Goal: Information Seeking & Learning: Check status

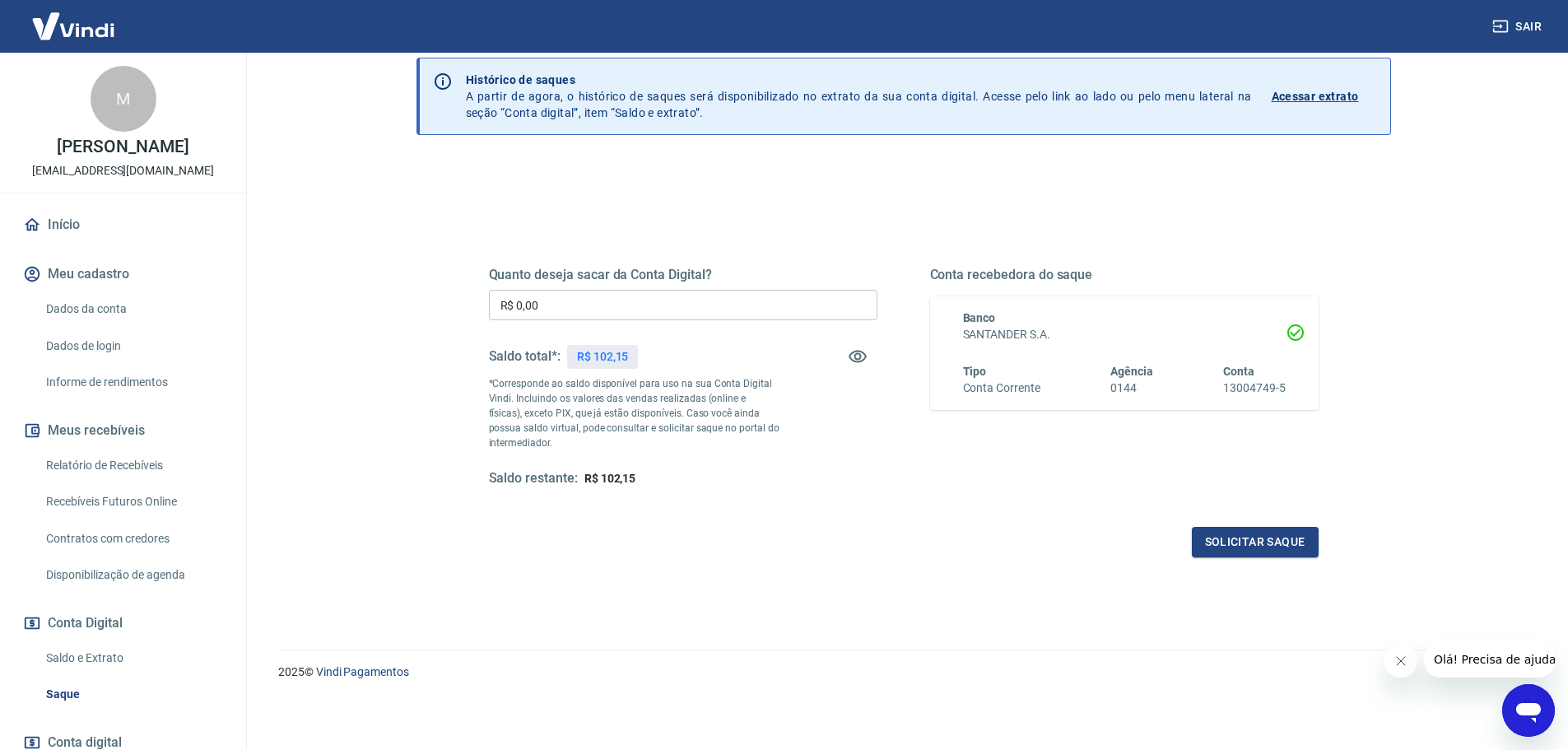
scroll to position [82, 0]
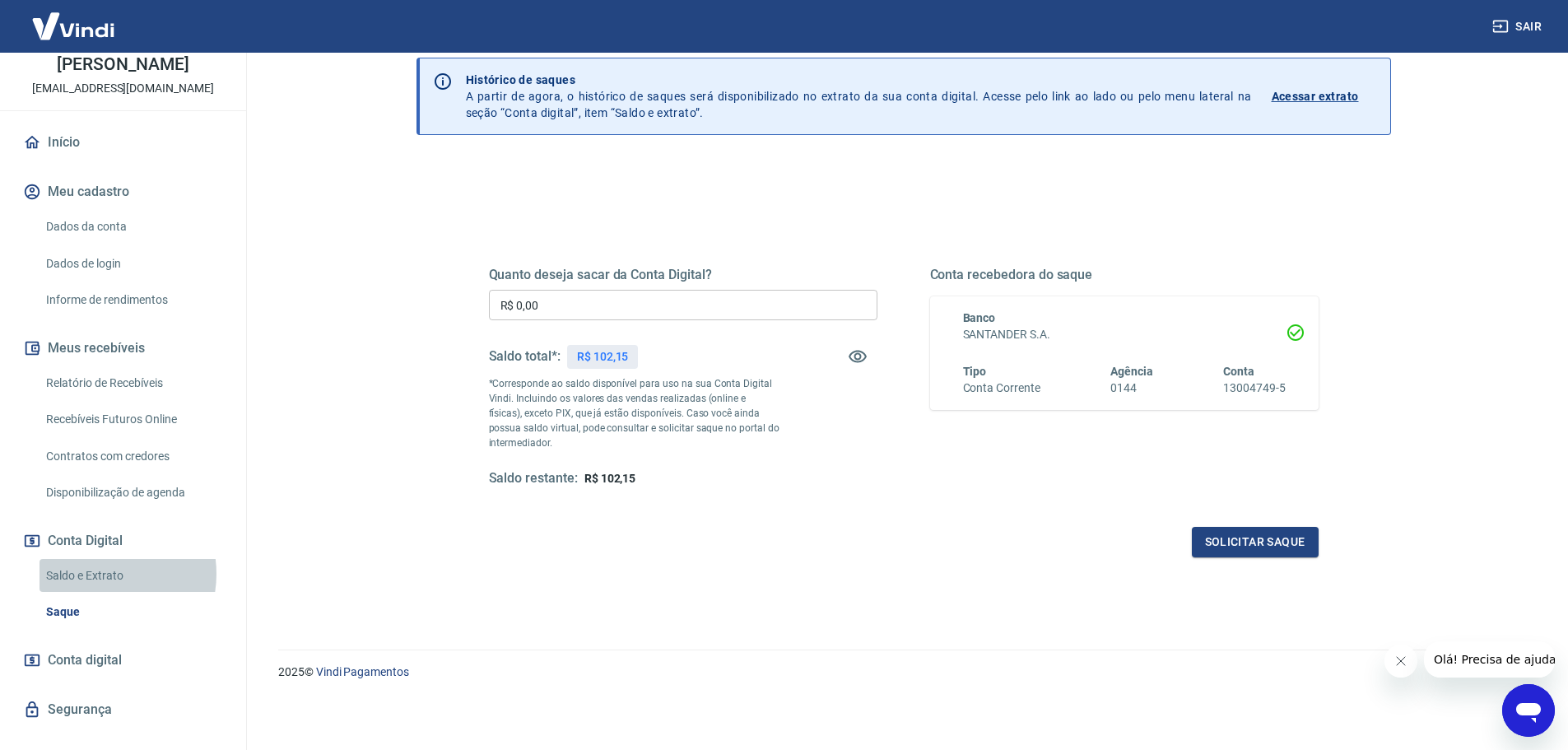
click at [97, 573] on link "Saldo e Extrato" at bounding box center [133, 576] width 187 height 33
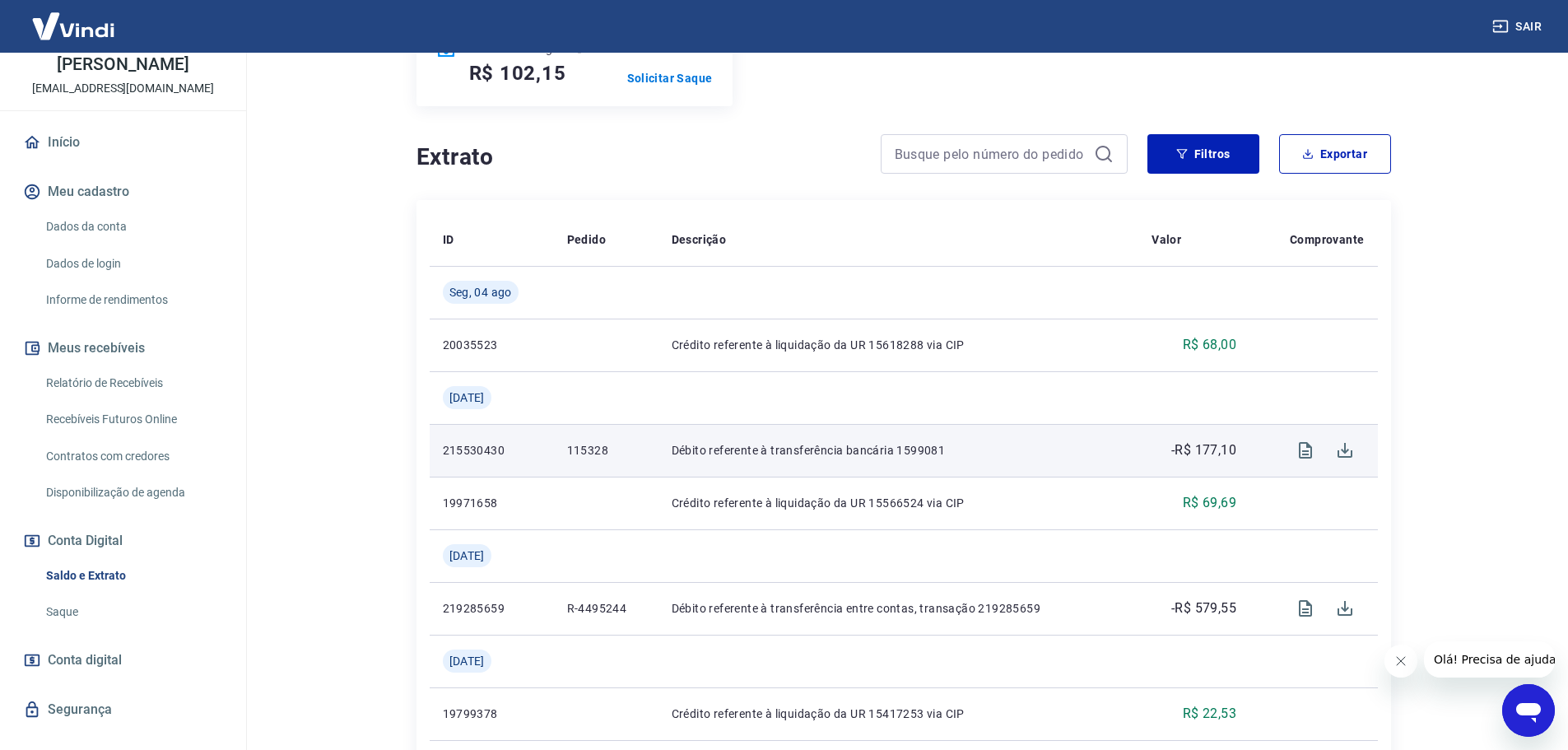
scroll to position [411, 0]
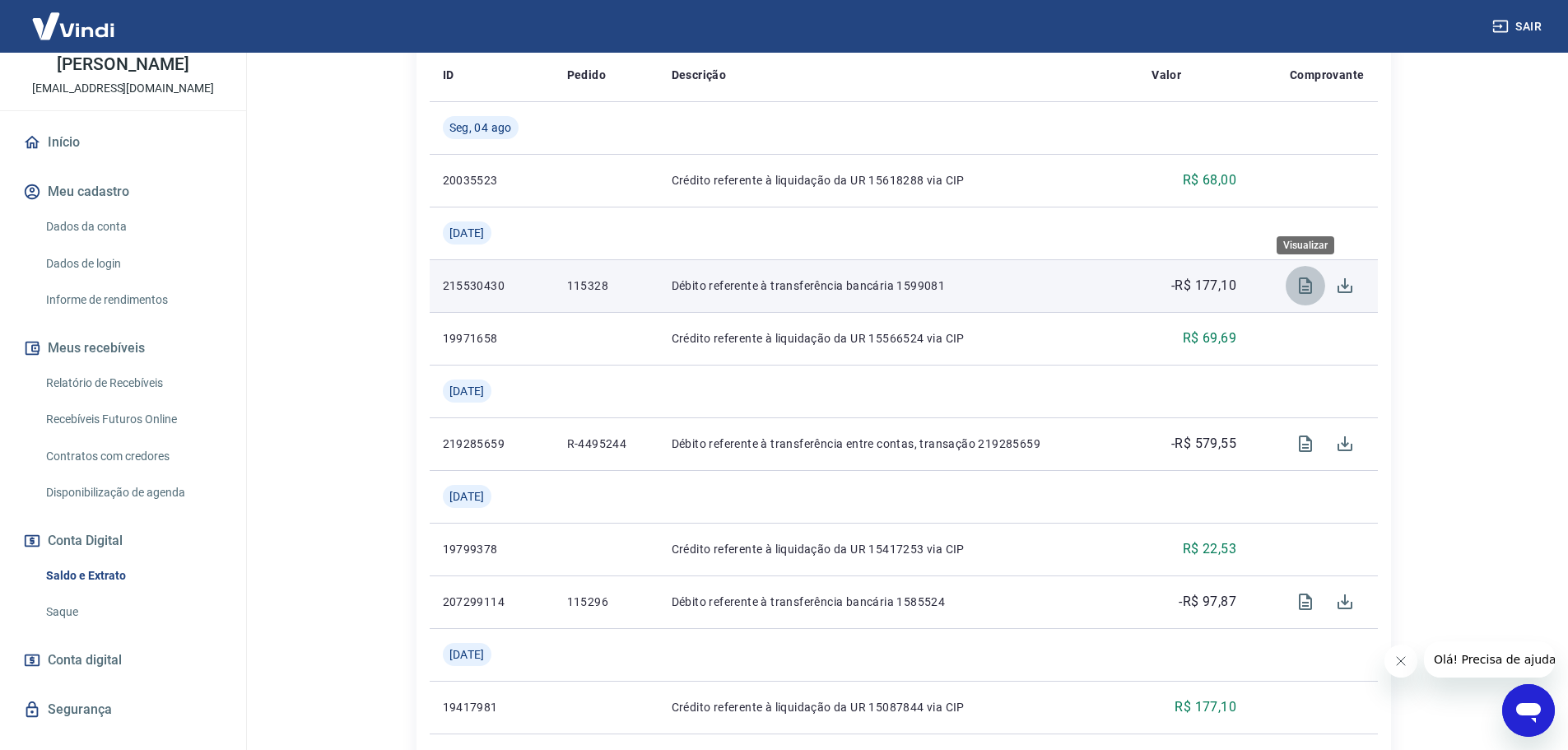
click at [1308, 291] on icon "Visualizar" at bounding box center [1305, 285] width 13 height 16
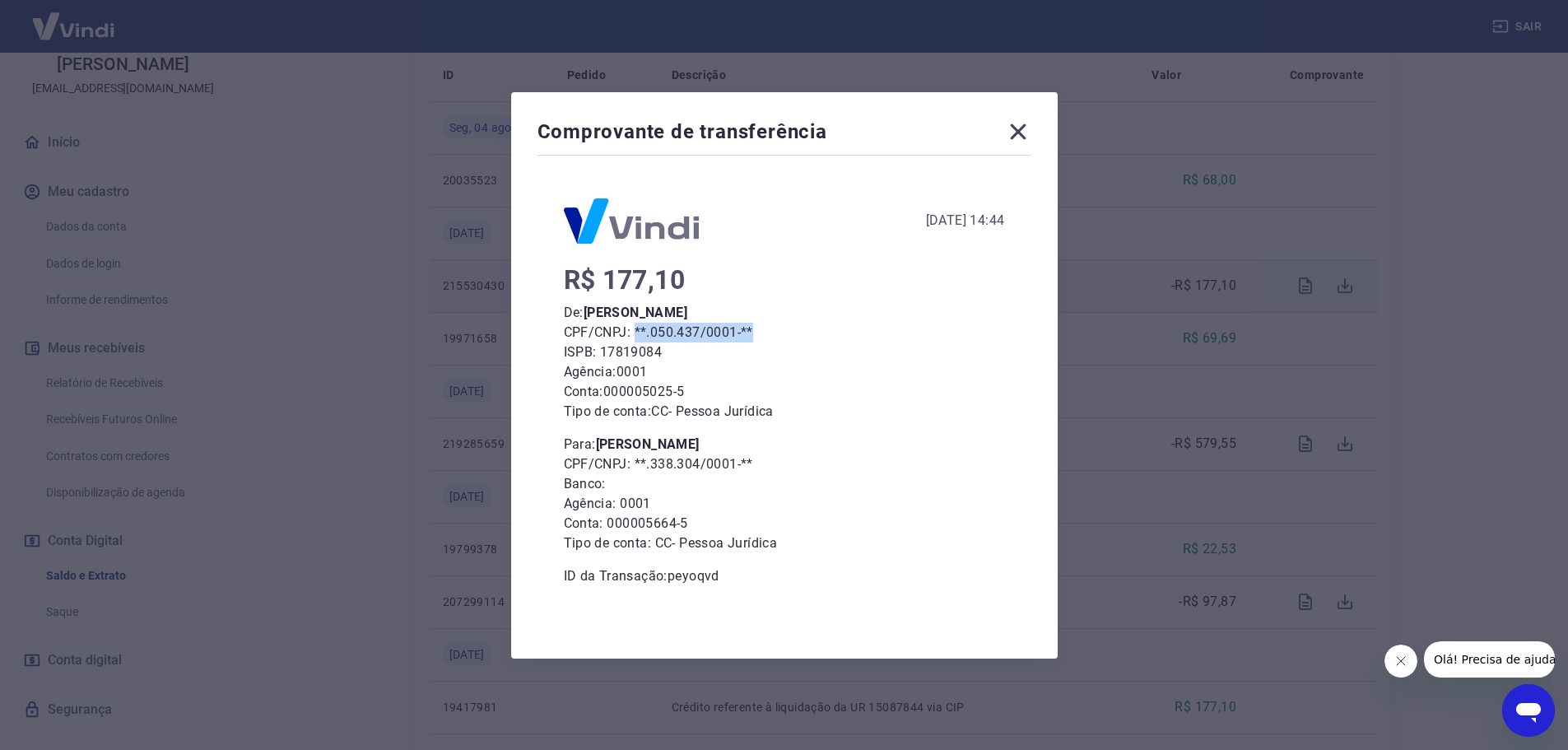
drag, startPoint x: 643, startPoint y: 331, endPoint x: 766, endPoint y: 328, distance: 123.0
click at [766, 328] on p "CPF/CNPJ: **.050.437/0001-**" at bounding box center [784, 332] width 441 height 20
click at [730, 380] on p "Agência: 0001" at bounding box center [784, 372] width 441 height 20
click at [1201, 399] on div "Comprovante de transferência [DATE] 14:44 R$ 177,10 De: [PERSON_NAME] CPF/CNPJ:…" at bounding box center [784, 375] width 1568 height 750
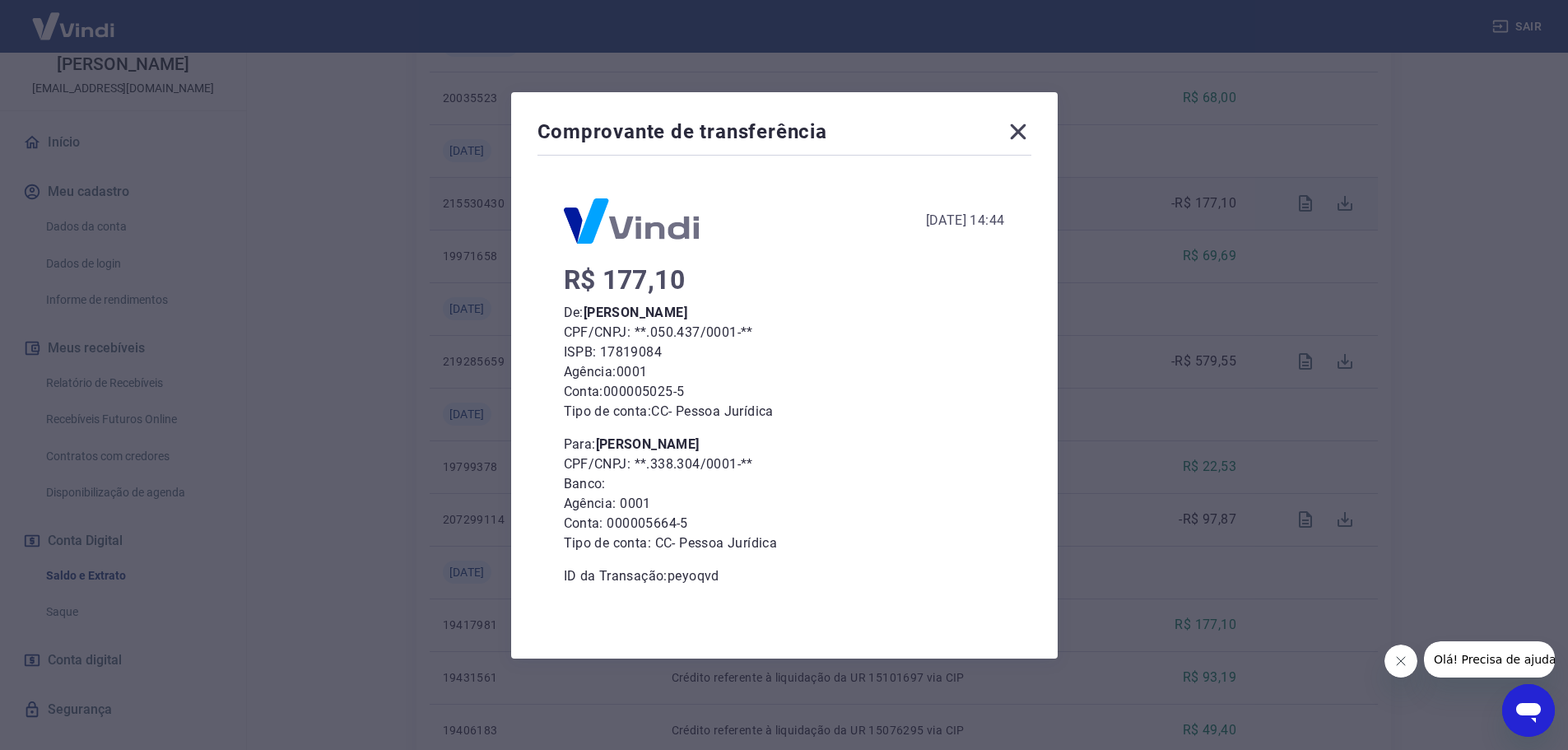
click at [1025, 129] on icon at bounding box center [1017, 131] width 15 height 15
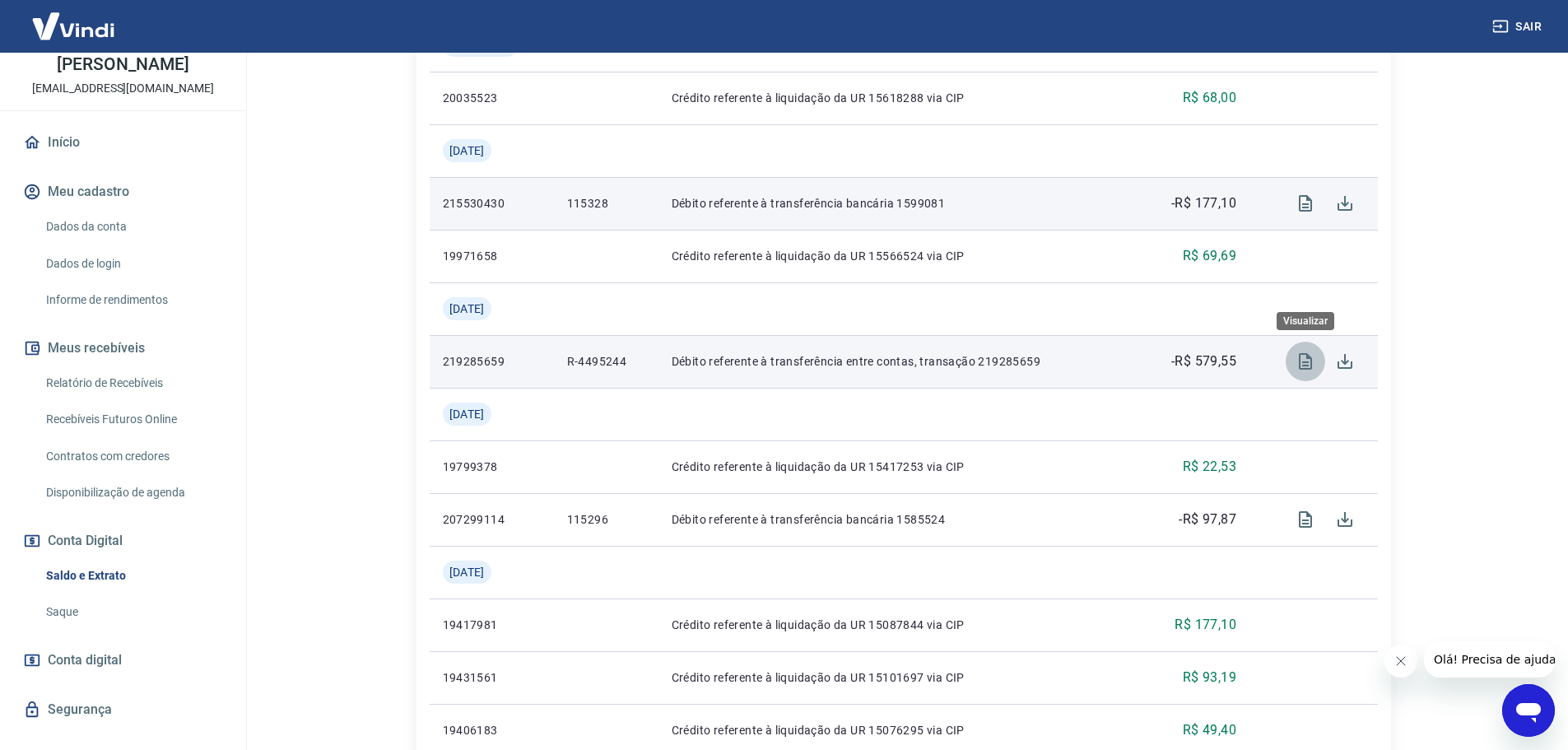
click at [1297, 358] on icon "Visualizar" at bounding box center [1305, 361] width 20 height 20
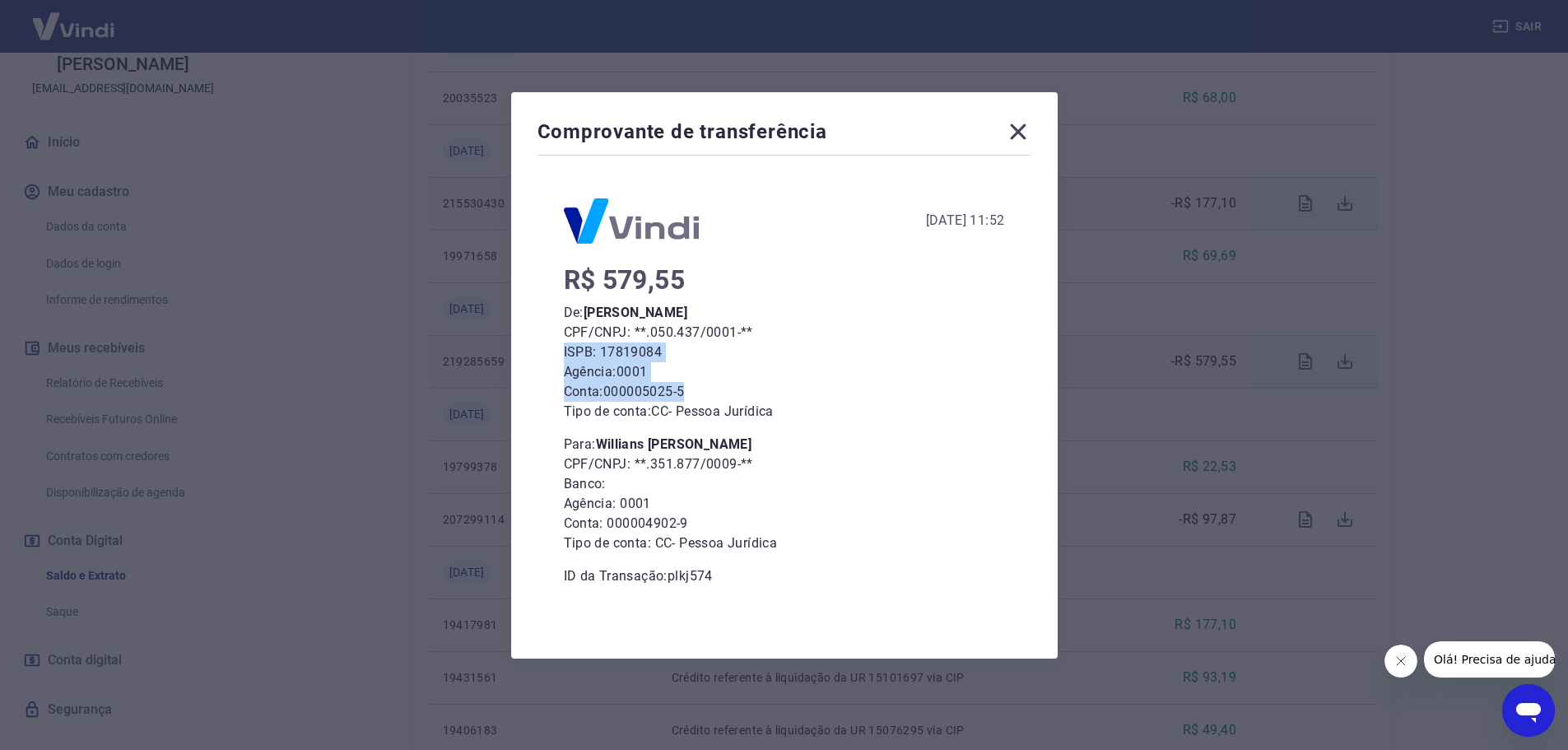
drag, startPoint x: 700, startPoint y: 393, endPoint x: 581, endPoint y: 352, distance: 125.9
click at [562, 351] on div "[DATE] 11:52 R$ 579,55 De: [PERSON_NAME] CPF/CNPJ: **.050.437/0001-** ISPB: 178…" at bounding box center [785, 379] width 494 height 440
click at [923, 357] on p "ISPB: 17819084" at bounding box center [784, 351] width 441 height 20
click at [1211, 386] on div "Comprovante de transferência [DATE] 11:52 R$ 579,55 De: [PERSON_NAME] CPF/CNPJ:…" at bounding box center [784, 375] width 1568 height 750
click at [1113, 466] on div "Comprovante de transferência [DATE] 11:52 R$ 579,55 De: [PERSON_NAME] CPF/CNPJ:…" at bounding box center [784, 375] width 1568 height 750
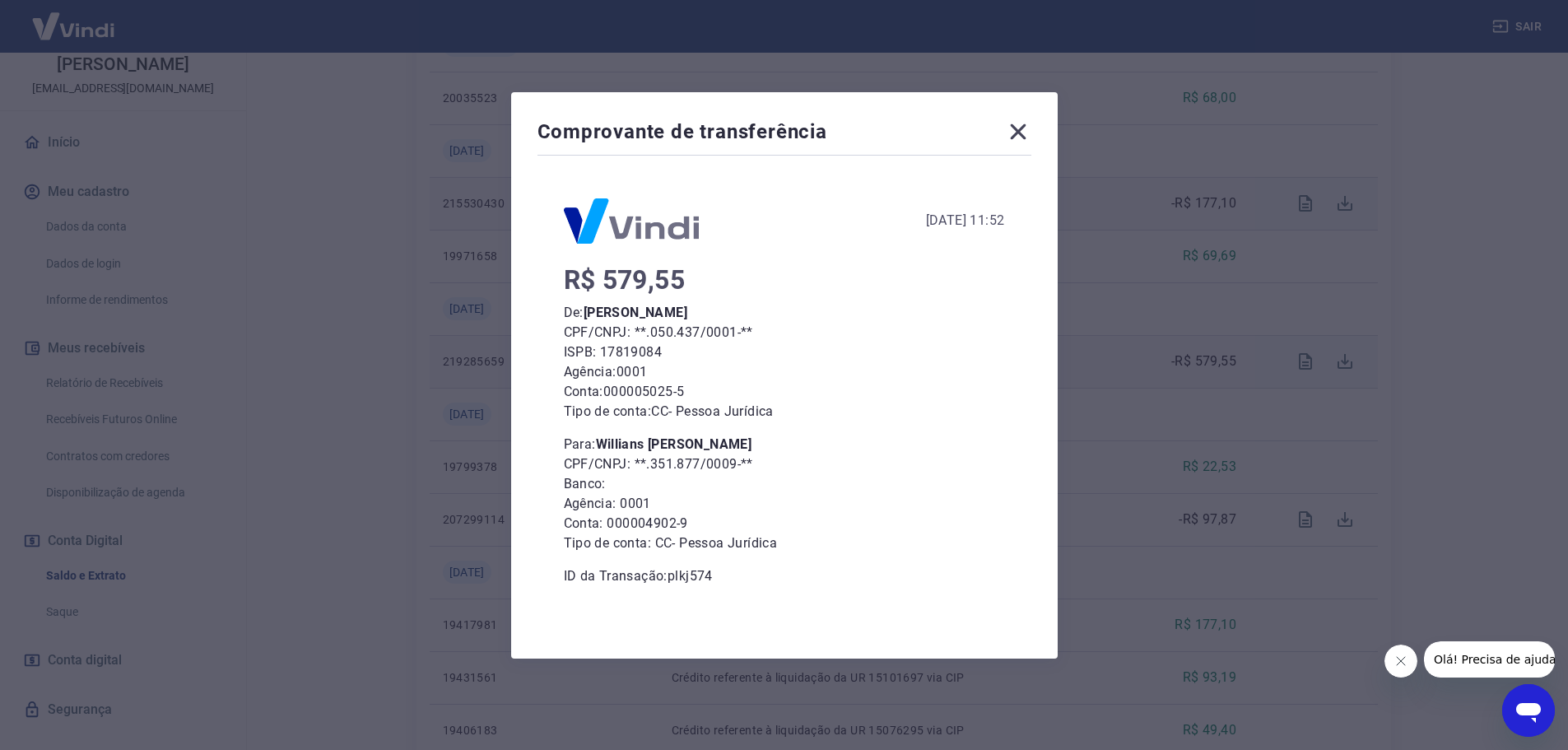
click at [1031, 140] on icon at bounding box center [1017, 132] width 27 height 27
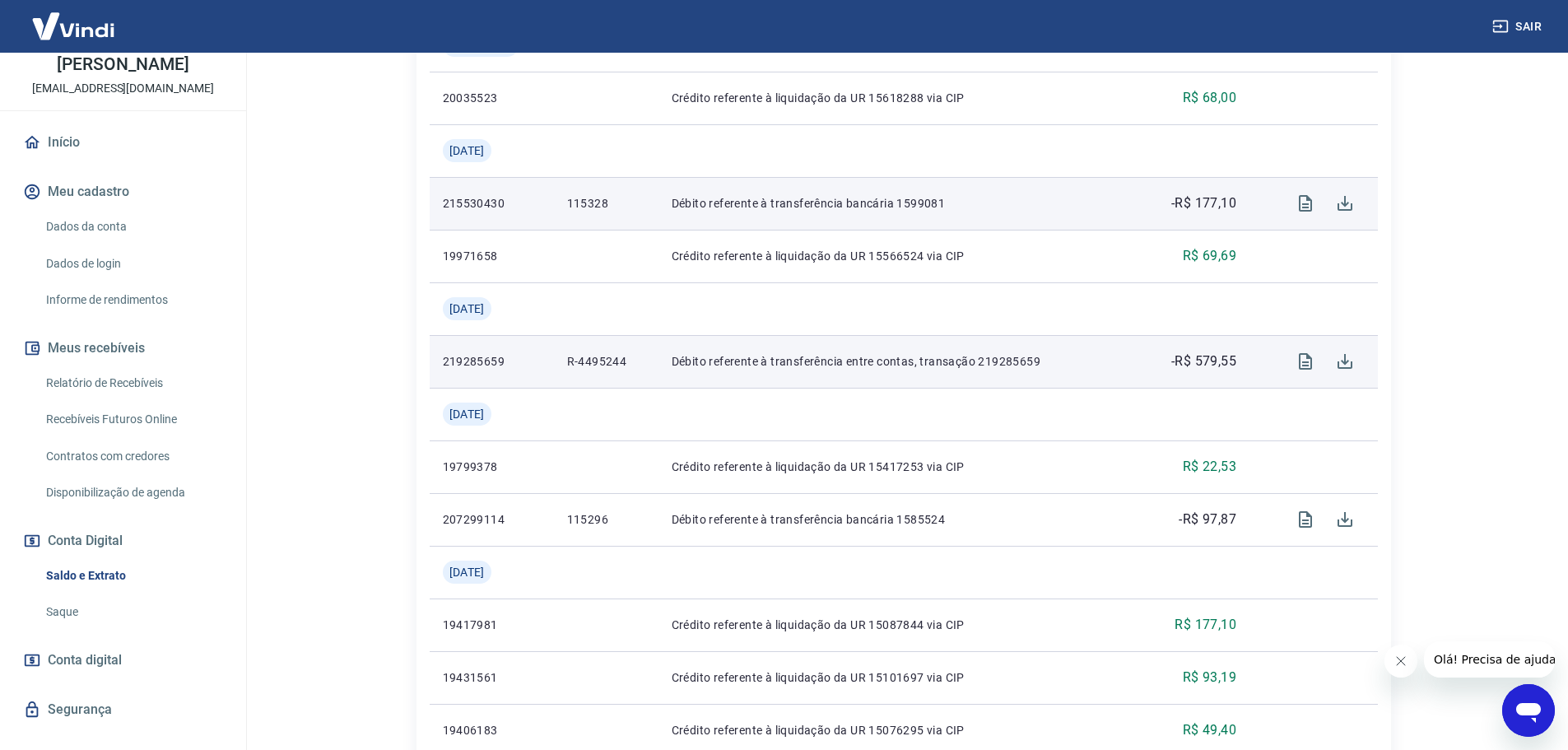
scroll to position [109, 0]
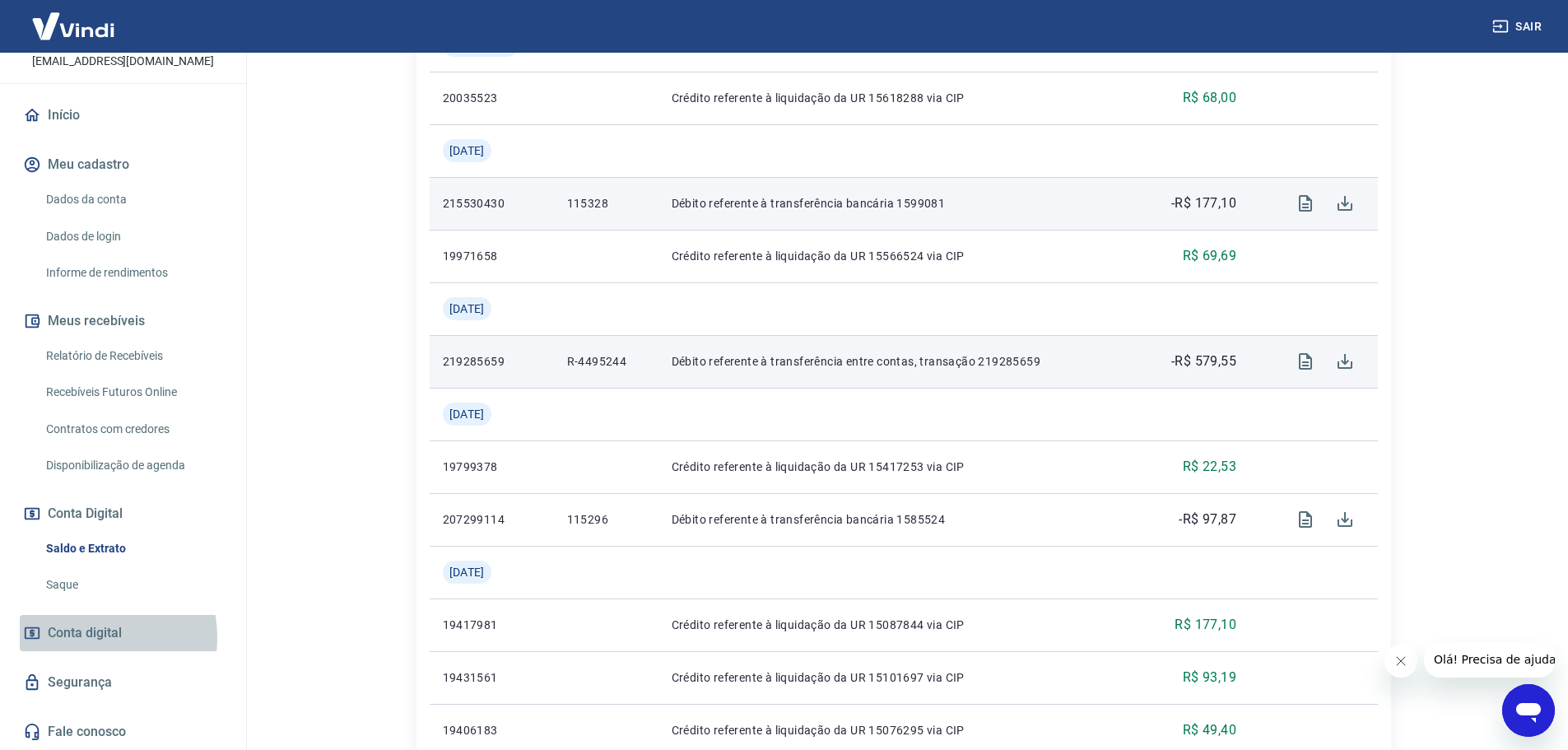
click at [79, 637] on span "Conta digital" at bounding box center [85, 633] width 74 height 23
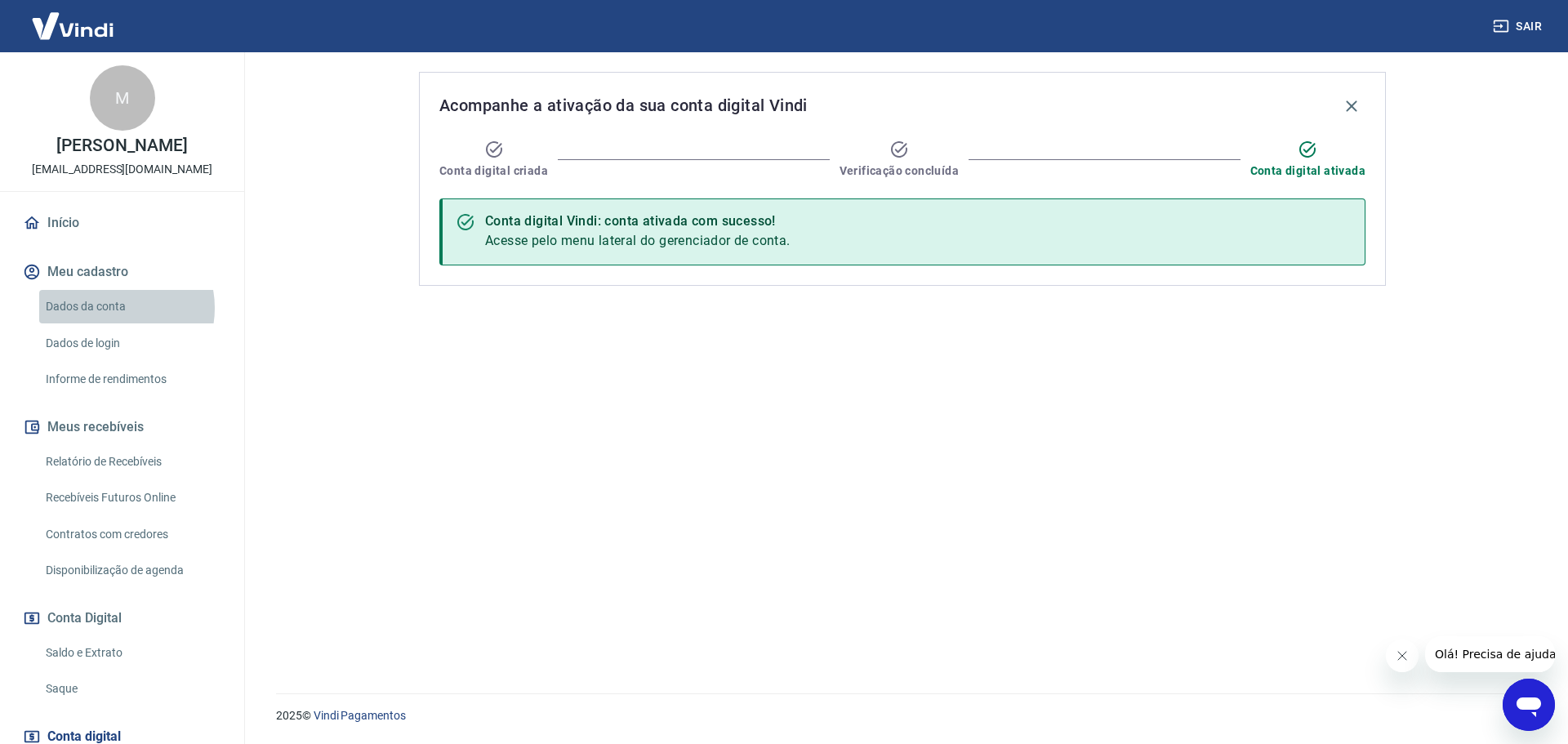
click at [111, 307] on link "Dados da conta" at bounding box center [132, 306] width 186 height 33
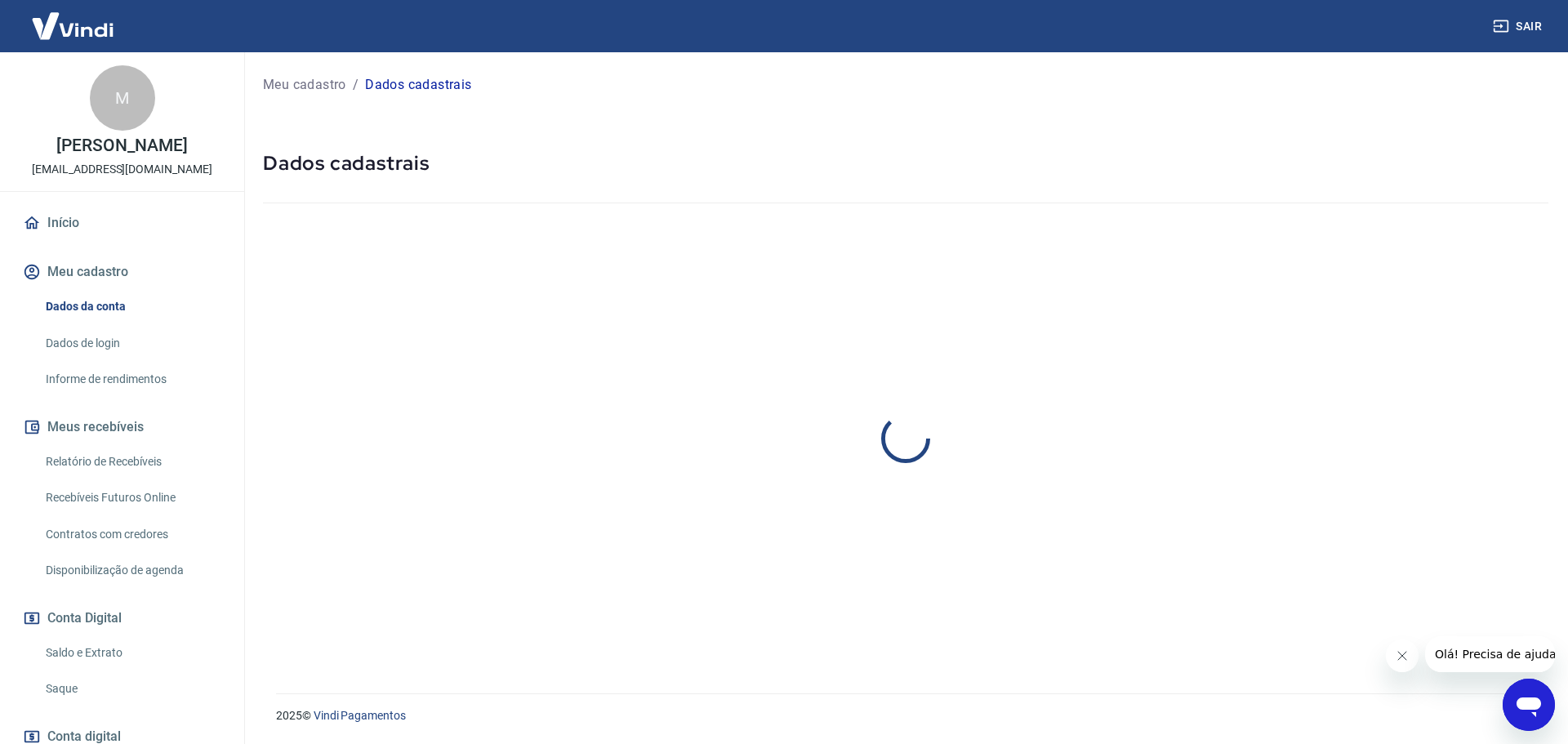
select select "SP"
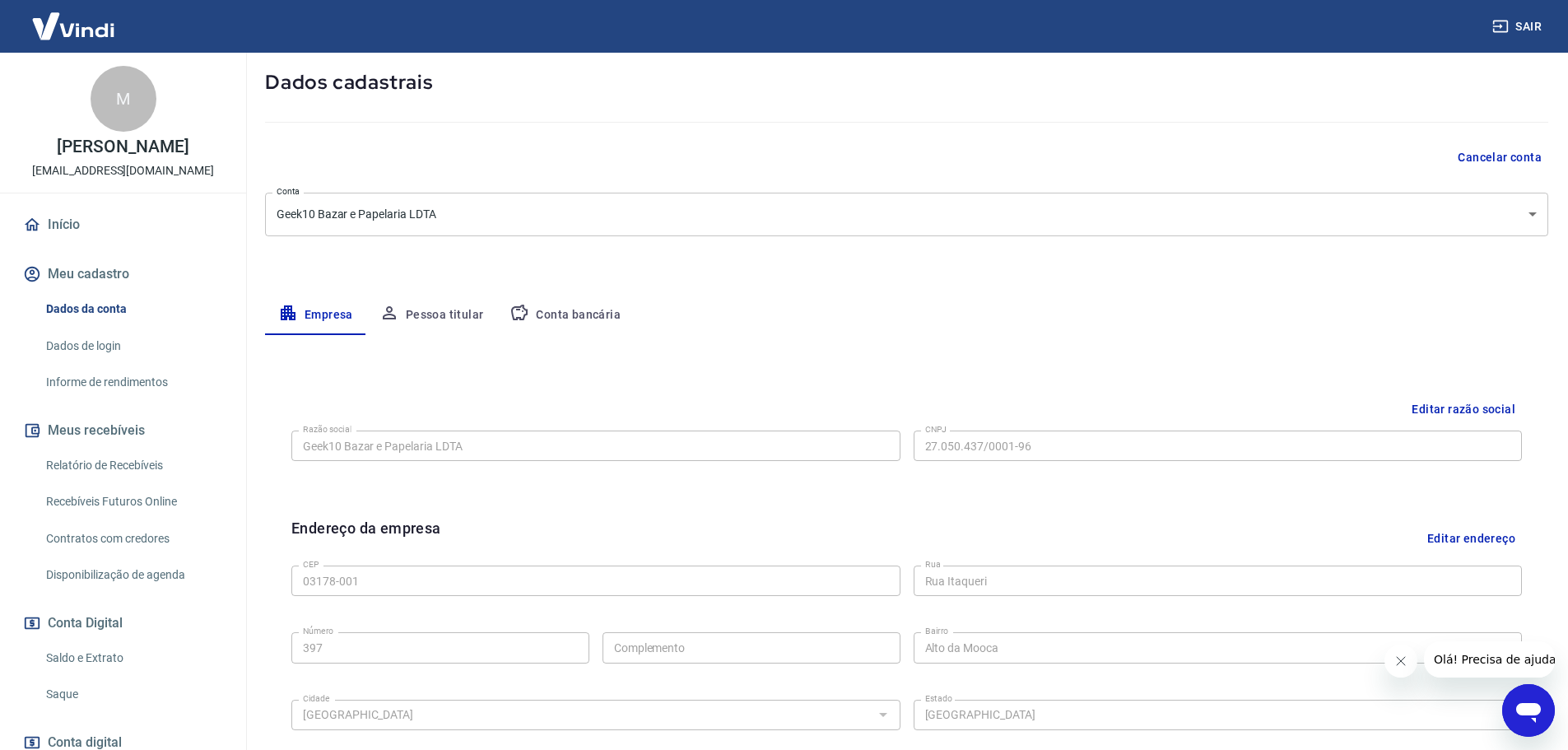
scroll to position [165, 0]
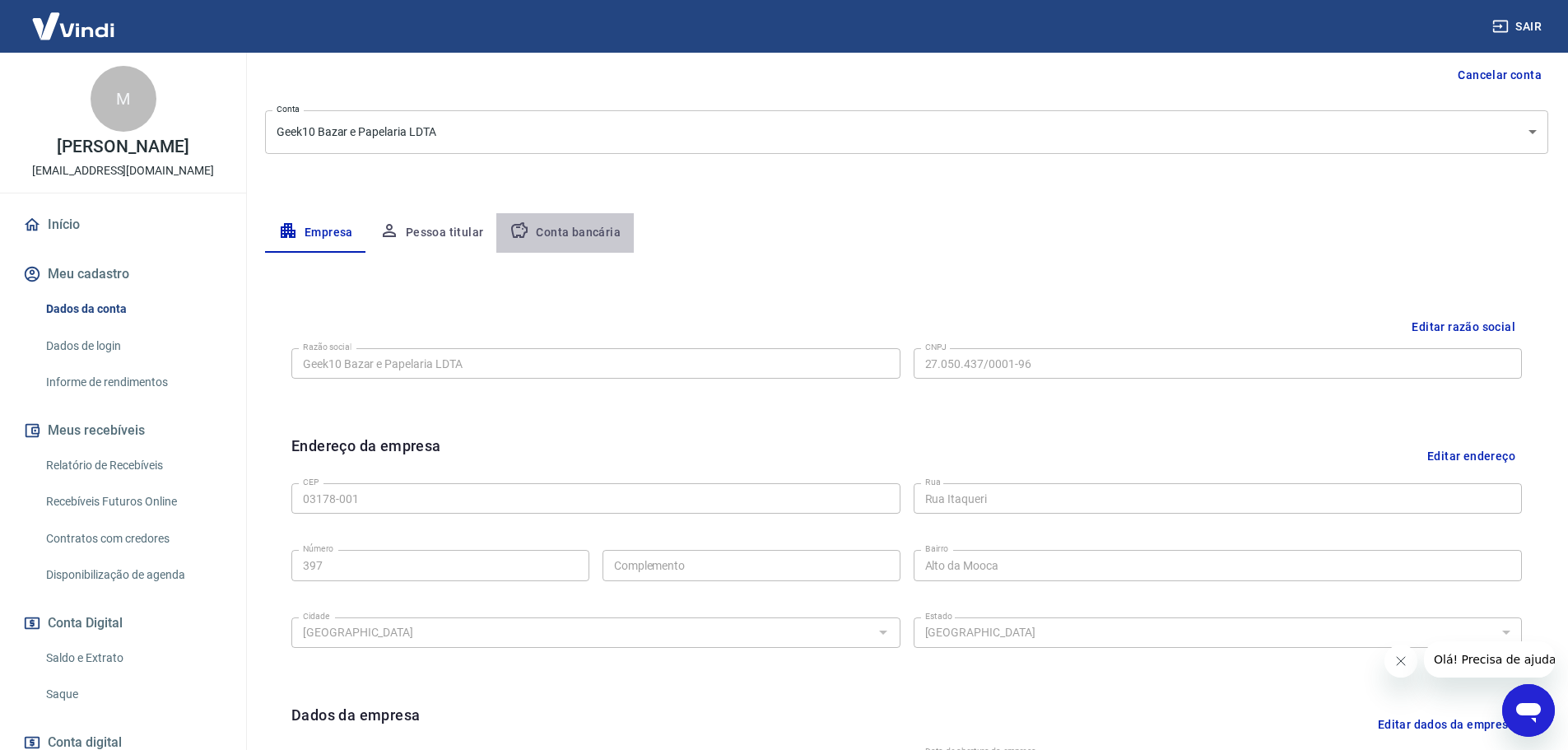
click at [570, 232] on button "Conta bancária" at bounding box center [564, 233] width 138 height 39
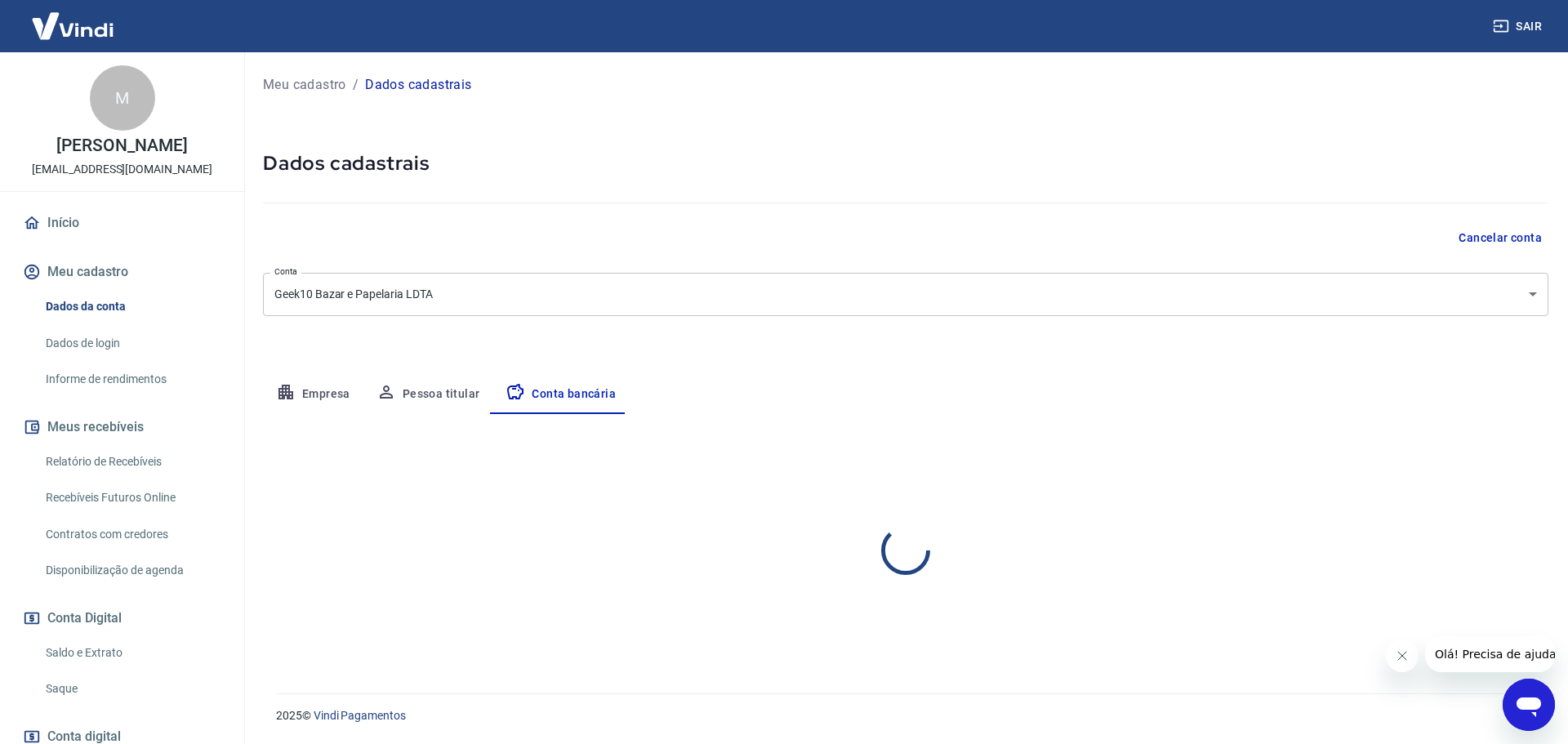
select select "1"
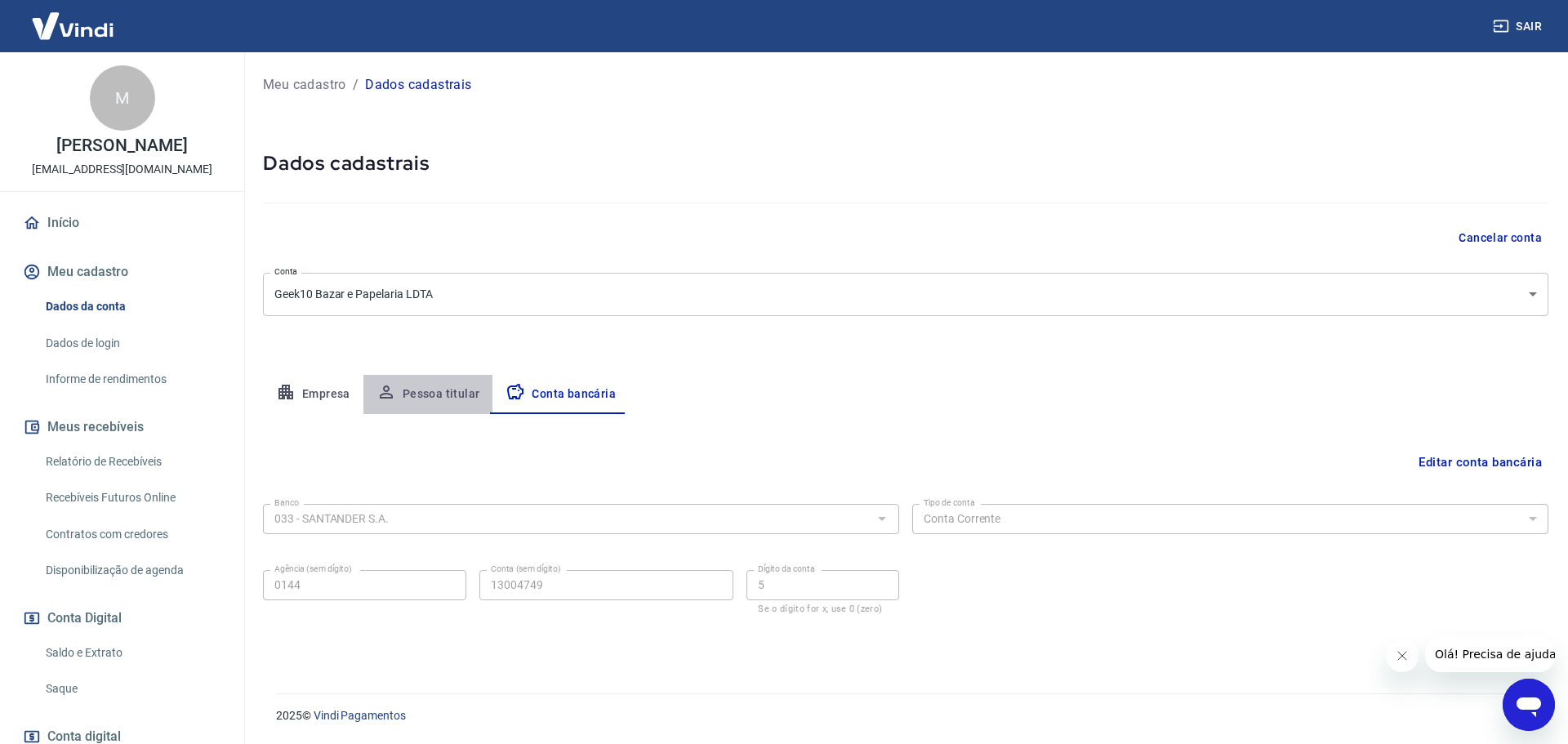
click at [462, 406] on button "Pessoa titular" at bounding box center [428, 394] width 130 height 39
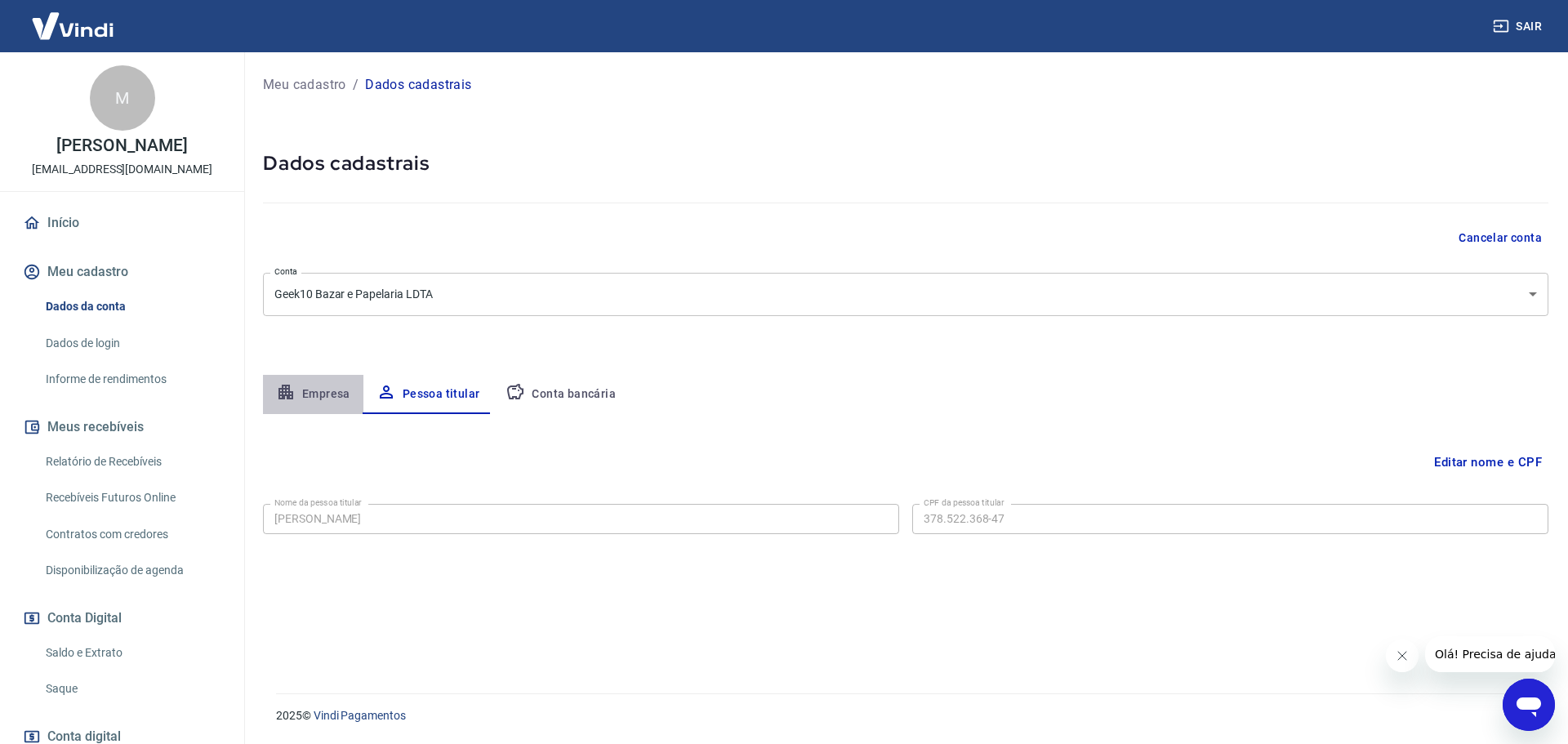
click at [317, 390] on button "Empresa" at bounding box center [313, 394] width 100 height 39
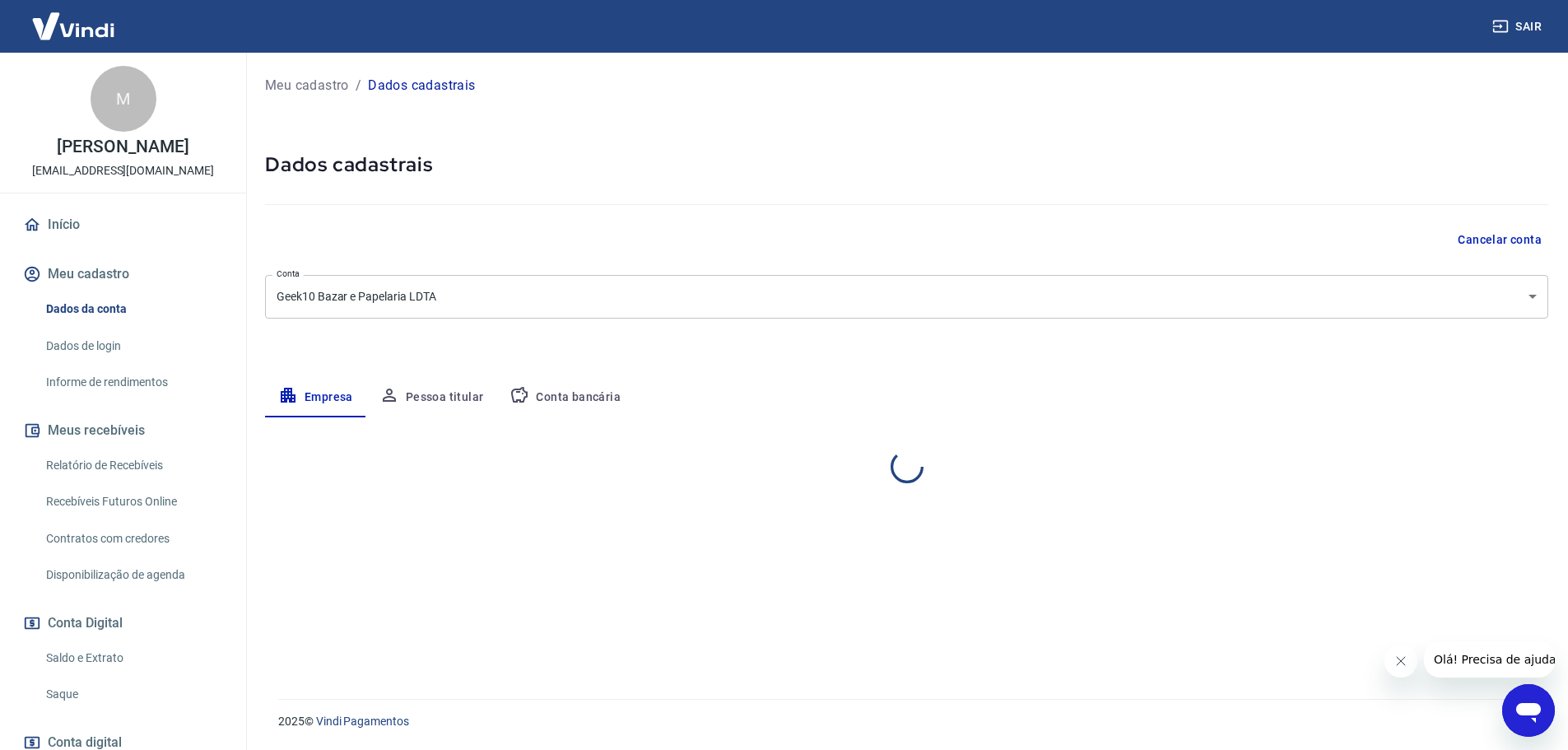
select select "SP"
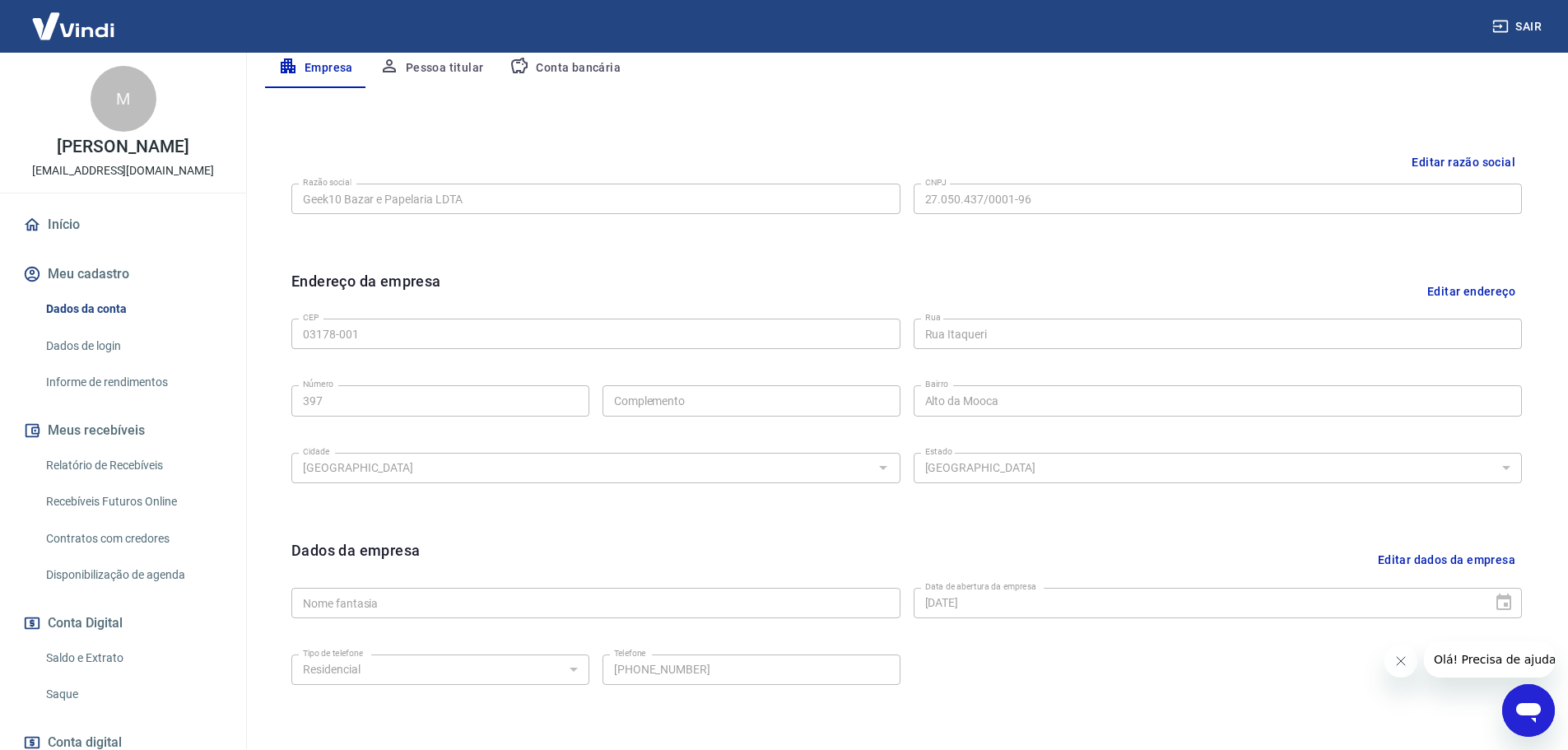
scroll to position [437, 0]
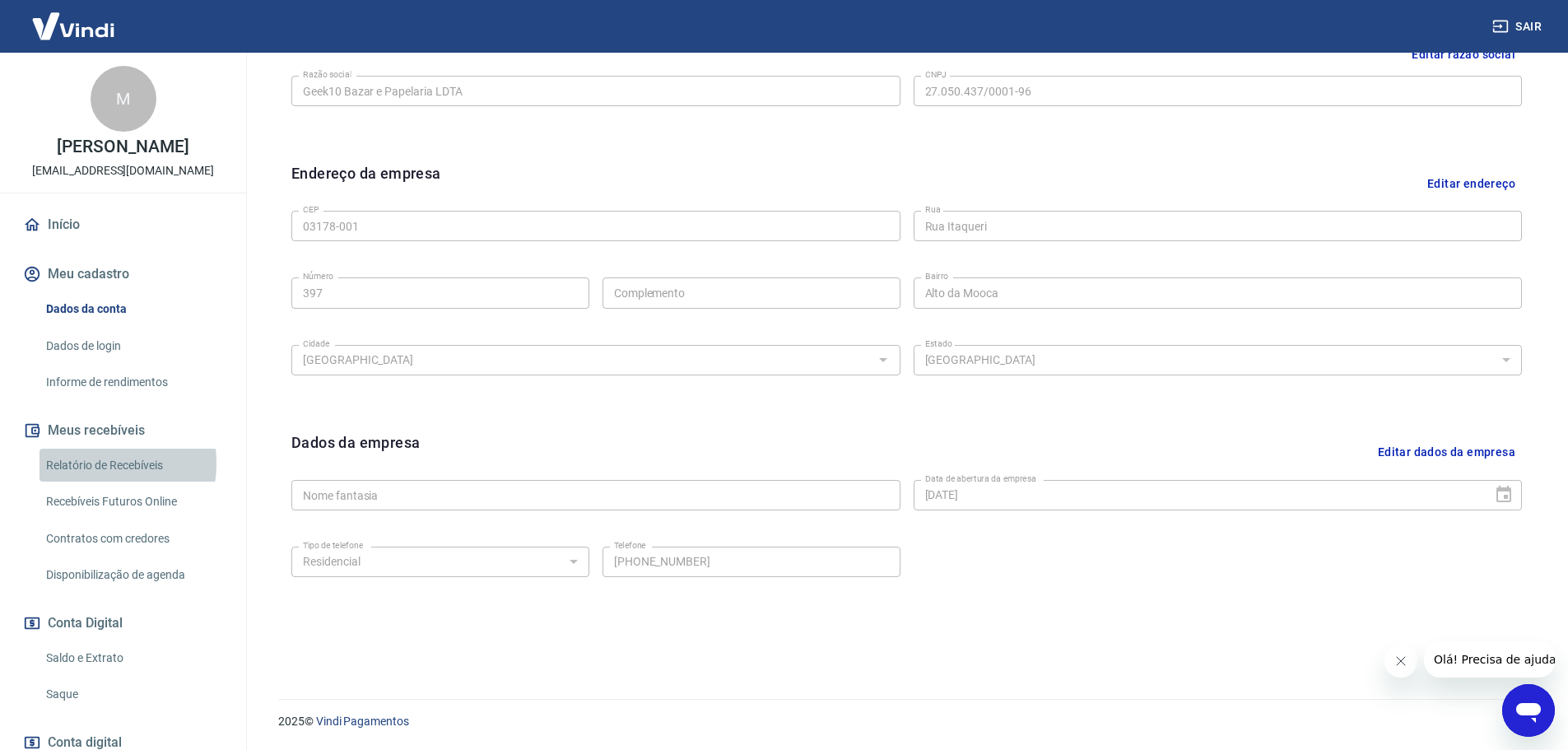
click at [85, 463] on link "Relatório de Recebíveis" at bounding box center [133, 465] width 187 height 33
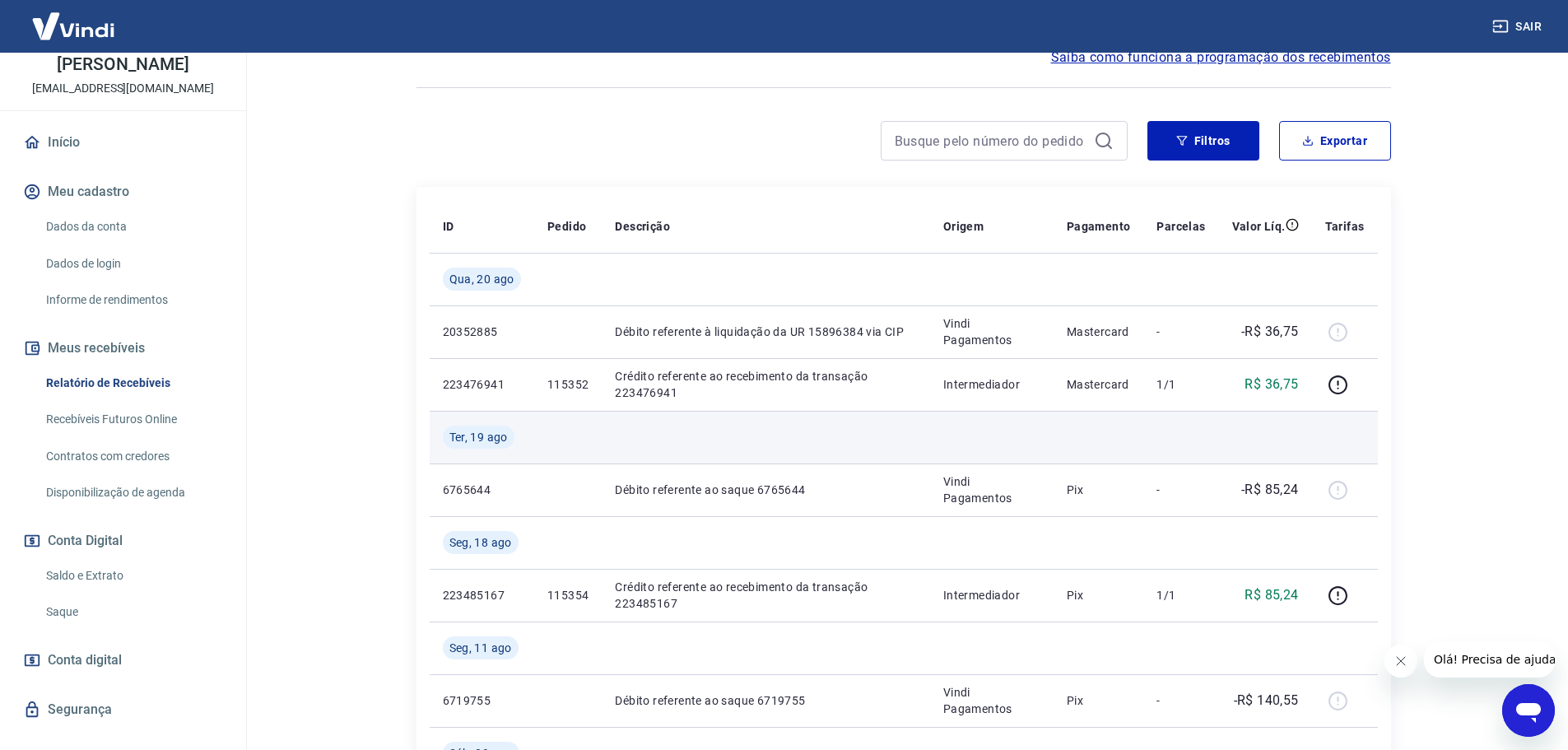
scroll to position [247, 0]
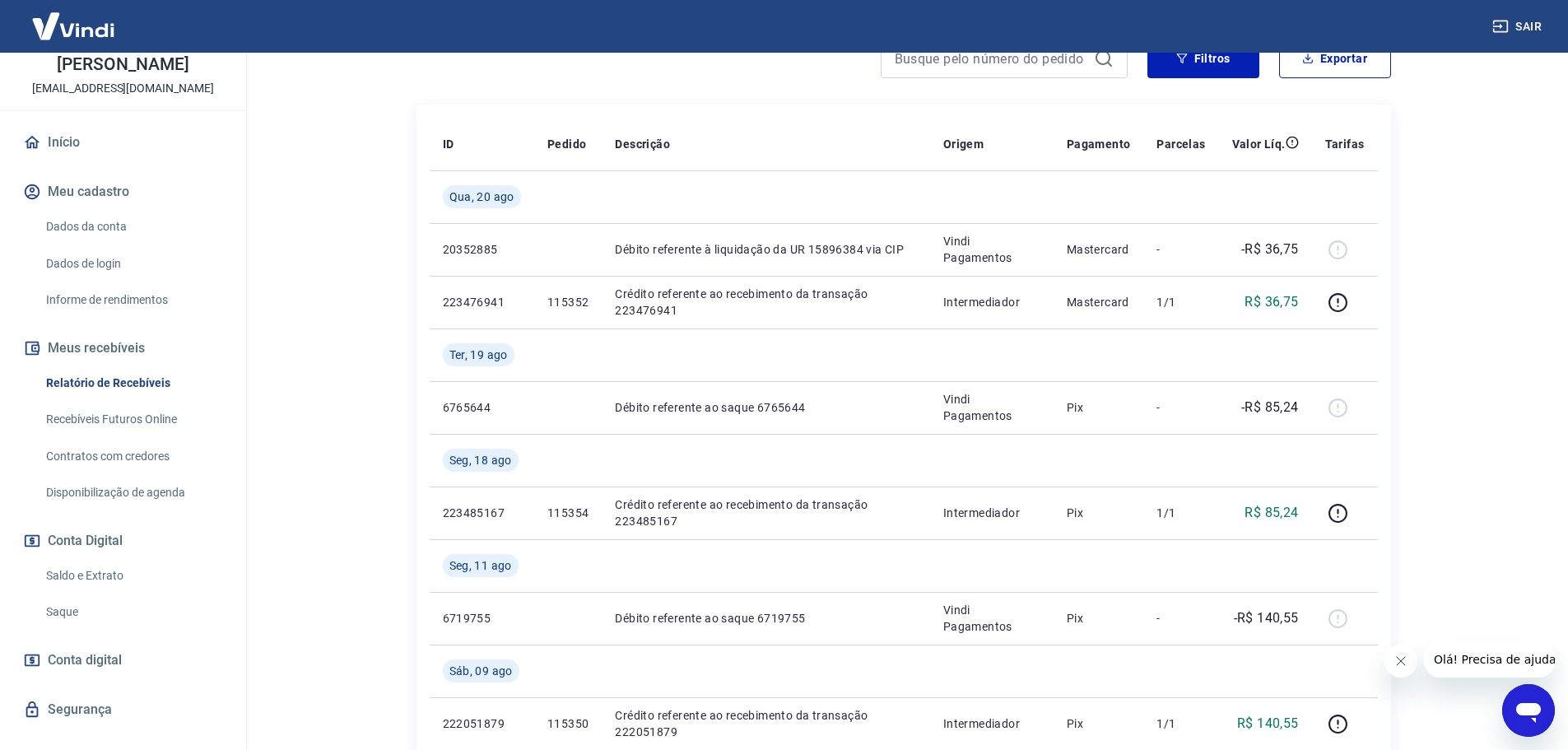
click at [82, 584] on link "Saldo e Extrato" at bounding box center [133, 576] width 187 height 33
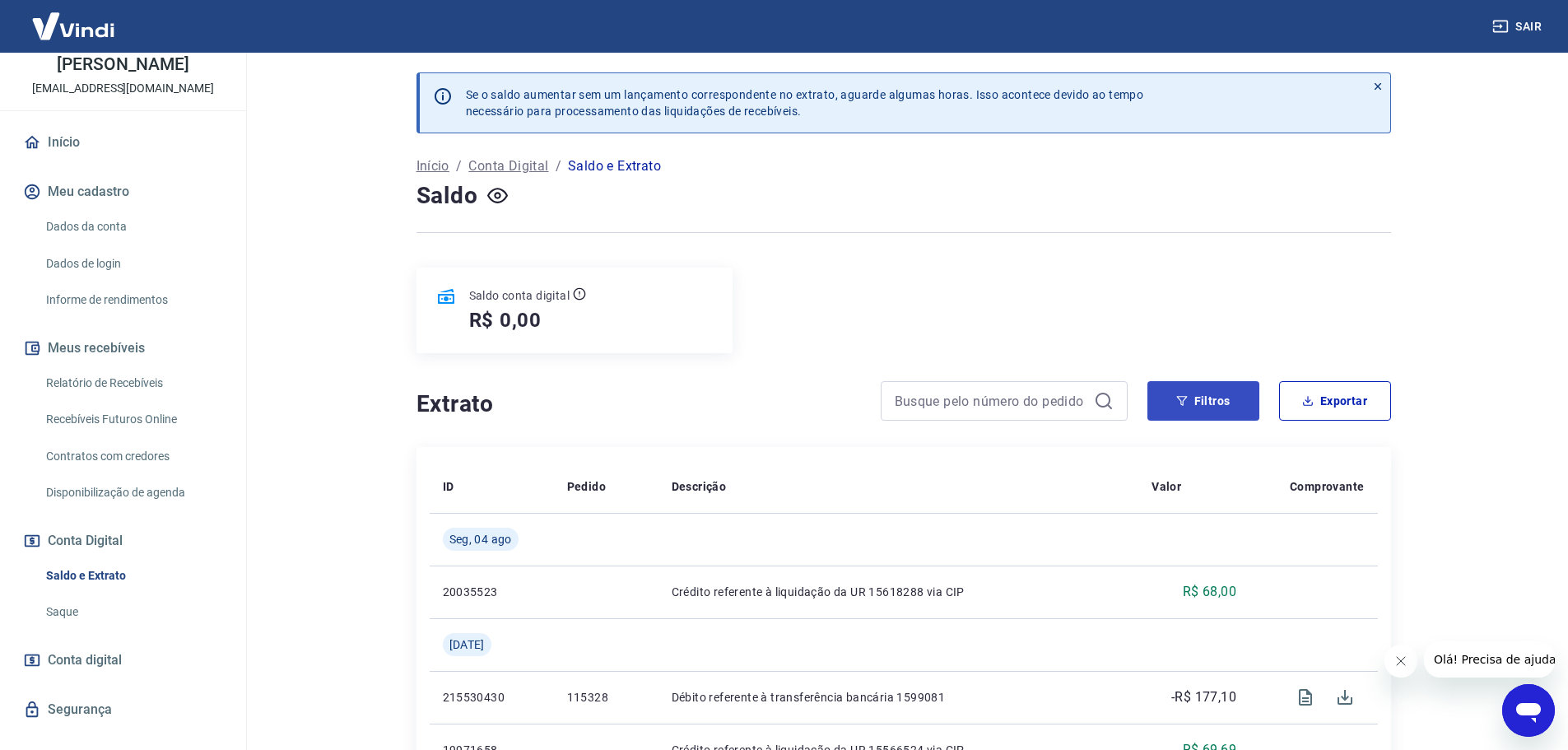
click at [1191, 340] on div "Saldo conta digital R$ 0,00" at bounding box center [904, 310] width 975 height 86
click at [1193, 397] on button "Filtros" at bounding box center [1203, 401] width 112 height 39
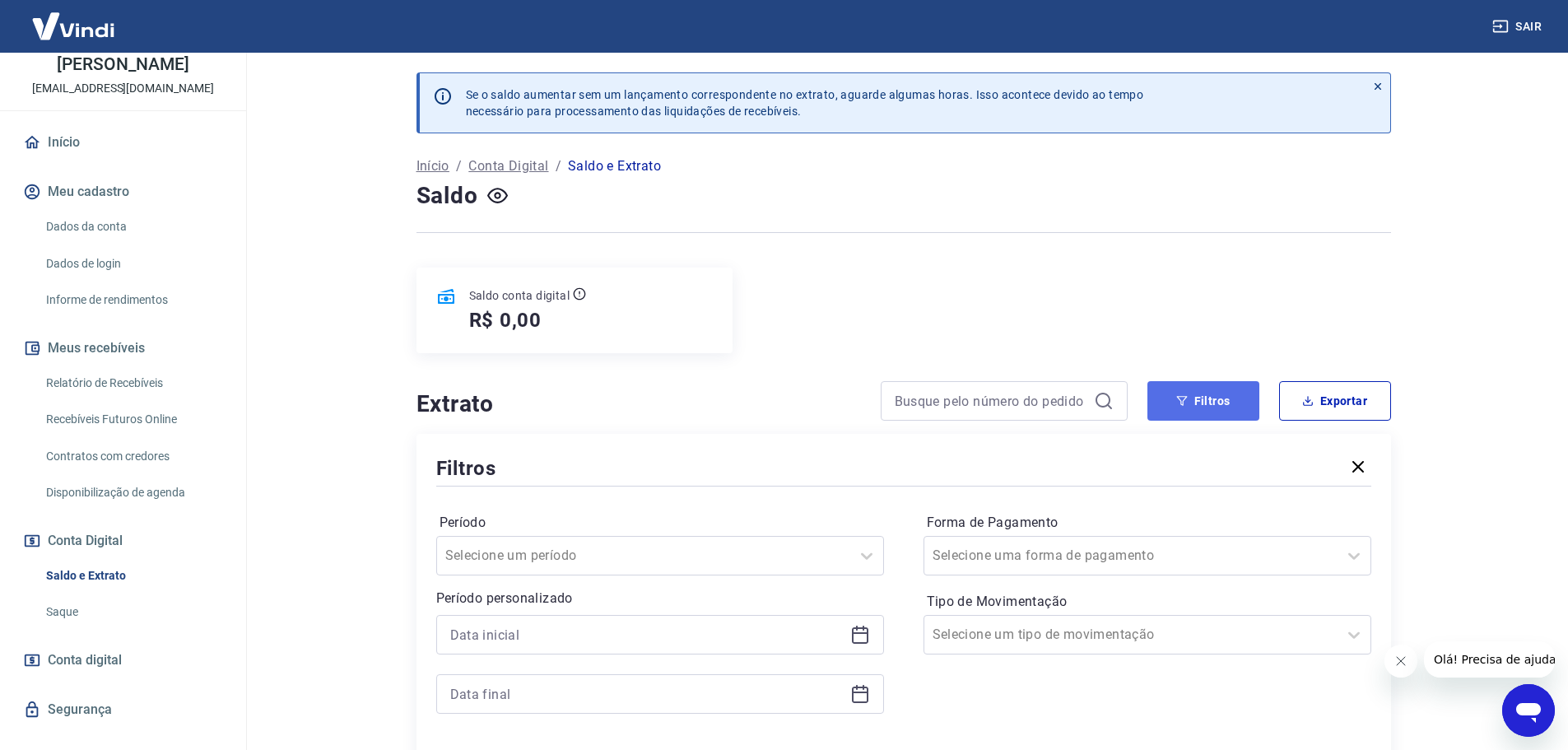
click at [1194, 410] on button "Filtros" at bounding box center [1203, 401] width 112 height 39
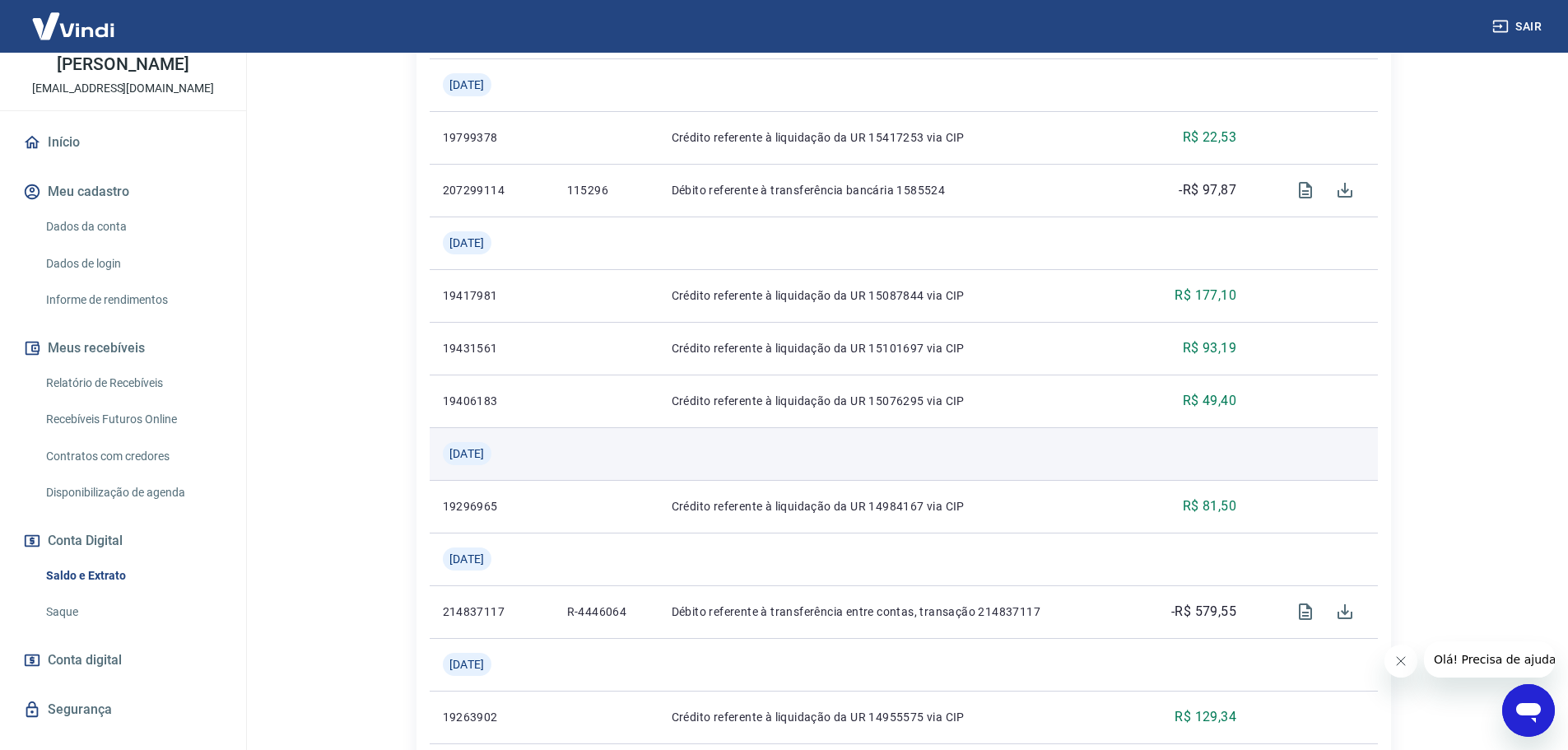
scroll to position [906, 0]
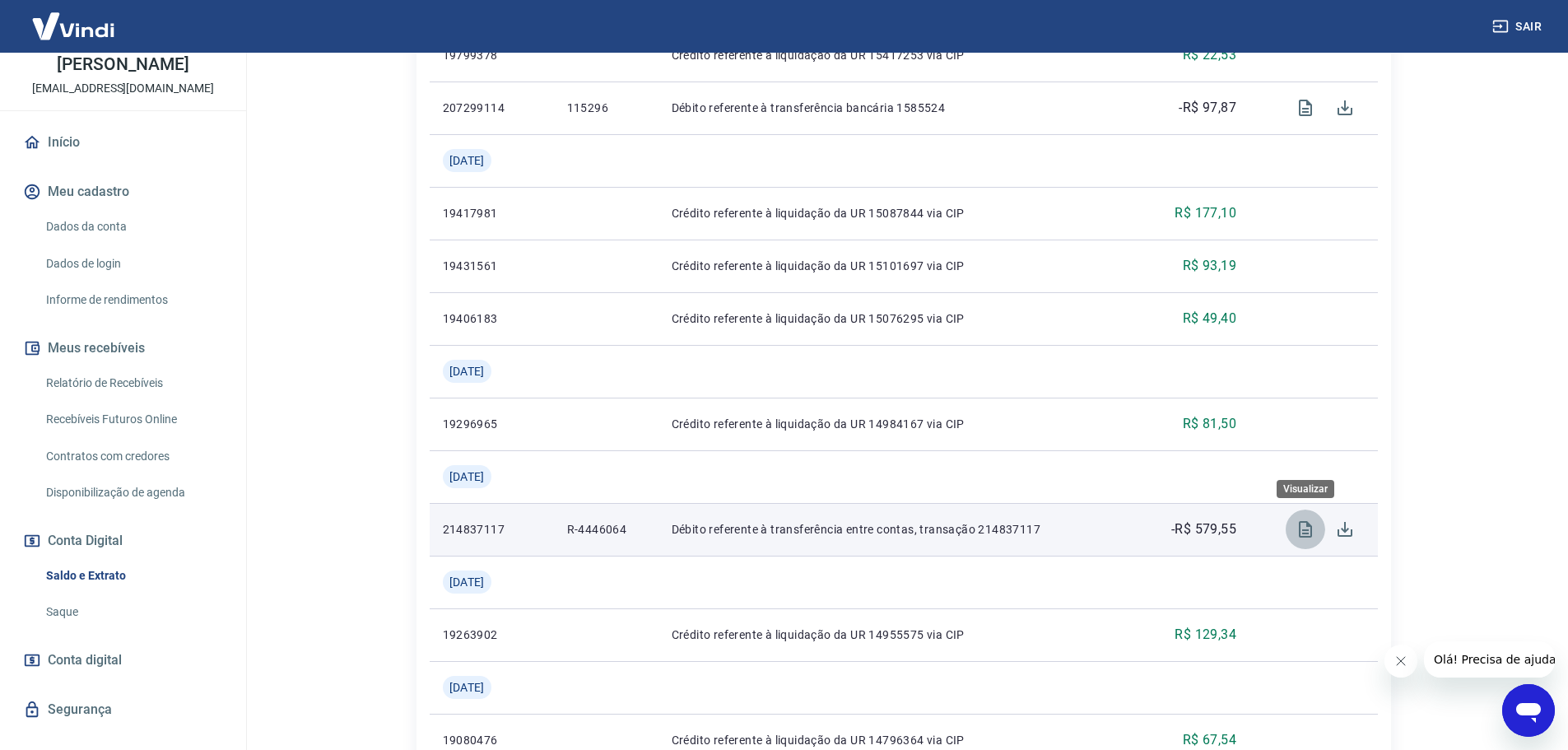
click at [1300, 532] on icon "Visualizar" at bounding box center [1305, 529] width 20 height 20
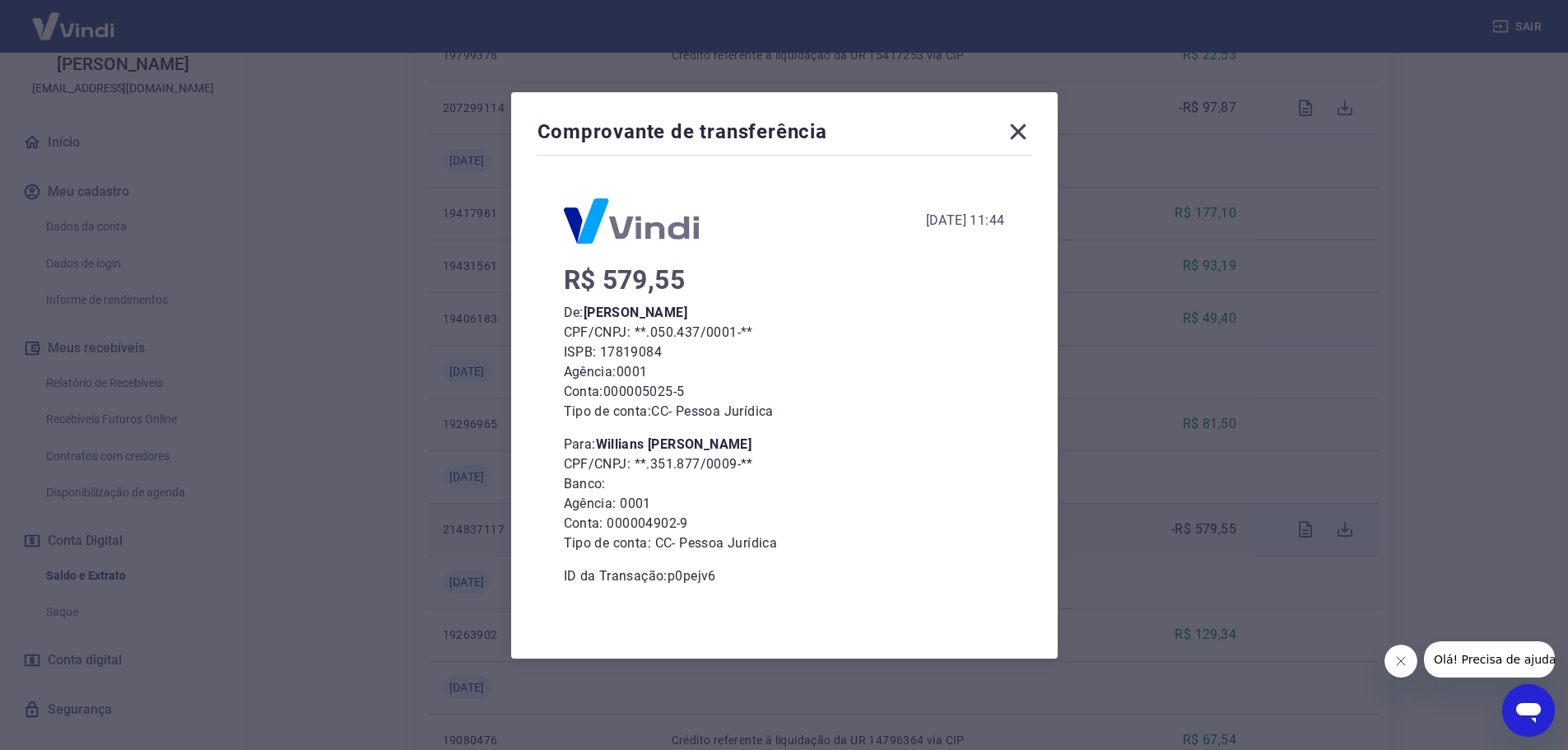
click at [1019, 129] on icon at bounding box center [1017, 132] width 27 height 27
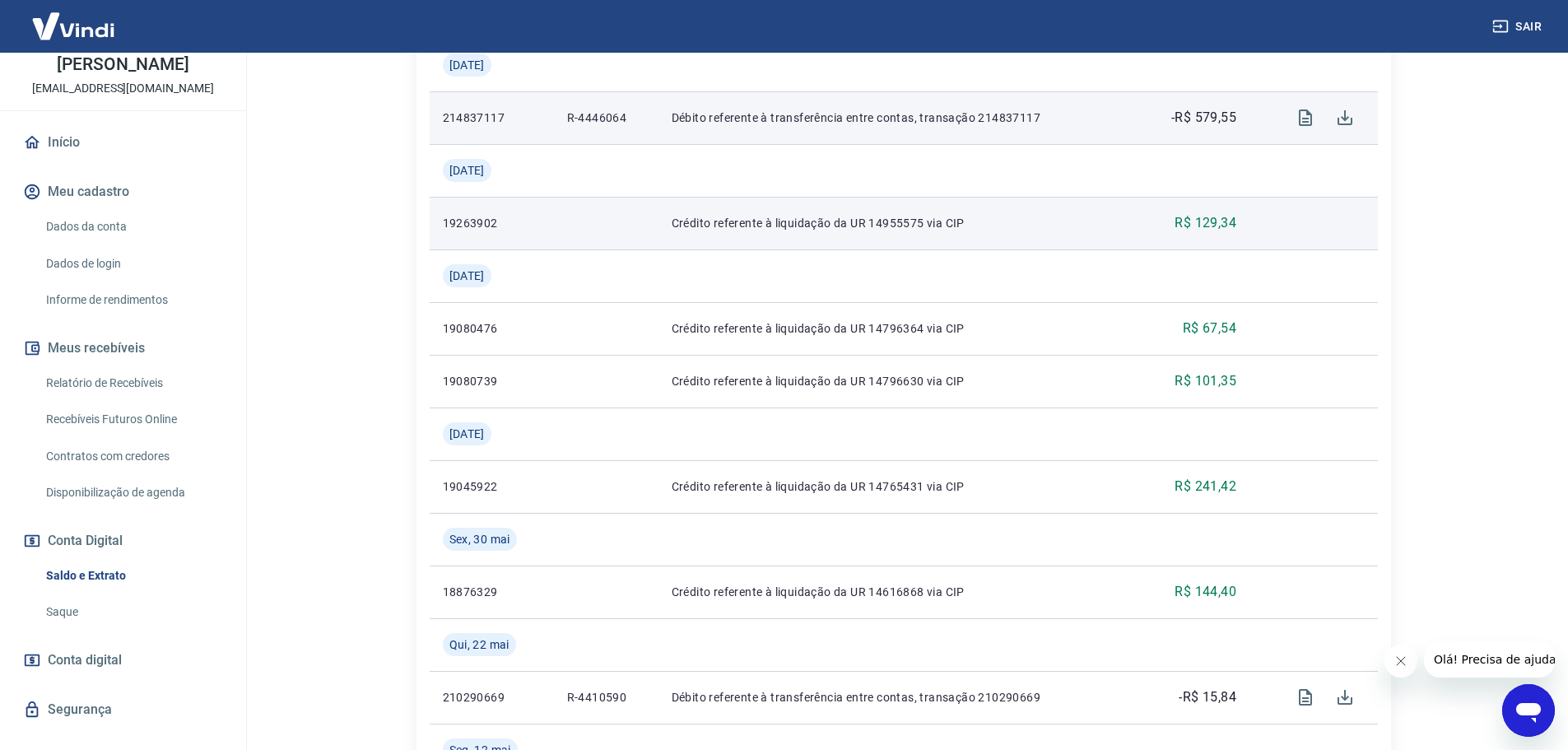
scroll to position [1482, 0]
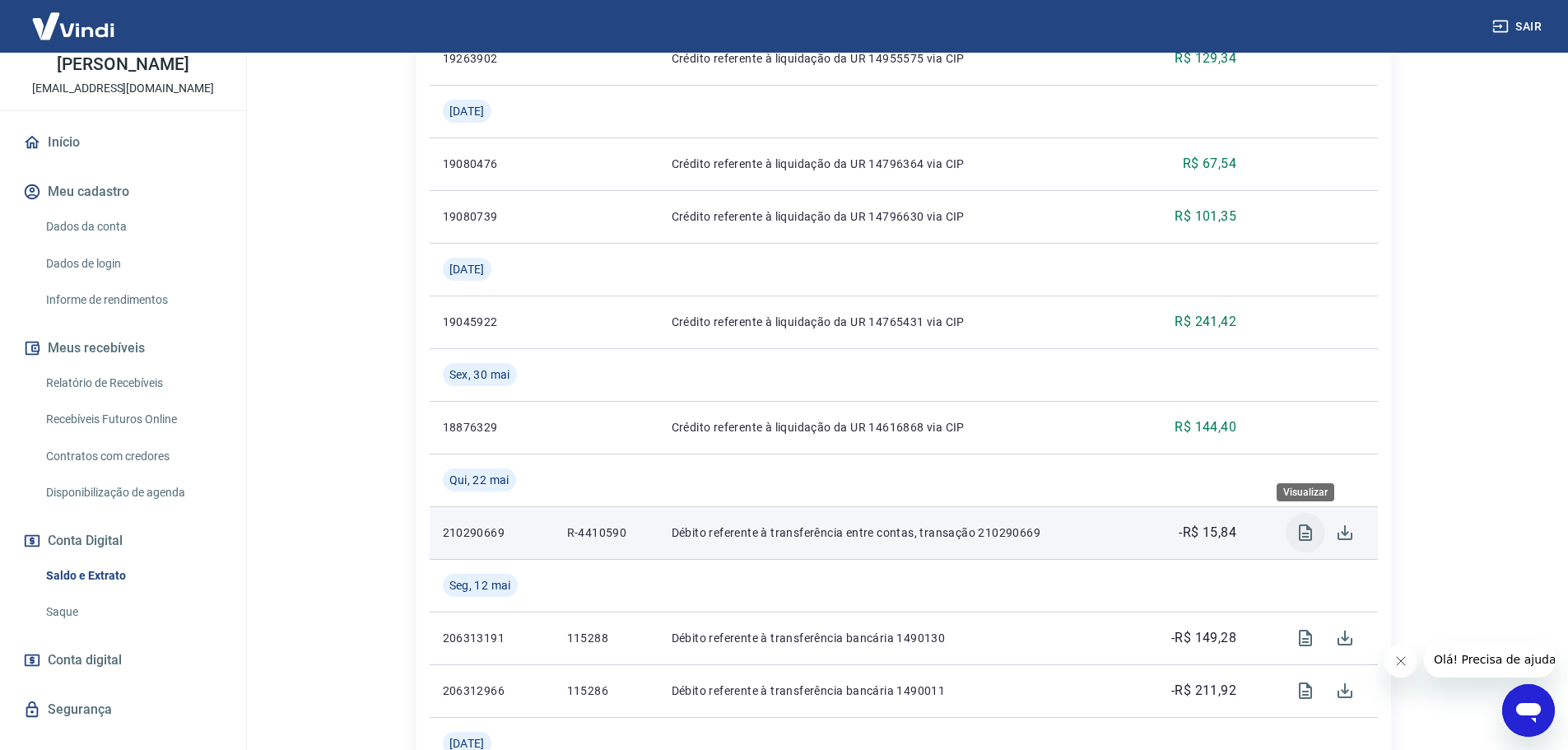
click at [1310, 534] on icon "Visualizar" at bounding box center [1305, 532] width 20 height 20
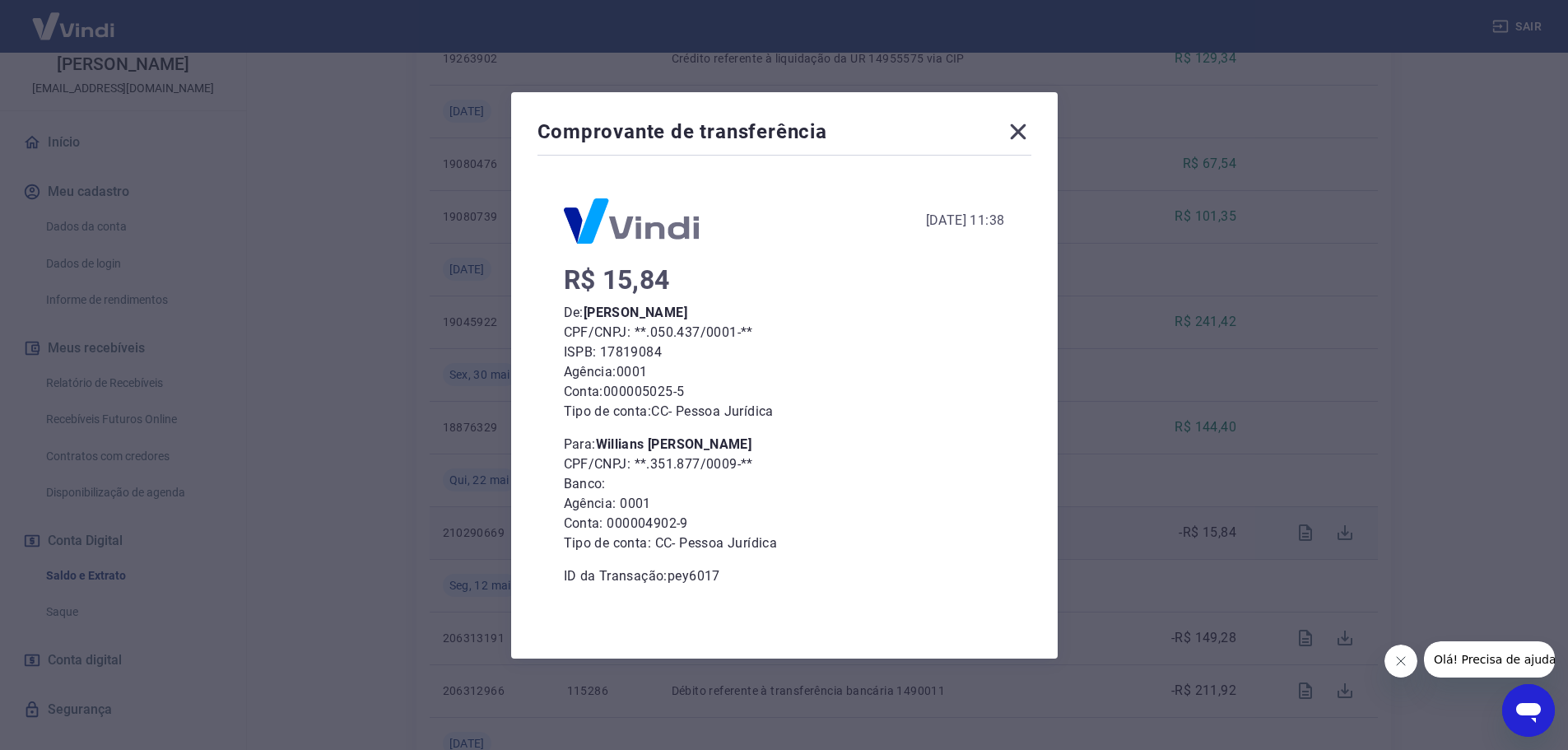
click at [1251, 377] on div "Comprovante de transferência [DATE] 11:38 R$ 15,84 De: [PERSON_NAME] CPF/CNPJ: …" at bounding box center [784, 375] width 1568 height 750
click at [1018, 127] on icon at bounding box center [1017, 132] width 27 height 27
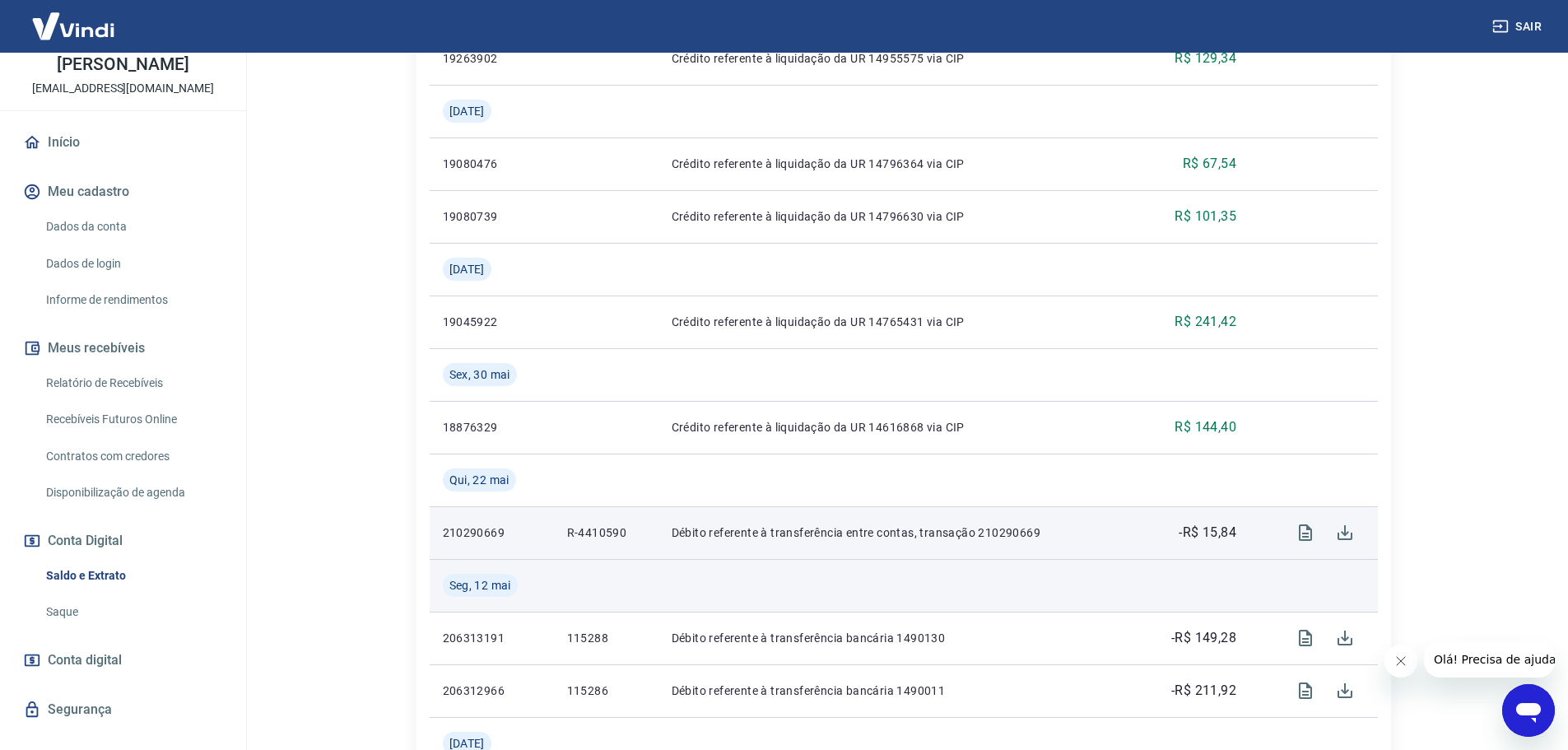
scroll to position [1711, 0]
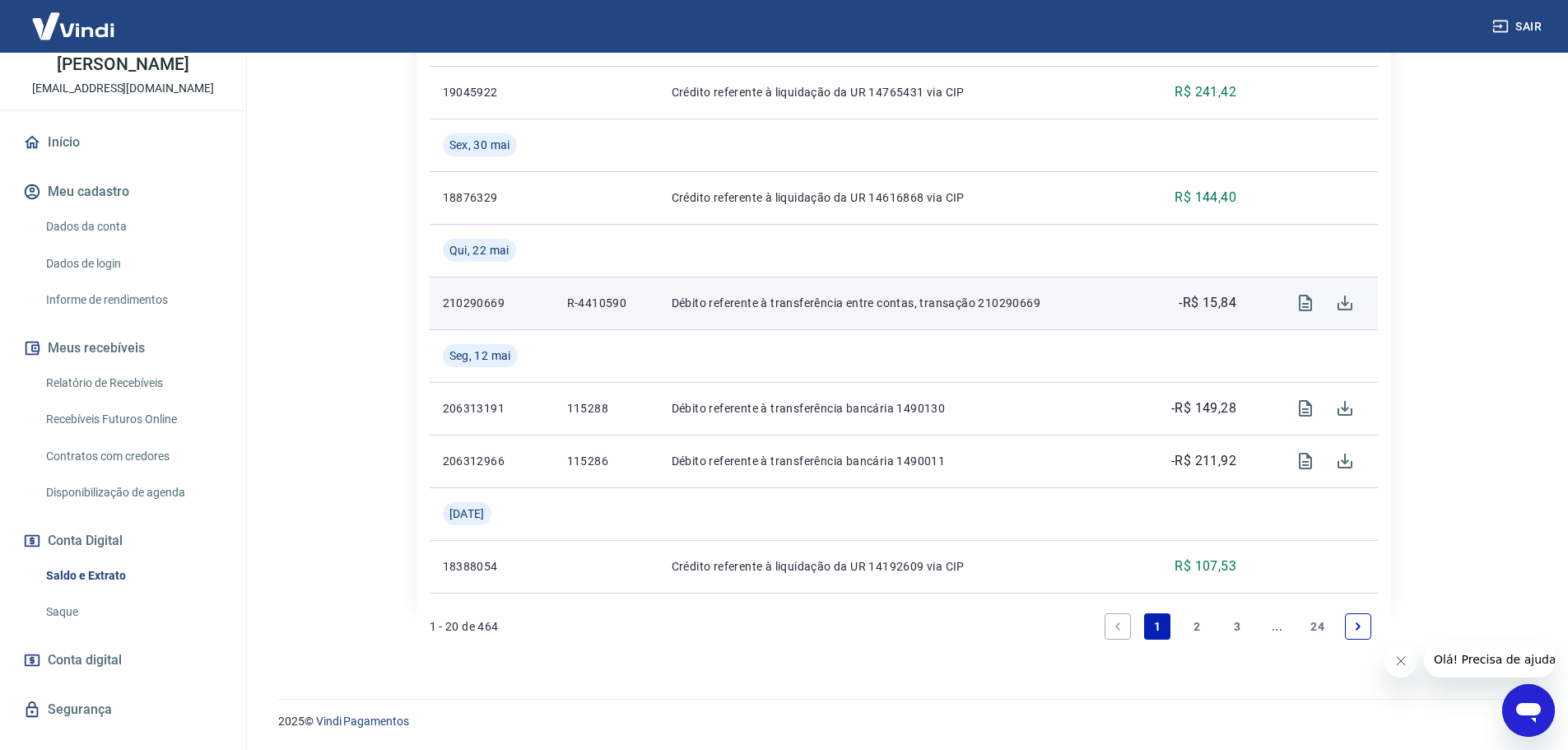
click at [1231, 619] on link "3" at bounding box center [1236, 626] width 27 height 27
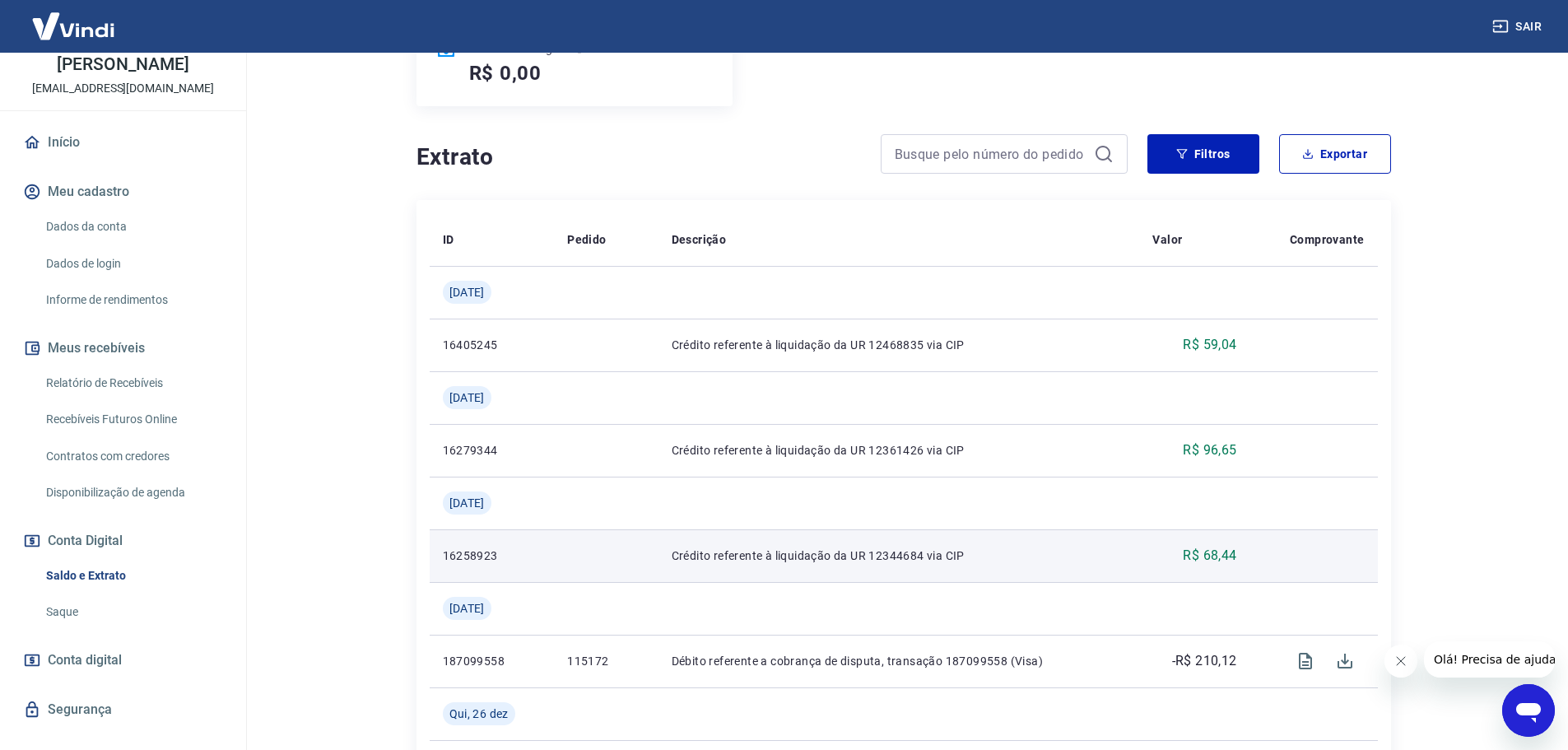
scroll to position [411, 0]
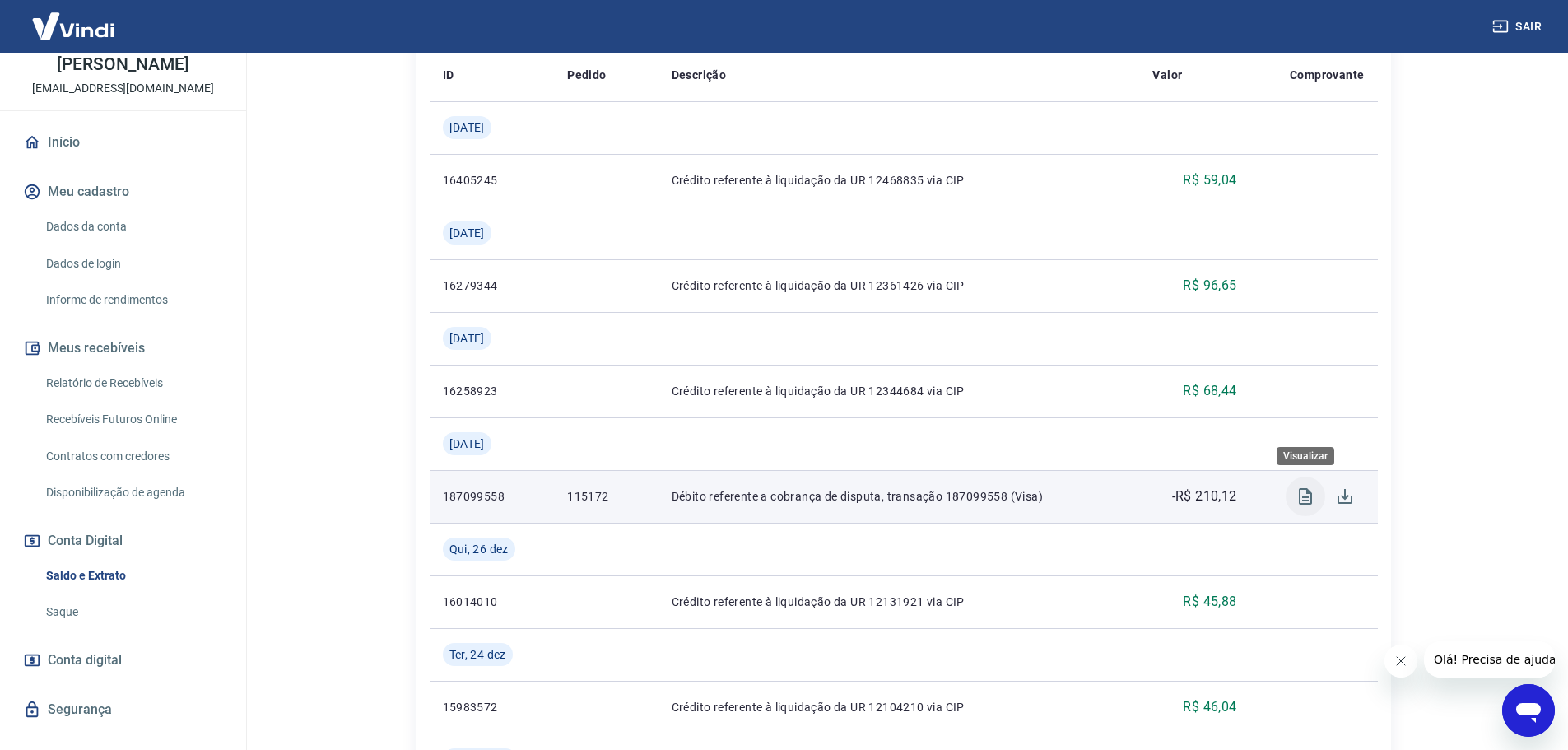
click at [1294, 500] on button "Visualizar" at bounding box center [1306, 496] width 39 height 39
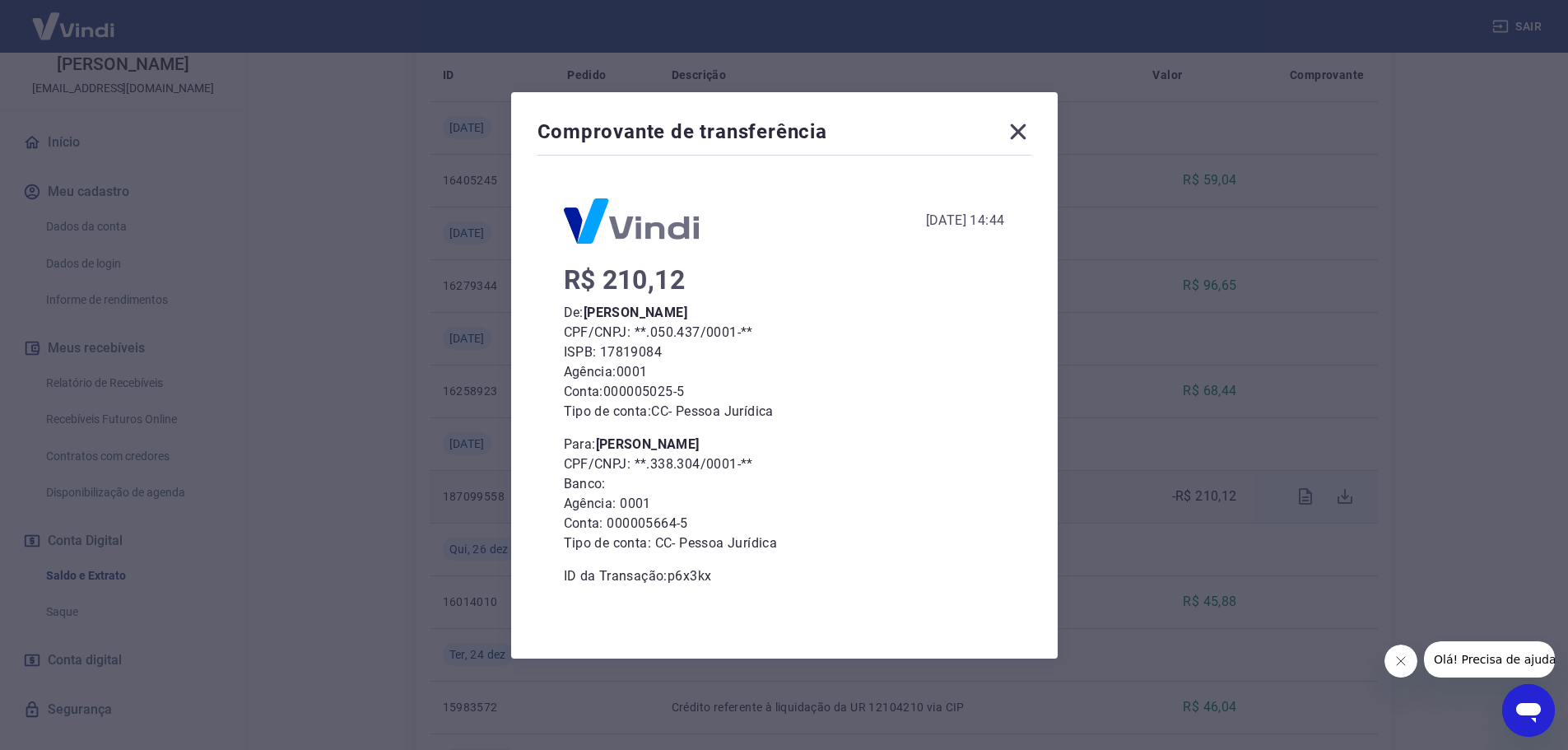
click at [1018, 133] on icon at bounding box center [1017, 132] width 27 height 27
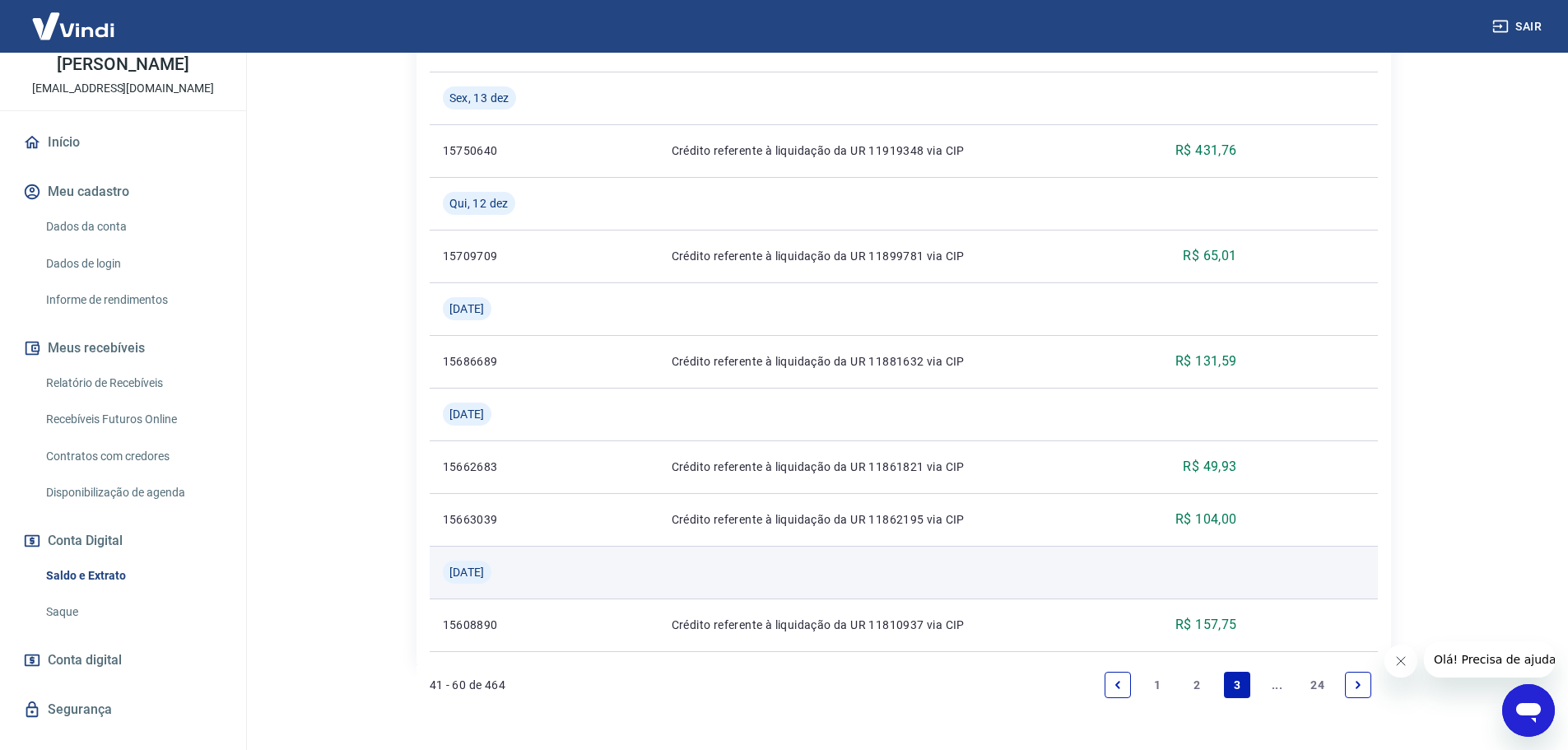
scroll to position [1869, 0]
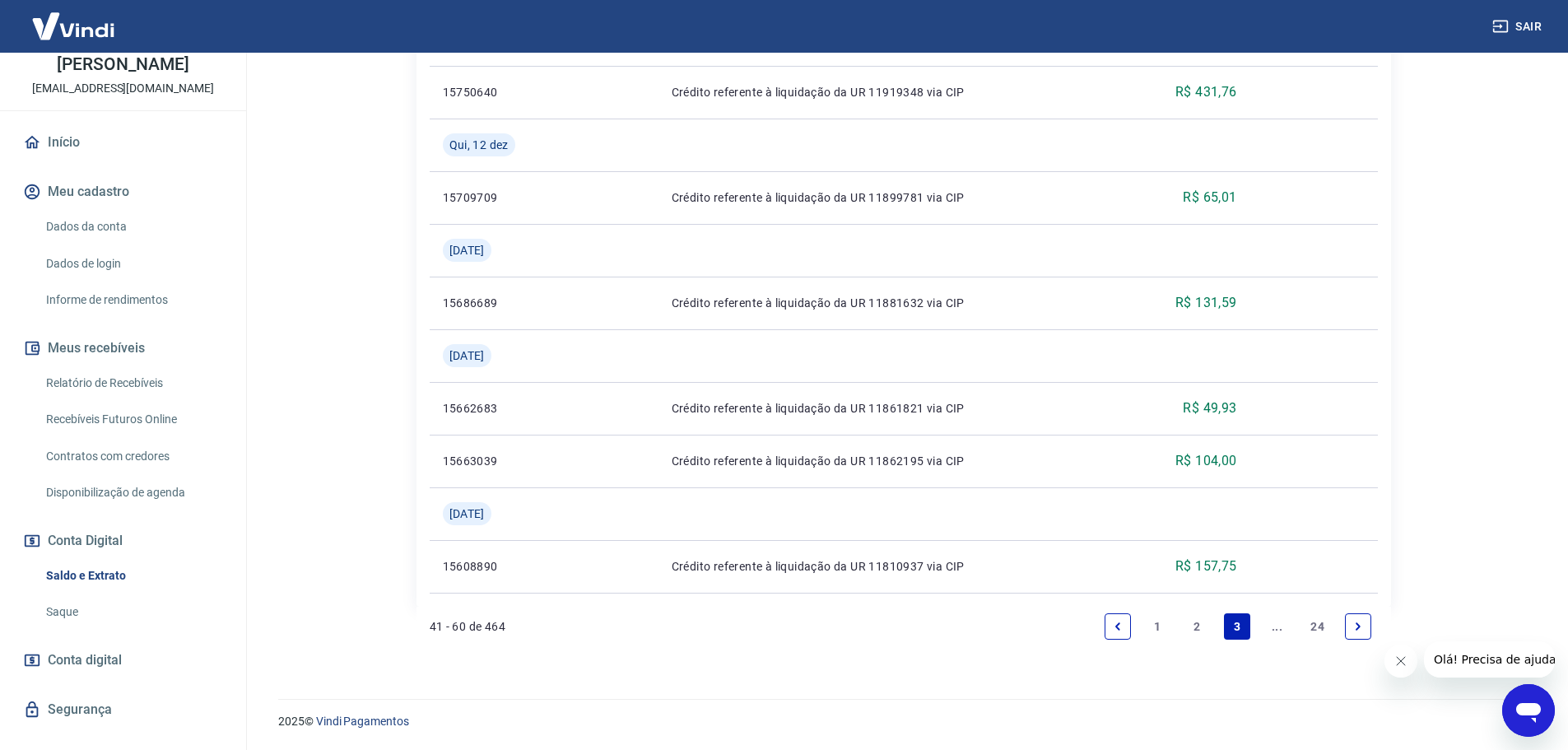
click at [1314, 622] on link "24" at bounding box center [1317, 626] width 27 height 27
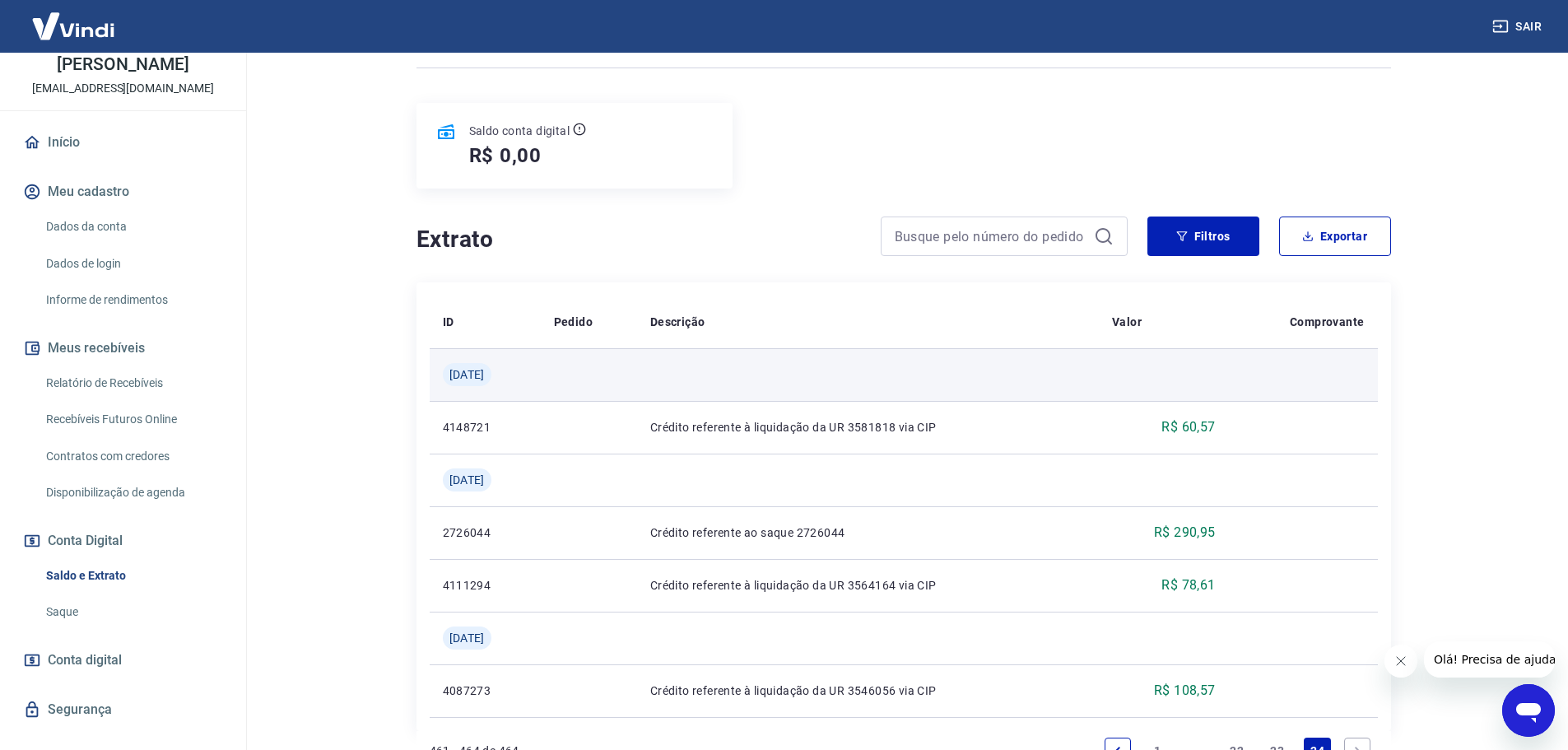
scroll to position [247, 0]
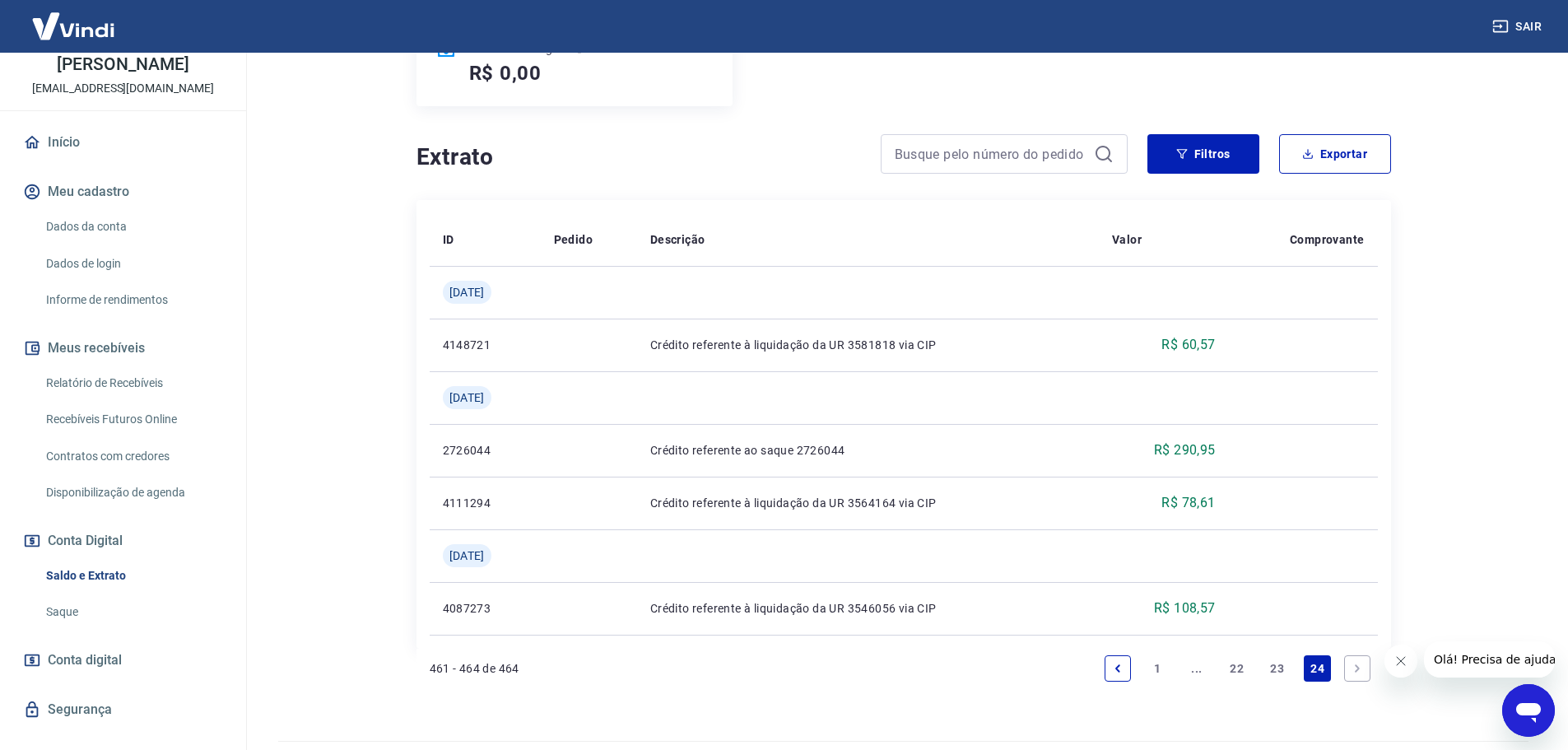
click at [1278, 666] on link "23" at bounding box center [1277, 668] width 27 height 27
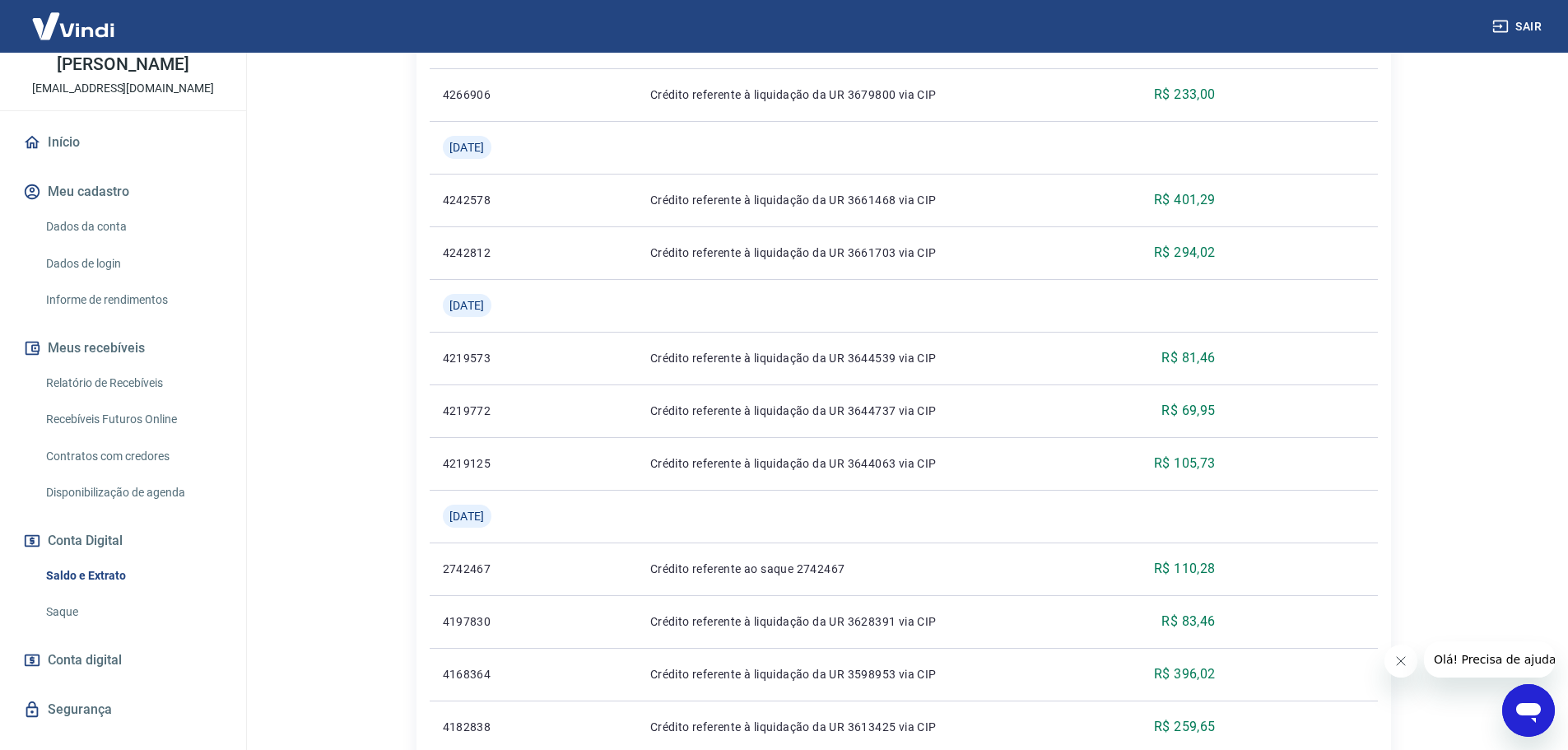
scroll to position [1501, 0]
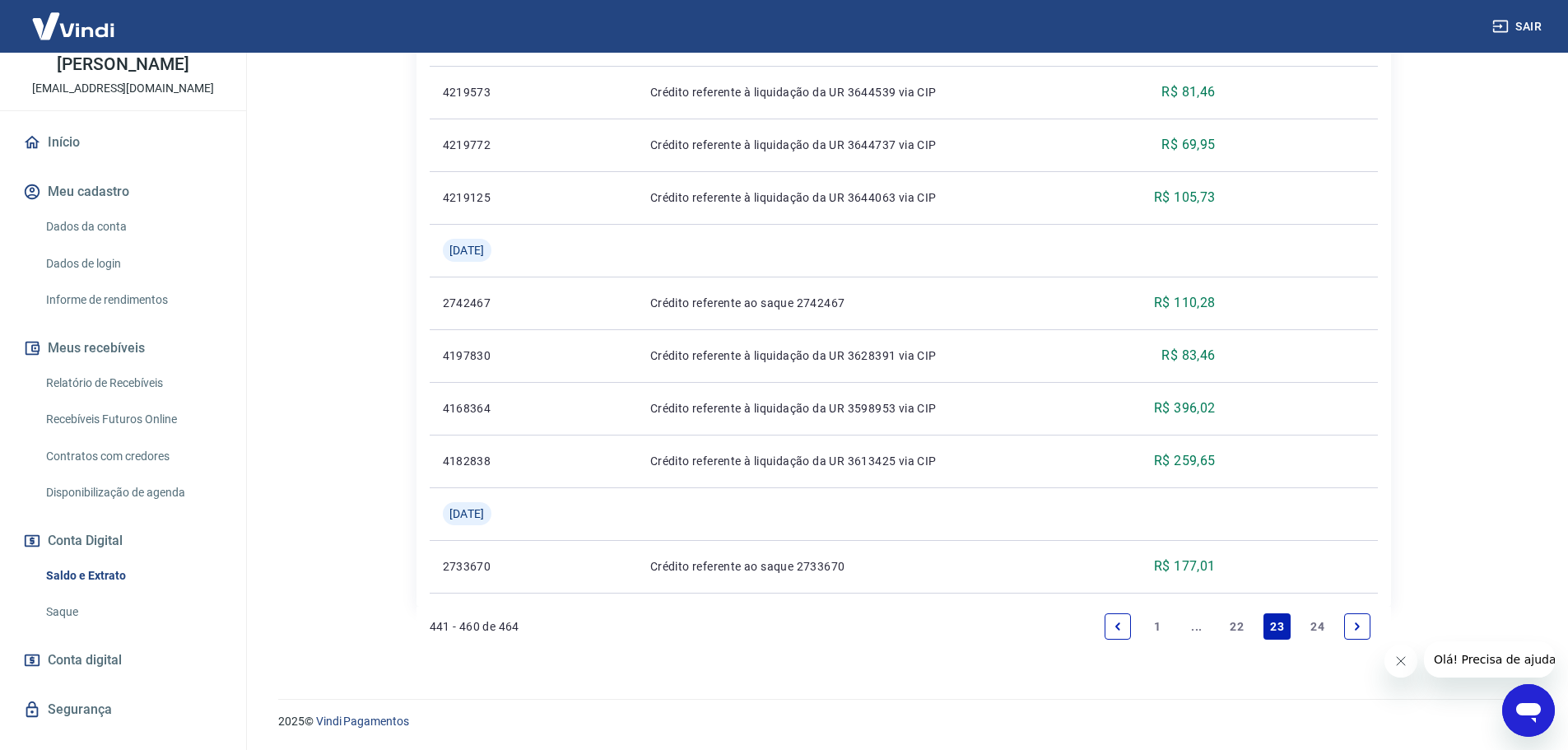
click at [1235, 636] on link "22" at bounding box center [1237, 626] width 27 height 27
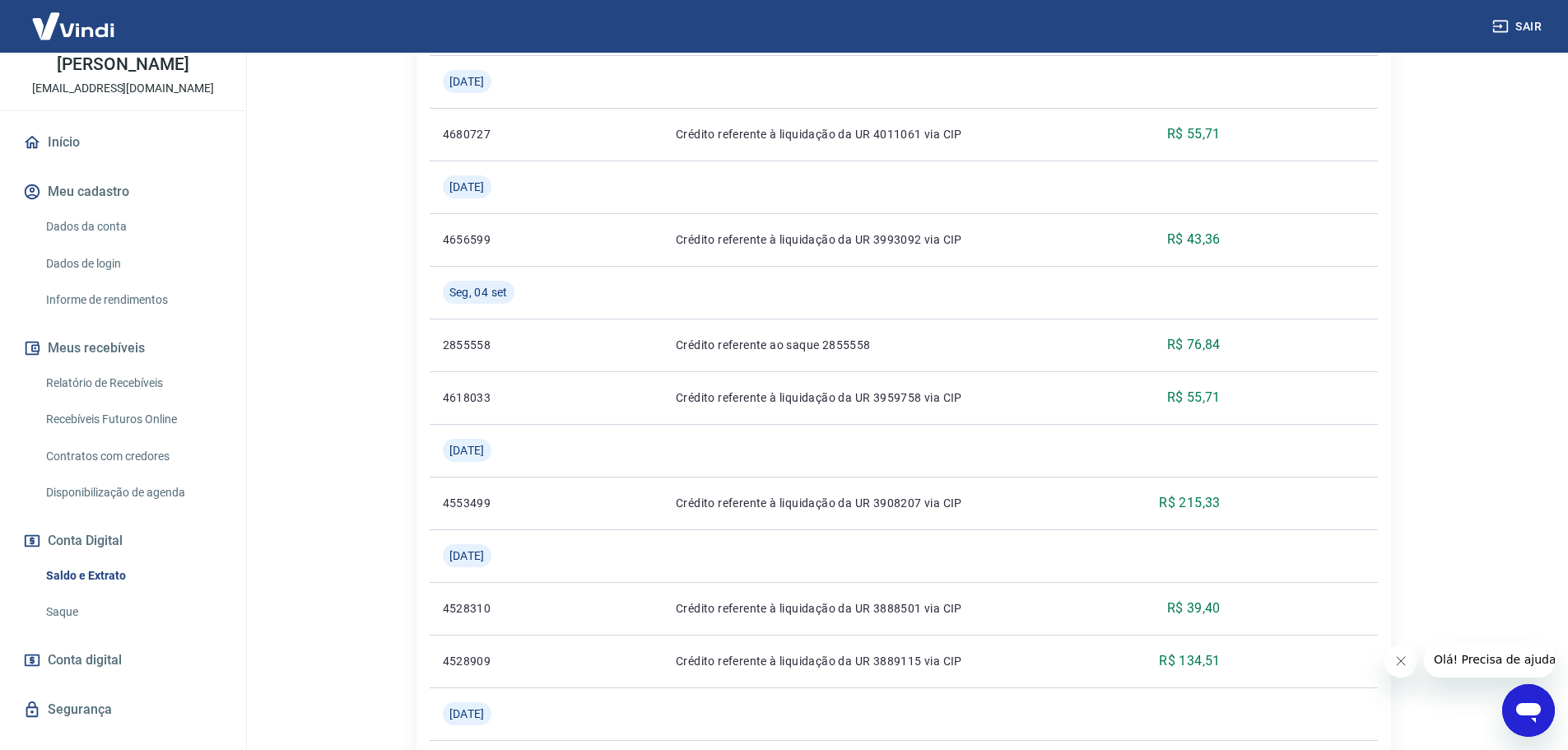
scroll to position [1764, 0]
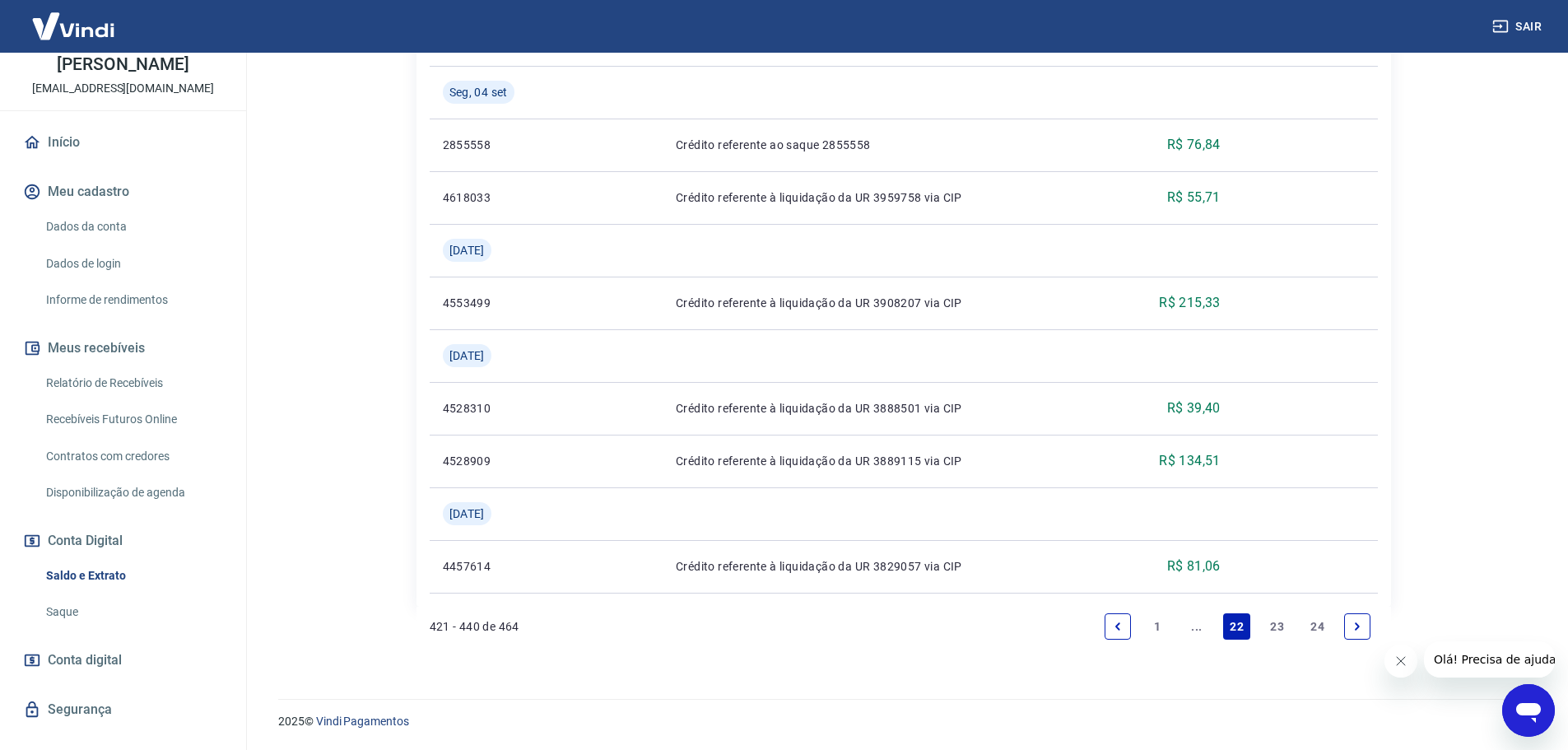
click at [1120, 628] on icon "Previous page" at bounding box center [1117, 626] width 11 height 11
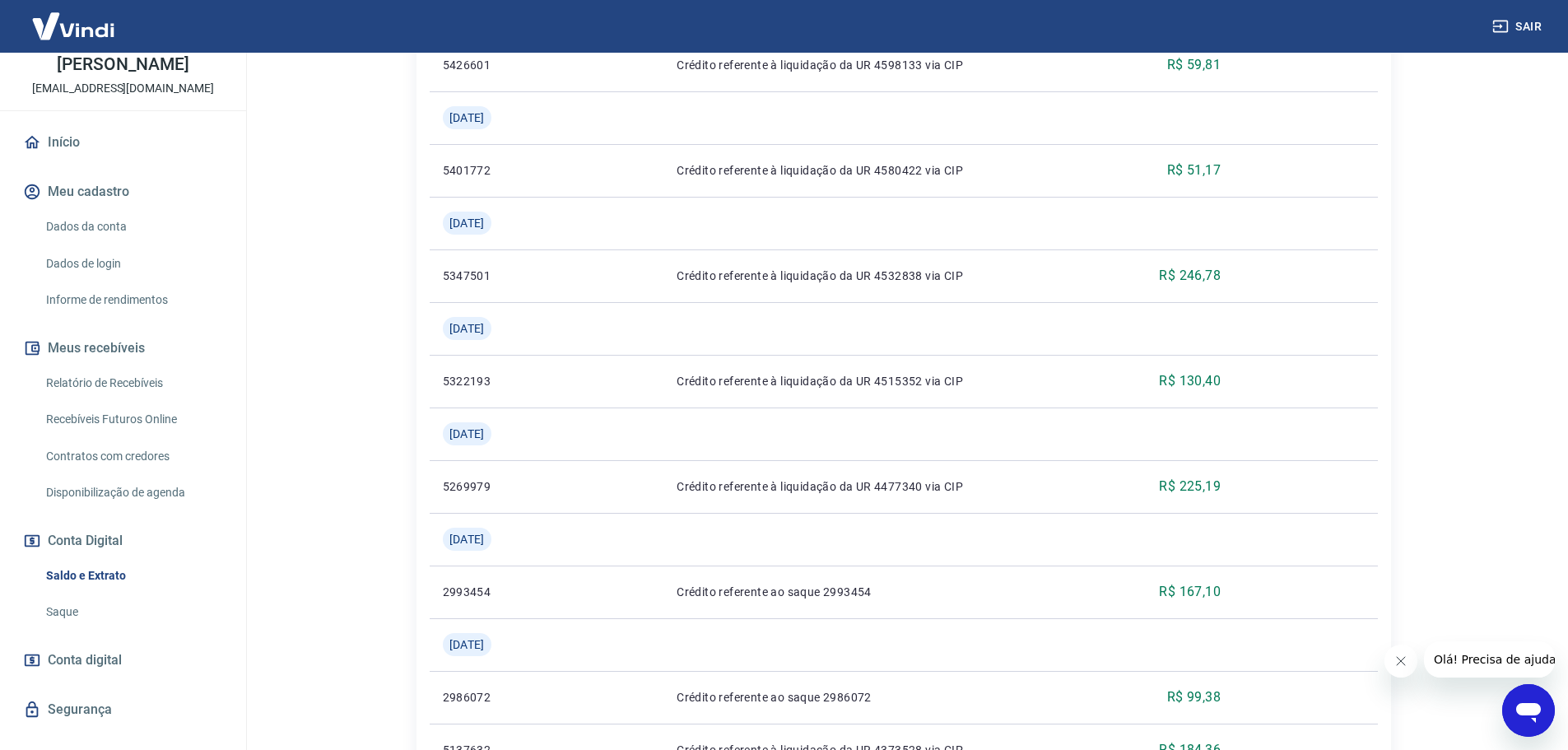
scroll to position [1711, 0]
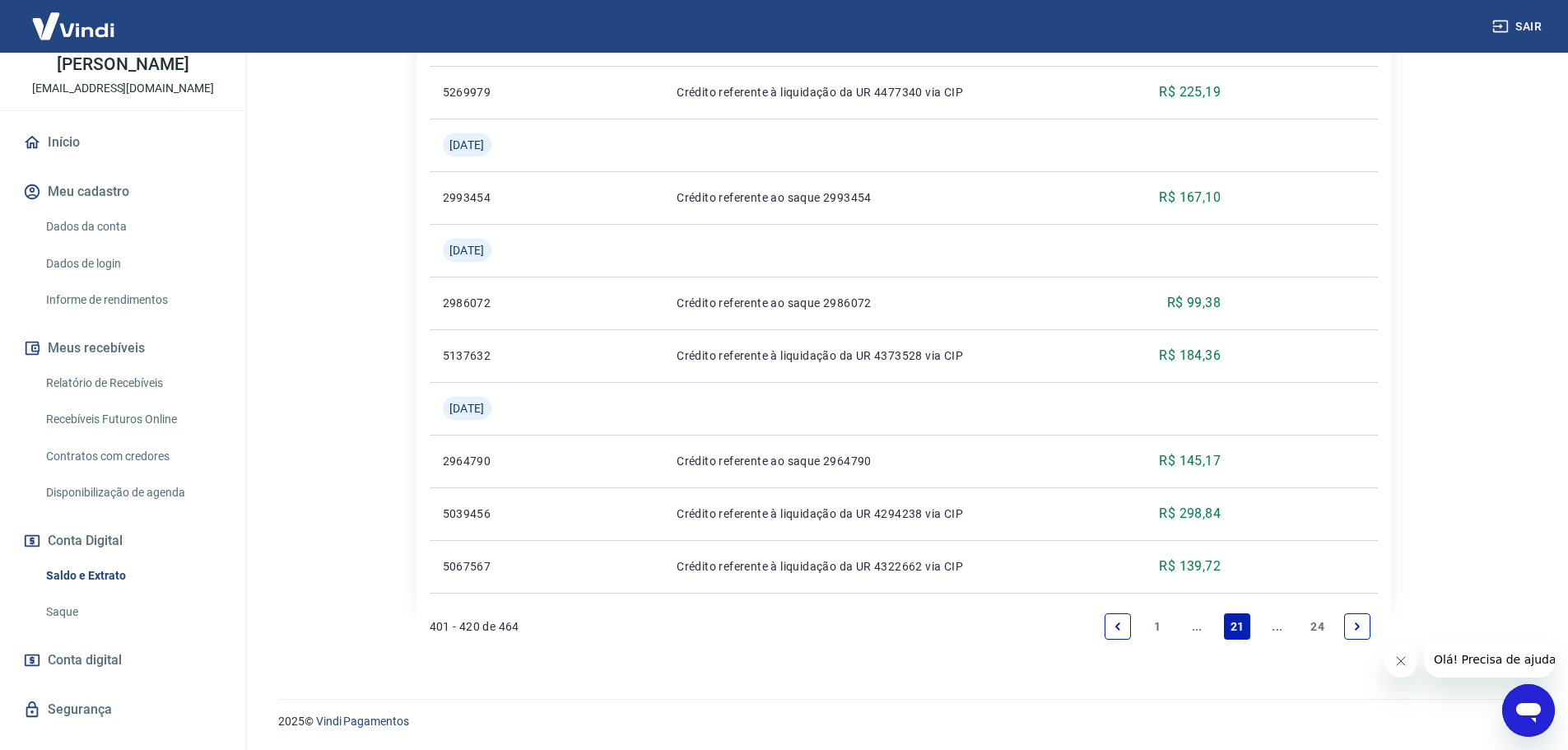
click at [1115, 632] on link "Previous page" at bounding box center [1117, 626] width 27 height 27
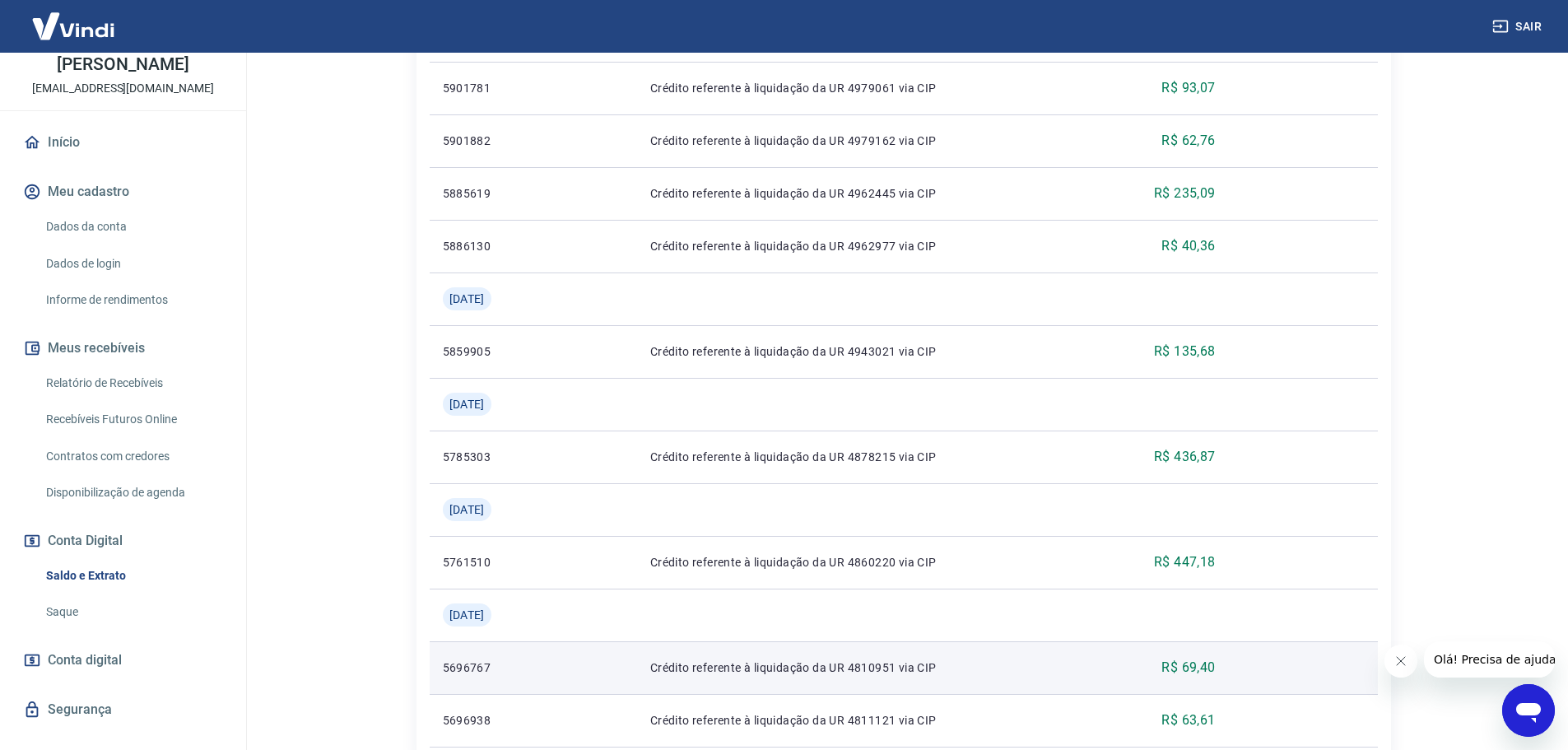
scroll to position [1554, 0]
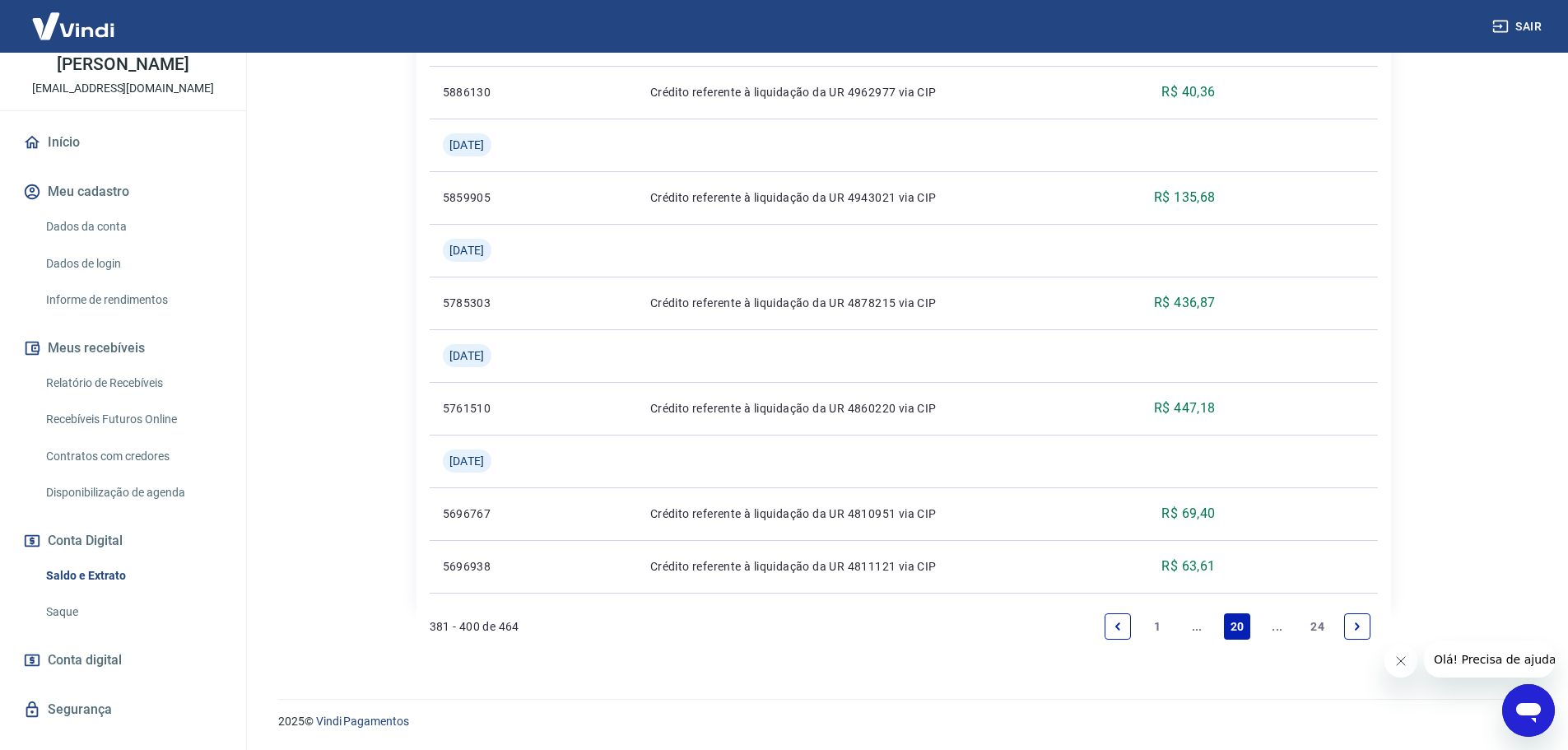
click at [1115, 629] on icon "Previous page" at bounding box center [1117, 626] width 11 height 11
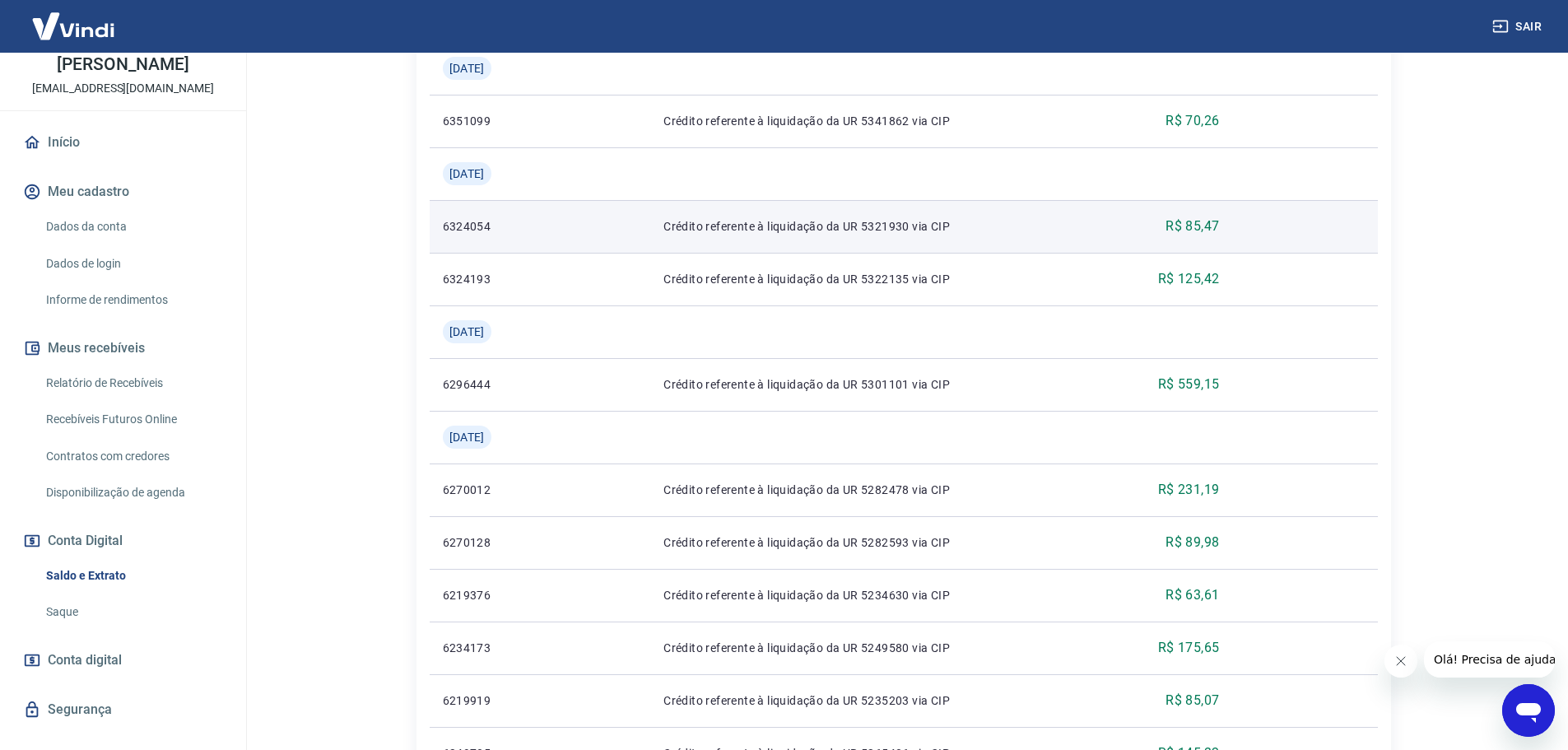
scroll to position [1070, 0]
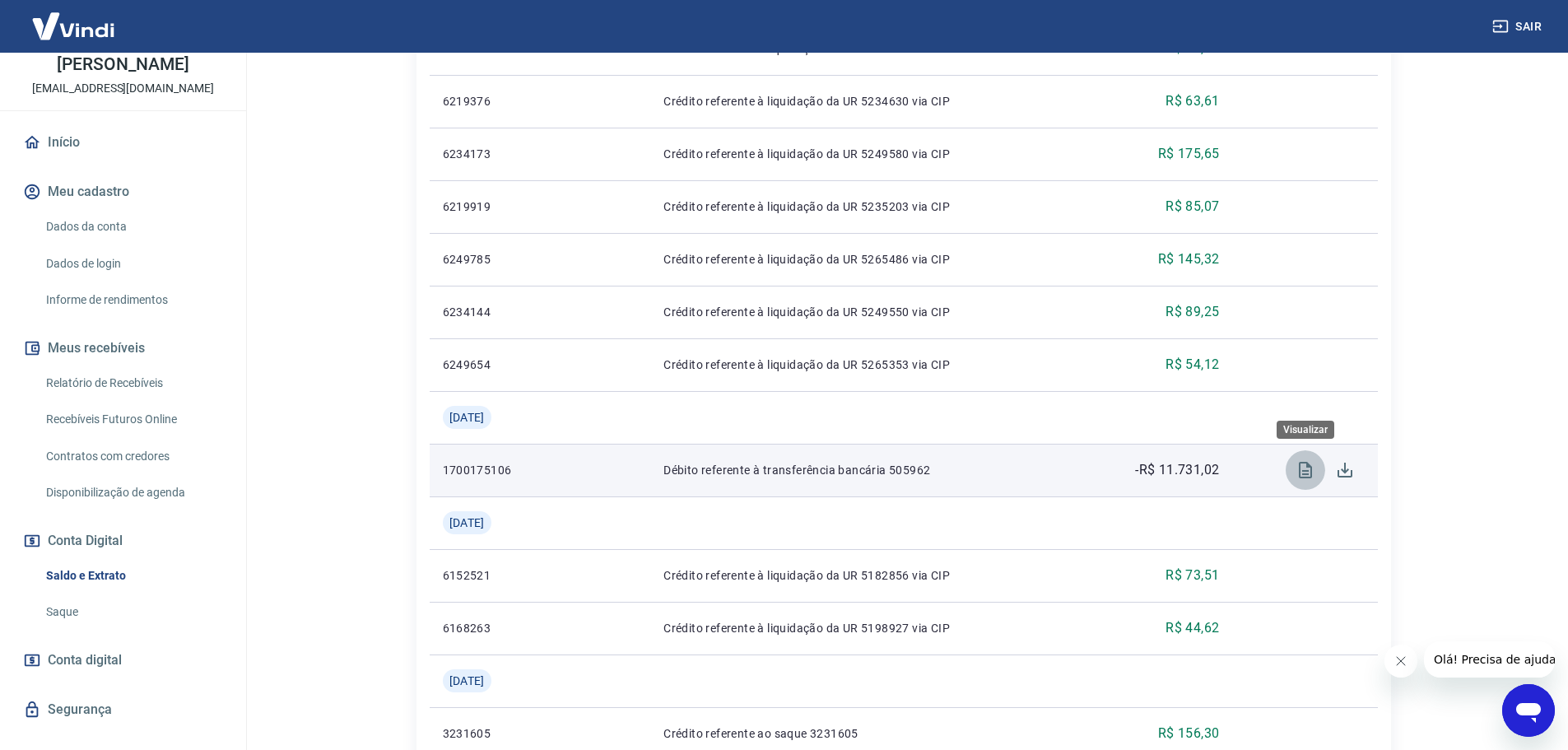
click at [1306, 472] on icon "Visualizar" at bounding box center [1305, 469] width 13 height 16
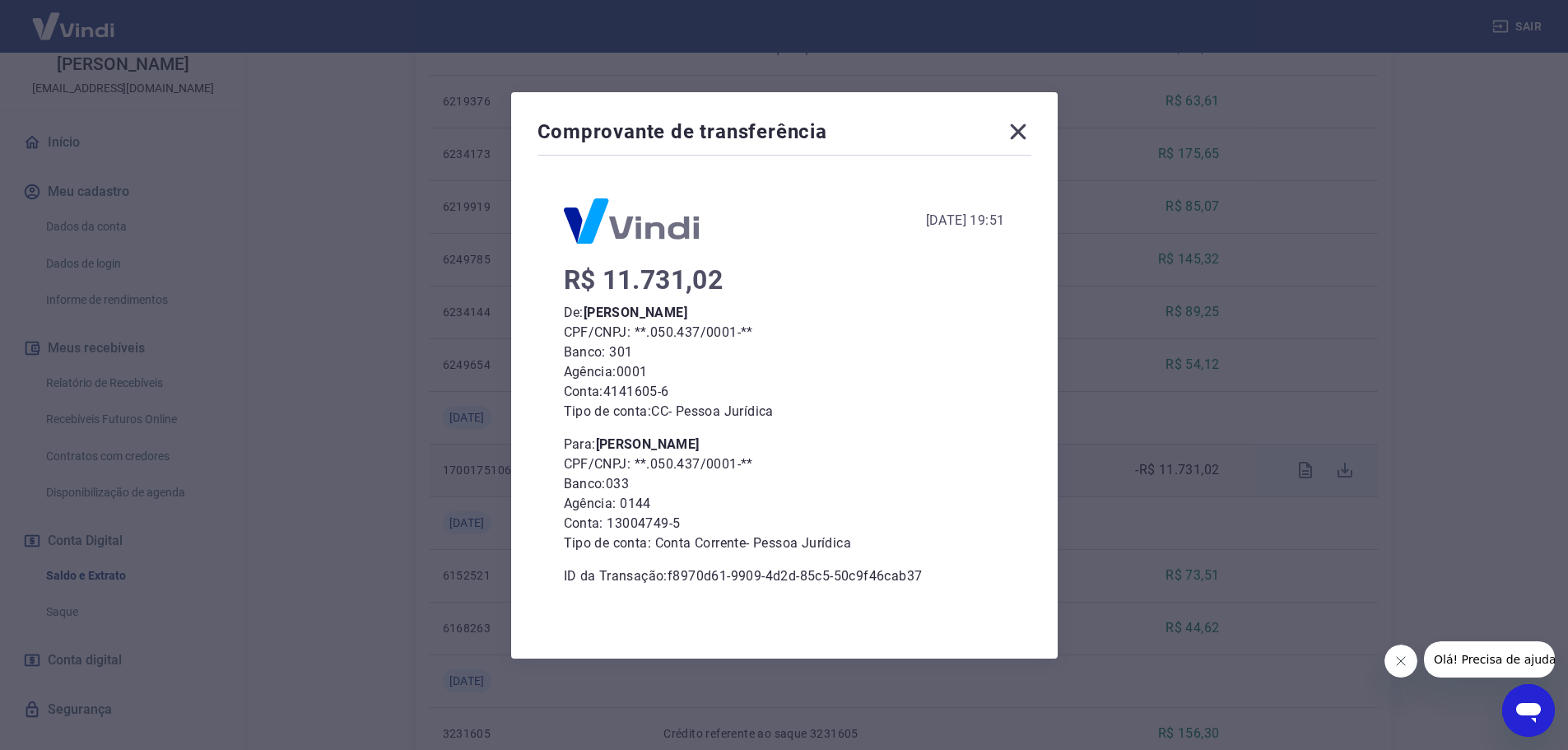
click at [1308, 452] on div "Comprovante de transferência [DATE] 19:51 R$ 11.731,02 De: [PERSON_NAME] CPF/CN…" at bounding box center [784, 375] width 1568 height 750
click at [1031, 130] on icon at bounding box center [1017, 132] width 27 height 27
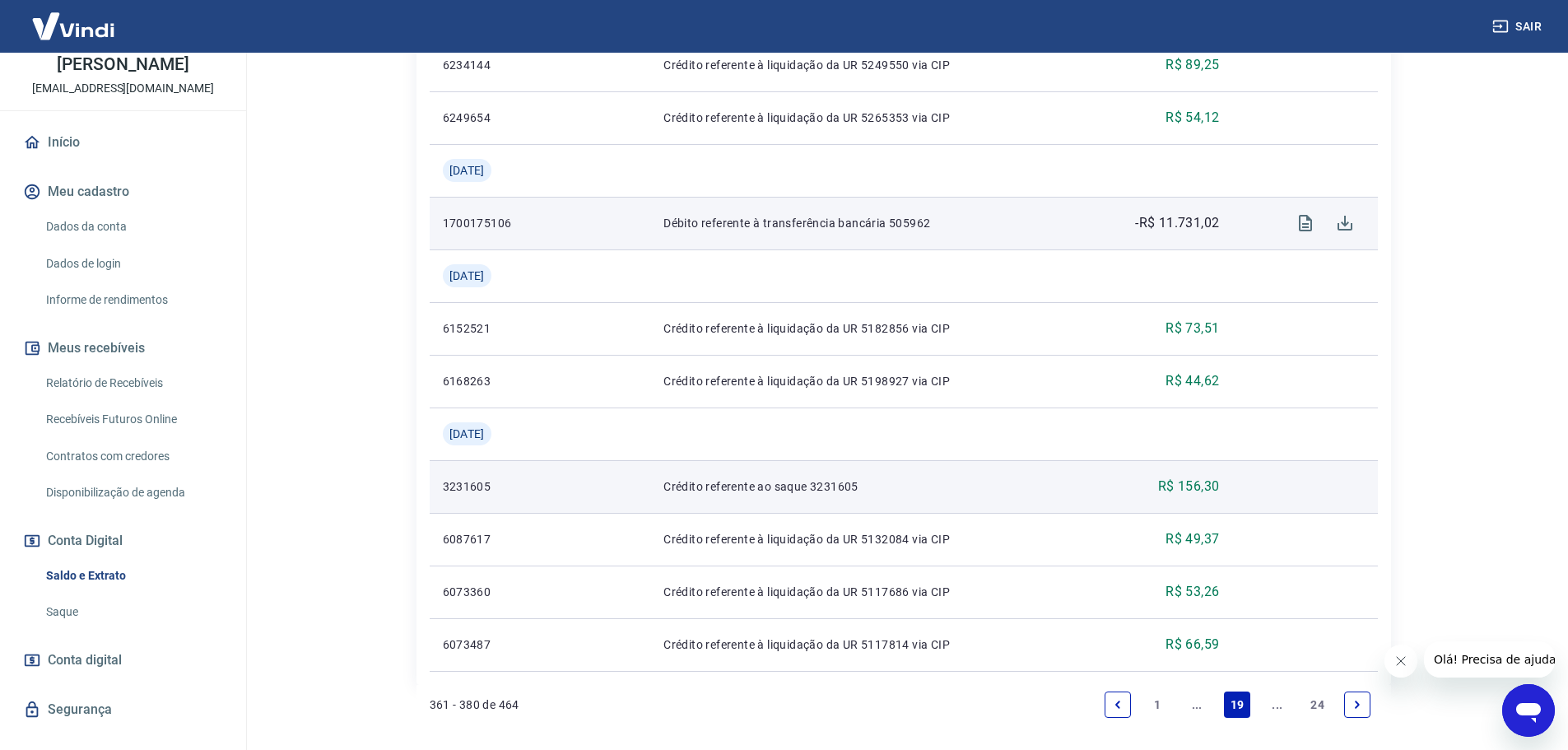
scroll to position [1396, 0]
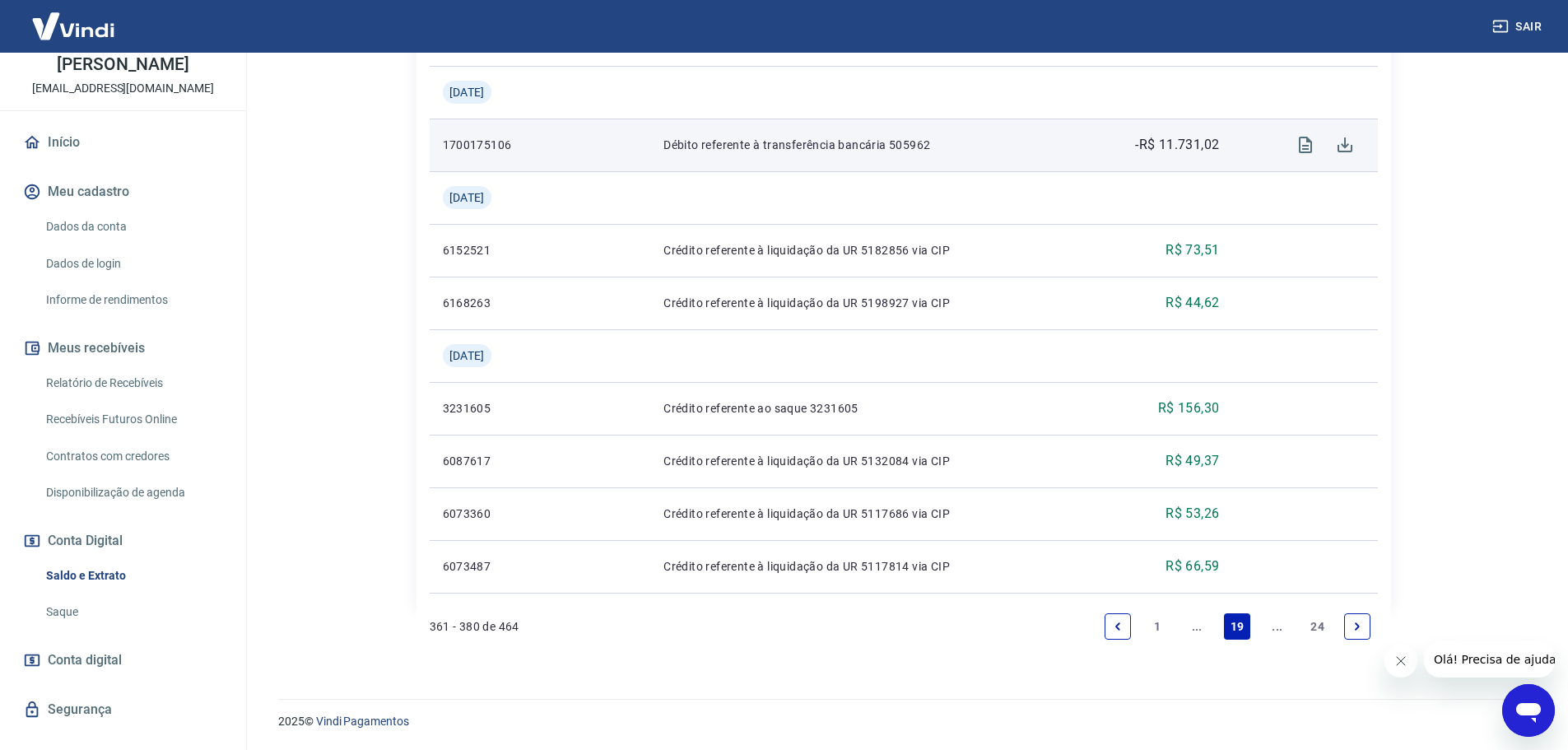
click at [1122, 629] on icon "Previous page" at bounding box center [1117, 626] width 11 height 11
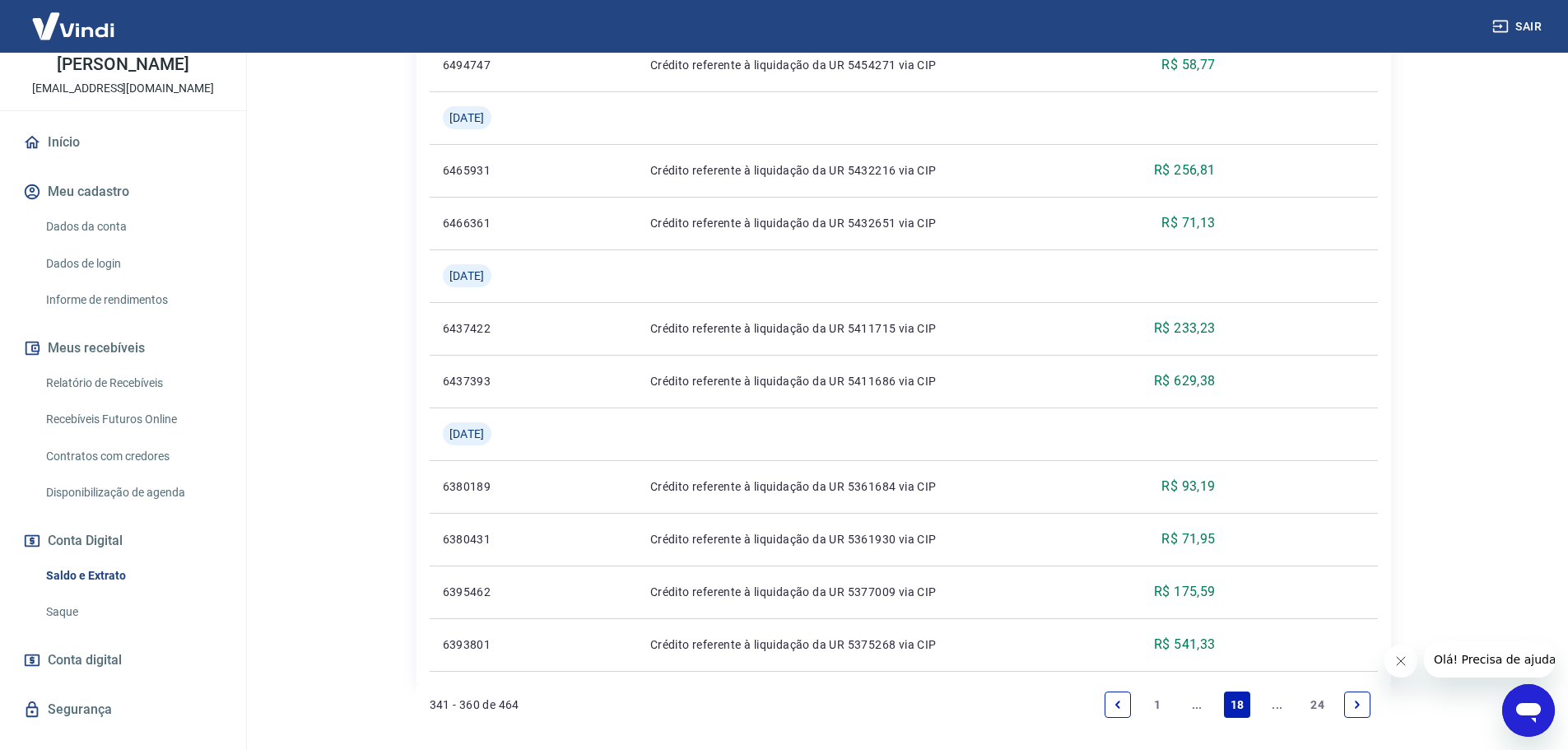
scroll to position [1396, 0]
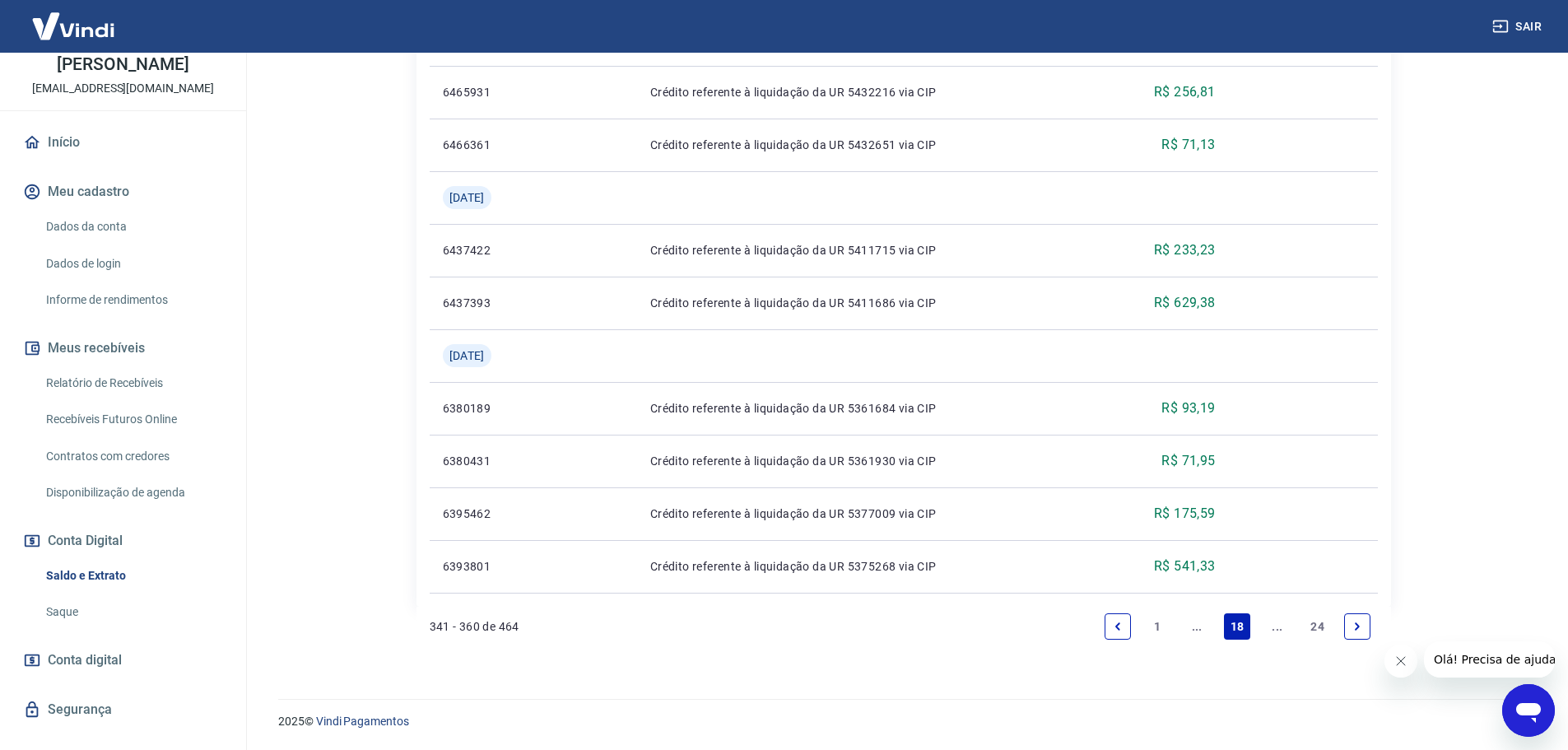
click at [1120, 629] on icon "Previous page" at bounding box center [1117, 626] width 11 height 11
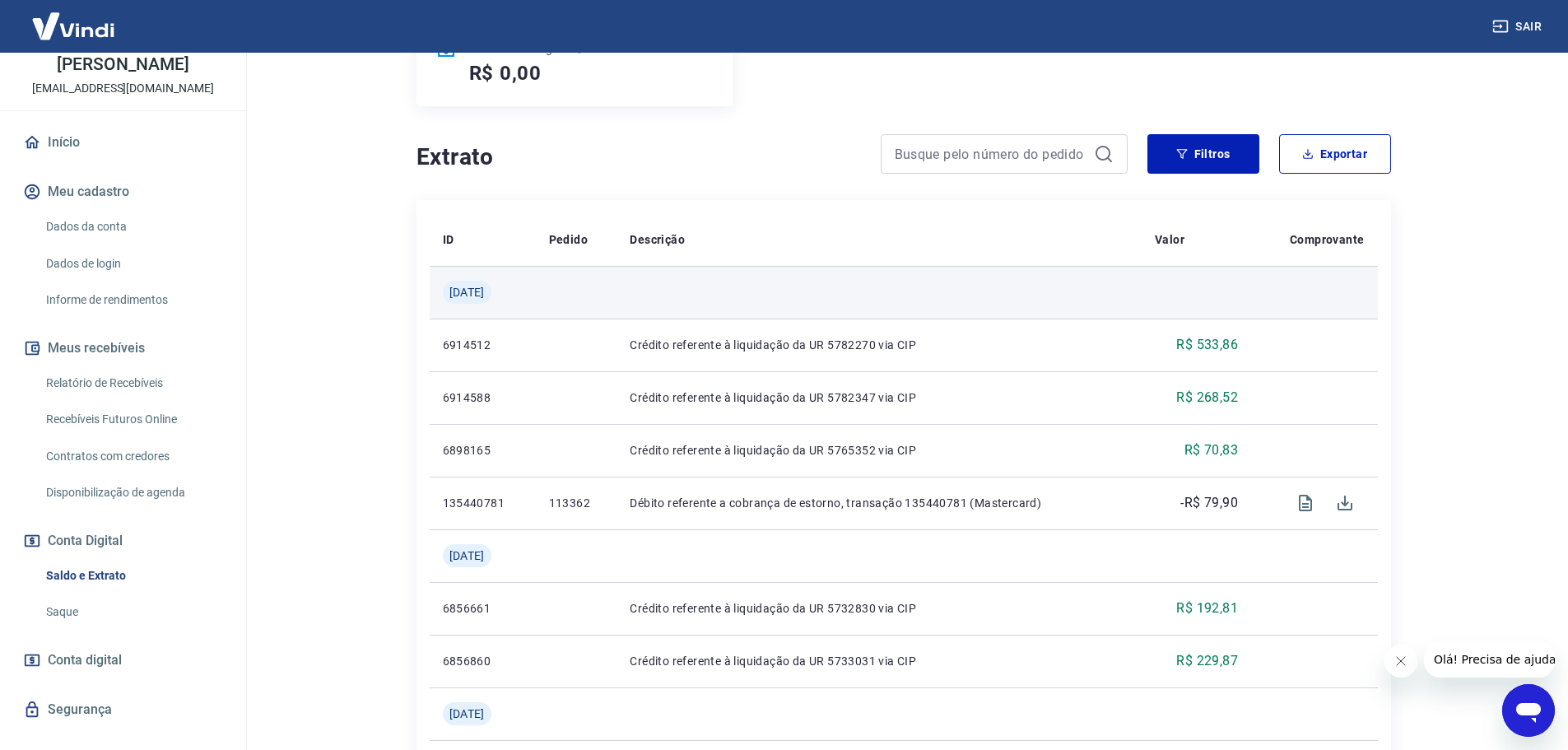
scroll to position [411, 0]
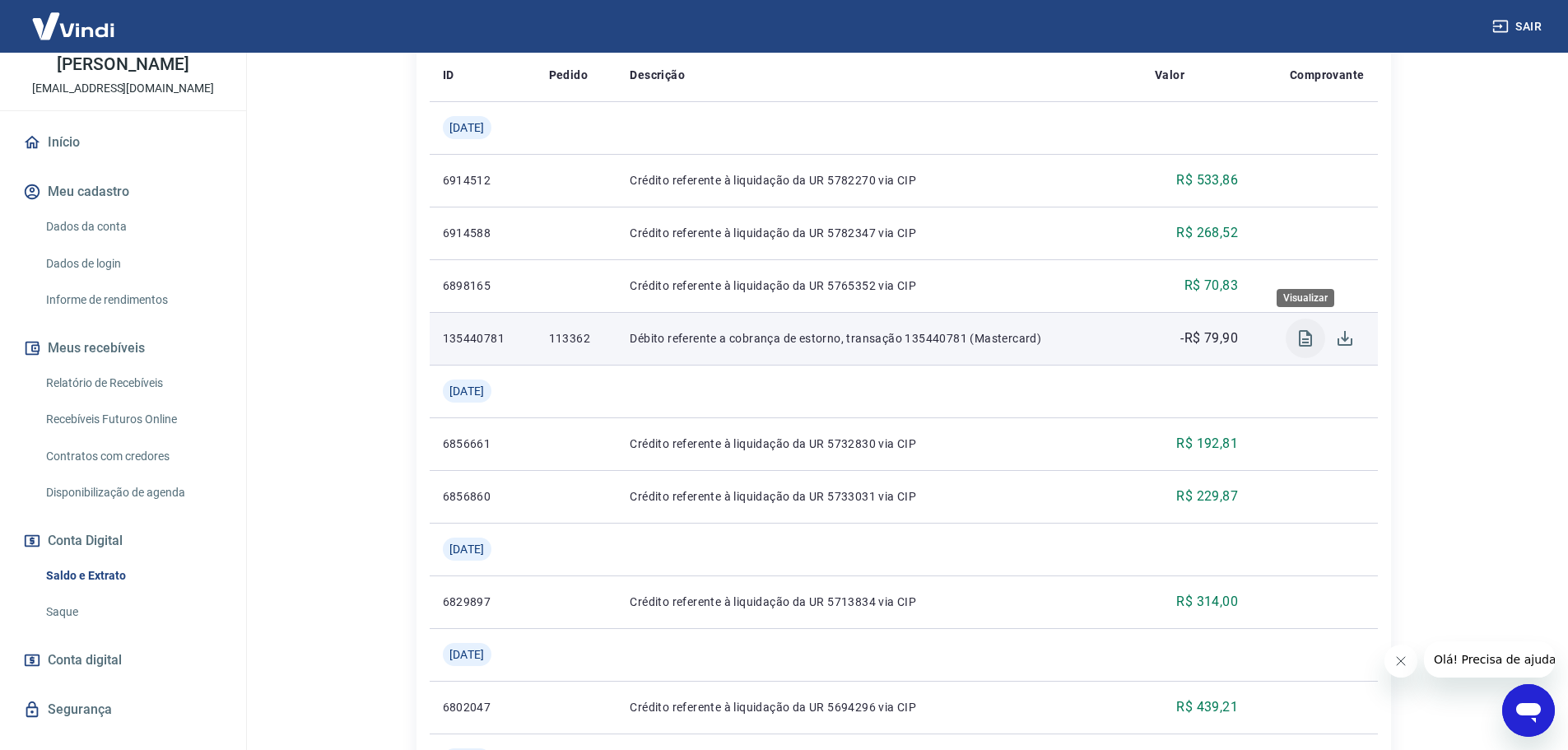
click at [1304, 340] on icon "Visualizar" at bounding box center [1305, 338] width 13 height 16
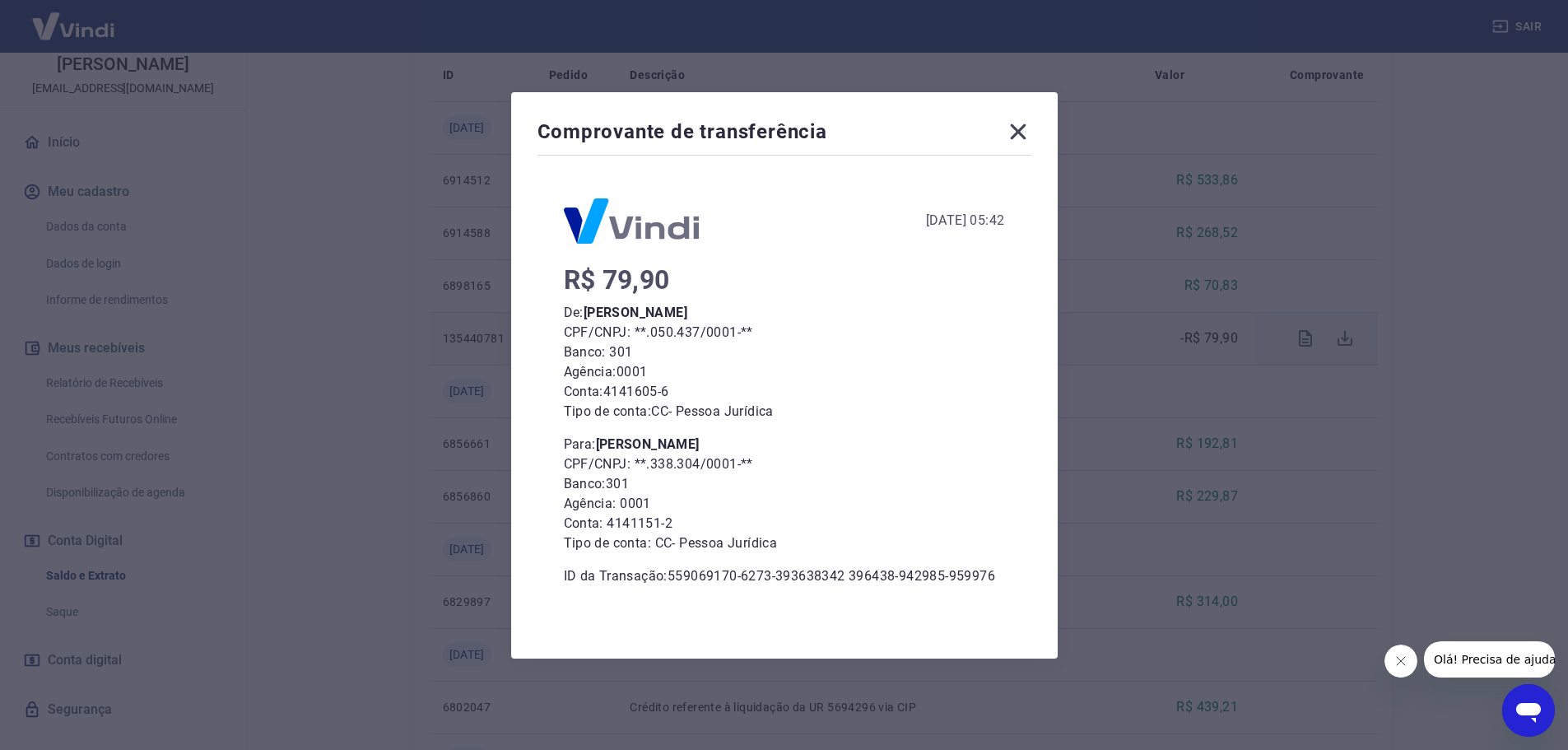
click at [1023, 122] on icon at bounding box center [1017, 132] width 27 height 27
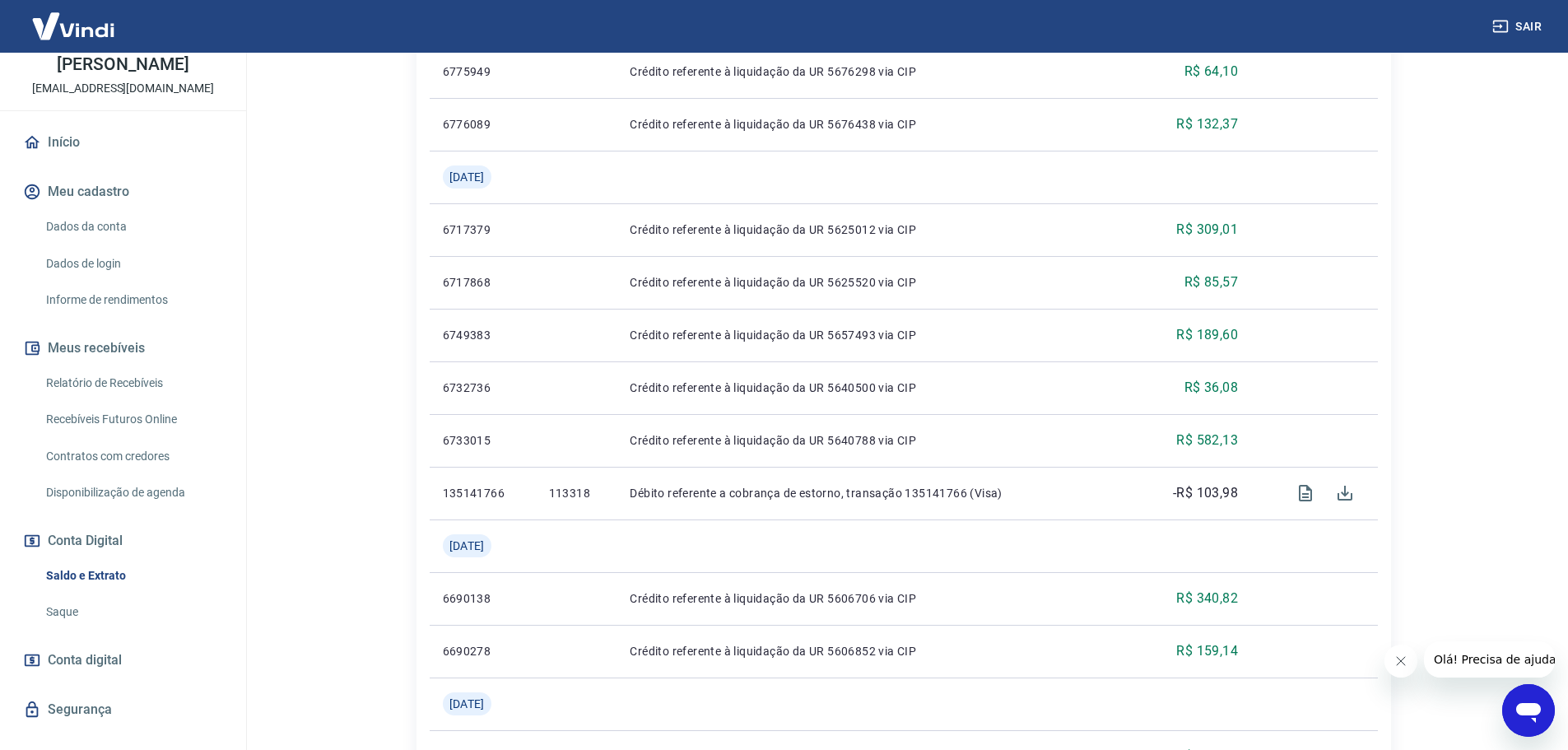
scroll to position [1317, 0]
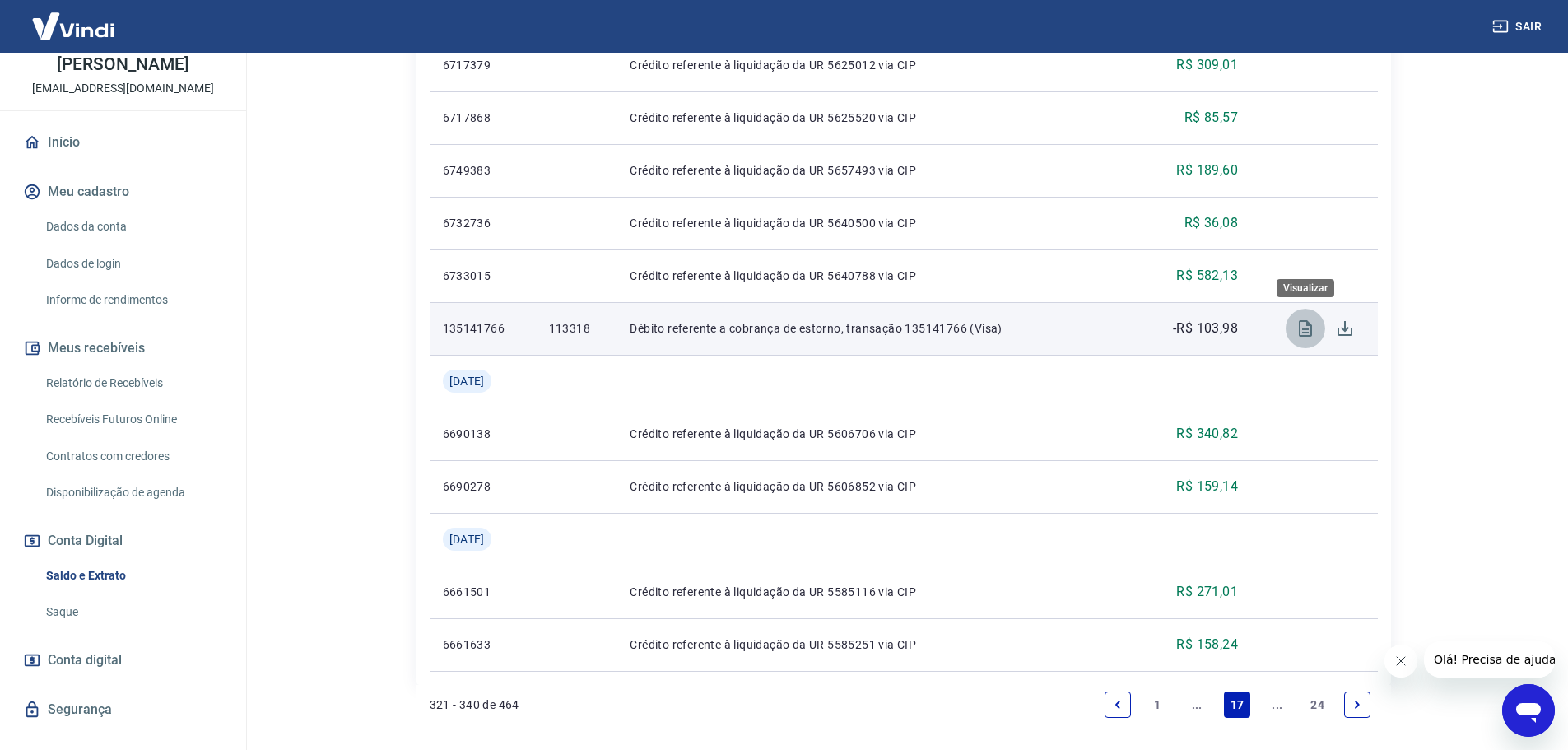
click at [1302, 338] on icon "Visualizar" at bounding box center [1305, 328] width 20 height 20
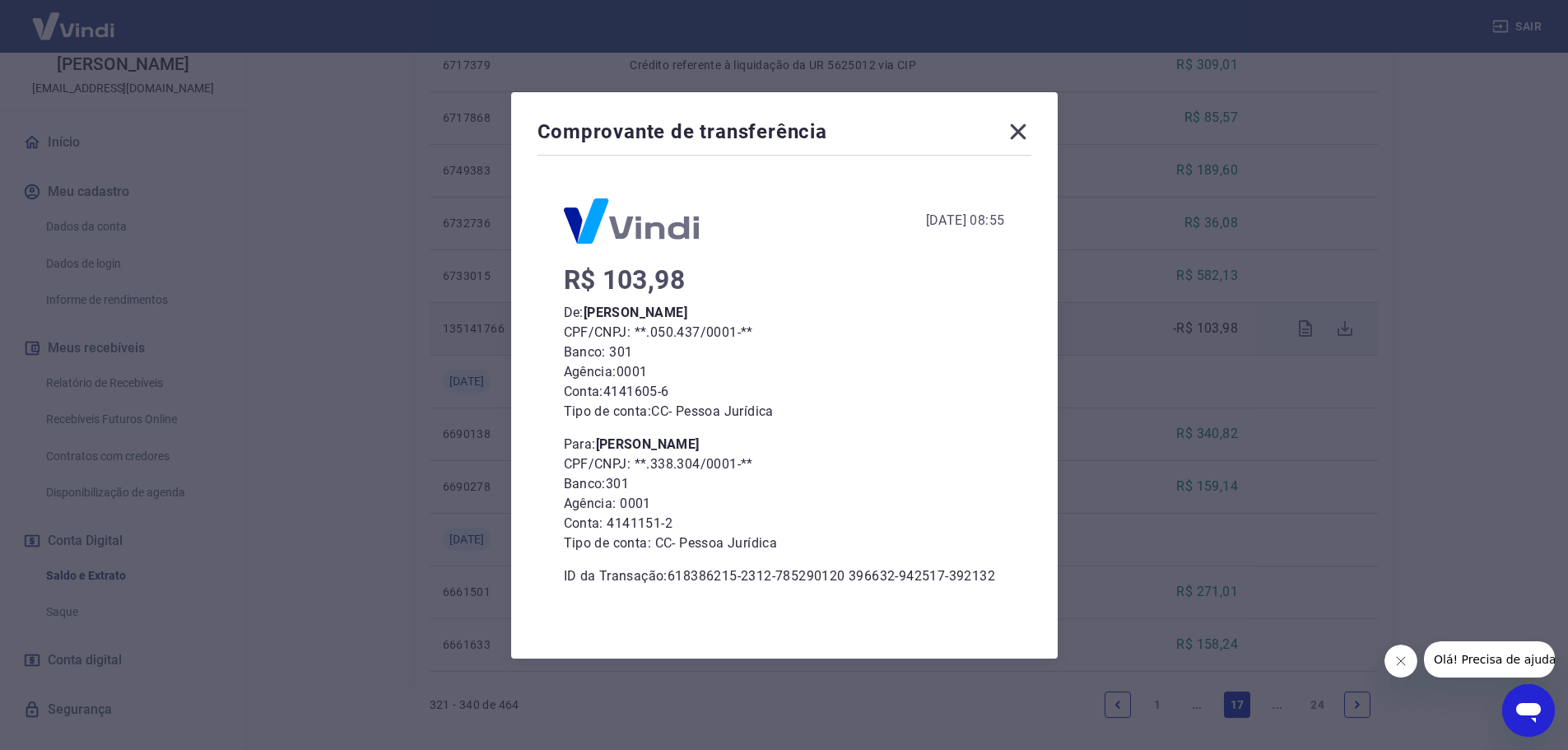
click at [1029, 129] on icon at bounding box center [1017, 132] width 27 height 27
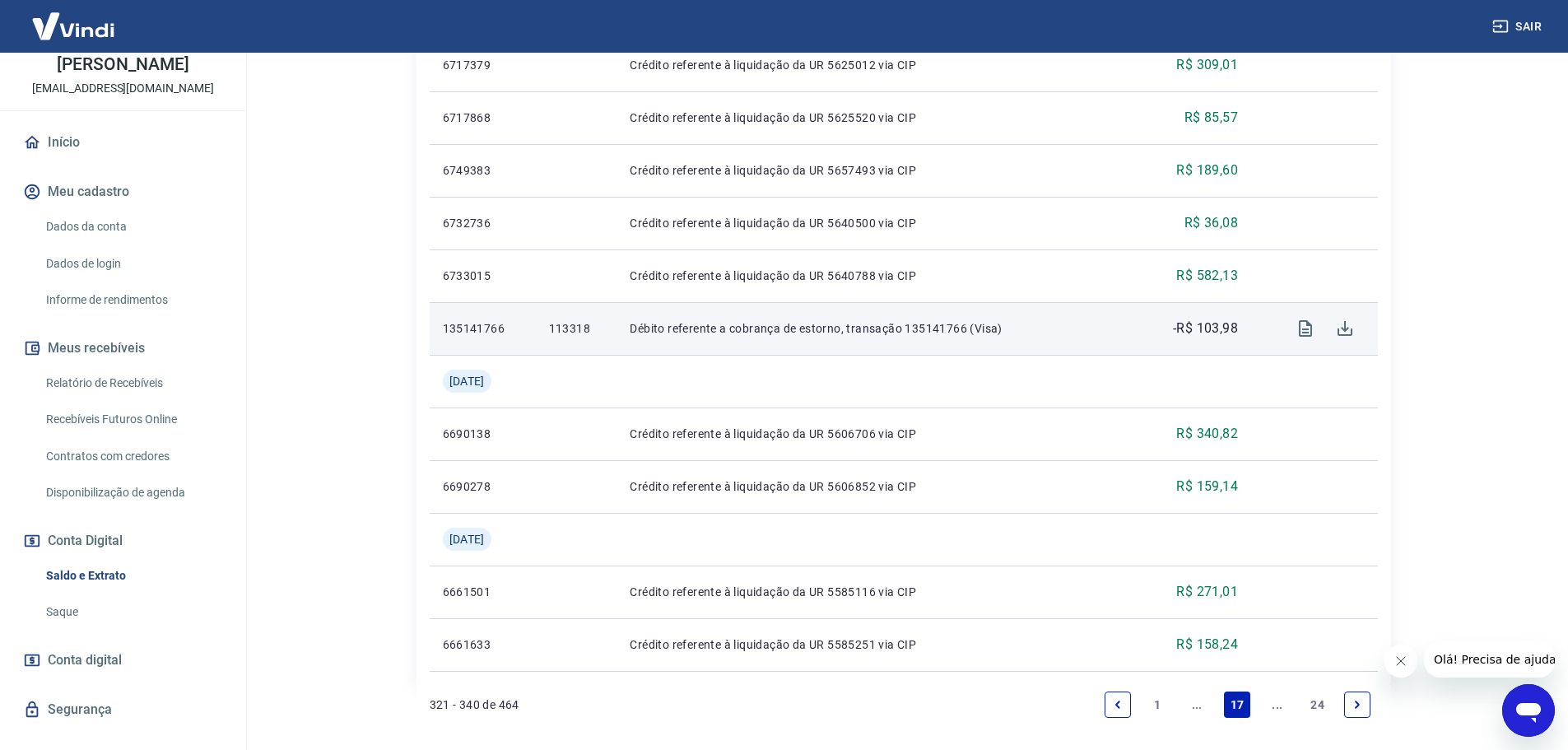
click at [1113, 710] on icon "Previous page" at bounding box center [1117, 704] width 11 height 11
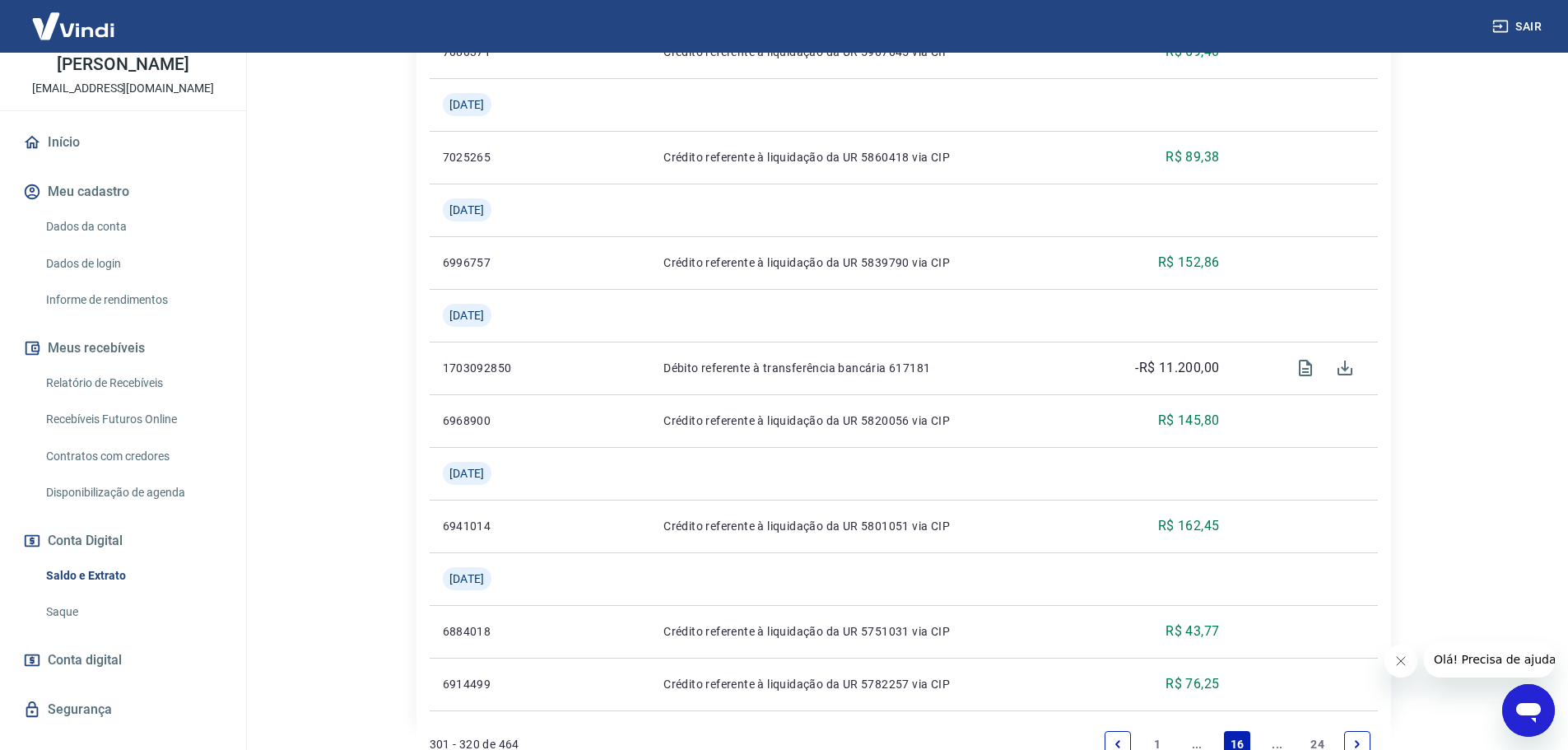
scroll to position [1764, 0]
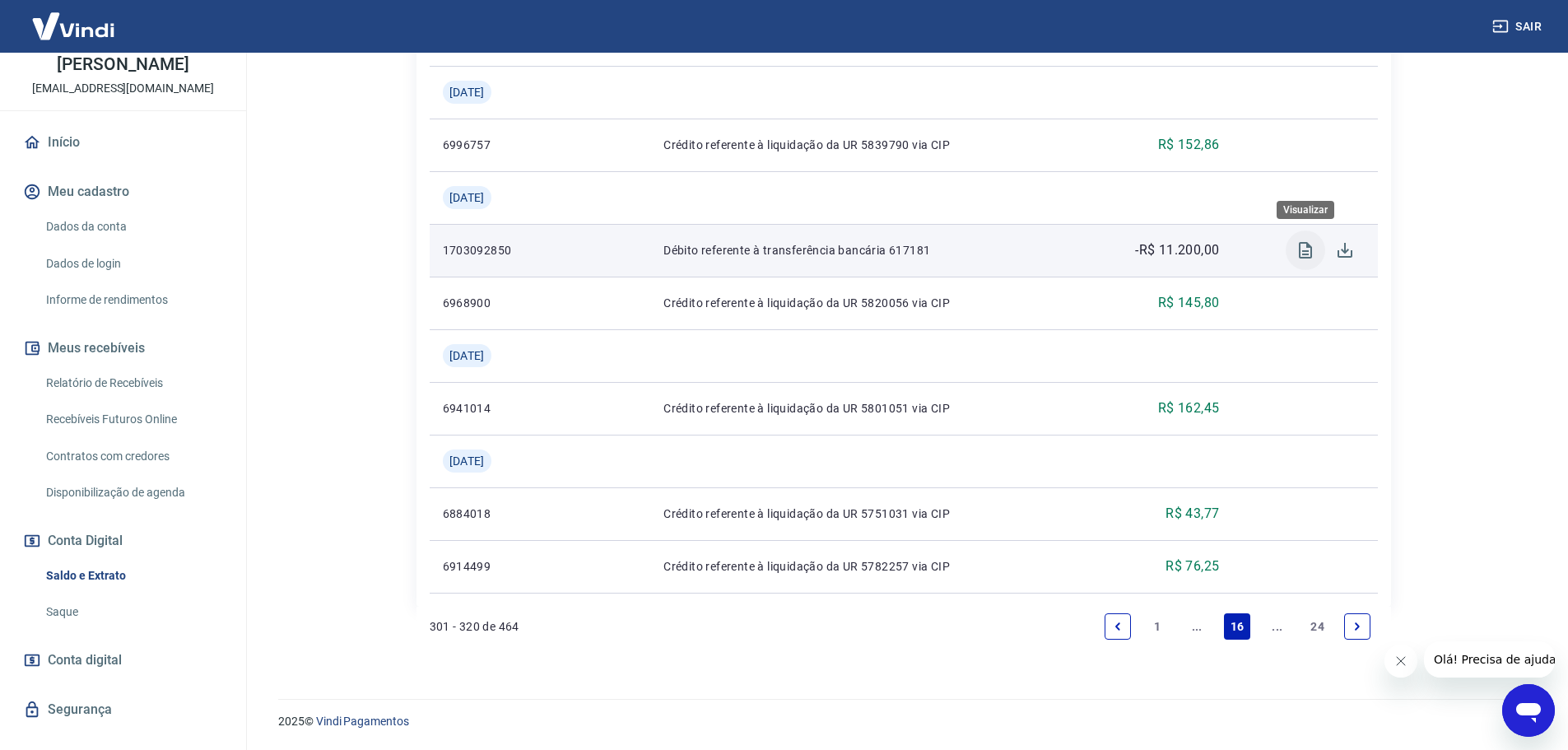
click at [1300, 249] on icon "Visualizar" at bounding box center [1305, 250] width 13 height 16
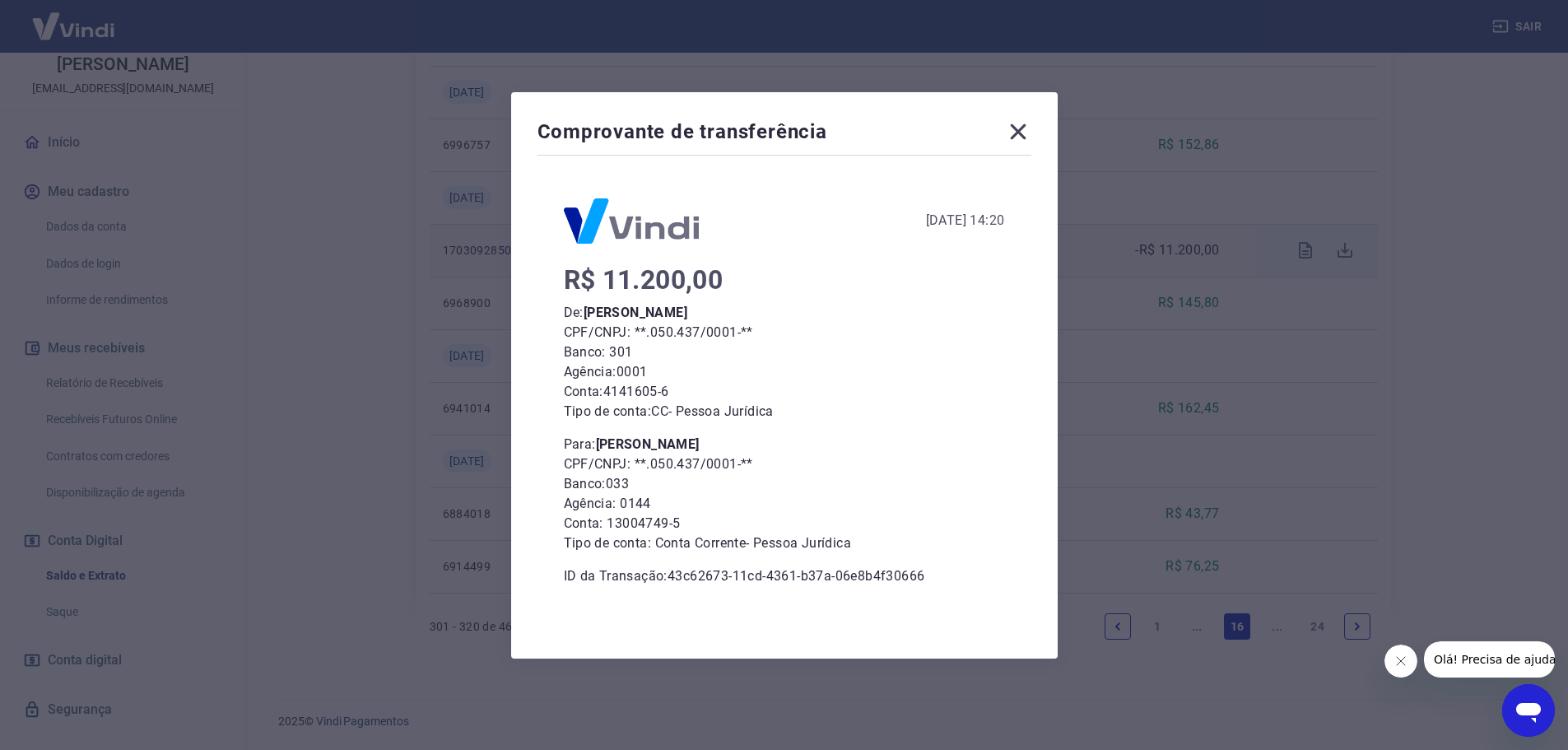
click at [1018, 133] on icon at bounding box center [1017, 132] width 27 height 27
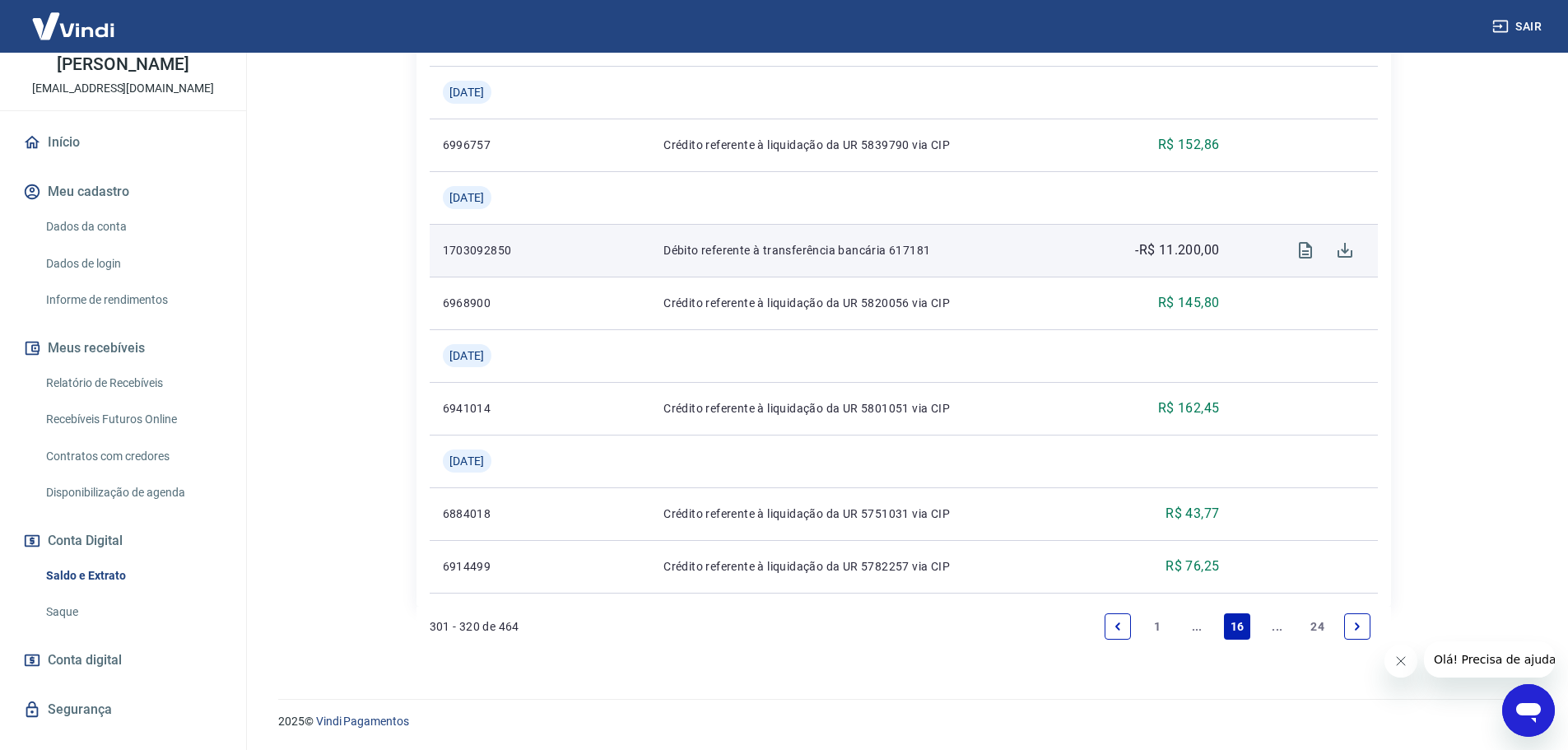
click at [1117, 633] on link "Previous page" at bounding box center [1117, 626] width 27 height 27
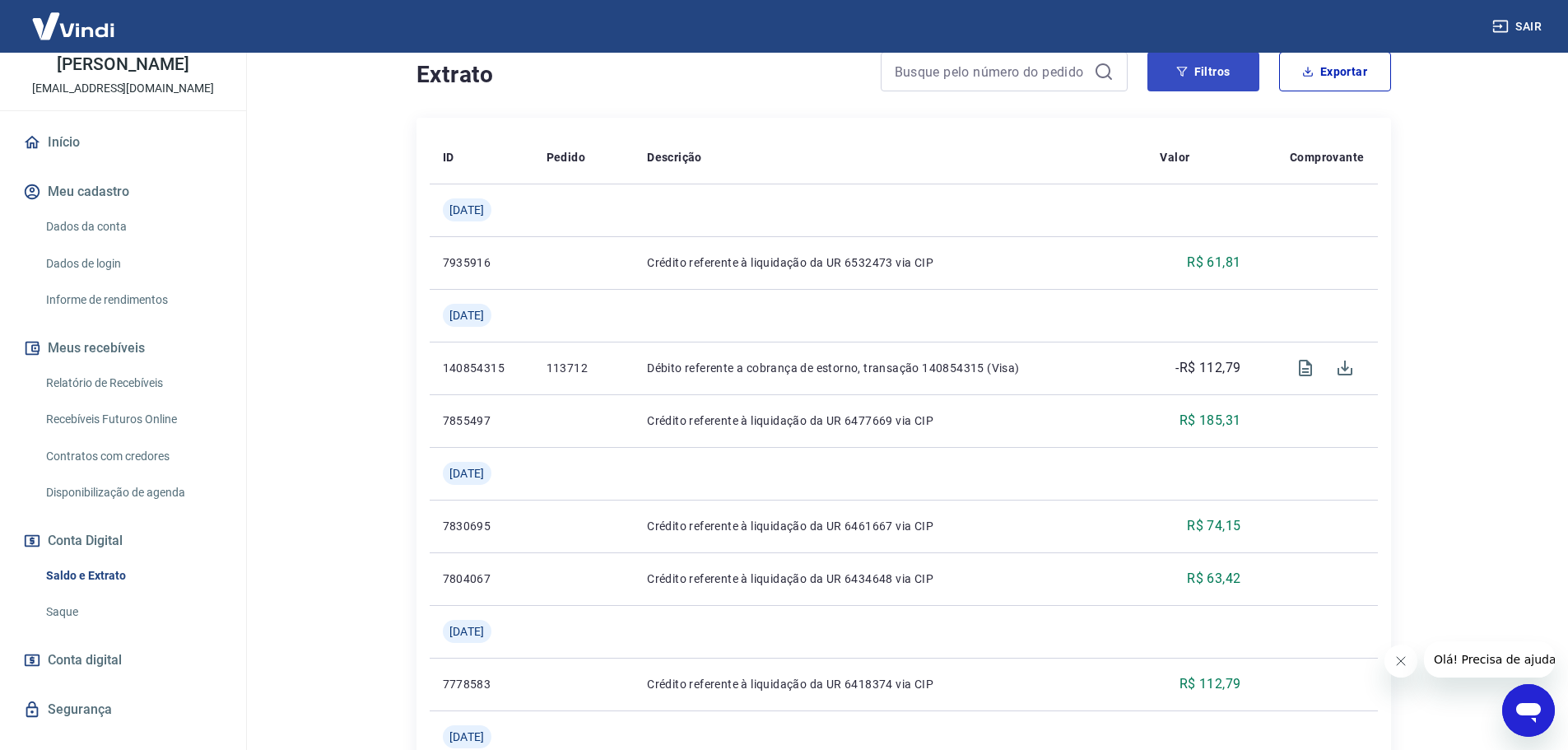
scroll to position [411, 0]
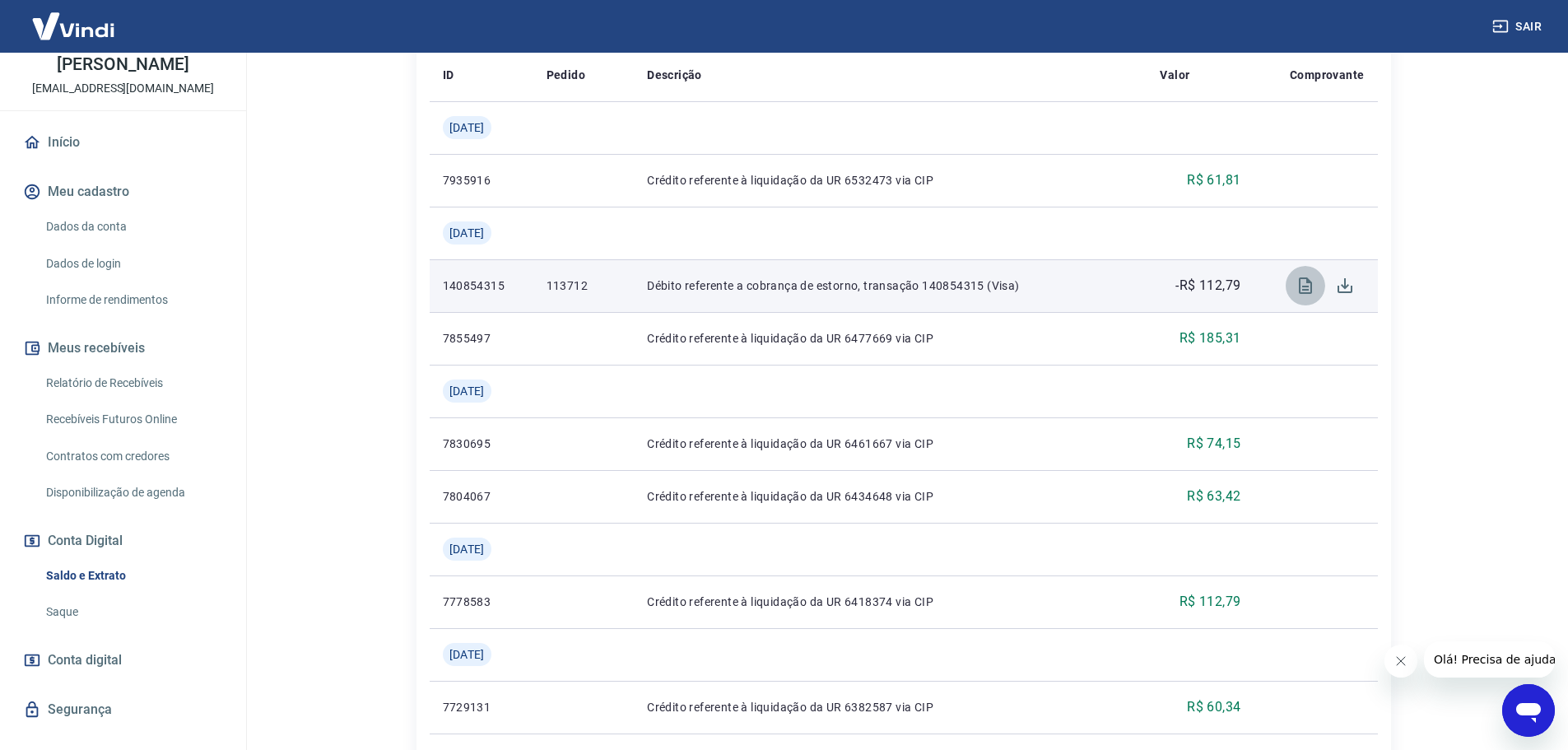
click at [1295, 289] on icon "Visualizar" at bounding box center [1305, 285] width 20 height 20
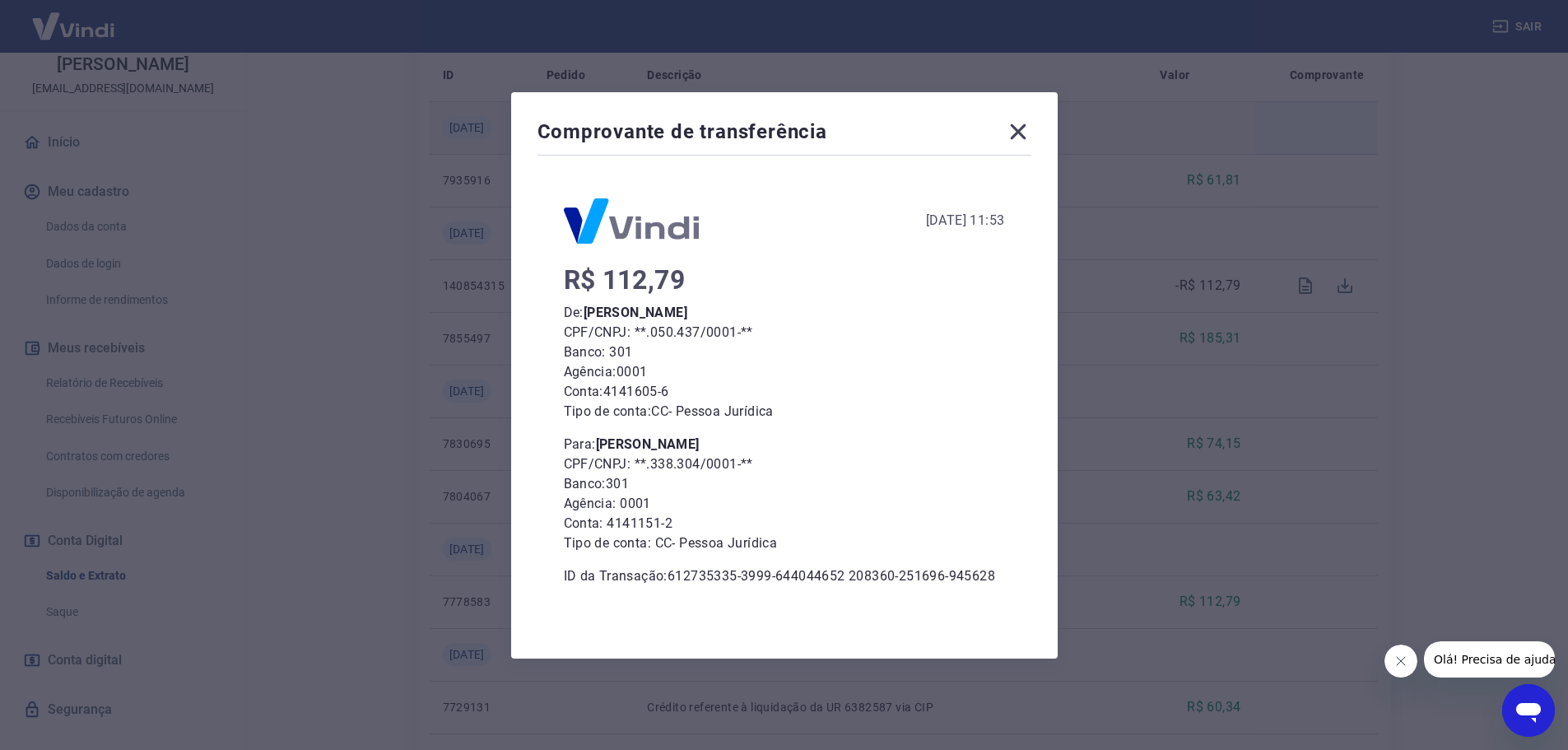
click at [1024, 121] on icon at bounding box center [1017, 132] width 27 height 27
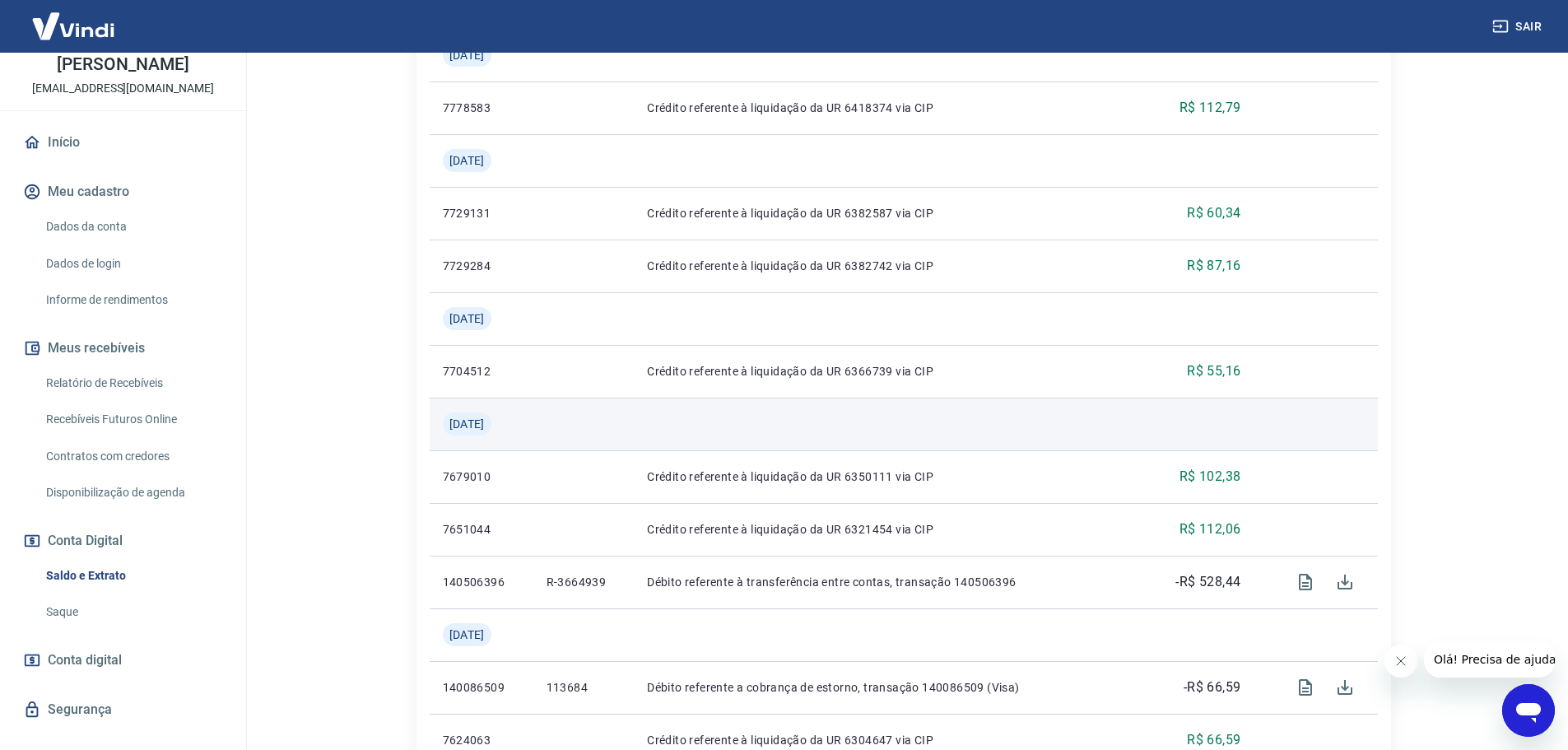
scroll to position [988, 0]
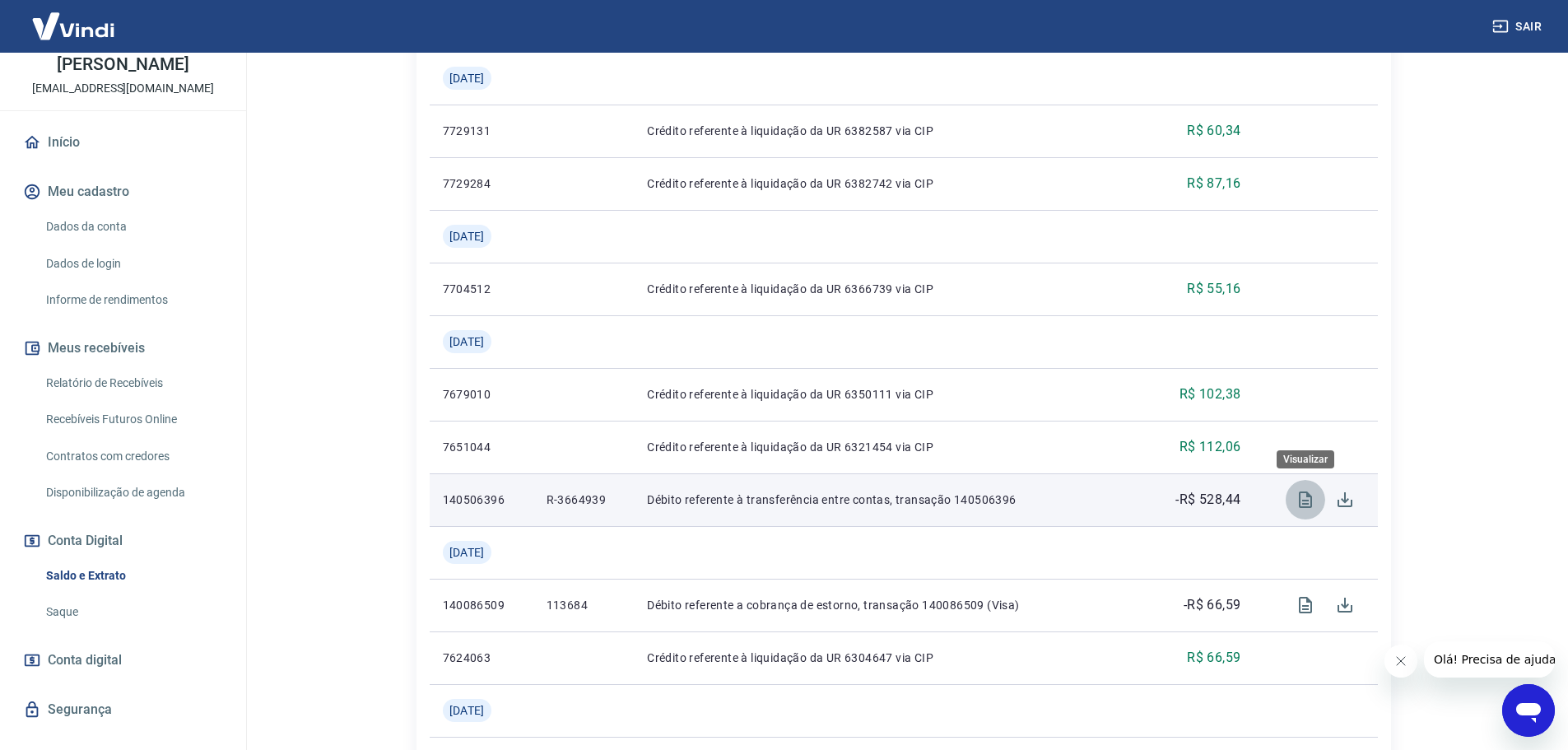
click at [1307, 504] on icon "Visualizar" at bounding box center [1305, 499] width 13 height 16
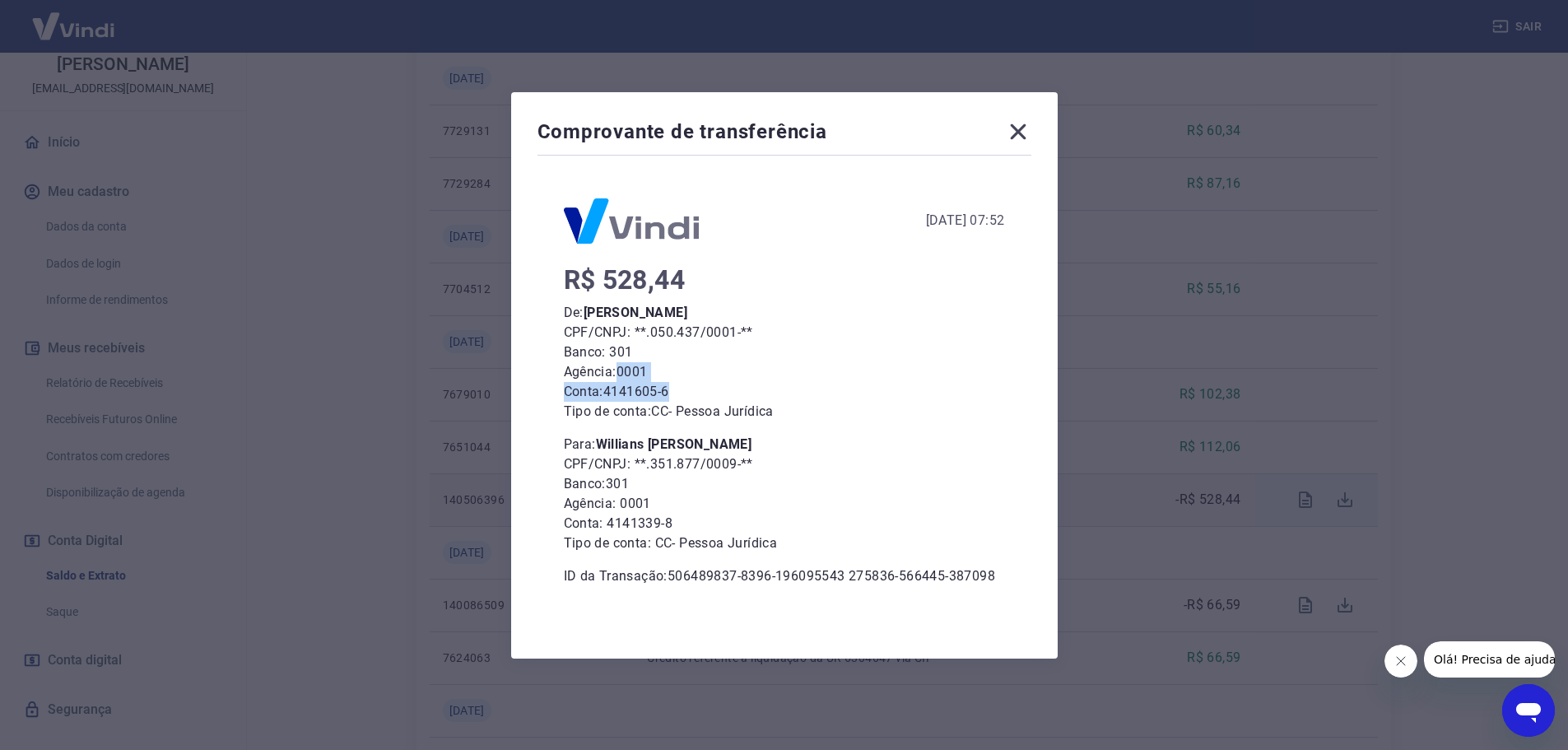
drag, startPoint x: 629, startPoint y: 374, endPoint x: 687, endPoint y: 399, distance: 63.2
click at [687, 399] on div "R$ 528,44 De: [PERSON_NAME] CPF/CNPJ: **.050.437/0001-** Banco: 301 Agência: 00…" at bounding box center [784, 428] width 441 height 316
click at [1024, 137] on icon at bounding box center [1017, 132] width 27 height 27
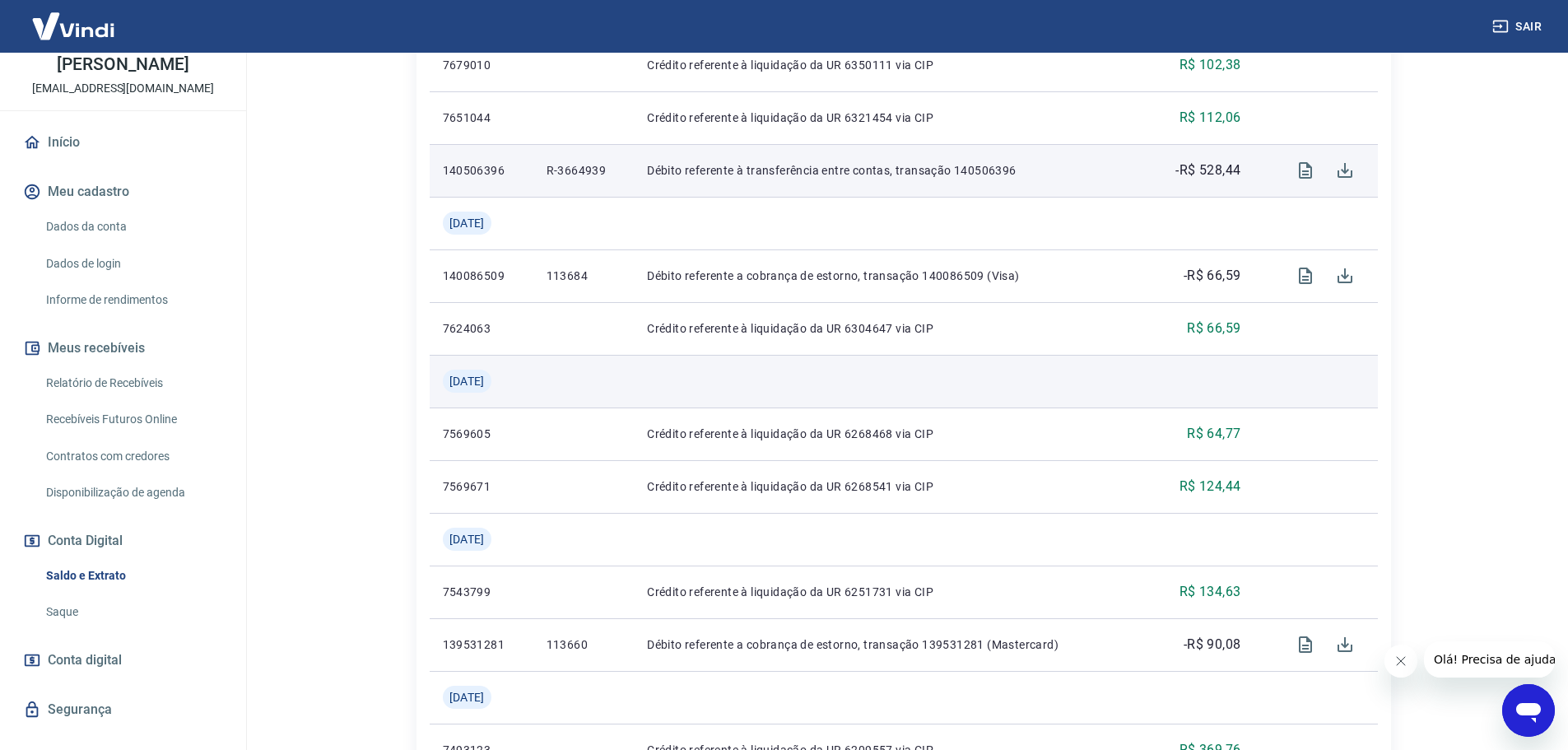
scroll to position [1482, 0]
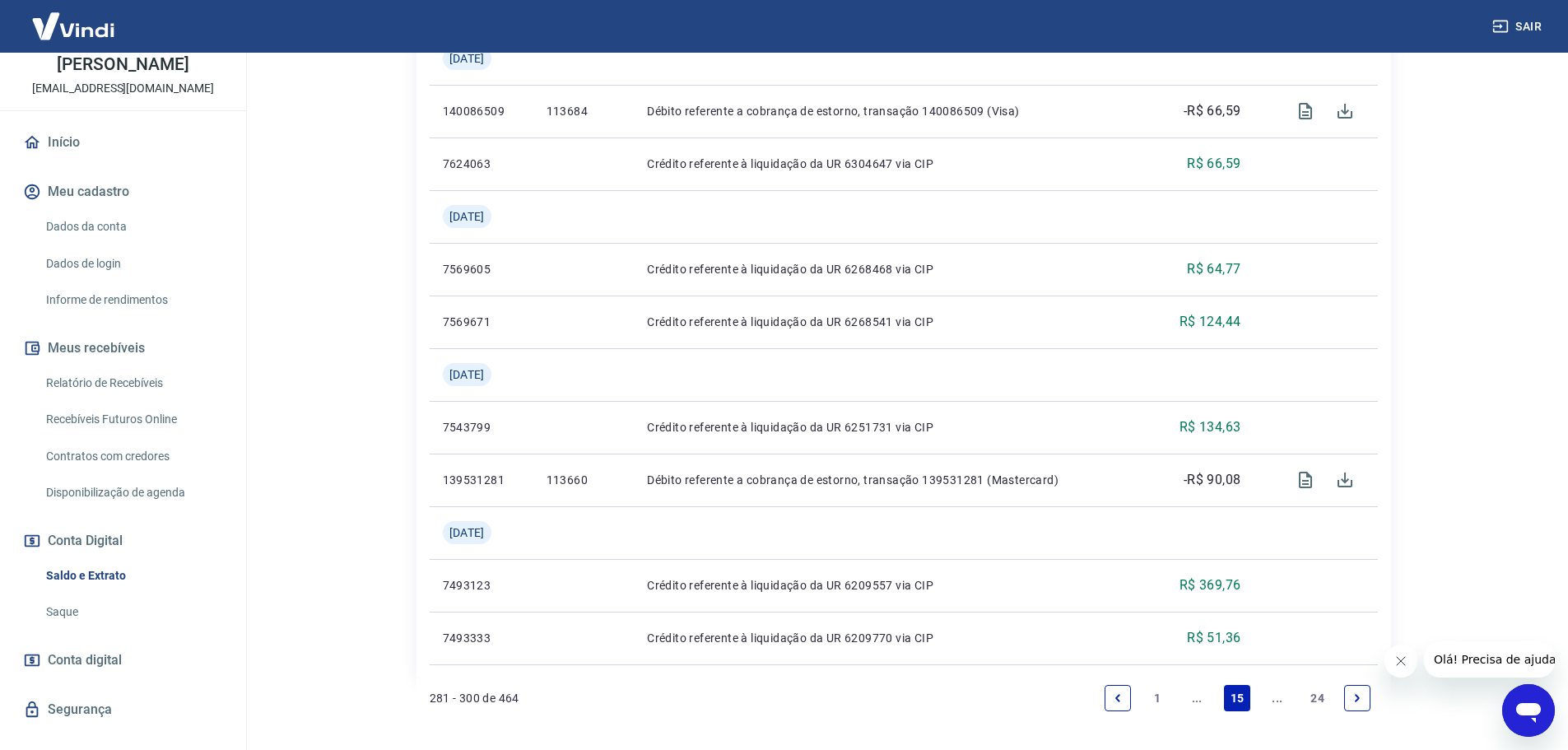
click at [1112, 699] on icon "Previous page" at bounding box center [1117, 698] width 11 height 11
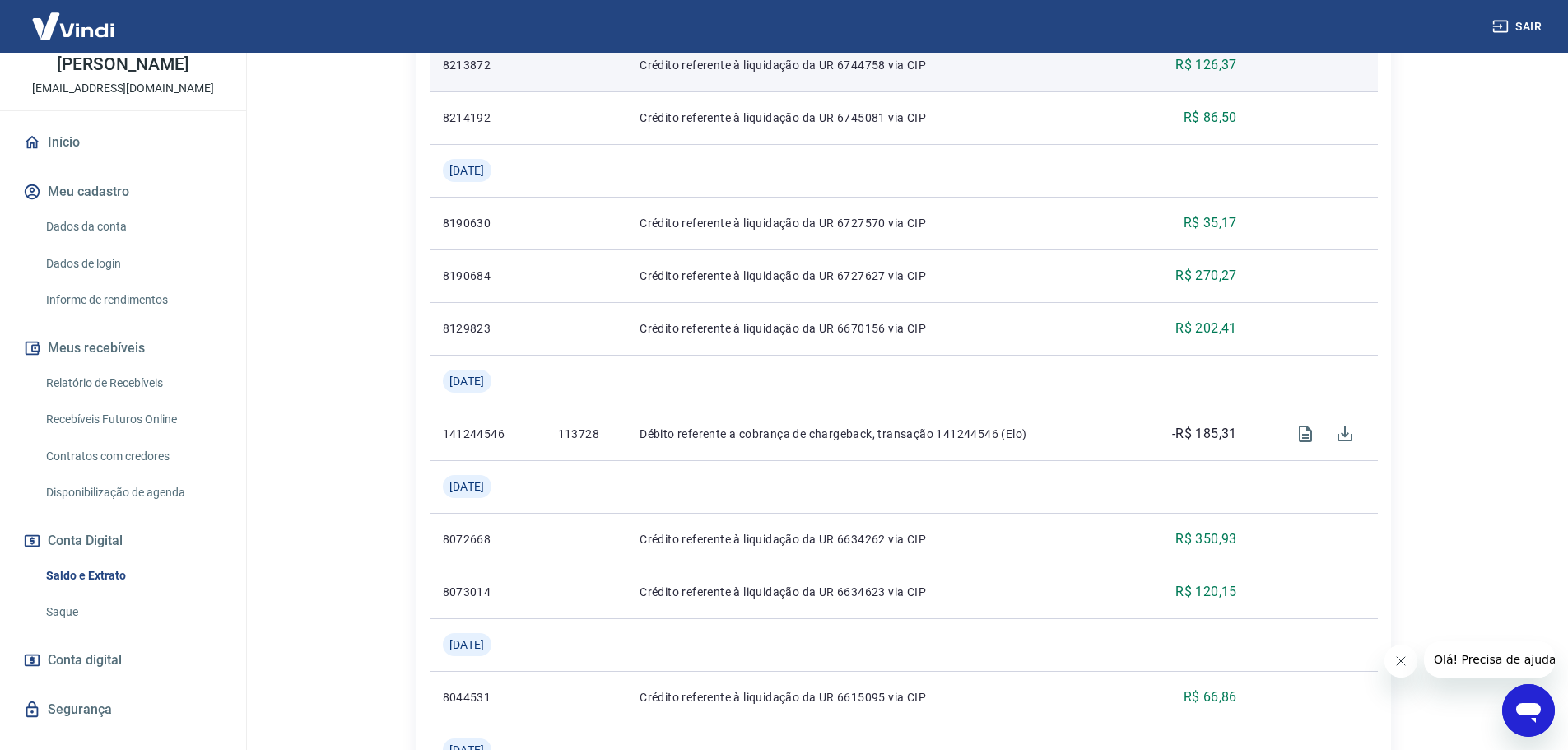
scroll to position [1400, 0]
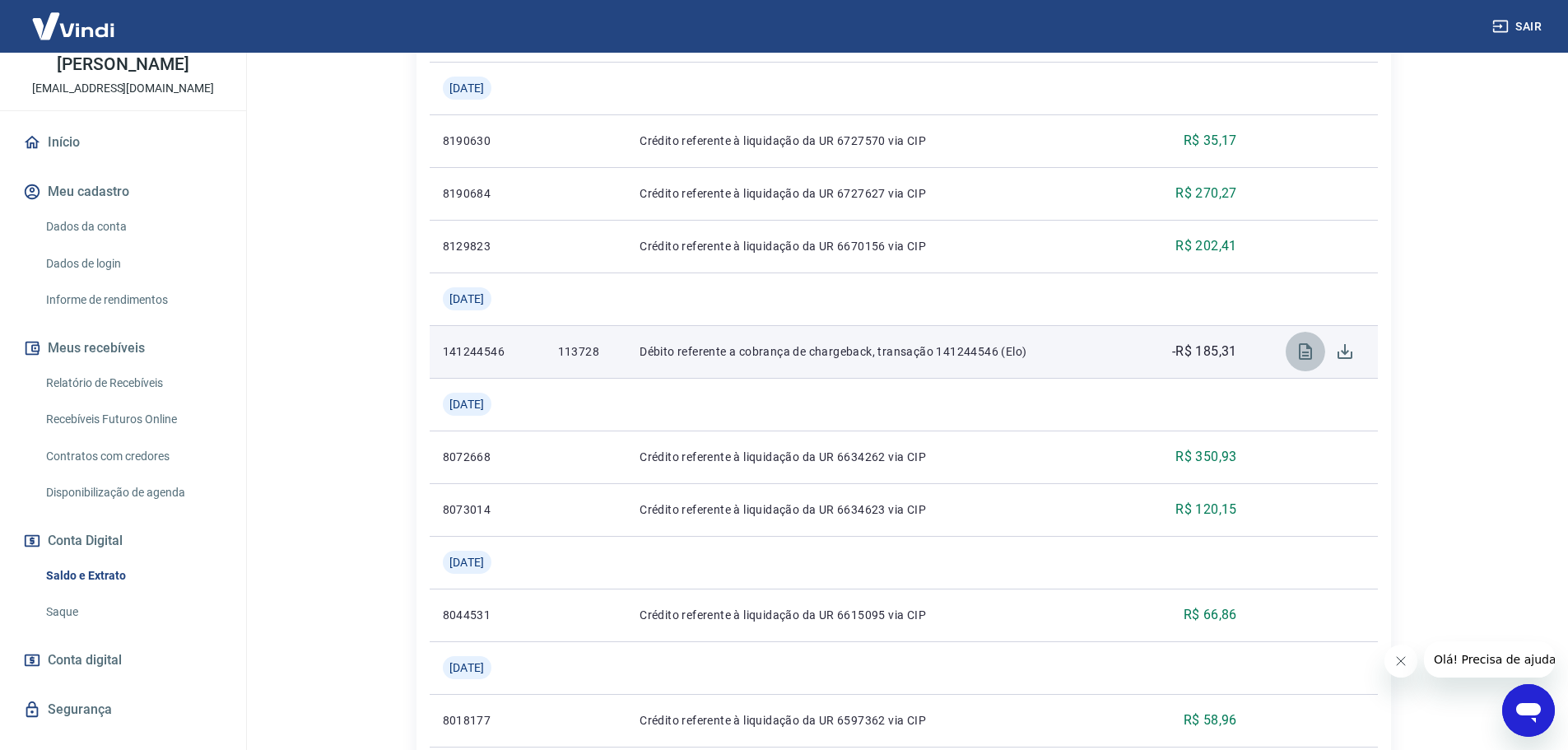
click at [1300, 349] on icon "Visualizar" at bounding box center [1305, 351] width 13 height 16
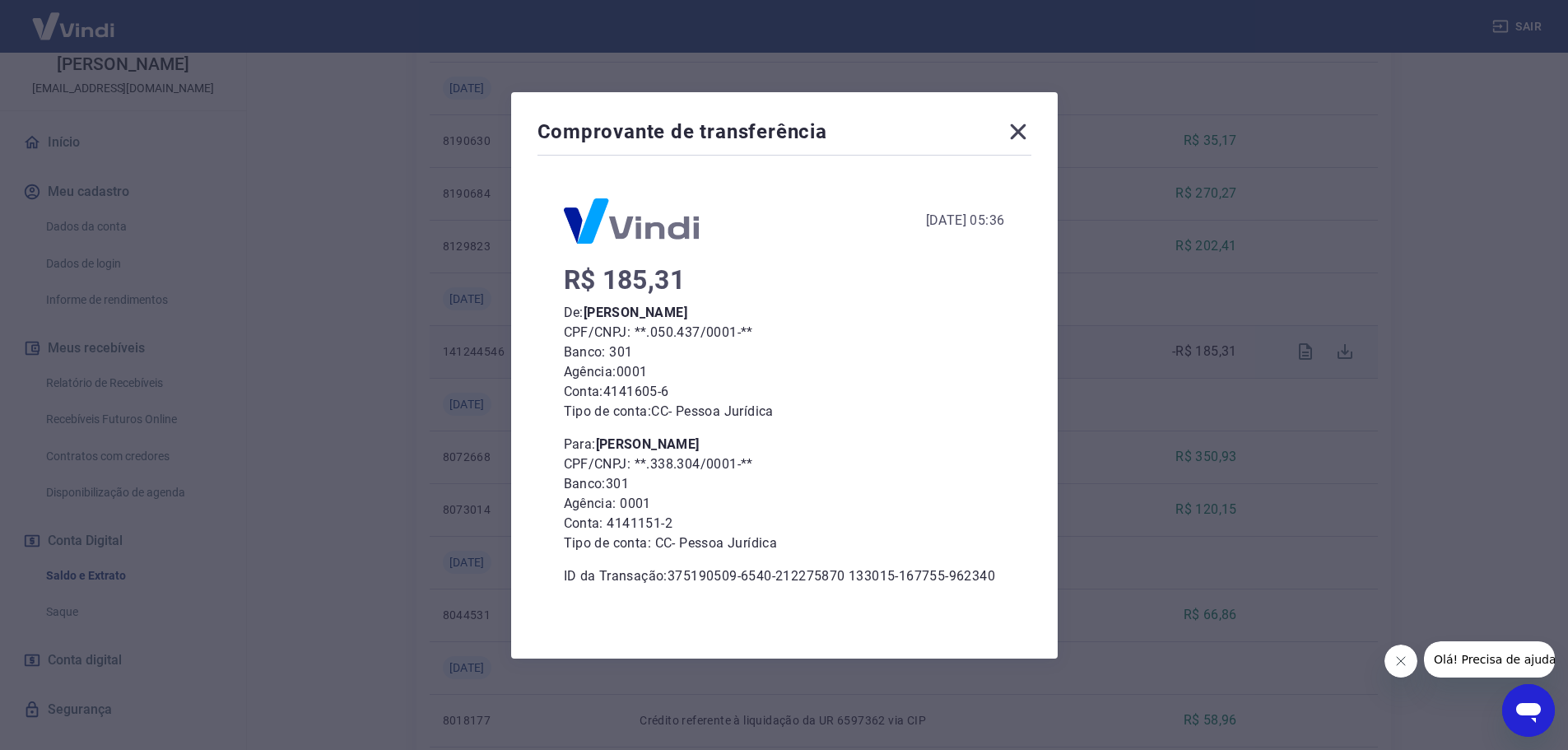
click at [1031, 129] on icon at bounding box center [1017, 132] width 27 height 27
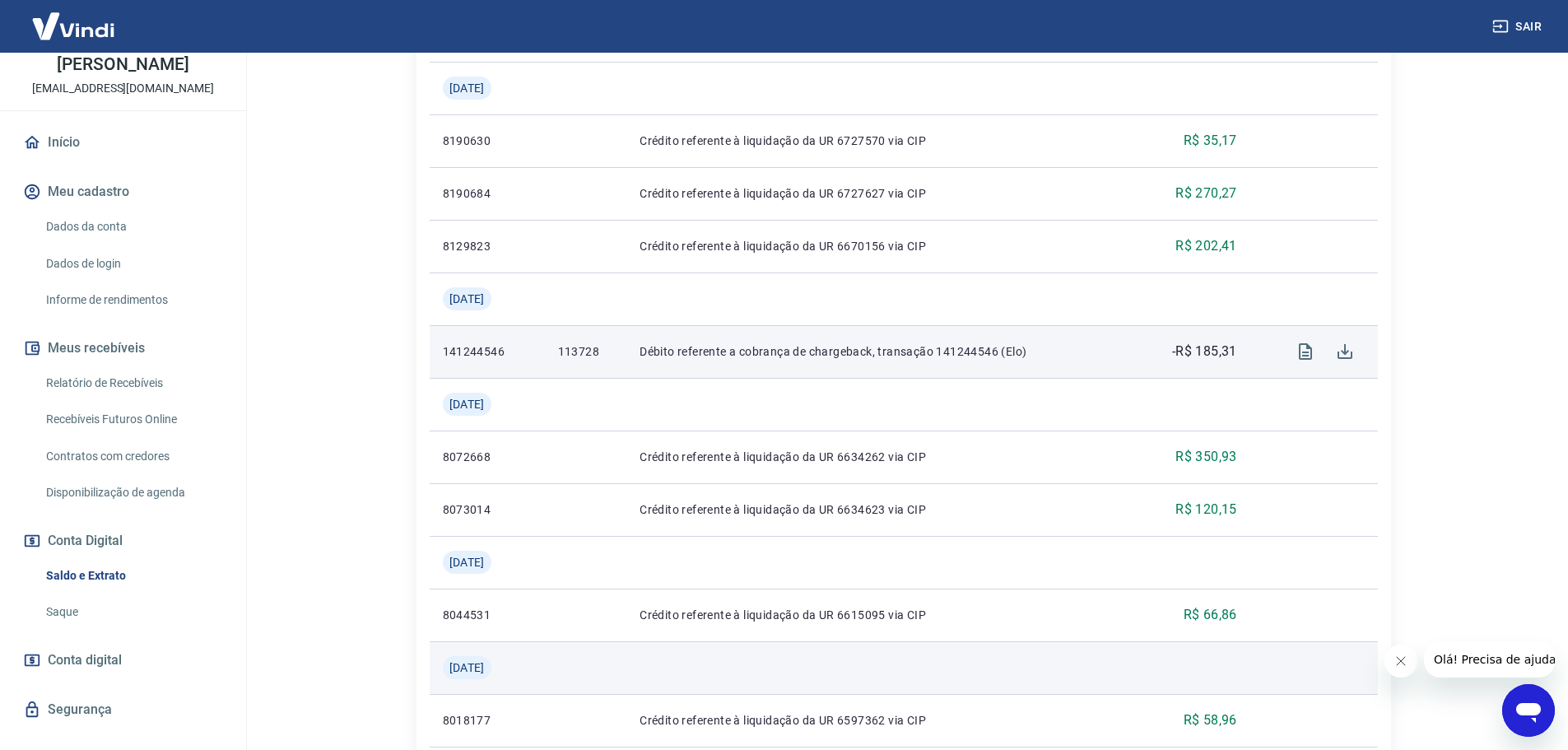
scroll to position [1711, 0]
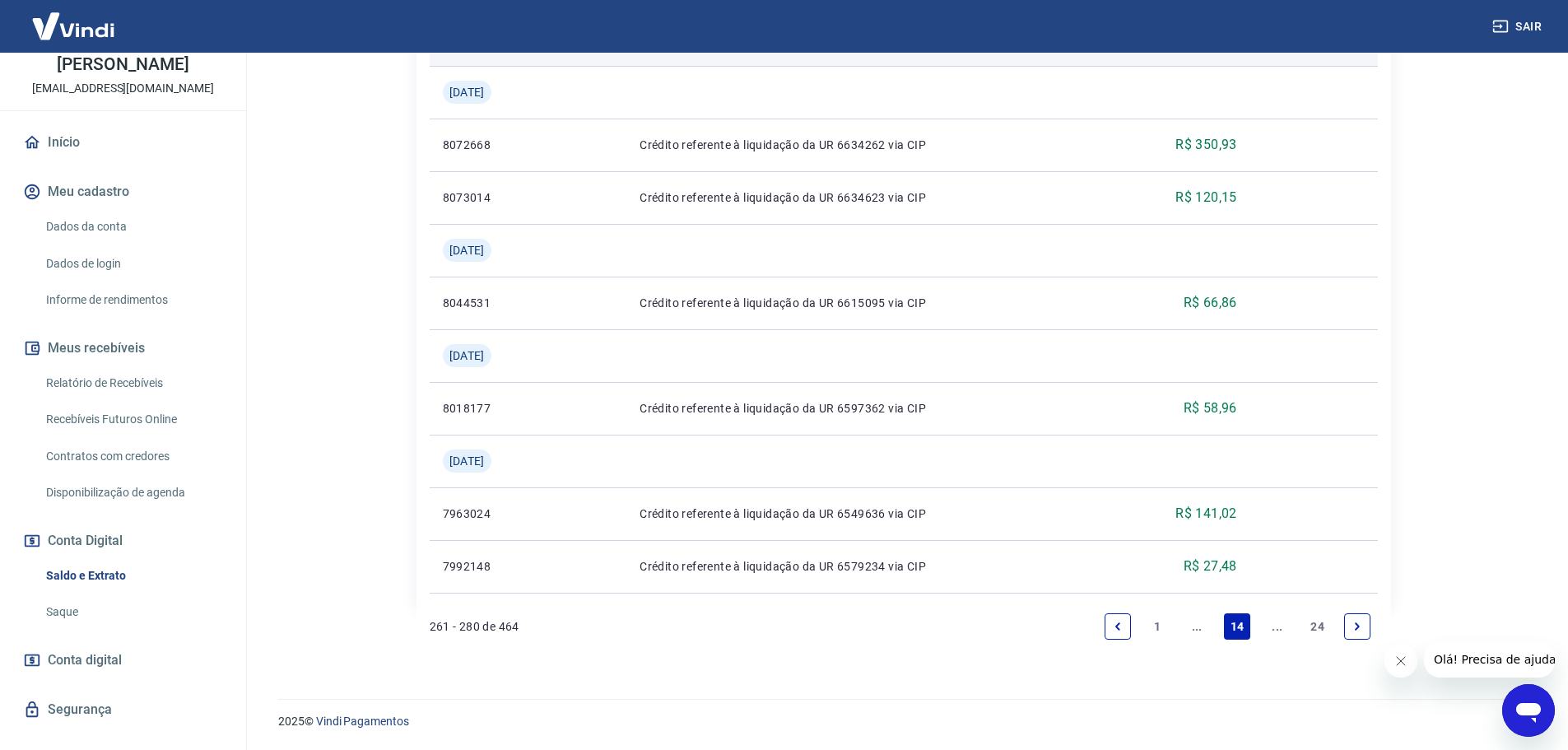
click at [1121, 627] on icon "Previous page" at bounding box center [1117, 626] width 11 height 11
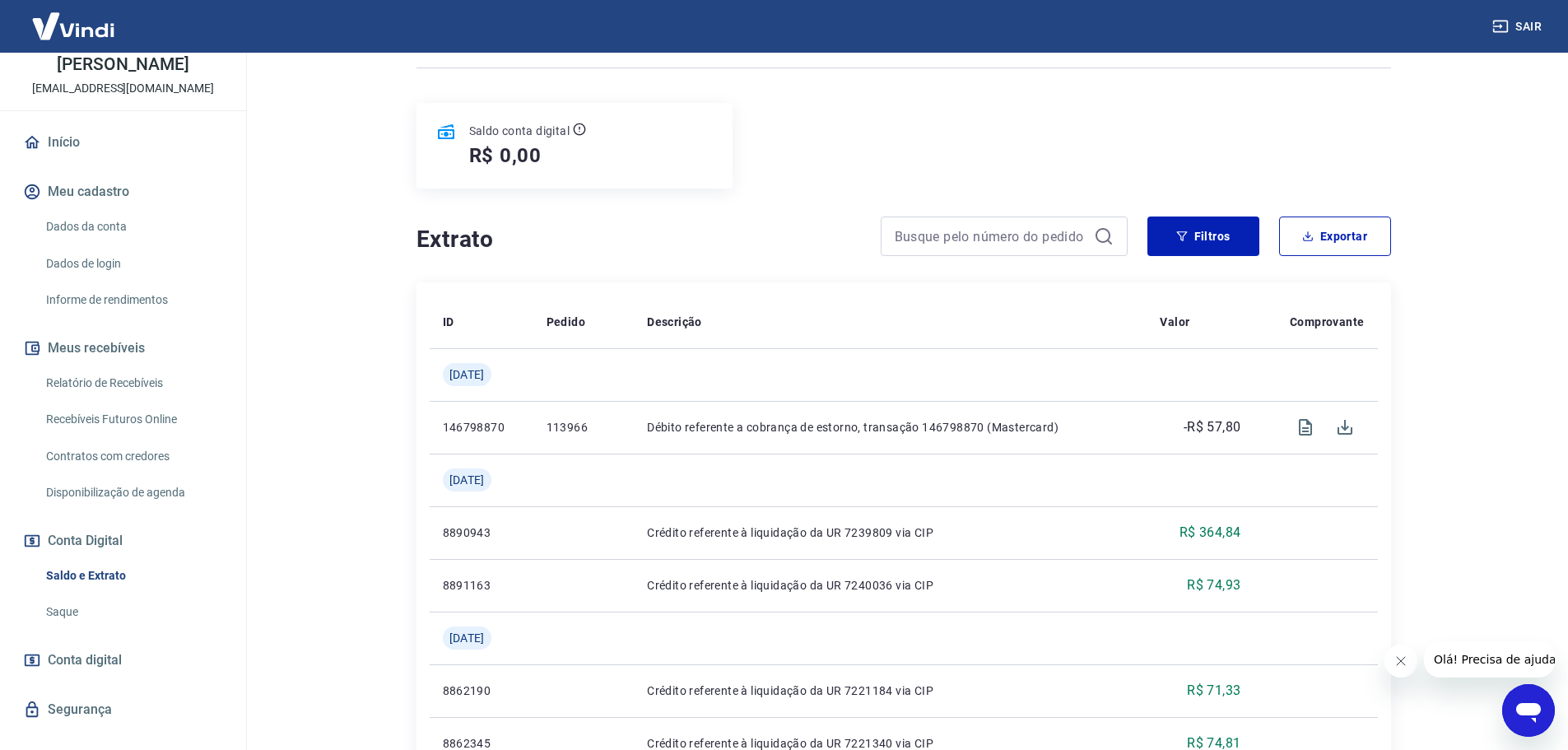
scroll to position [411, 0]
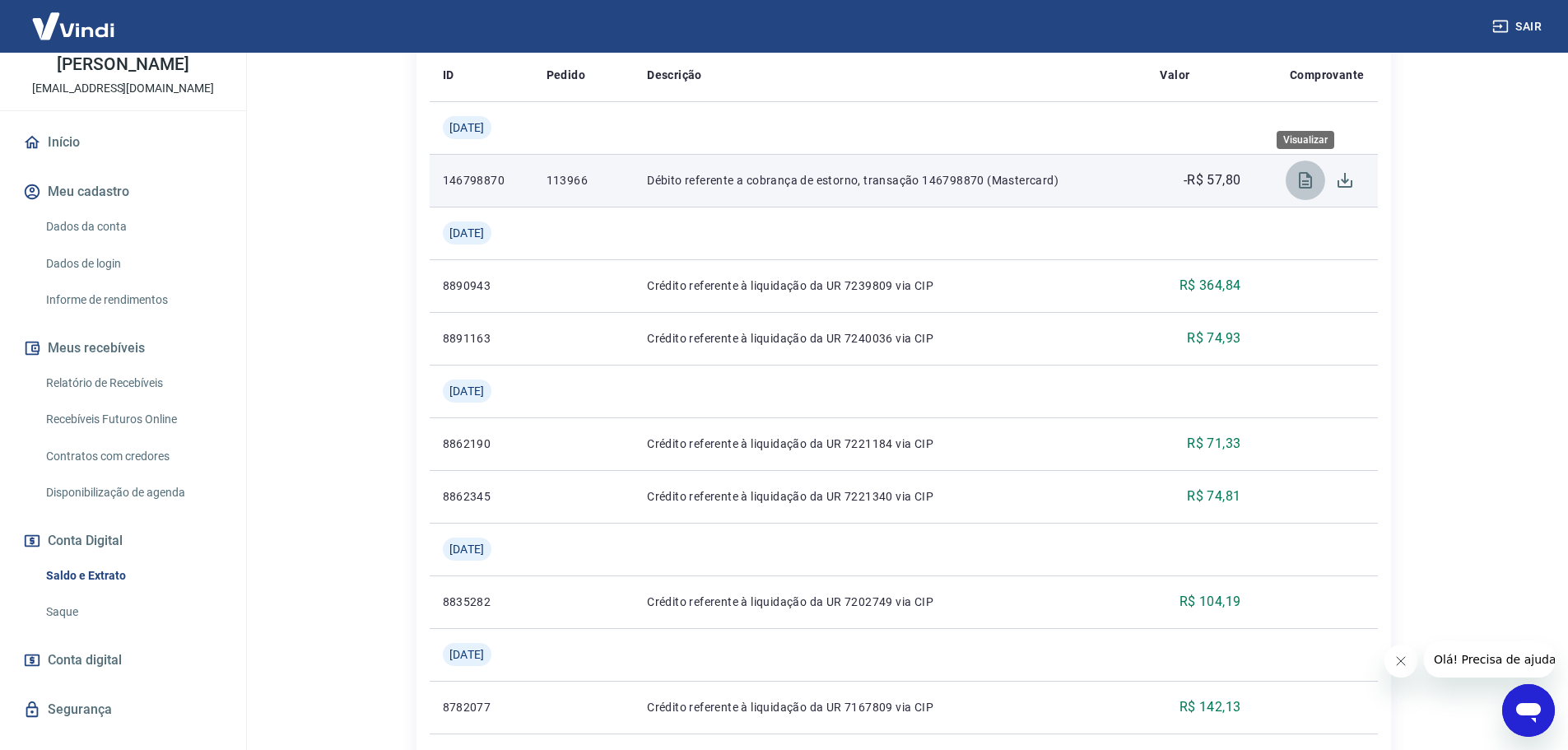
click at [1295, 176] on icon "Visualizar" at bounding box center [1305, 180] width 20 height 20
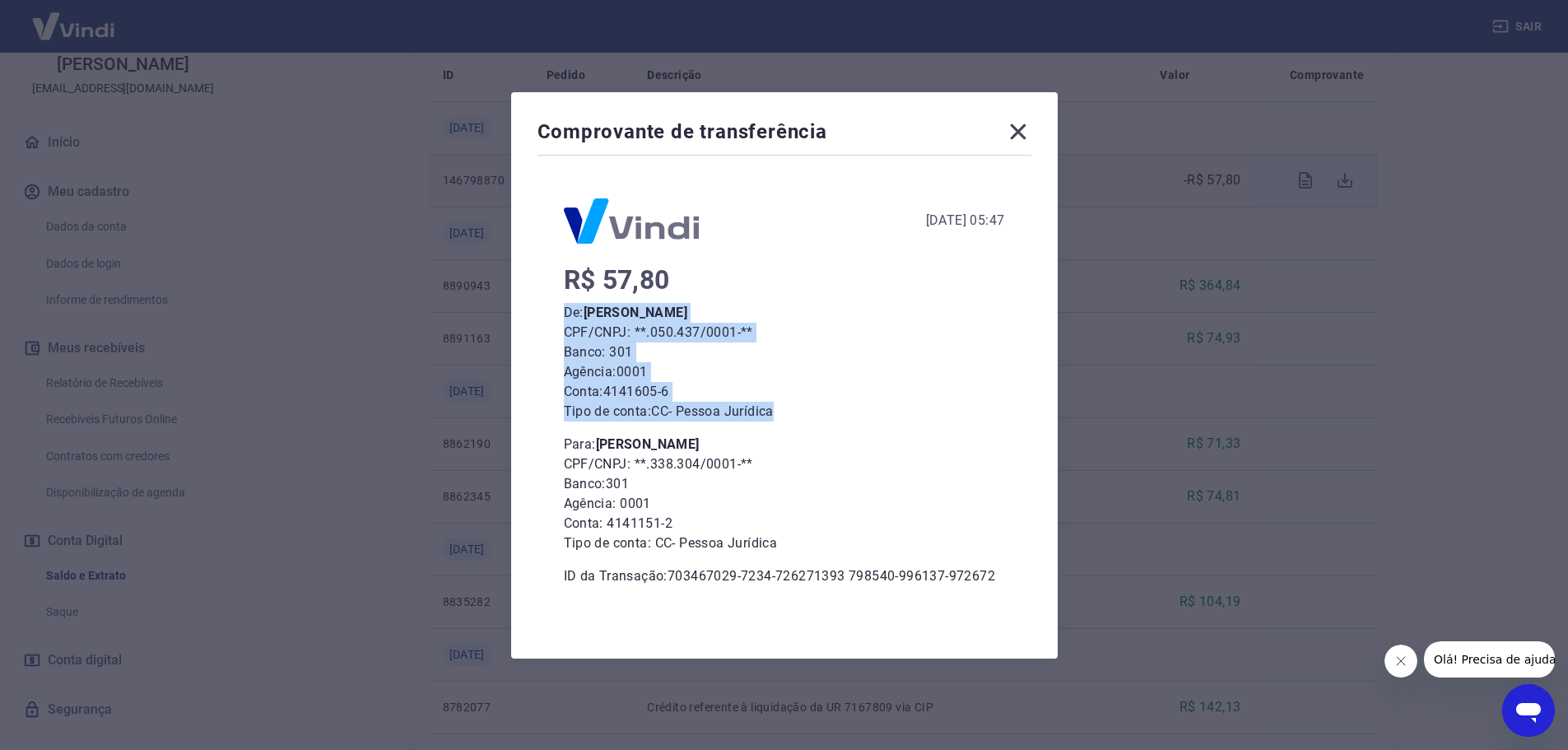
drag, startPoint x: 788, startPoint y: 412, endPoint x: 535, endPoint y: 320, distance: 269.2
click at [535, 320] on div "Comprovante de transferência [DATE] 05:47 R$ 57,80 De: [PERSON_NAME] CPF/CNPJ: …" at bounding box center [784, 375] width 546 height 566
click at [645, 322] on p "CPF/CNPJ: **.050.437/0001-**" at bounding box center [784, 332] width 441 height 20
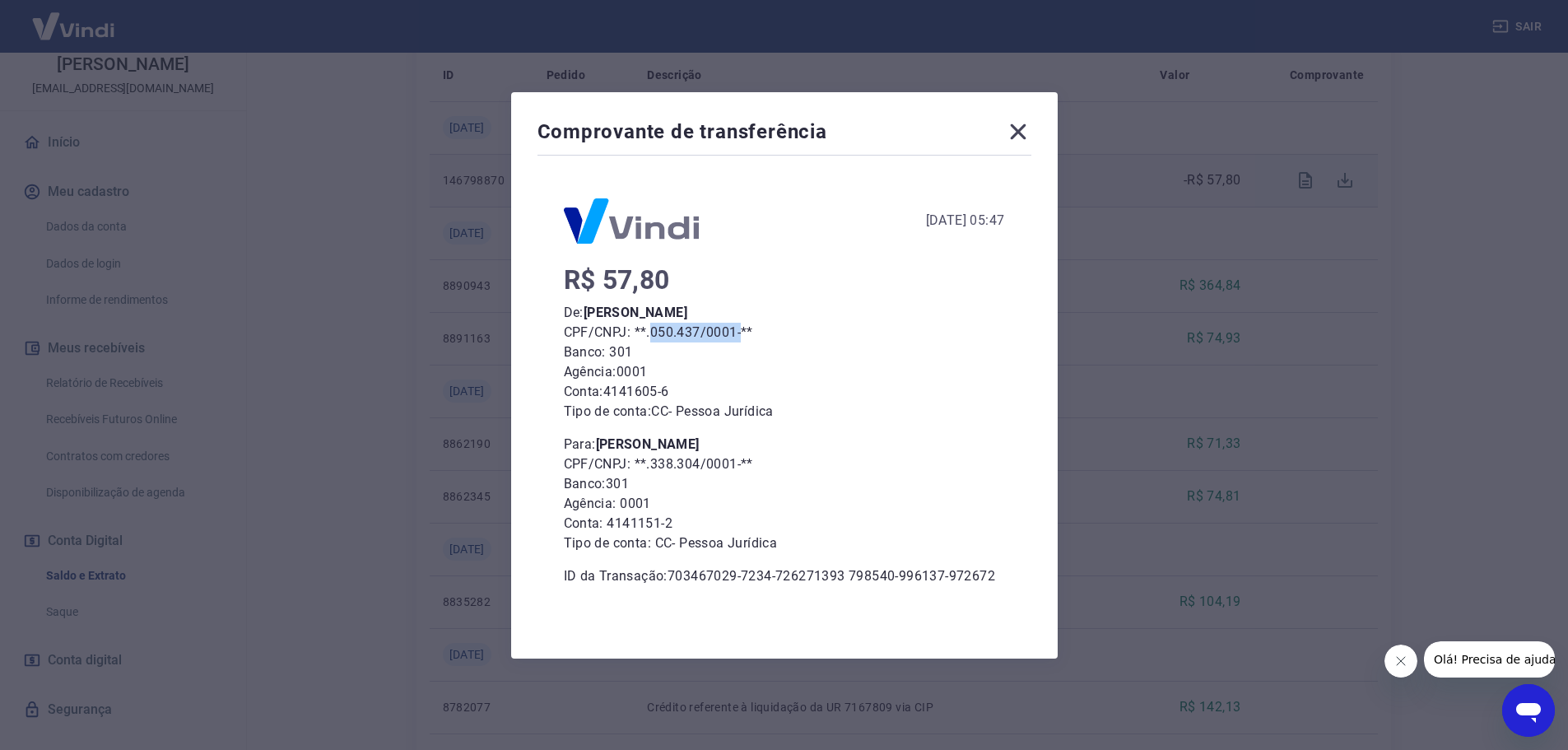
drag, startPoint x: 659, startPoint y: 328, endPoint x: 749, endPoint y: 327, distance: 90.0
click at [749, 327] on p "CPF/CNPJ: **.050.437/0001-**" at bounding box center [784, 332] width 441 height 20
drag, startPoint x: 678, startPoint y: 408, endPoint x: 787, endPoint y: 409, distance: 109.0
click at [787, 409] on p "Tipo de conta: CC - Pessoa Jurídica" at bounding box center [784, 411] width 441 height 20
click at [1014, 133] on icon at bounding box center [1017, 132] width 27 height 27
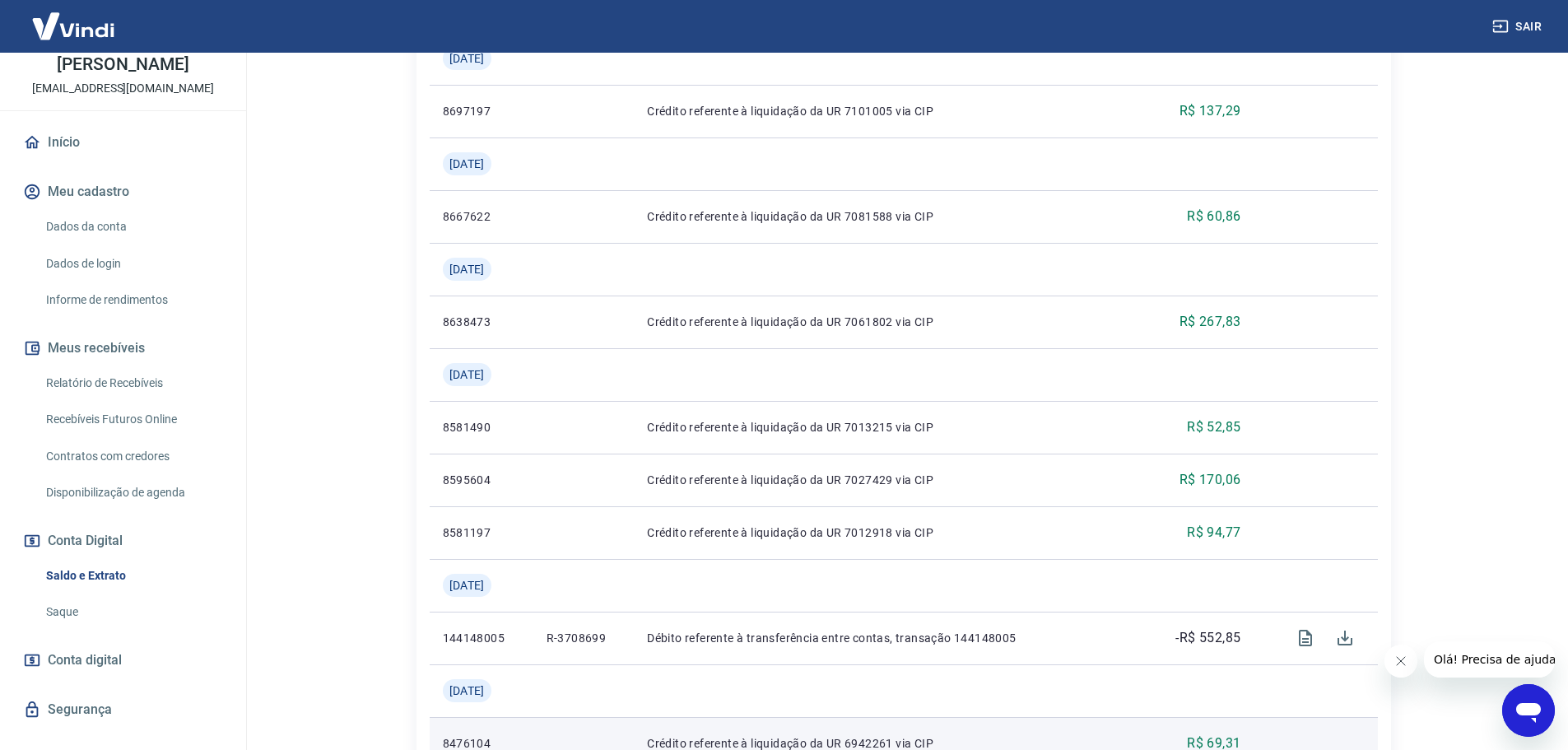
scroll to position [1659, 0]
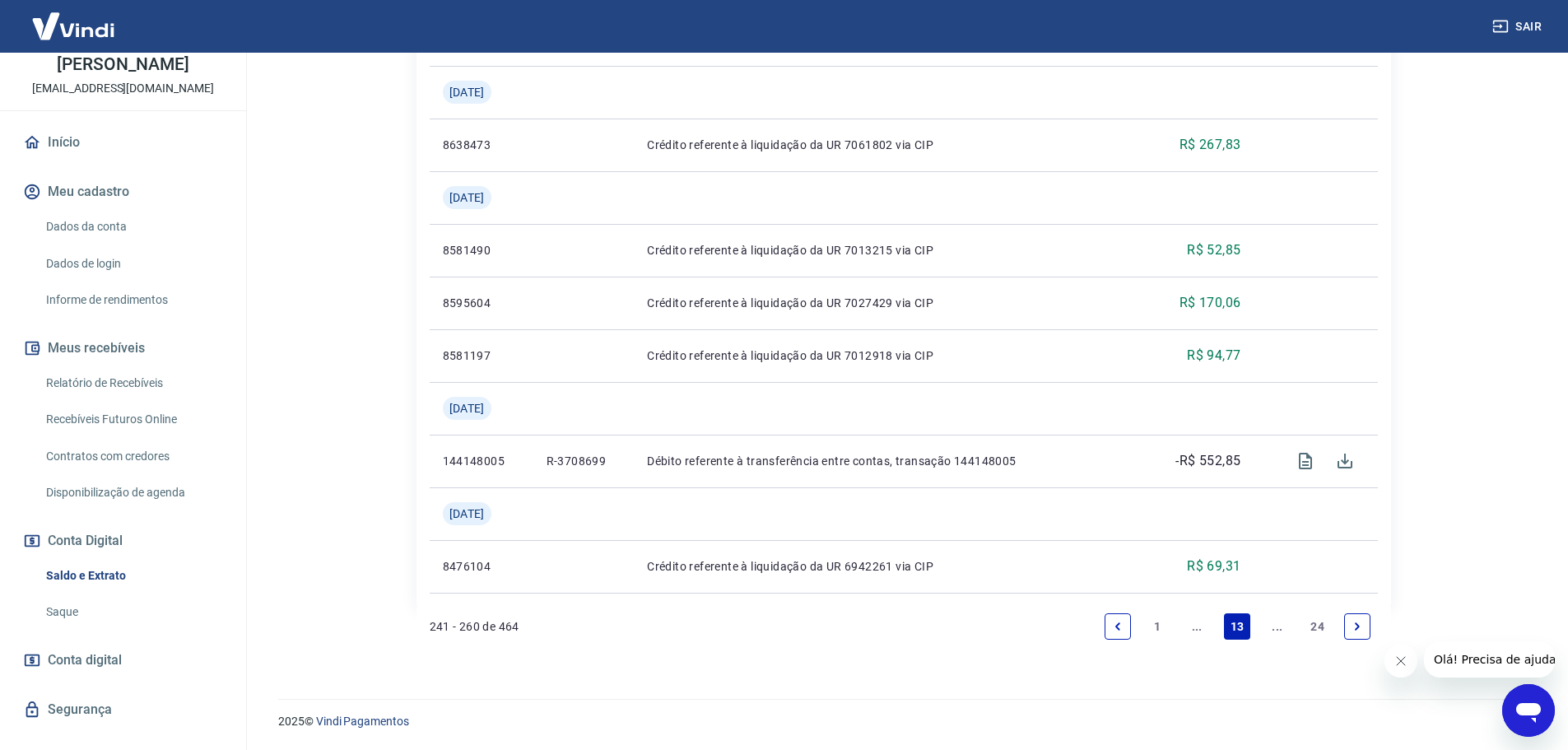
click at [1115, 630] on icon "Previous page" at bounding box center [1117, 626] width 11 height 11
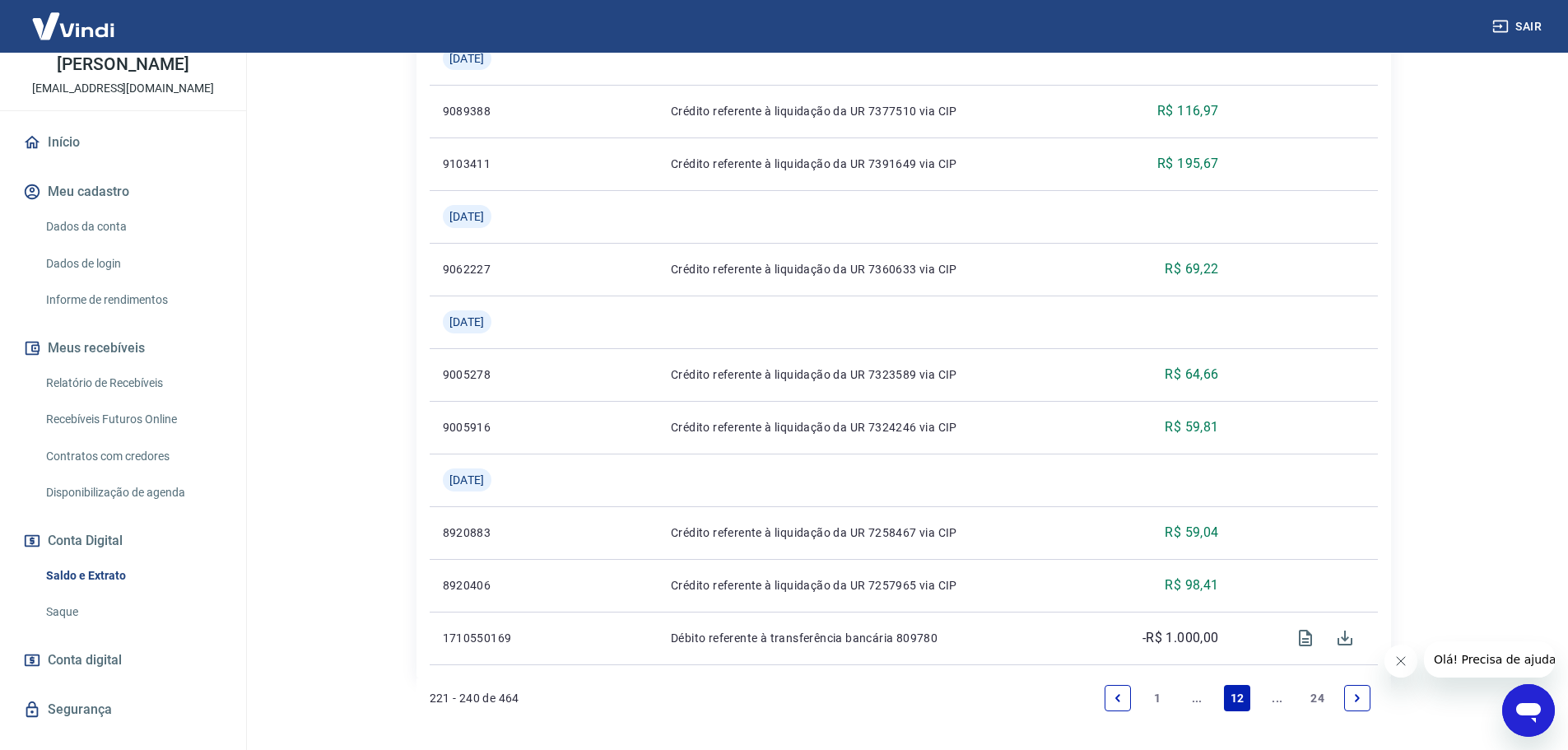
scroll to position [1554, 0]
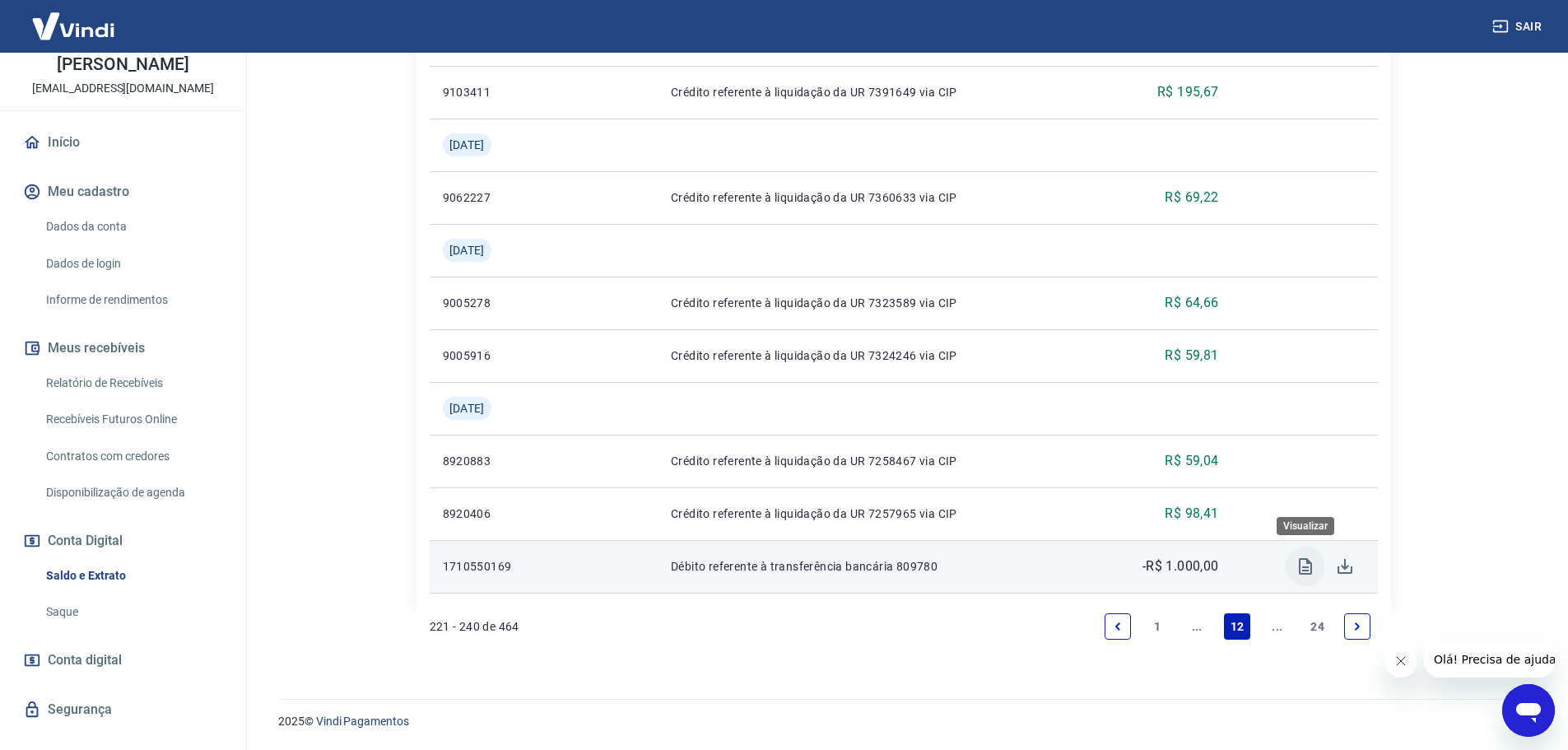
click at [1295, 563] on icon "Visualizar" at bounding box center [1305, 566] width 20 height 20
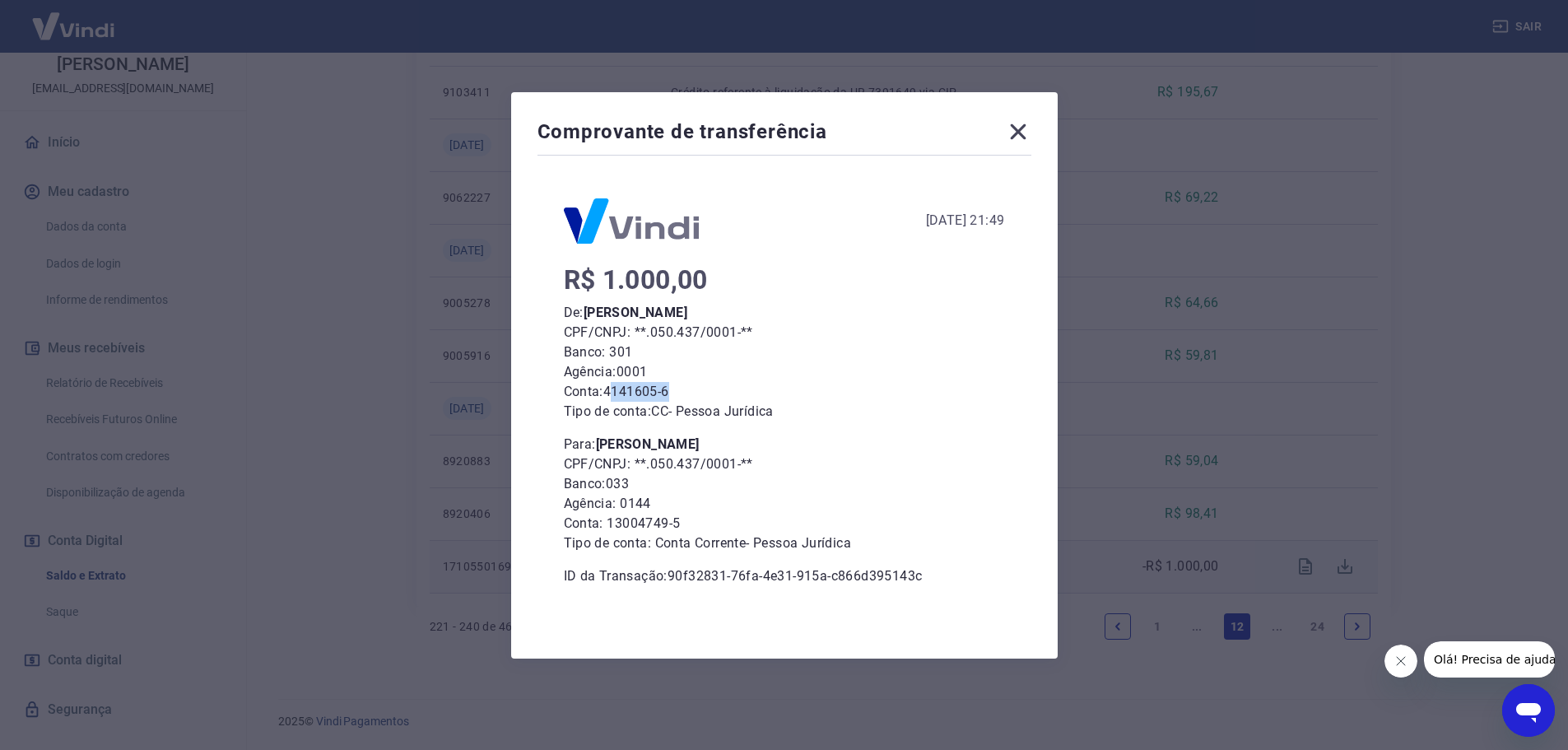
drag, startPoint x: 620, startPoint y: 392, endPoint x: 764, endPoint y: 301, distance: 170.3
click at [719, 372] on div "R$ 1.000,00 De: [PERSON_NAME] CPF/CNPJ: **.050.437/0001-** Banco: 301 Agência: …" at bounding box center [784, 428] width 441 height 316
click at [1017, 134] on icon at bounding box center [1017, 132] width 27 height 27
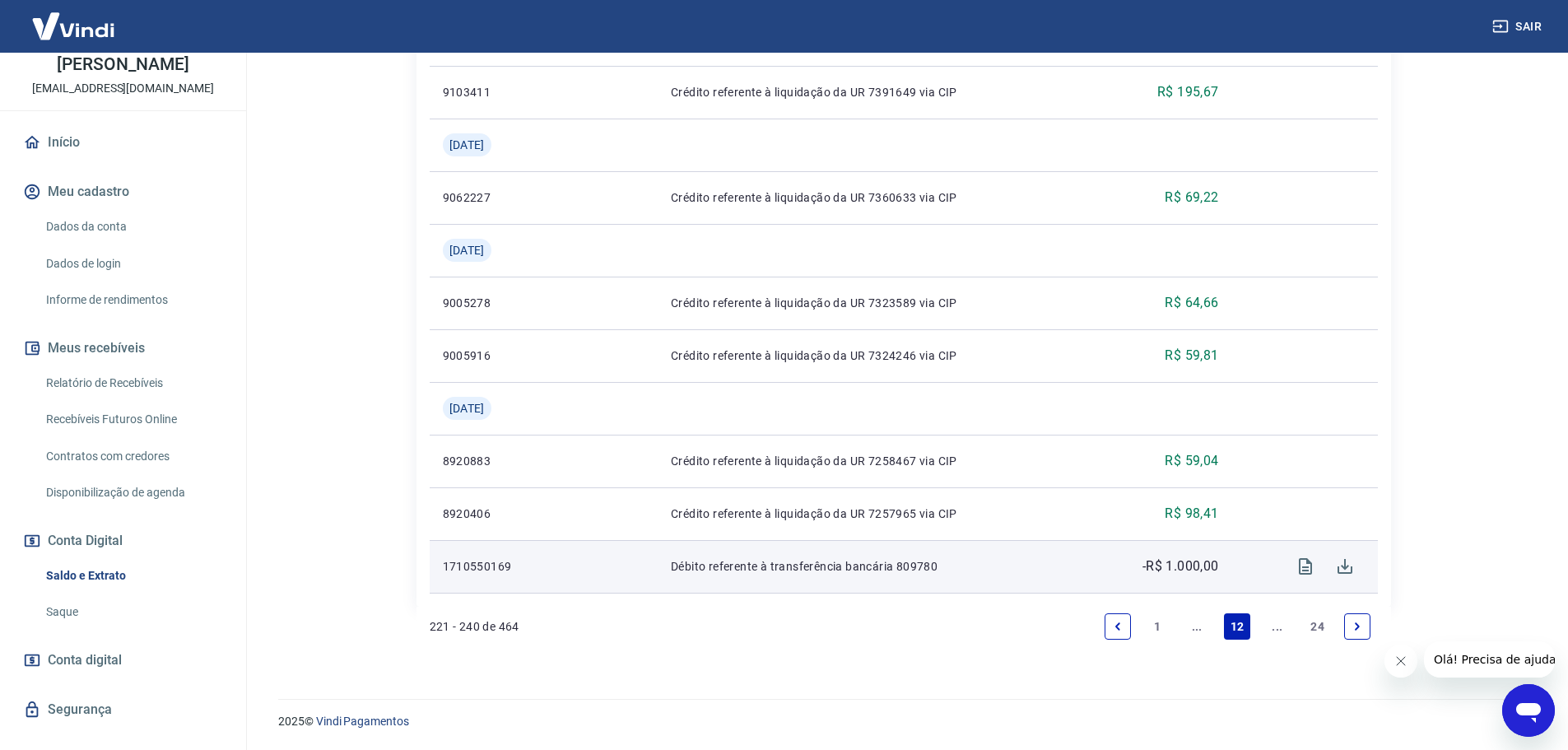
click at [1129, 628] on link "Previous page" at bounding box center [1117, 626] width 27 height 27
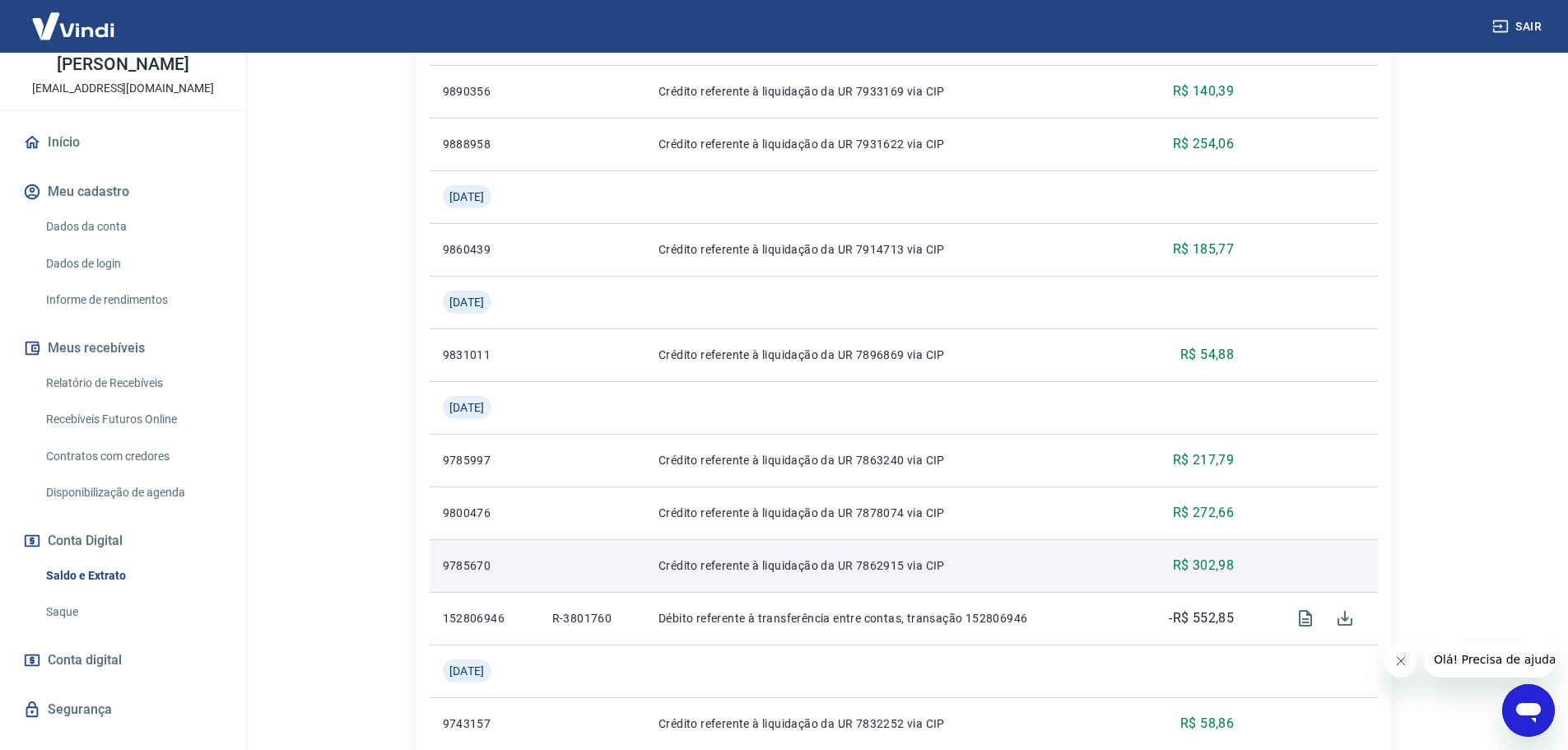
scroll to position [741, 0]
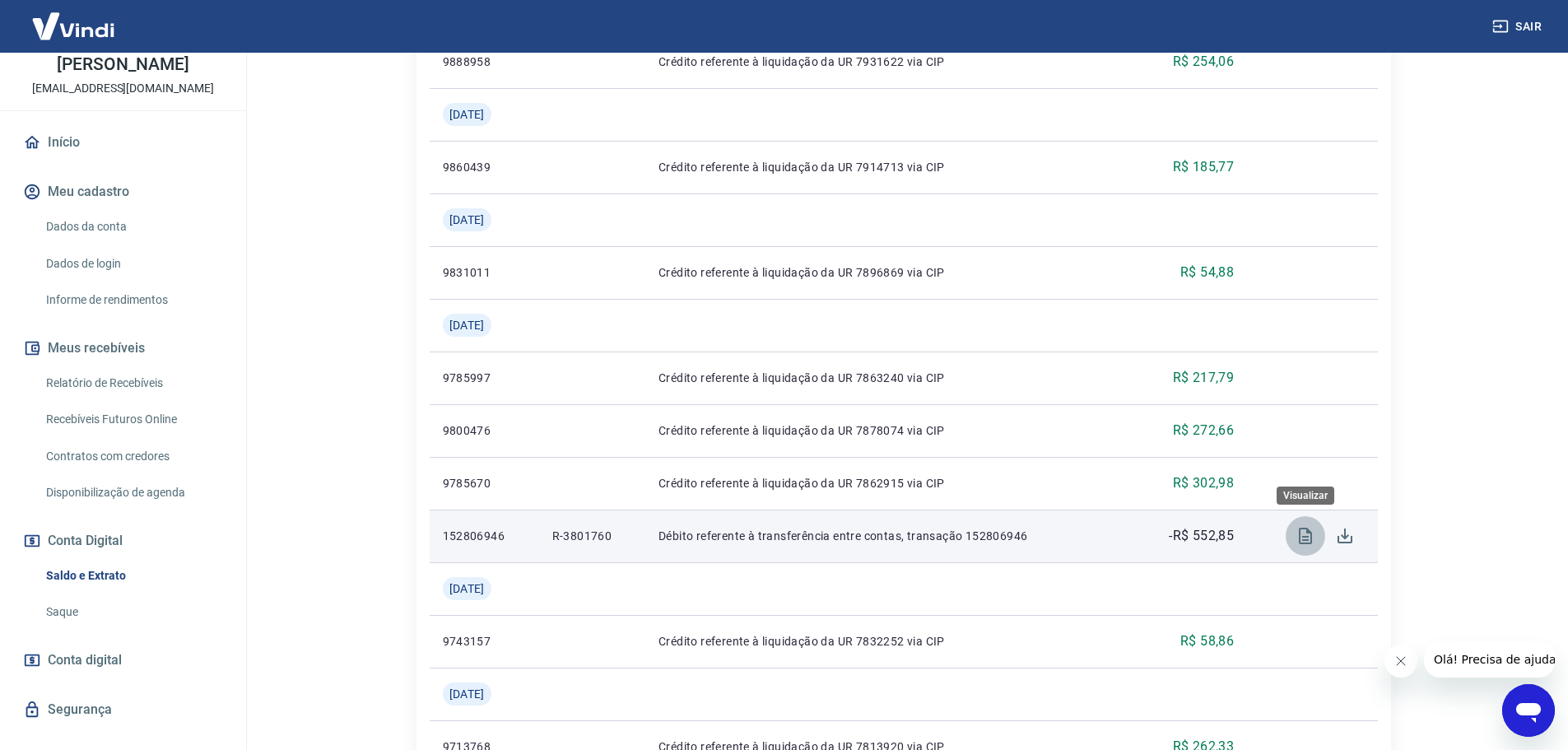
click at [1297, 541] on icon "Visualizar" at bounding box center [1305, 535] width 20 height 20
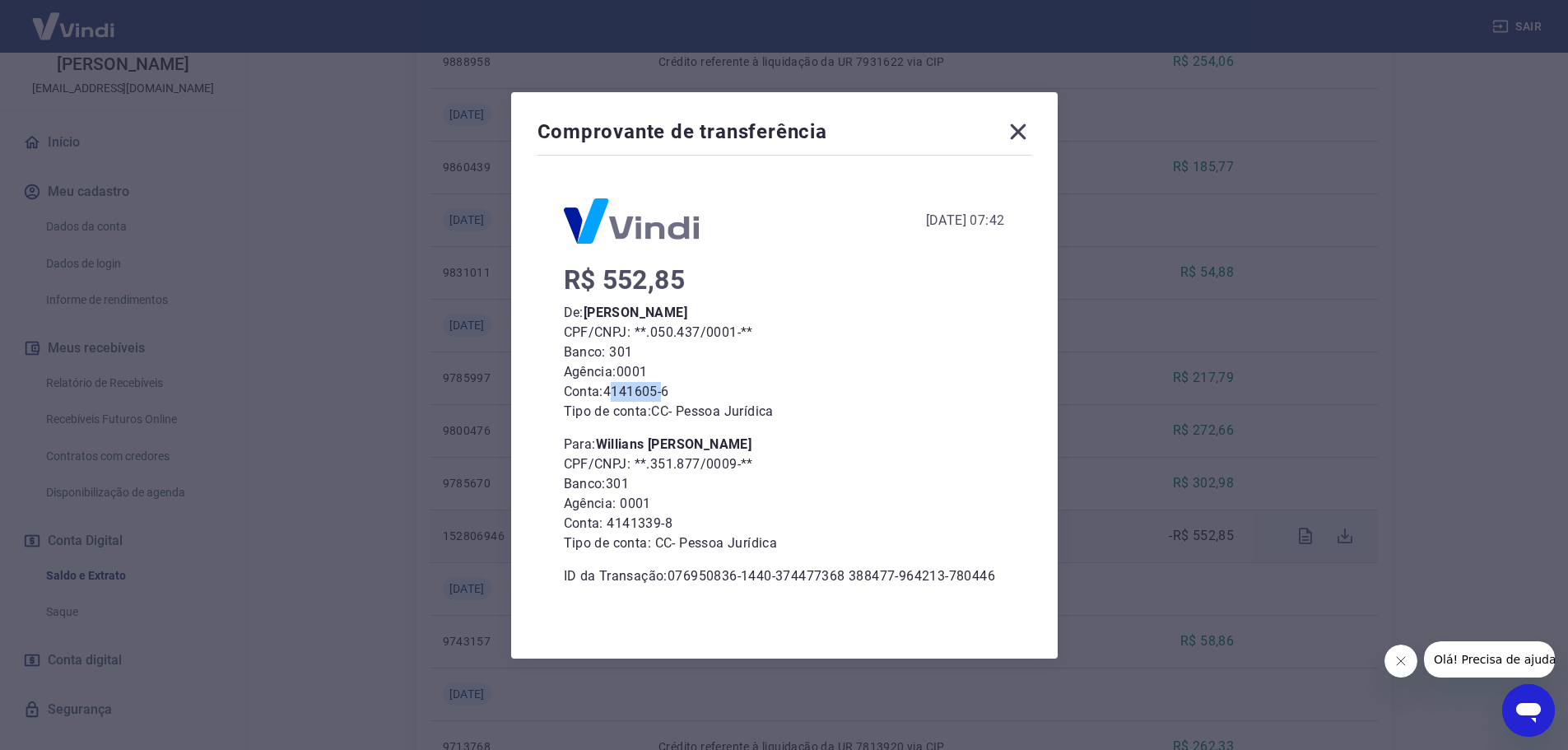
drag, startPoint x: 620, startPoint y: 392, endPoint x: 681, endPoint y: 391, distance: 61.0
click at [672, 388] on p "Conta: 4141605-6" at bounding box center [784, 392] width 441 height 20
click at [1023, 138] on icon at bounding box center [1017, 132] width 27 height 27
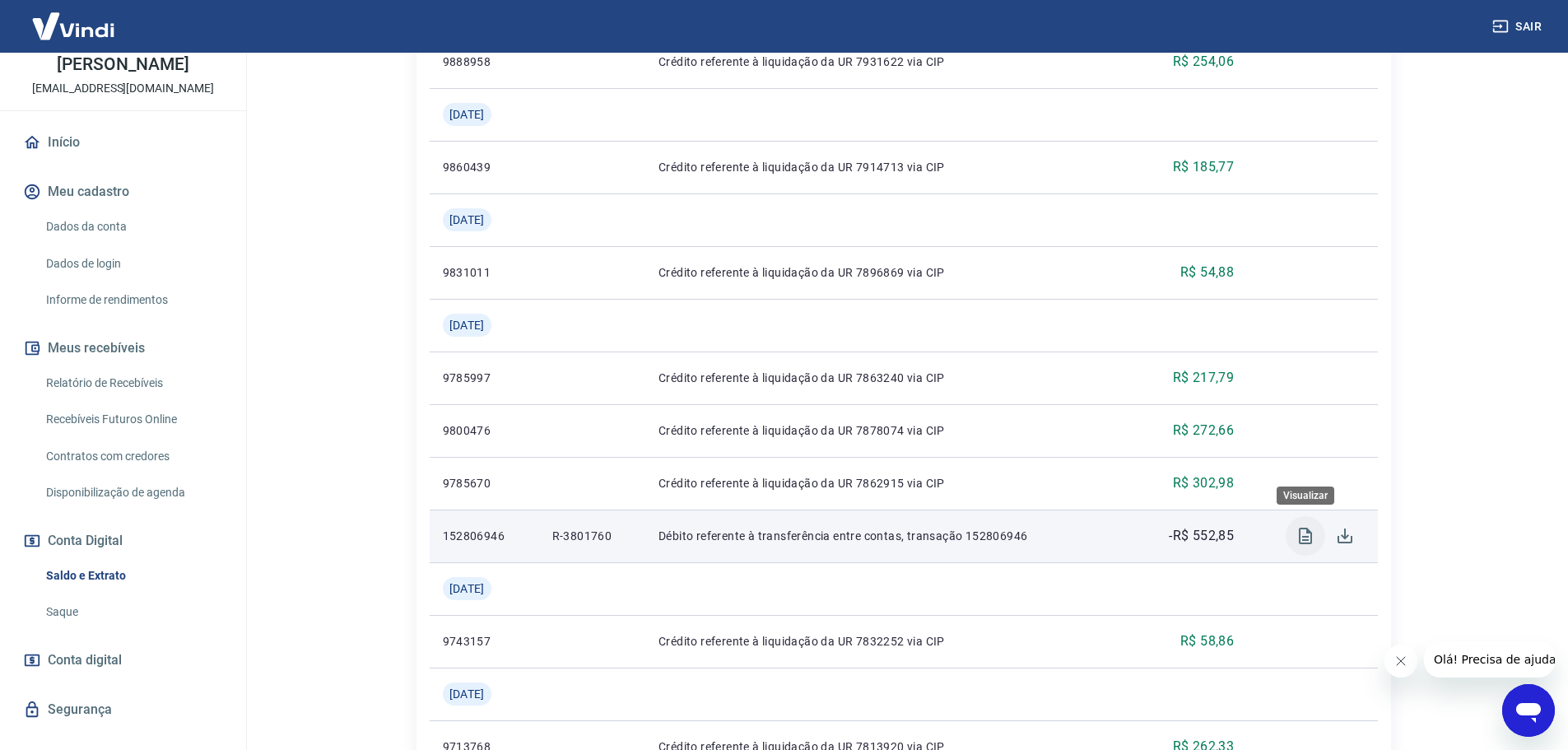
click at [1301, 535] on icon "Visualizar" at bounding box center [1305, 535] width 20 height 20
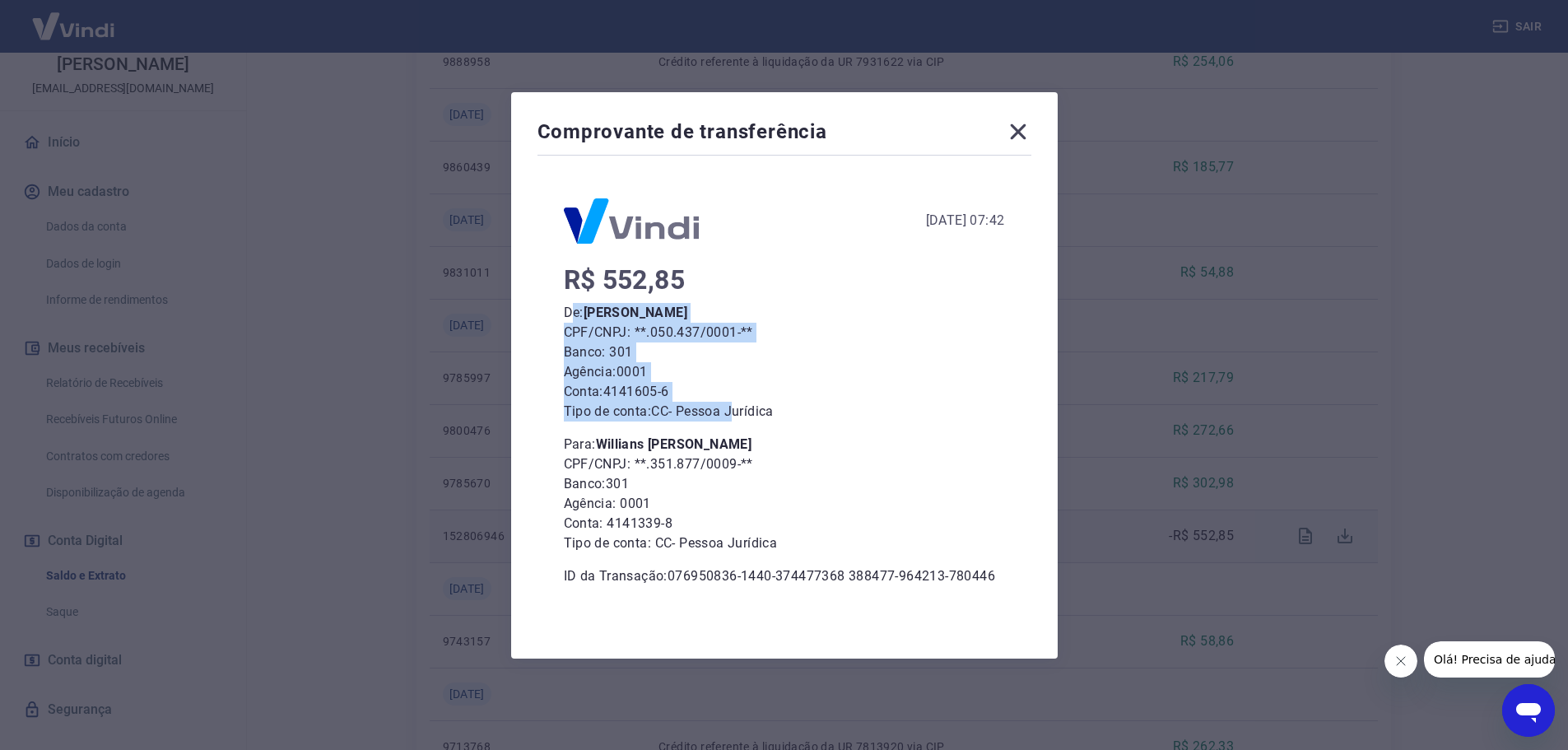
drag, startPoint x: 657, startPoint y: 332, endPoint x: 750, endPoint y: 414, distance: 124.0
click at [750, 414] on div "R$ 552,85 De: [PERSON_NAME] CPF/CNPJ: **.050.437/0001-** Banco: 301 Agência: 00…" at bounding box center [784, 428] width 441 height 316
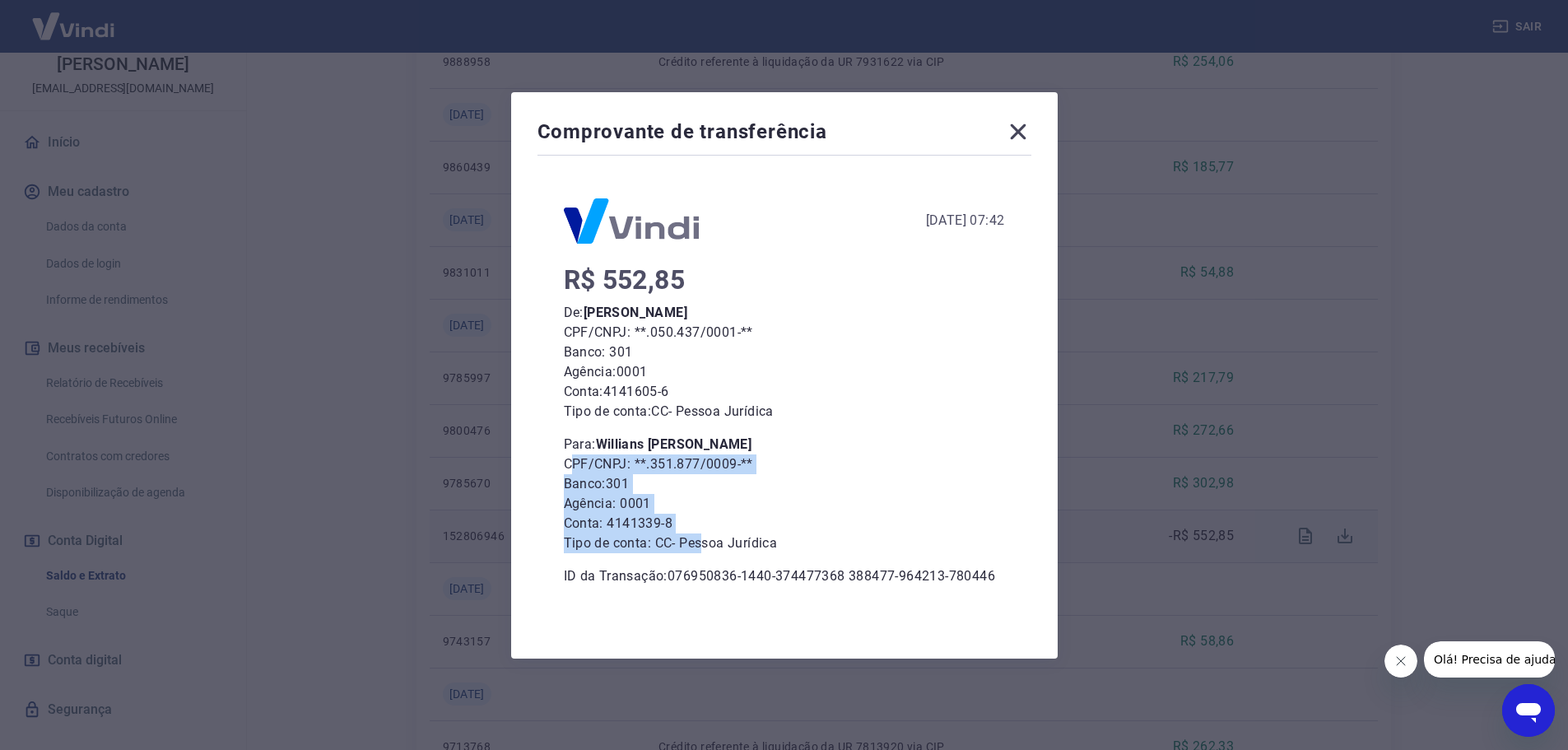
drag, startPoint x: 581, startPoint y: 466, endPoint x: 715, endPoint y: 552, distance: 159.2
click at [715, 552] on div "Para: Willians [PERSON_NAME] CPF/CNPJ: **.351.877/0009-** Banco: 301 Agência: 0…" at bounding box center [784, 493] width 441 height 119
click at [941, 526] on p "Conta: 4141339-8" at bounding box center [784, 523] width 441 height 20
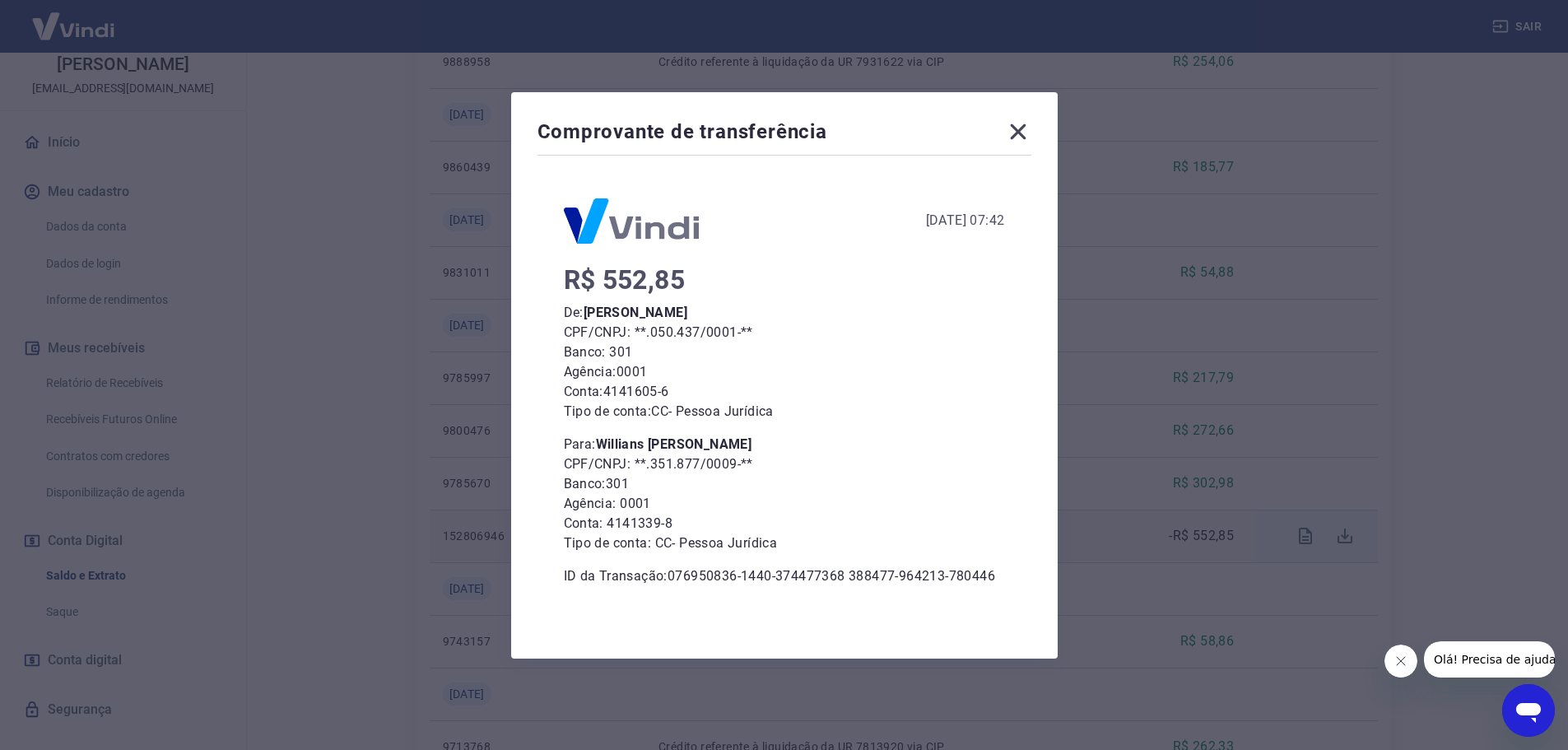
click at [1025, 131] on icon at bounding box center [1017, 131] width 15 height 15
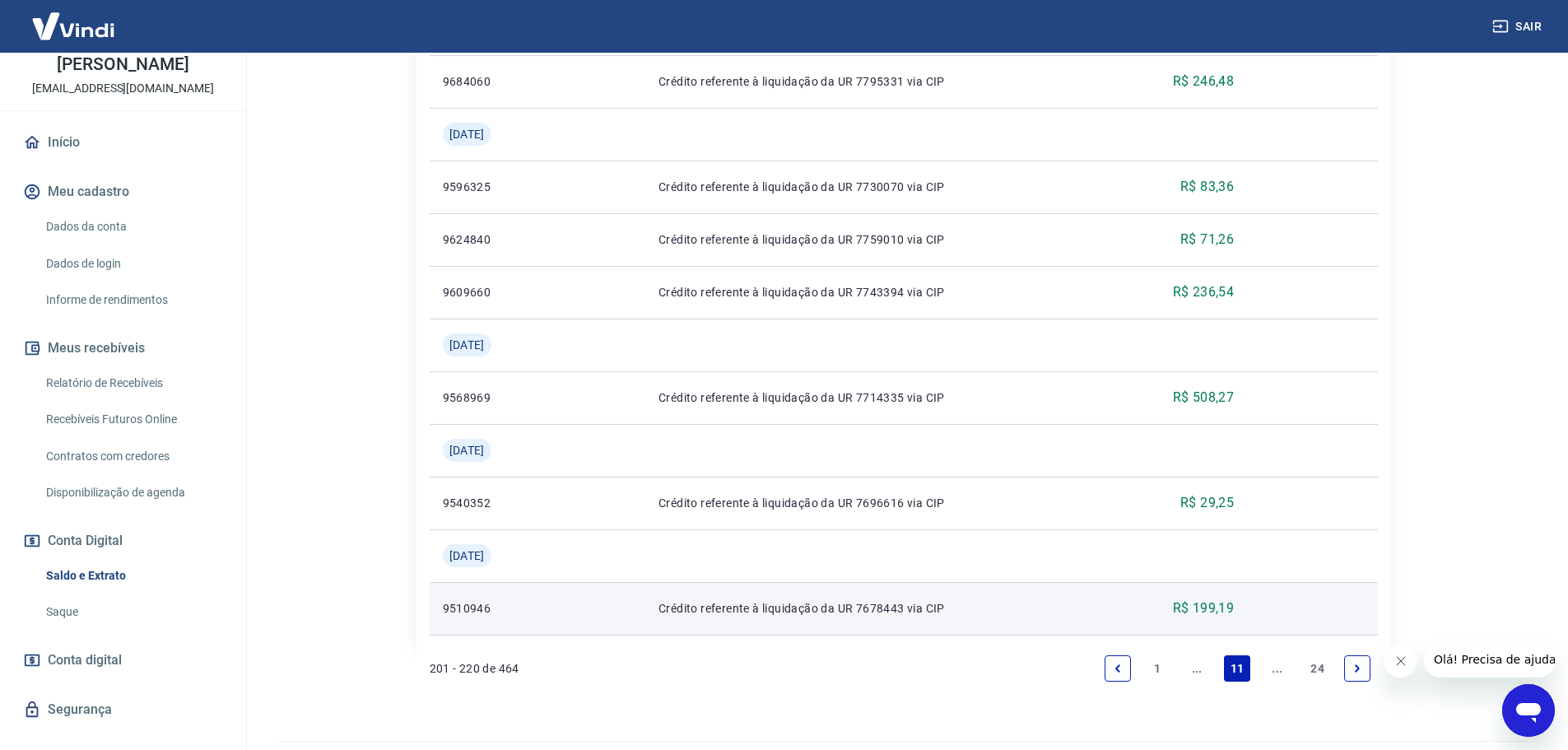
scroll to position [1606, 0]
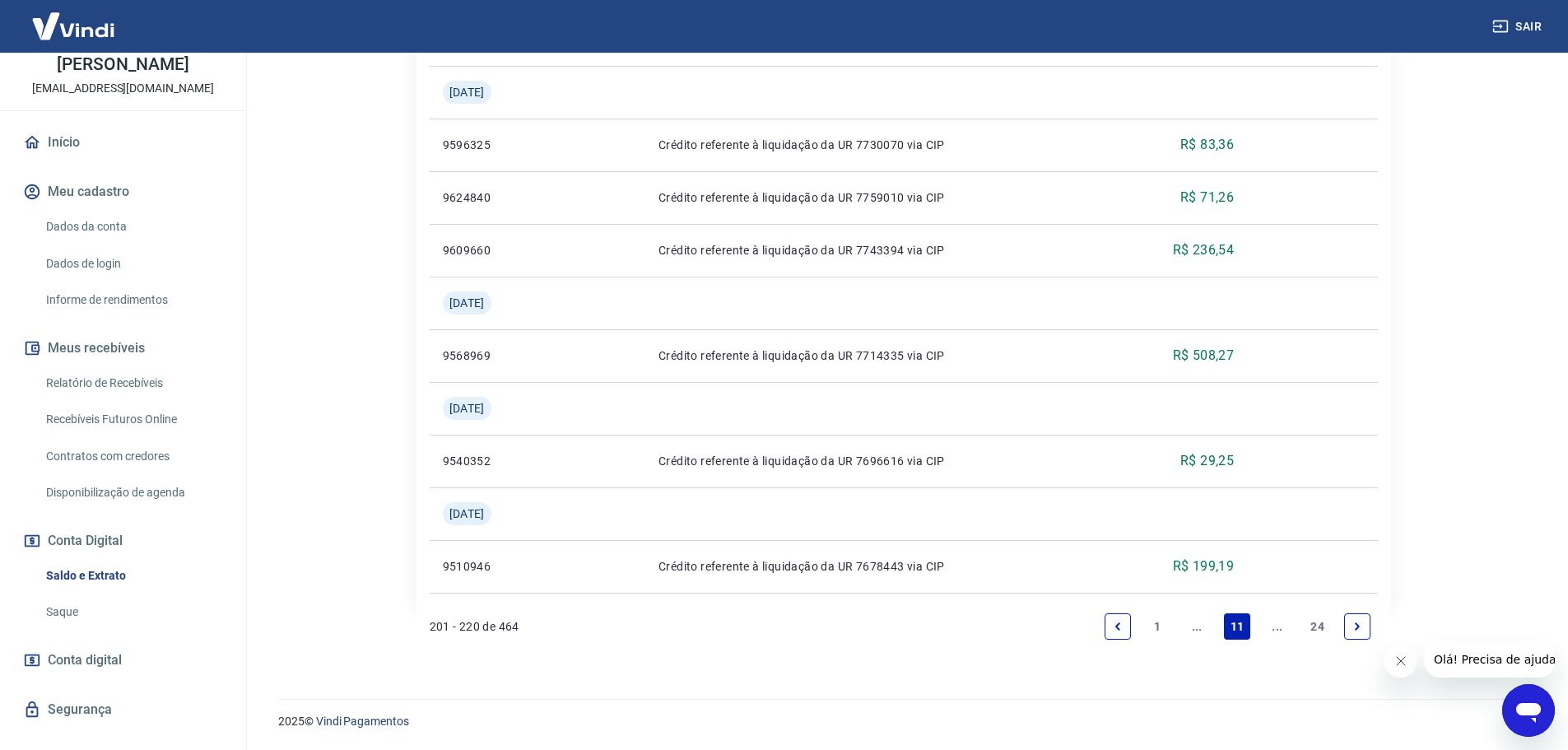
click at [1120, 629] on icon "Previous page" at bounding box center [1117, 626] width 11 height 11
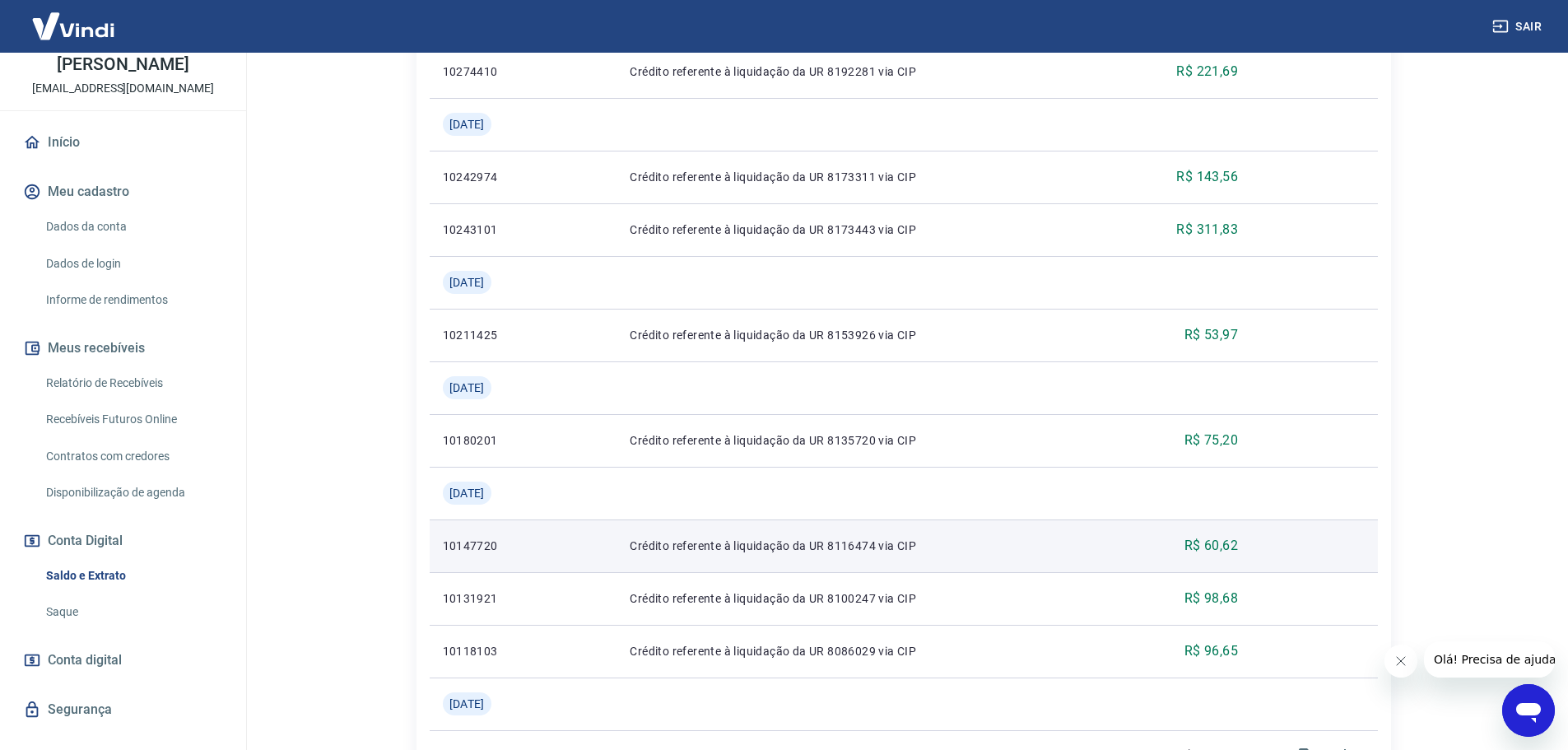
scroll to position [1317, 0]
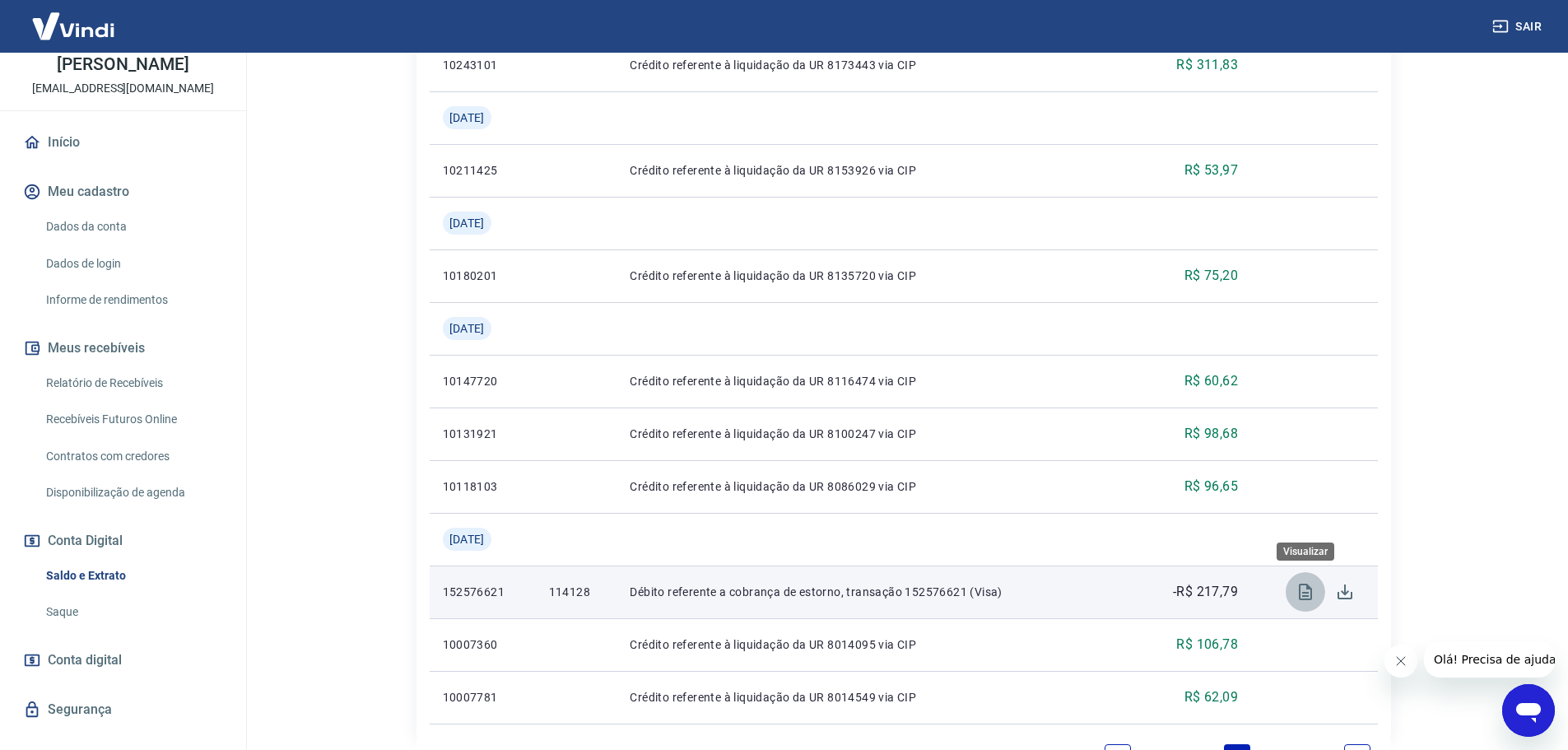
click at [1300, 594] on icon "Visualizar" at bounding box center [1305, 592] width 20 height 20
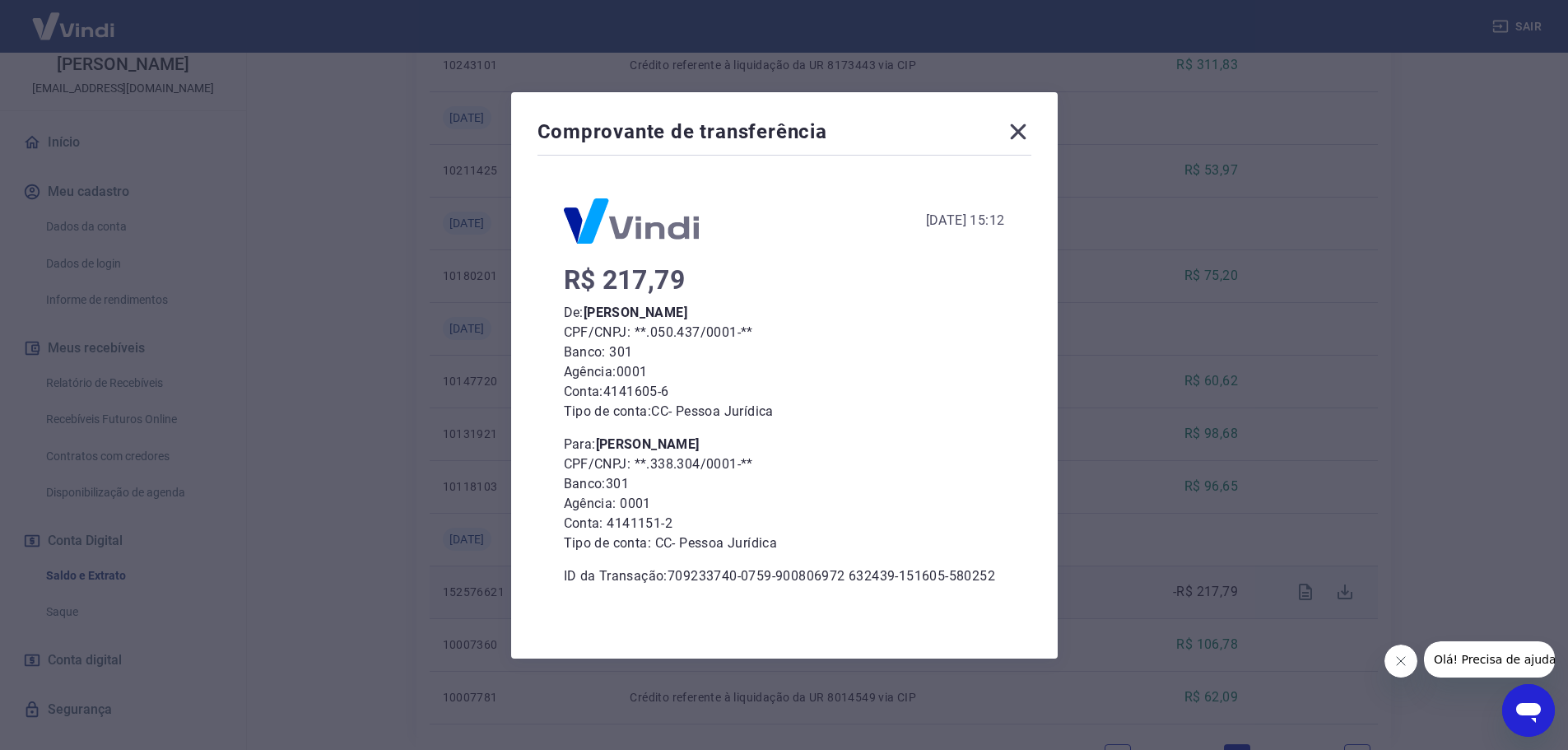
click at [1023, 137] on icon at bounding box center [1017, 132] width 27 height 27
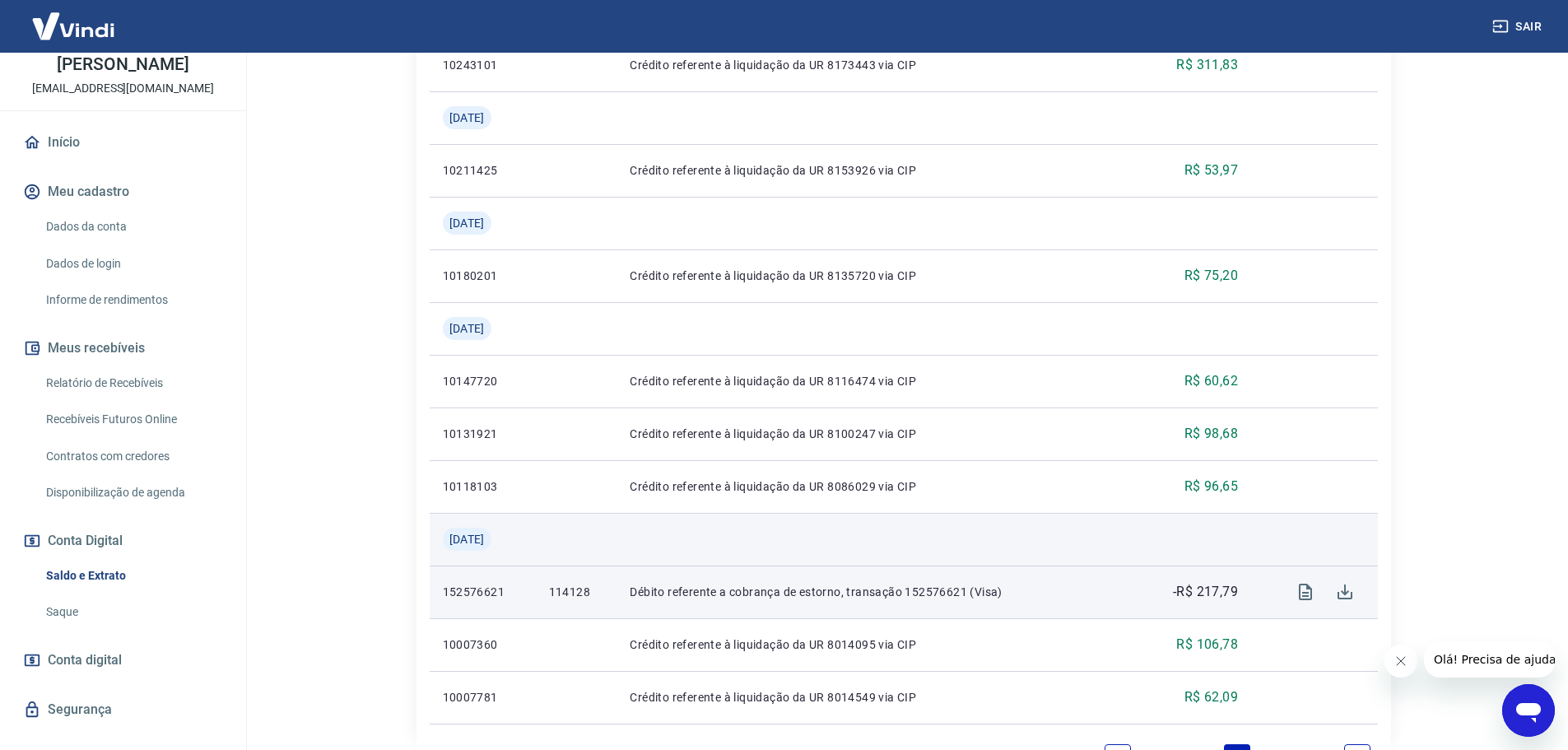
scroll to position [1448, 0]
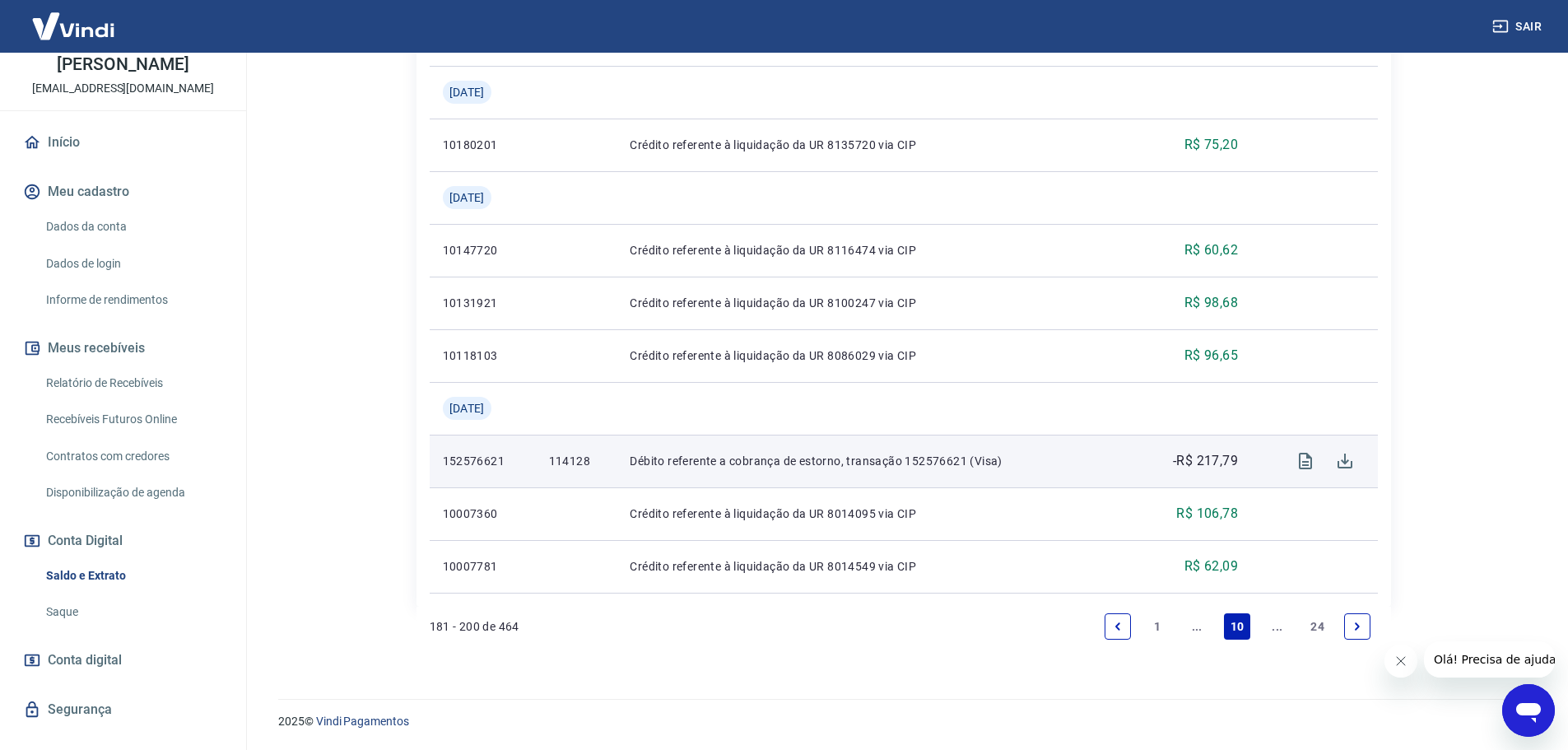
click at [1121, 629] on icon "Previous page" at bounding box center [1117, 626] width 11 height 11
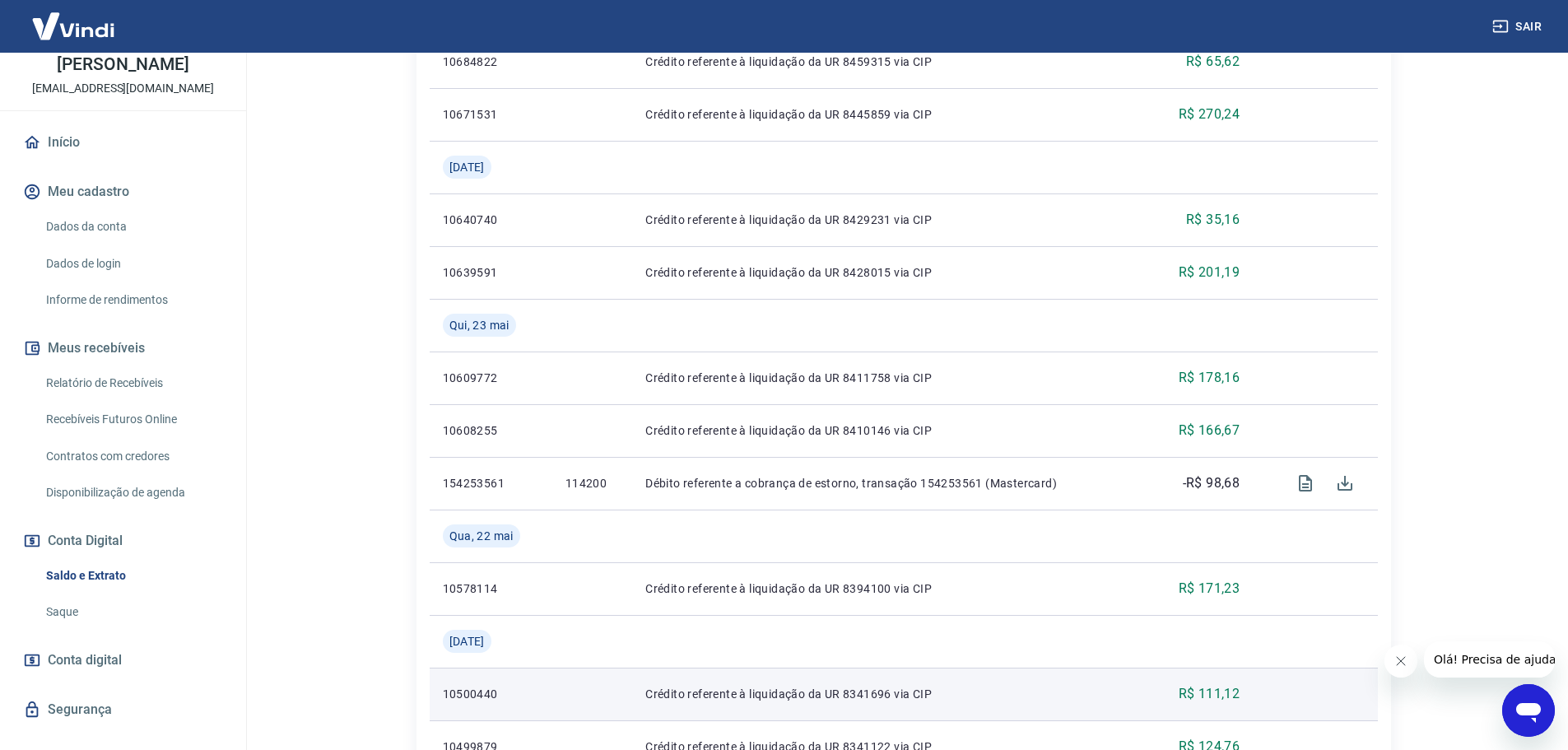
scroll to position [988, 0]
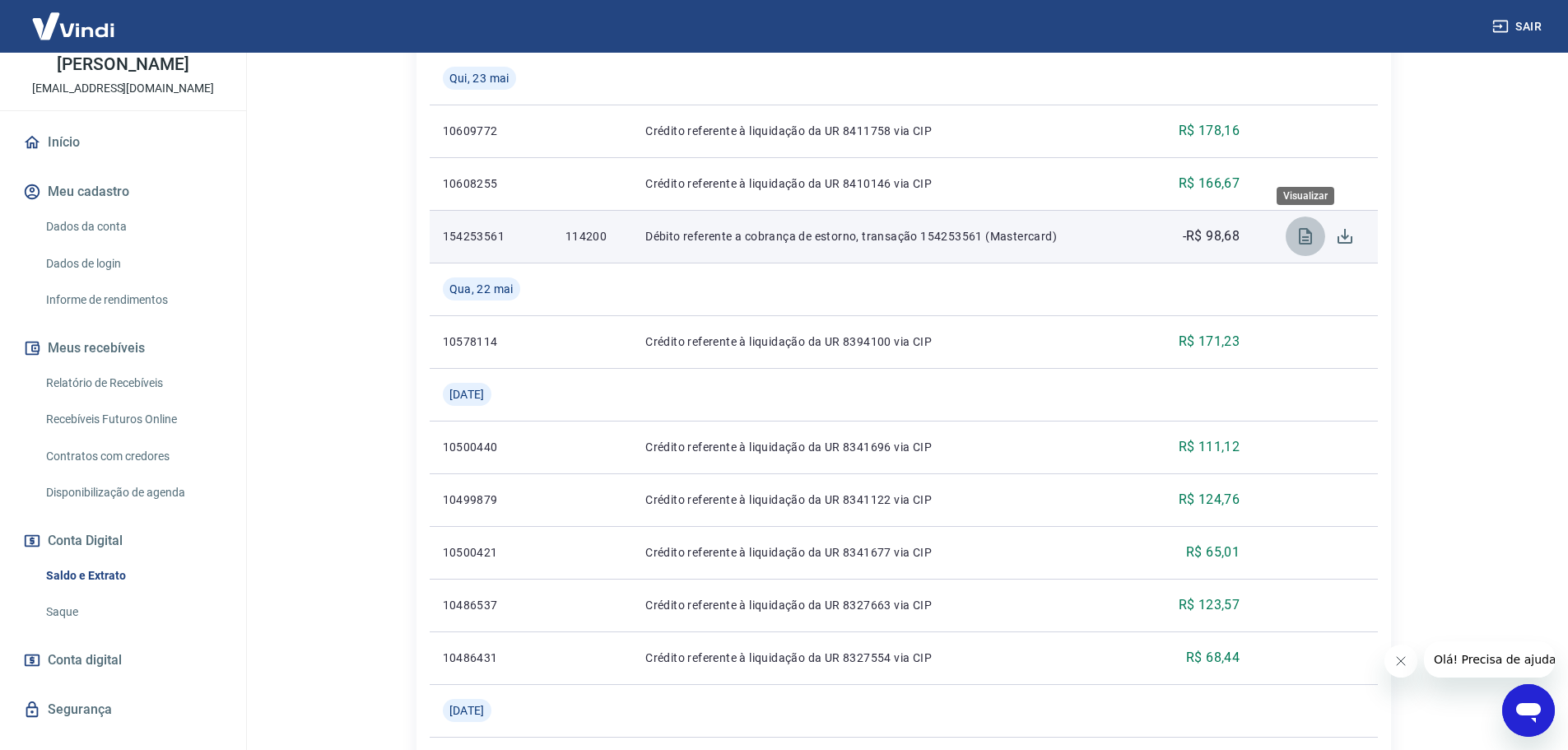
click at [1306, 228] on icon "Visualizar" at bounding box center [1305, 236] width 13 height 16
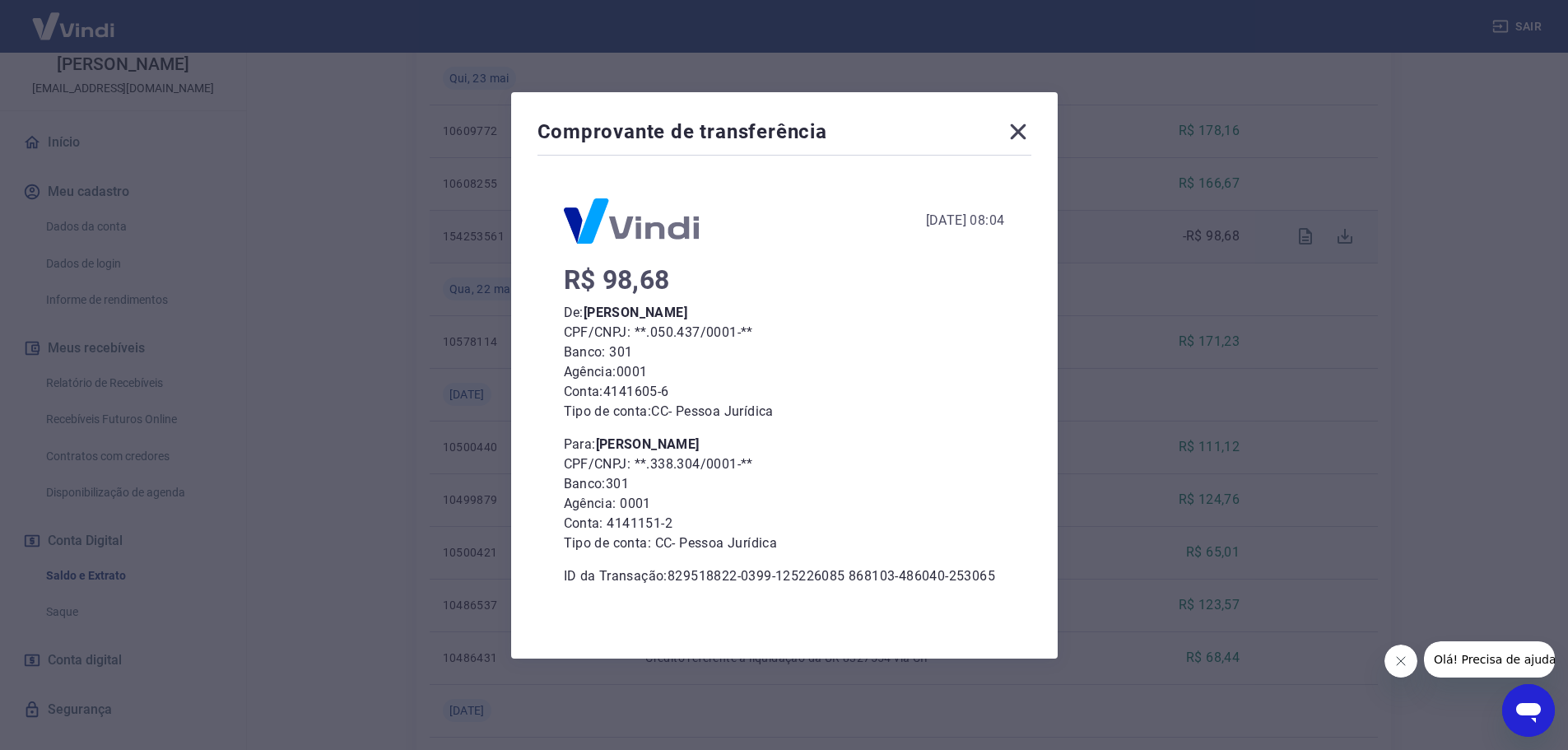
click at [1024, 129] on icon at bounding box center [1017, 132] width 27 height 27
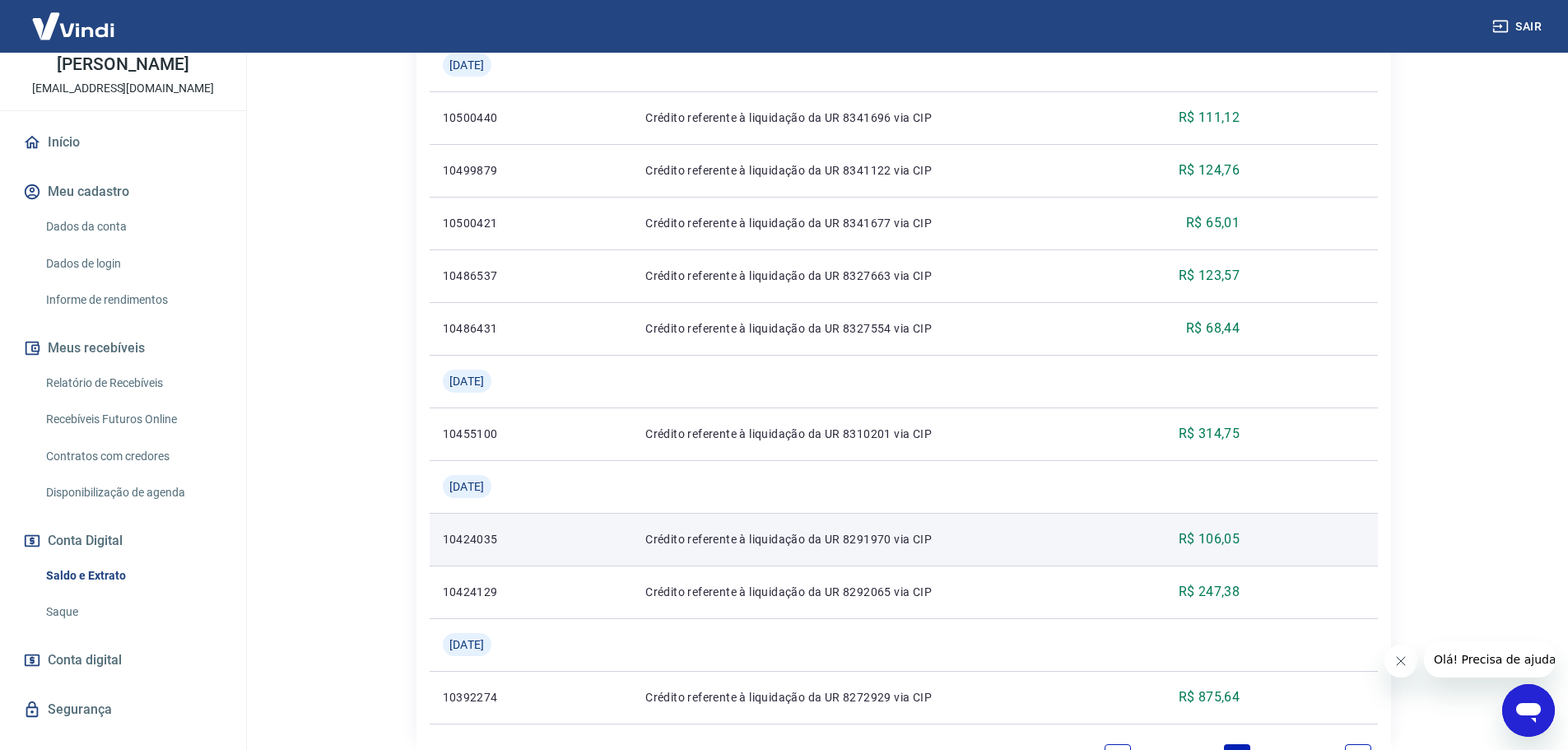
scroll to position [1448, 0]
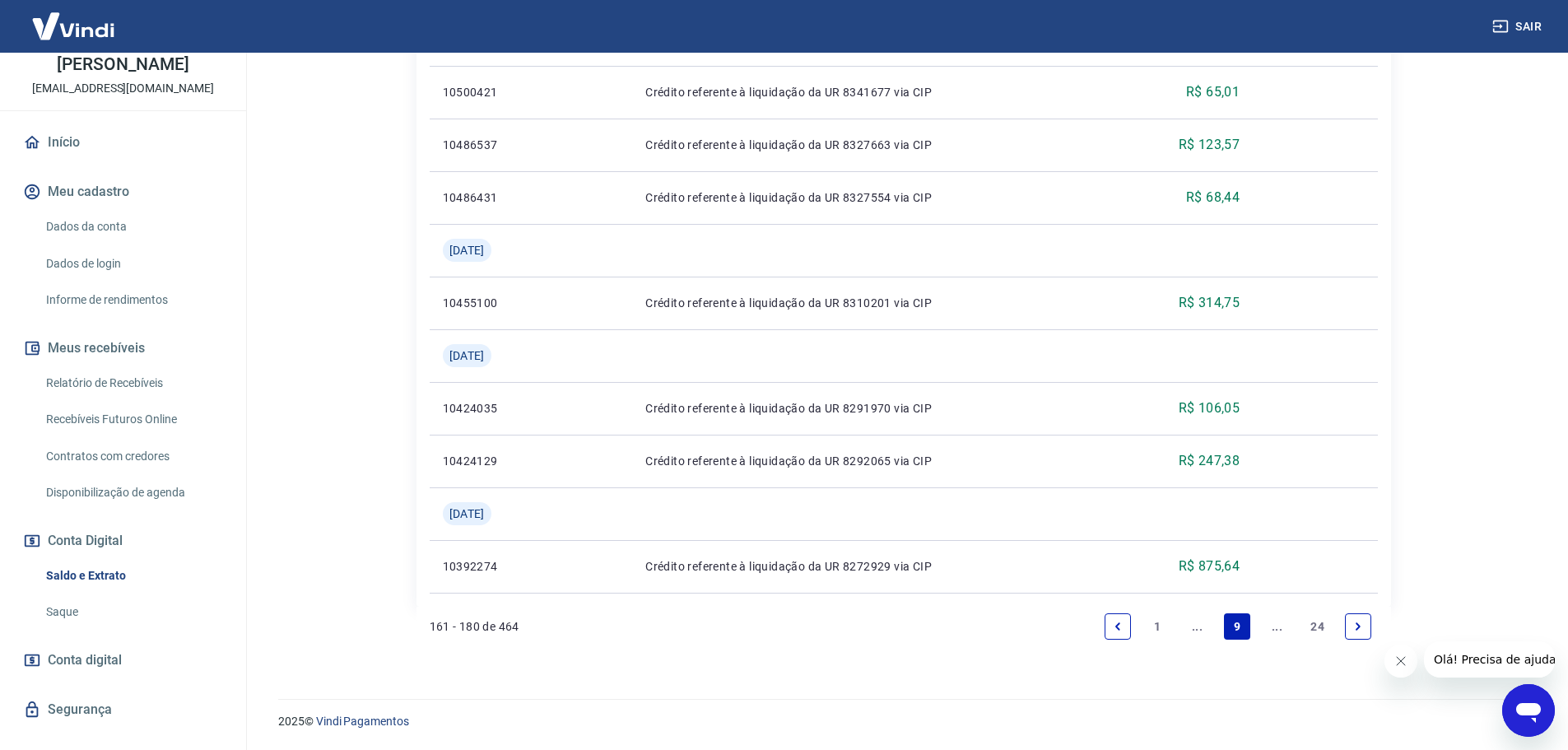
click at [1122, 627] on icon "Previous page" at bounding box center [1117, 626] width 11 height 11
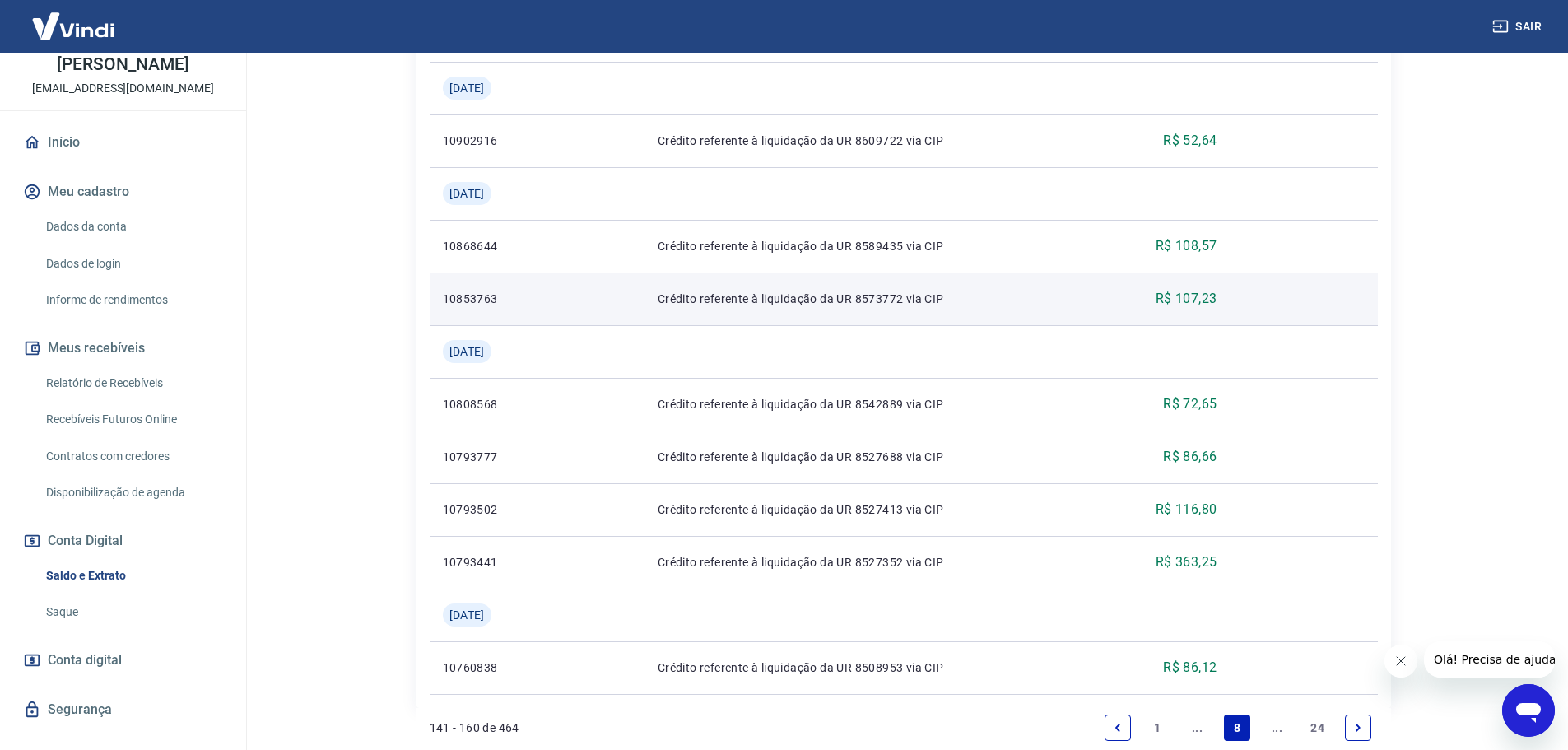
scroll to position [1501, 0]
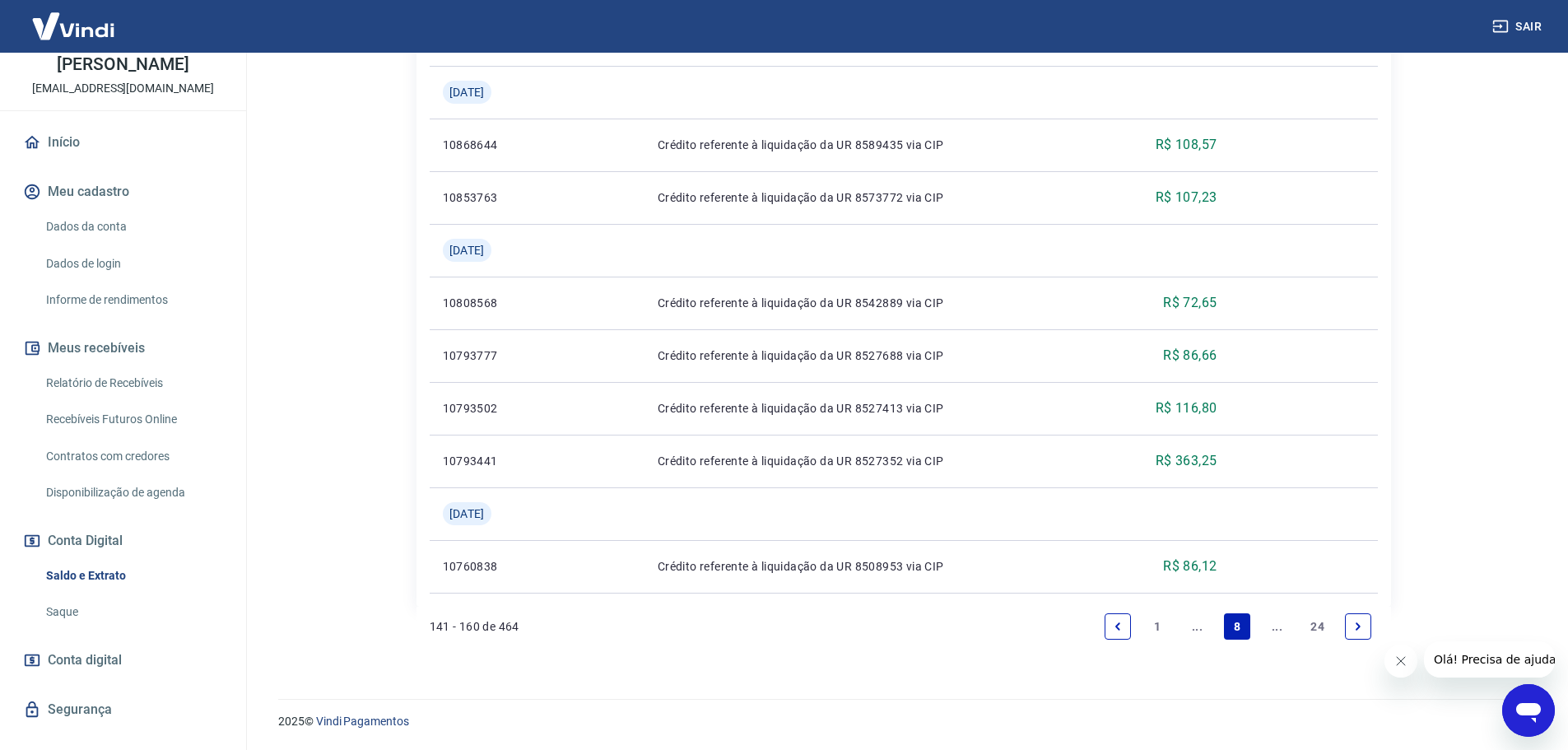
click at [1114, 625] on icon "Previous page" at bounding box center [1117, 626] width 11 height 11
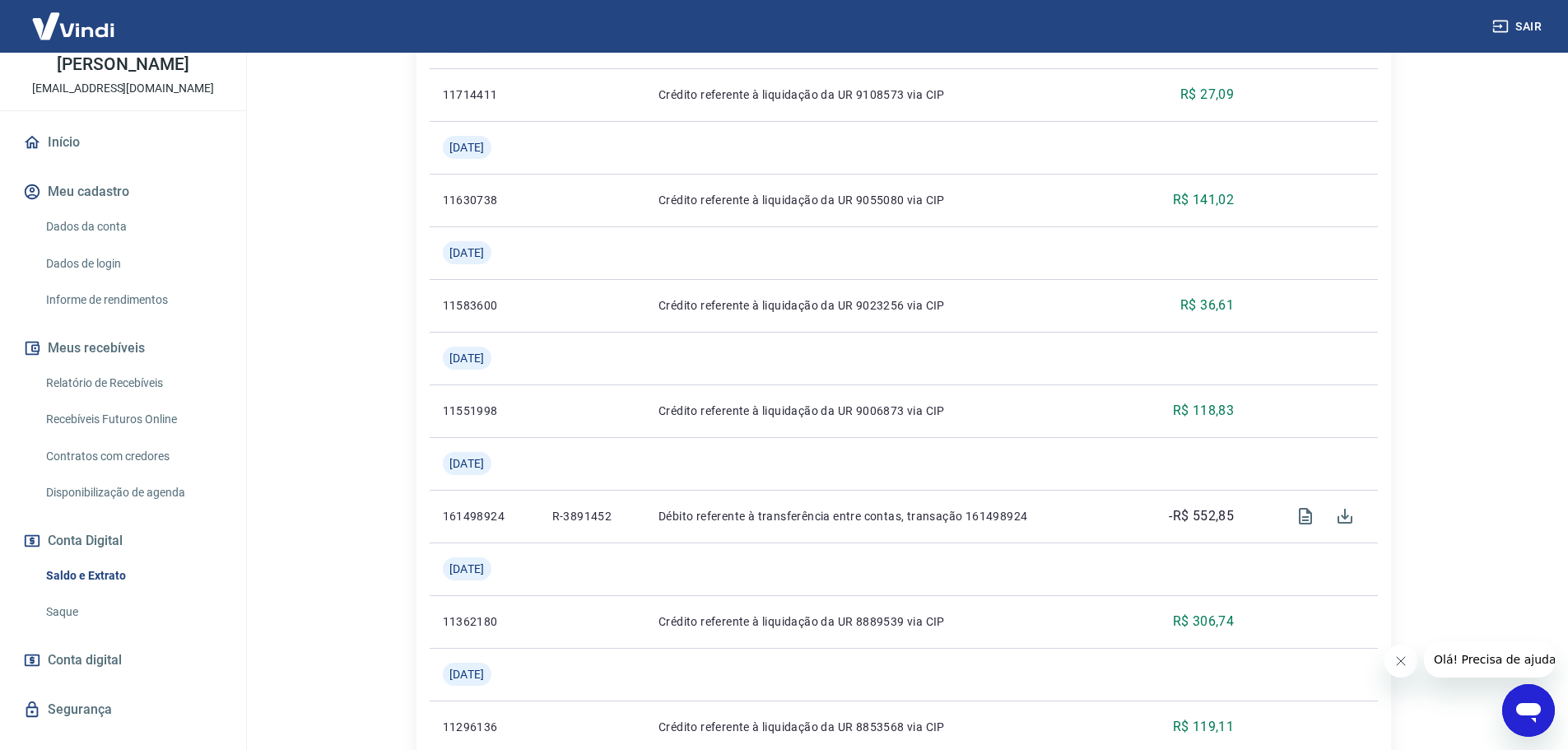
scroll to position [1317, 0]
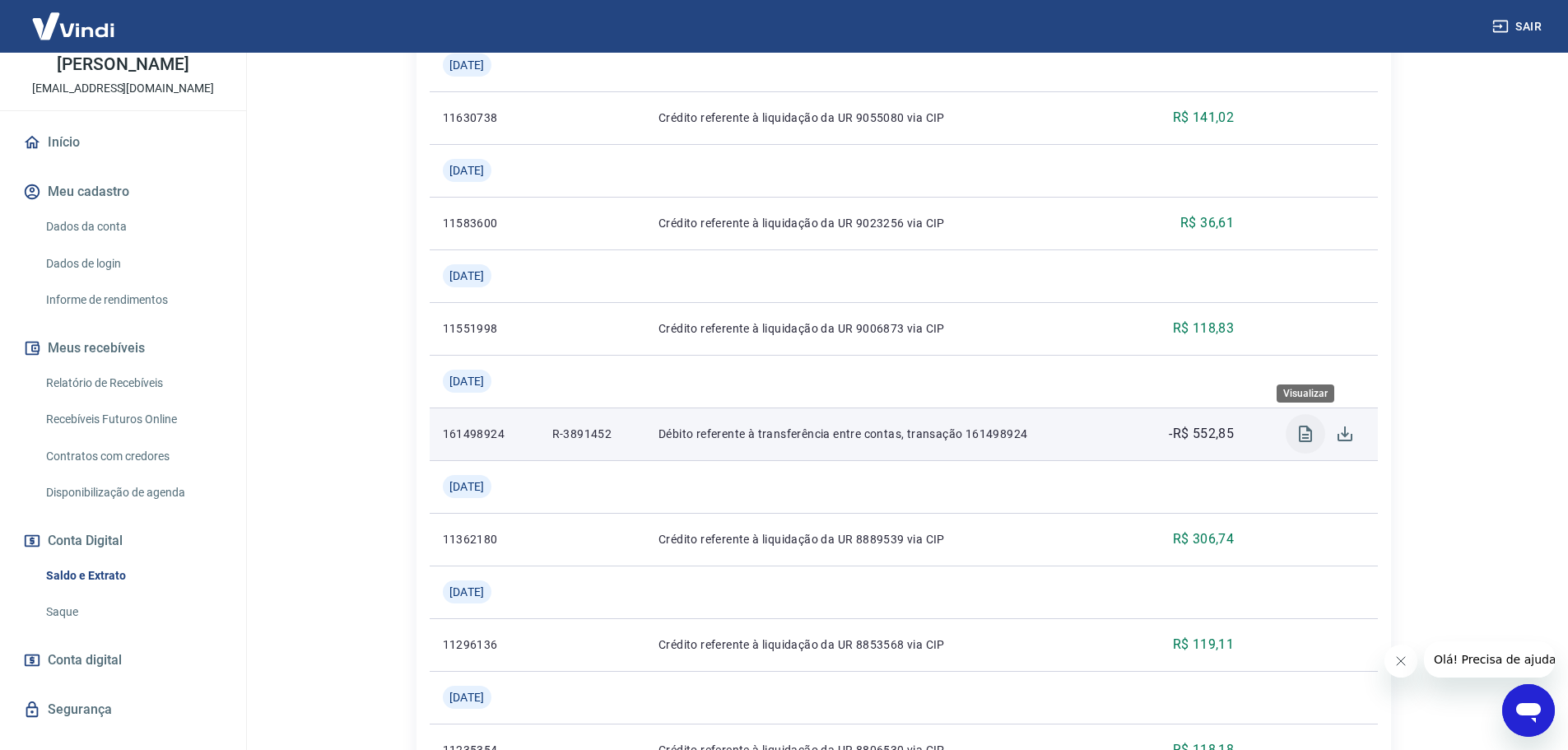
click at [1305, 437] on icon "Visualizar" at bounding box center [1305, 434] width 13 height 16
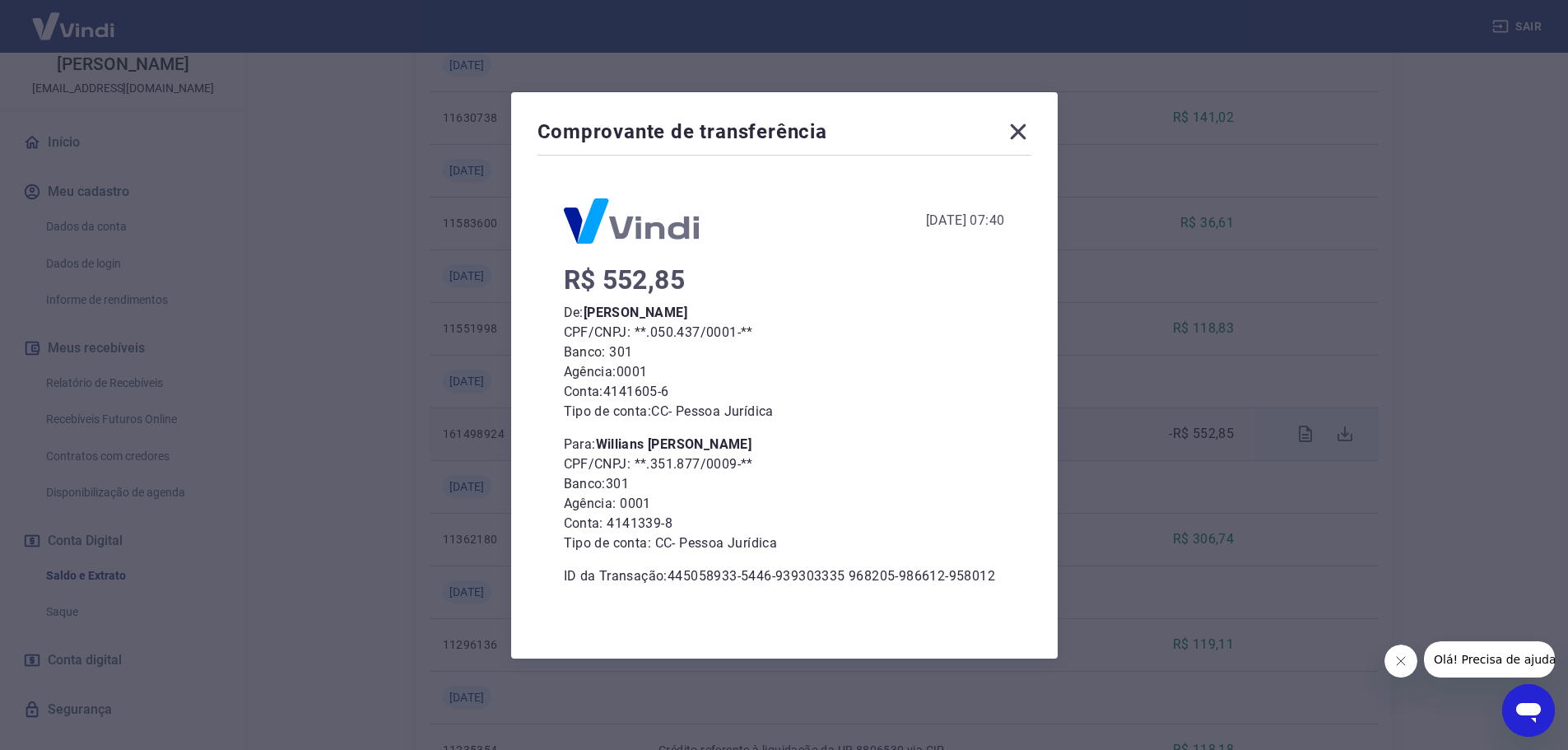
click at [1030, 123] on icon at bounding box center [1017, 132] width 27 height 27
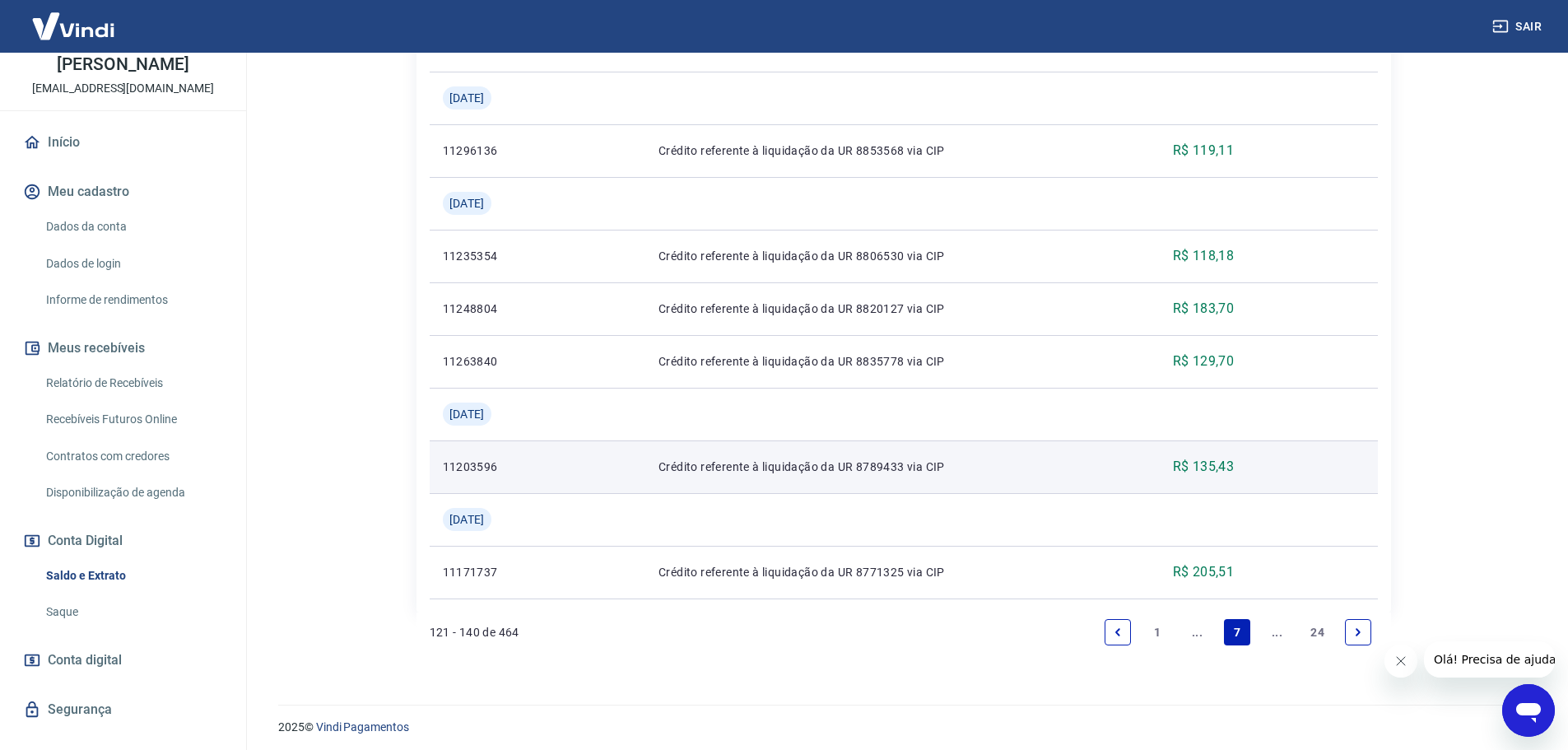
scroll to position [1817, 0]
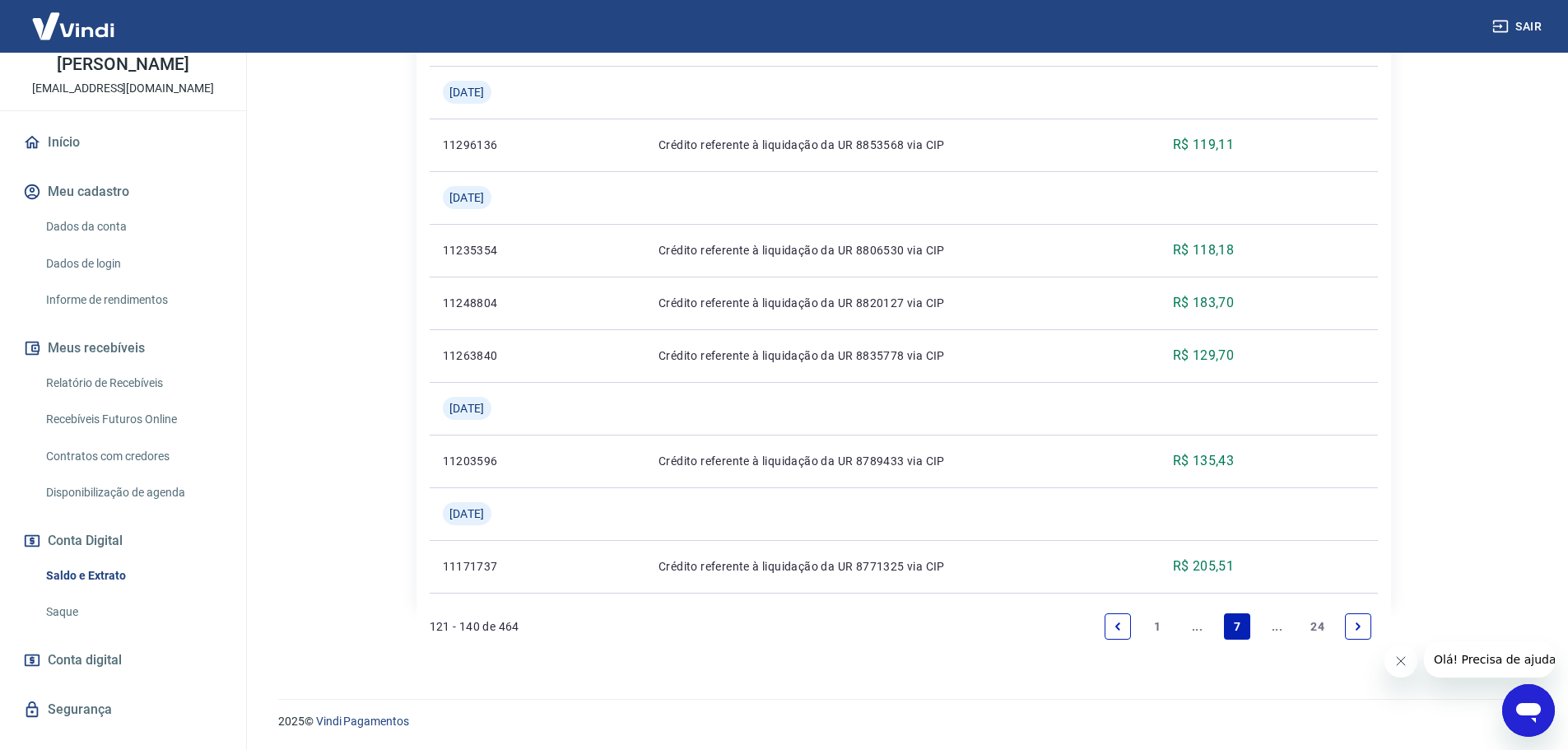
click at [1119, 637] on link "Previous page" at bounding box center [1117, 626] width 27 height 27
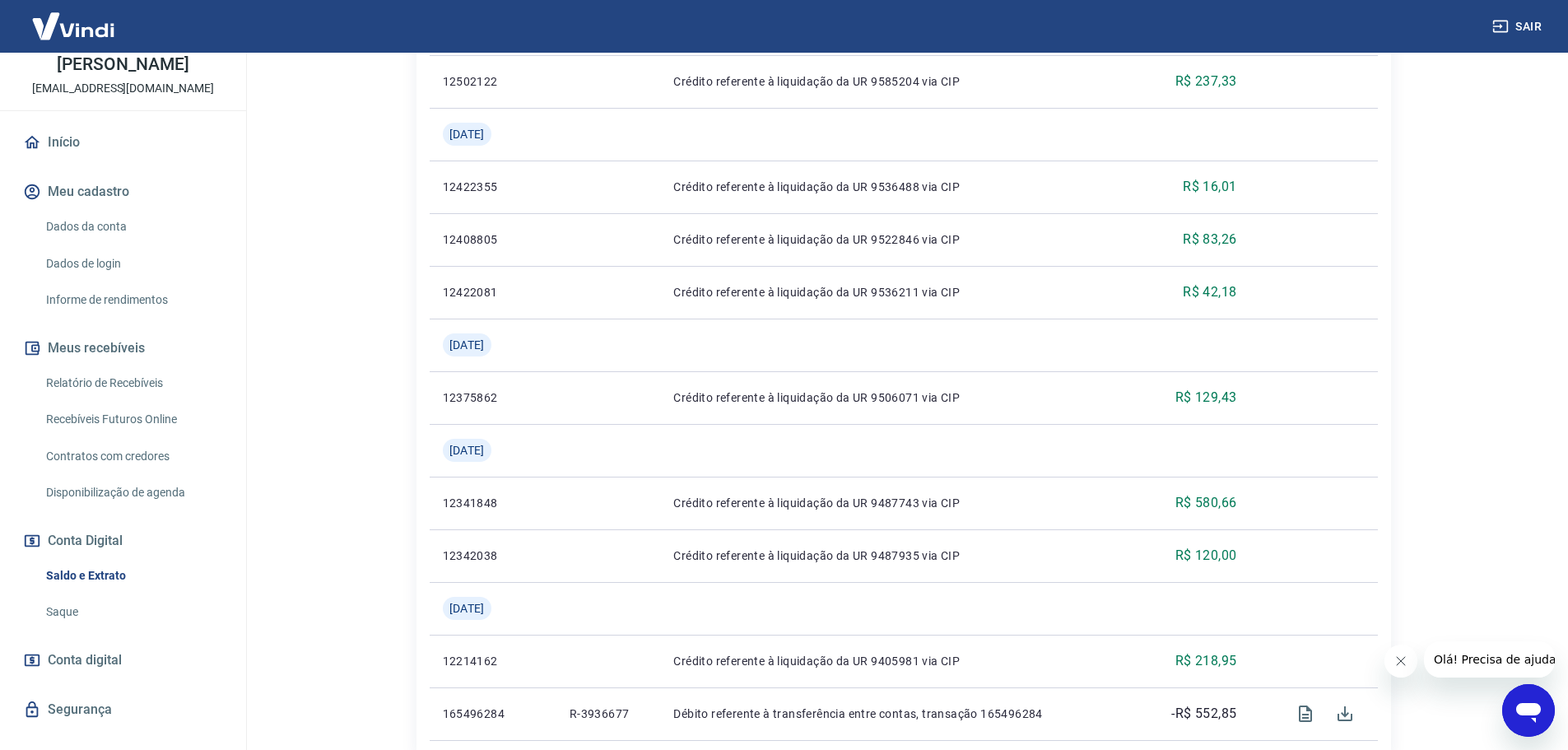
scroll to position [1711, 0]
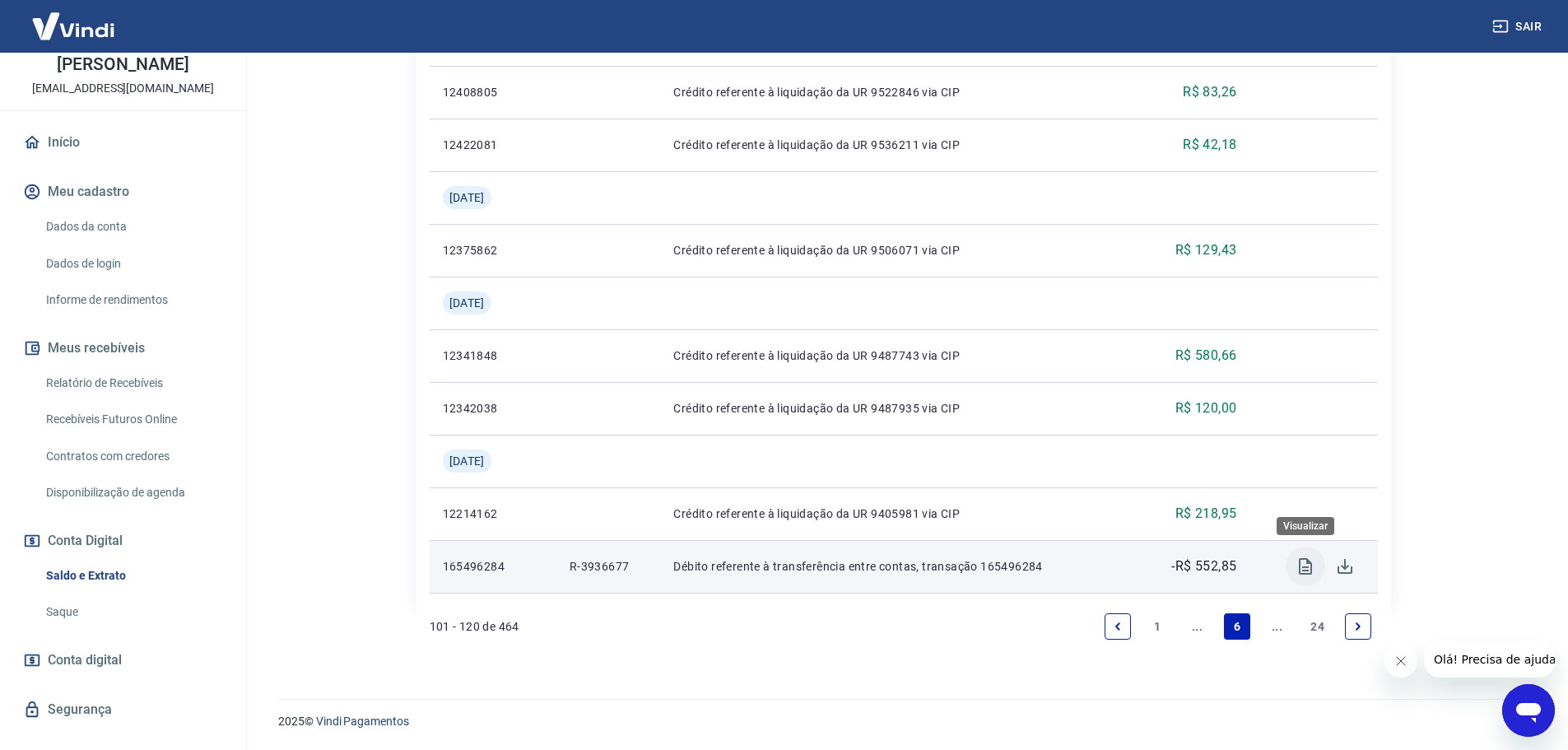
click at [1302, 574] on icon "Visualizar" at bounding box center [1305, 566] width 13 height 16
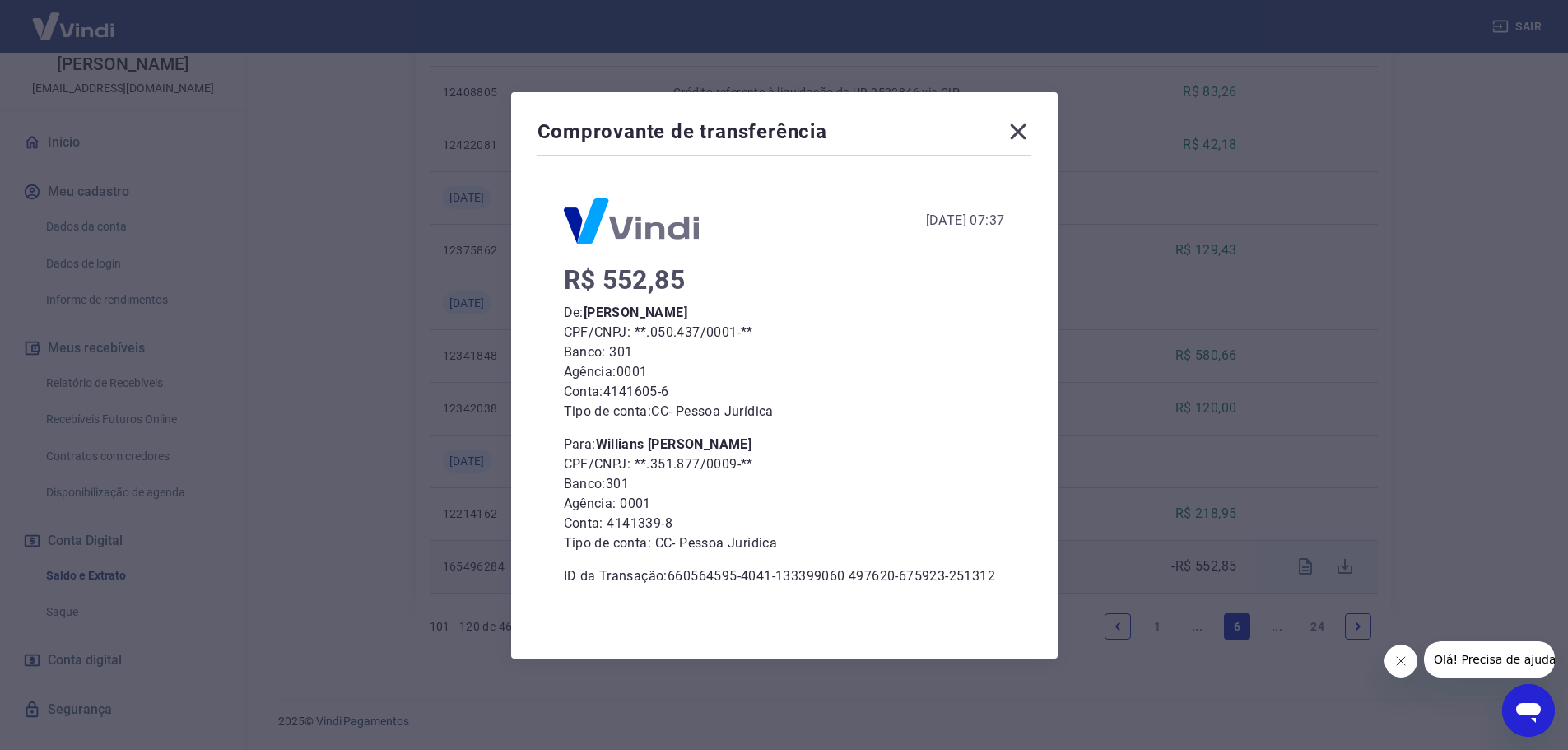
click at [1025, 134] on icon at bounding box center [1017, 132] width 27 height 27
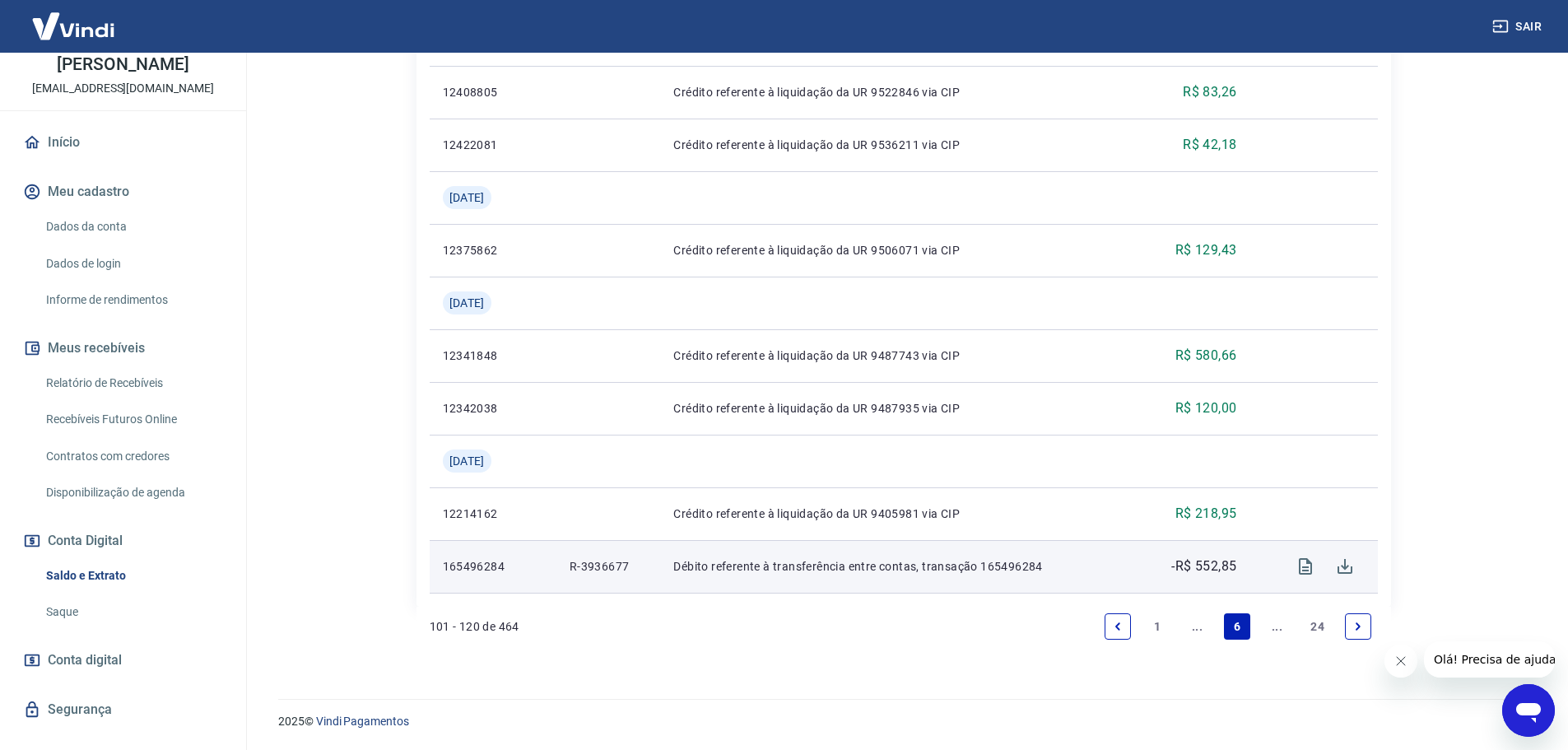
click at [1116, 631] on icon "Previous page" at bounding box center [1117, 626] width 11 height 11
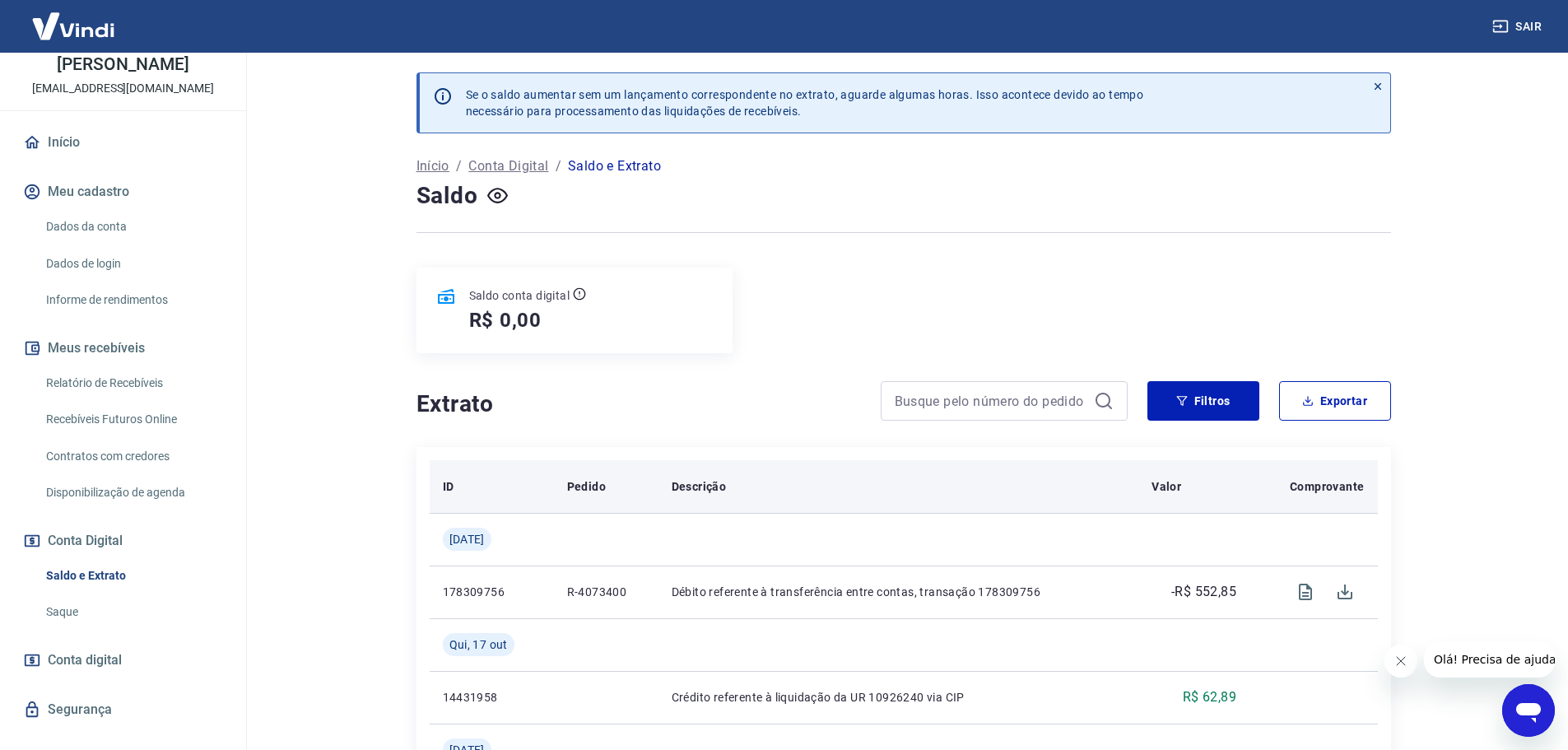
scroll to position [82, 0]
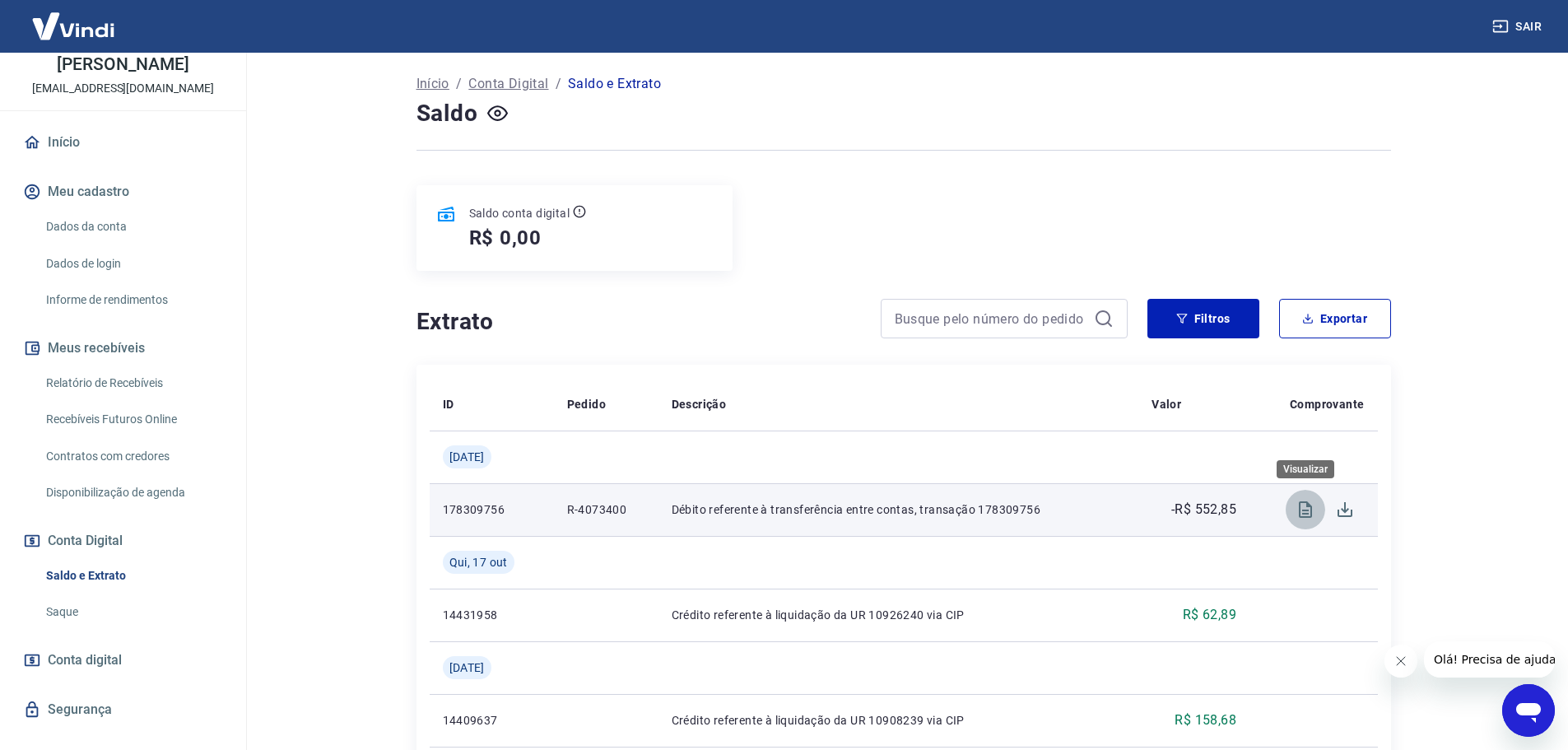
click at [1299, 508] on icon "Visualizar" at bounding box center [1305, 509] width 13 height 16
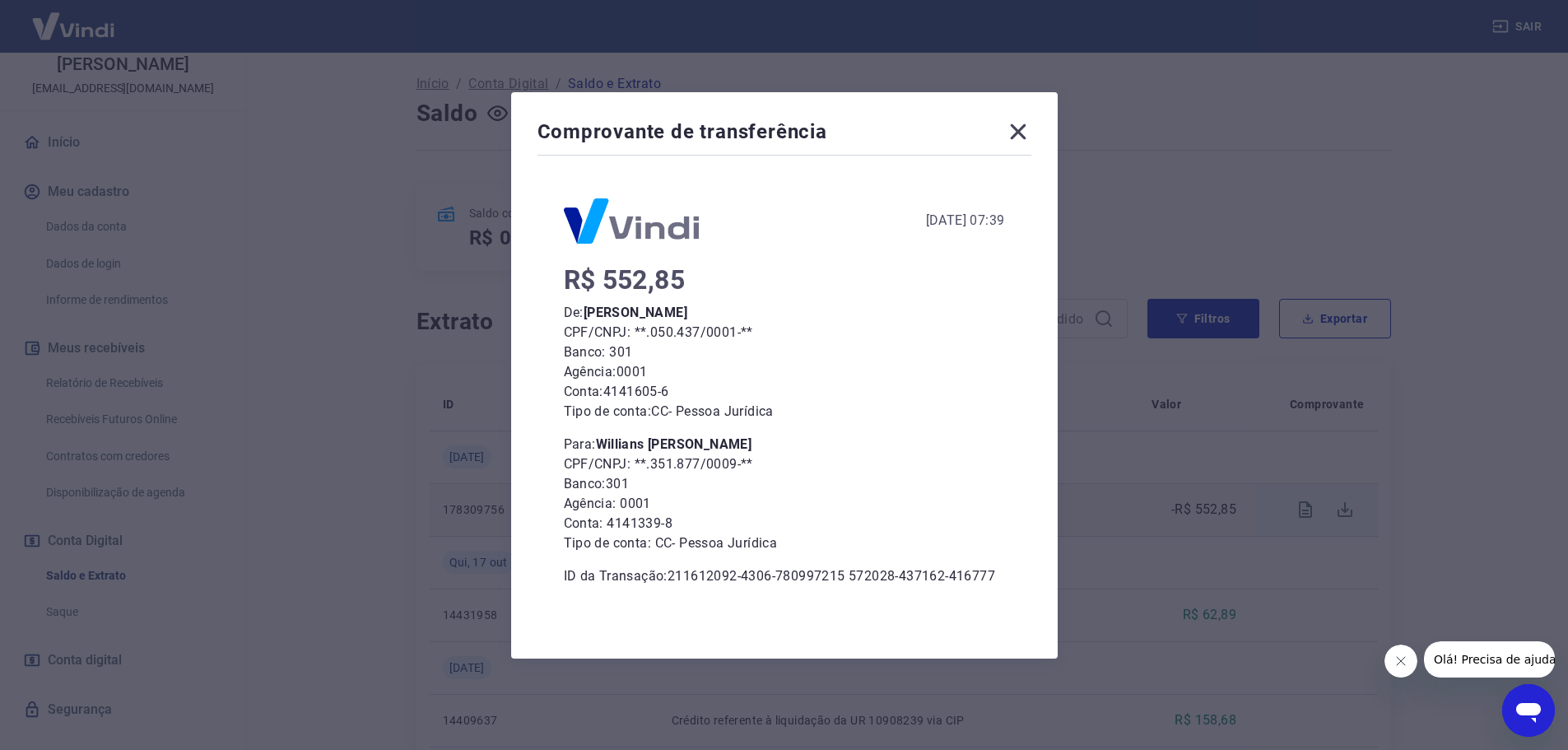
click at [1188, 351] on div "Comprovante de transferência [DATE] 07:39 R$ 552,85 De: [PERSON_NAME] CPF/CNPJ:…" at bounding box center [784, 375] width 1568 height 750
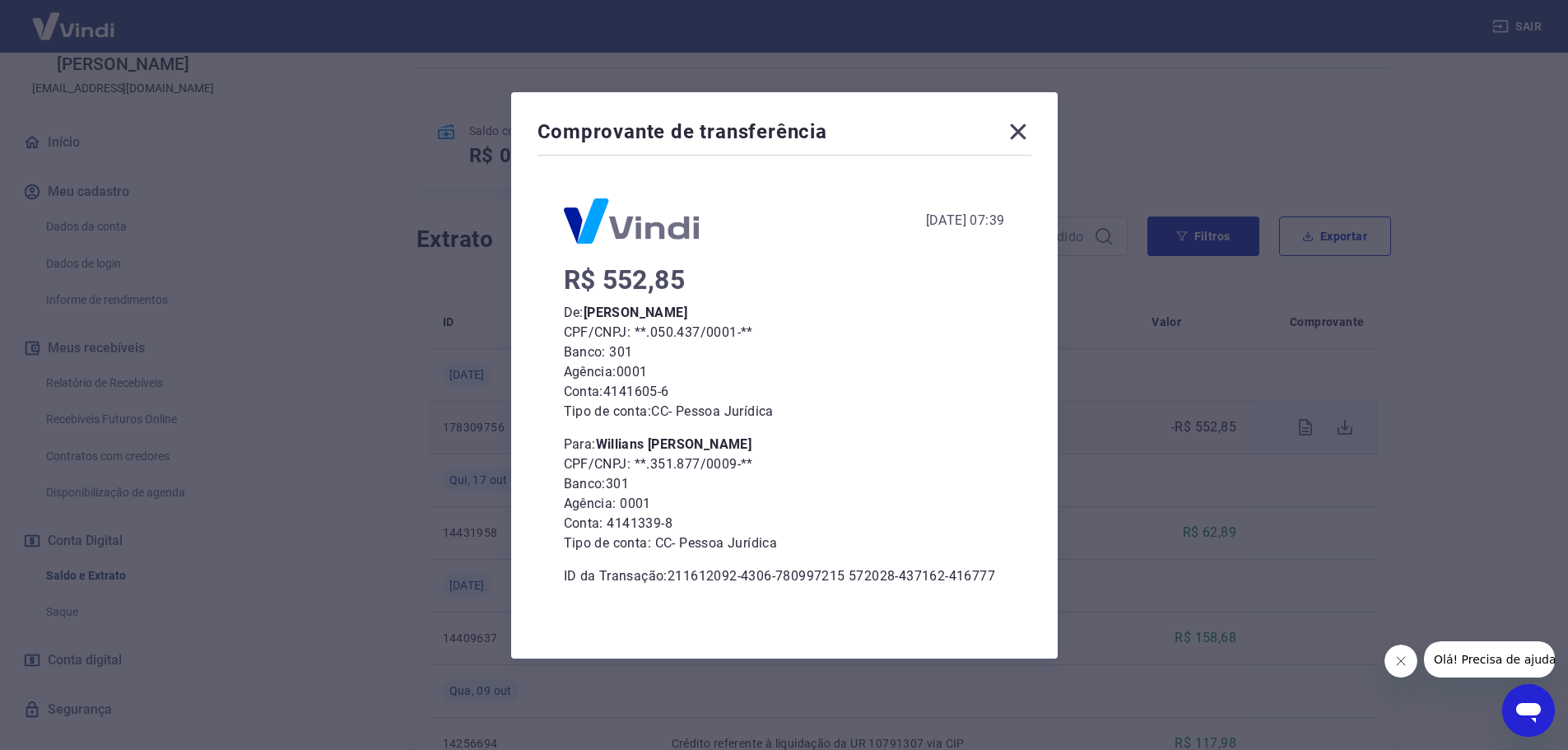
click at [1027, 127] on icon at bounding box center [1017, 132] width 27 height 27
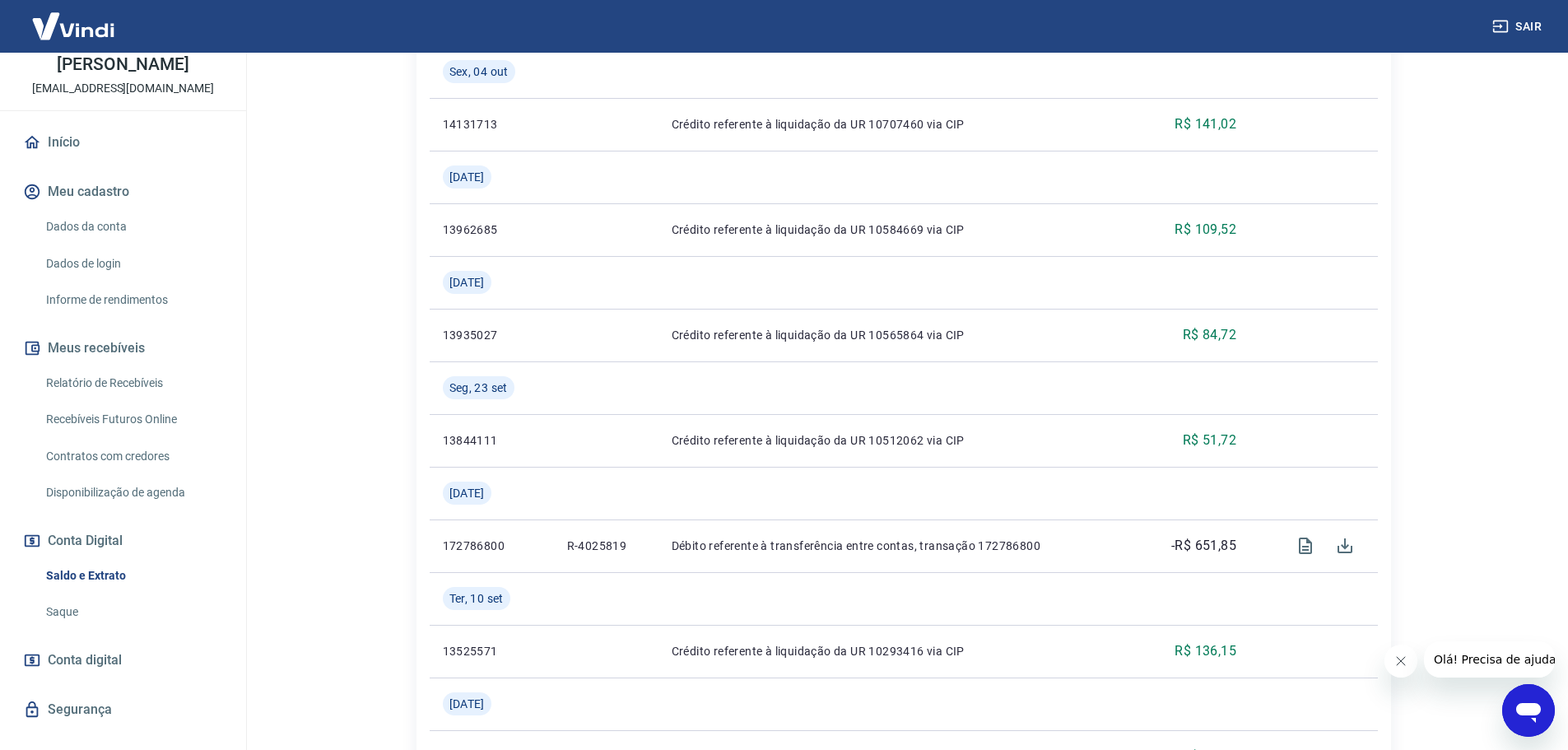
scroll to position [1317, 0]
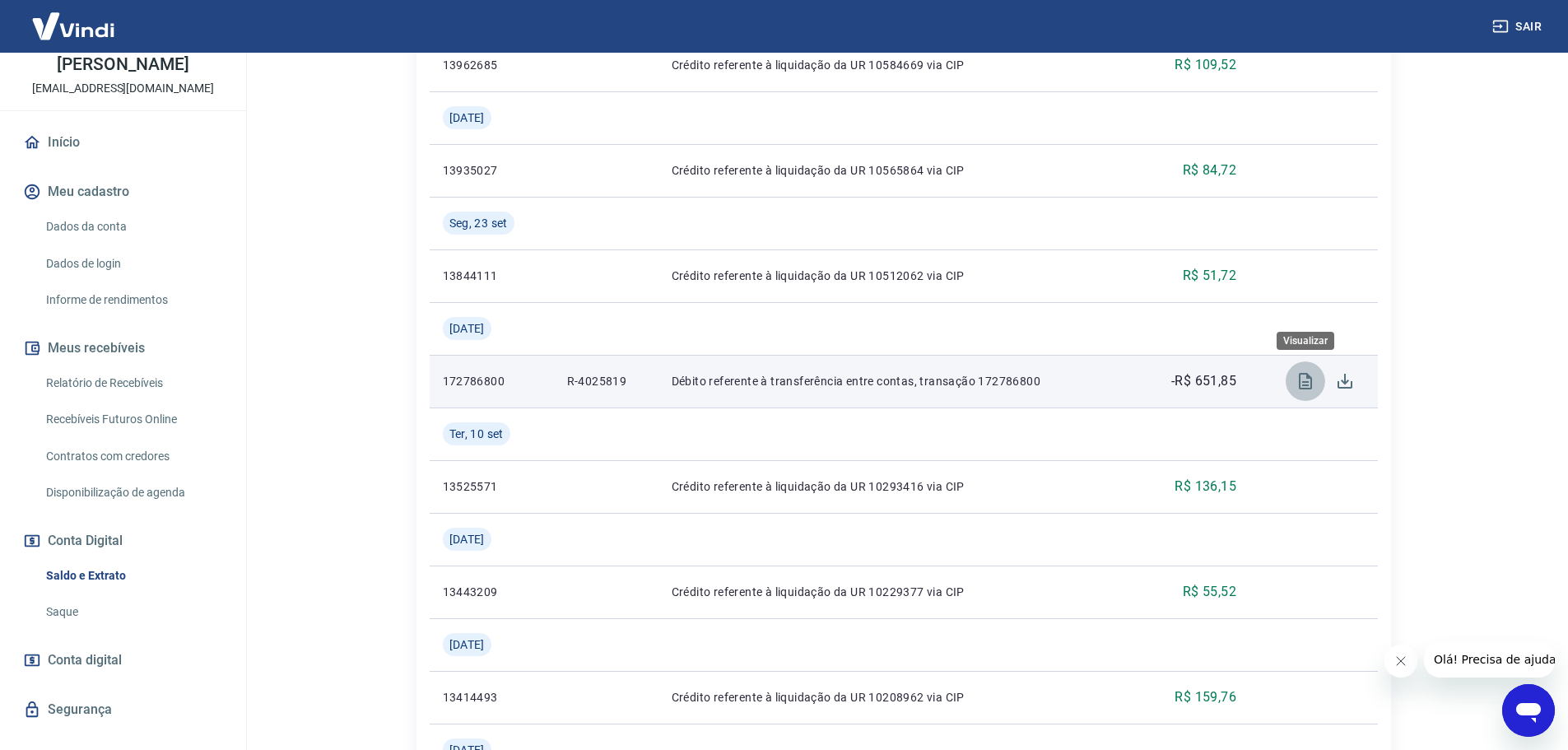
click at [1306, 381] on icon "Visualizar" at bounding box center [1305, 381] width 13 height 16
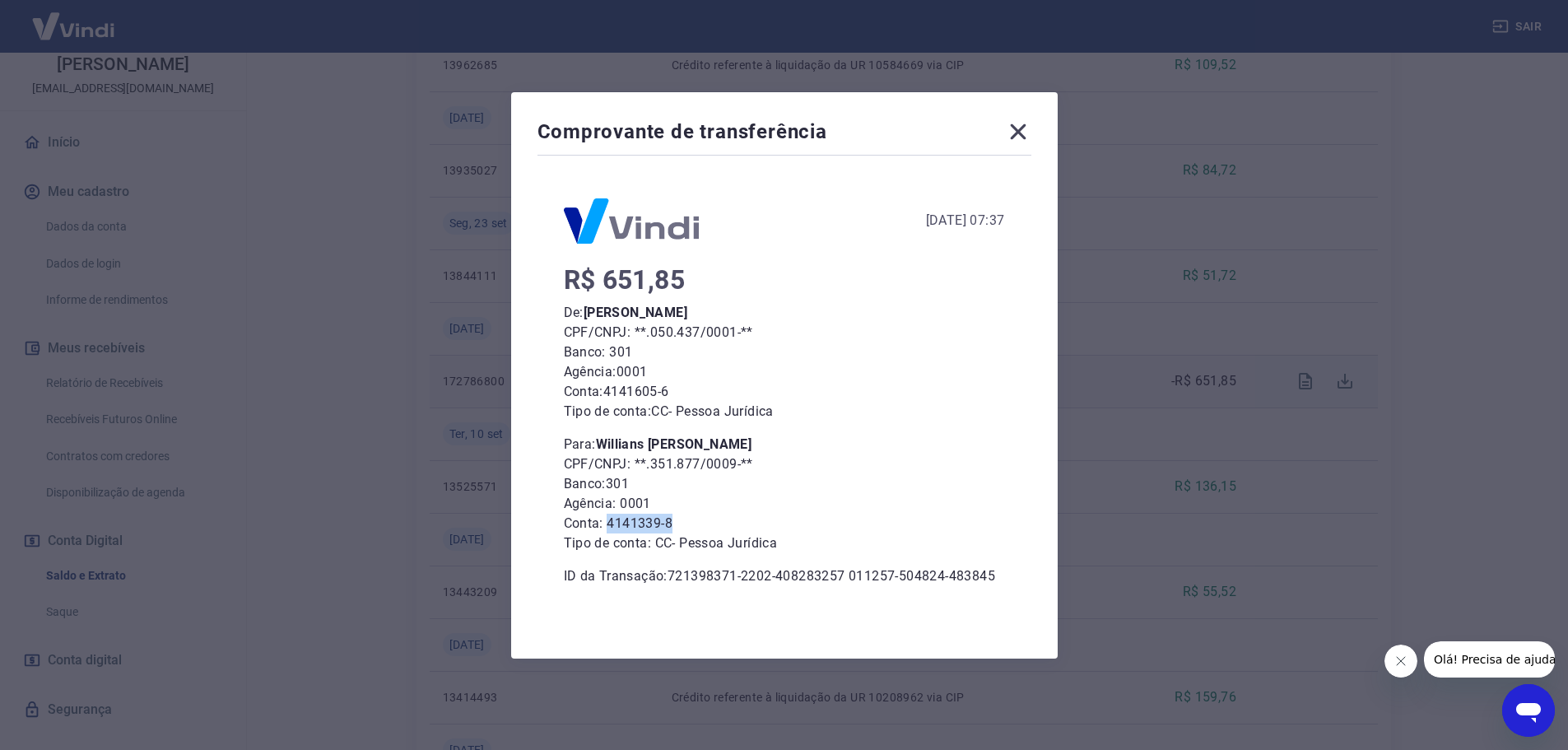
drag, startPoint x: 615, startPoint y: 517, endPoint x: 744, endPoint y: 519, distance: 129.0
click at [726, 520] on p "Conta: 4141339-8" at bounding box center [784, 523] width 441 height 20
click at [935, 501] on p "Agência: 0001" at bounding box center [784, 504] width 441 height 20
click at [1025, 127] on icon at bounding box center [1017, 132] width 27 height 27
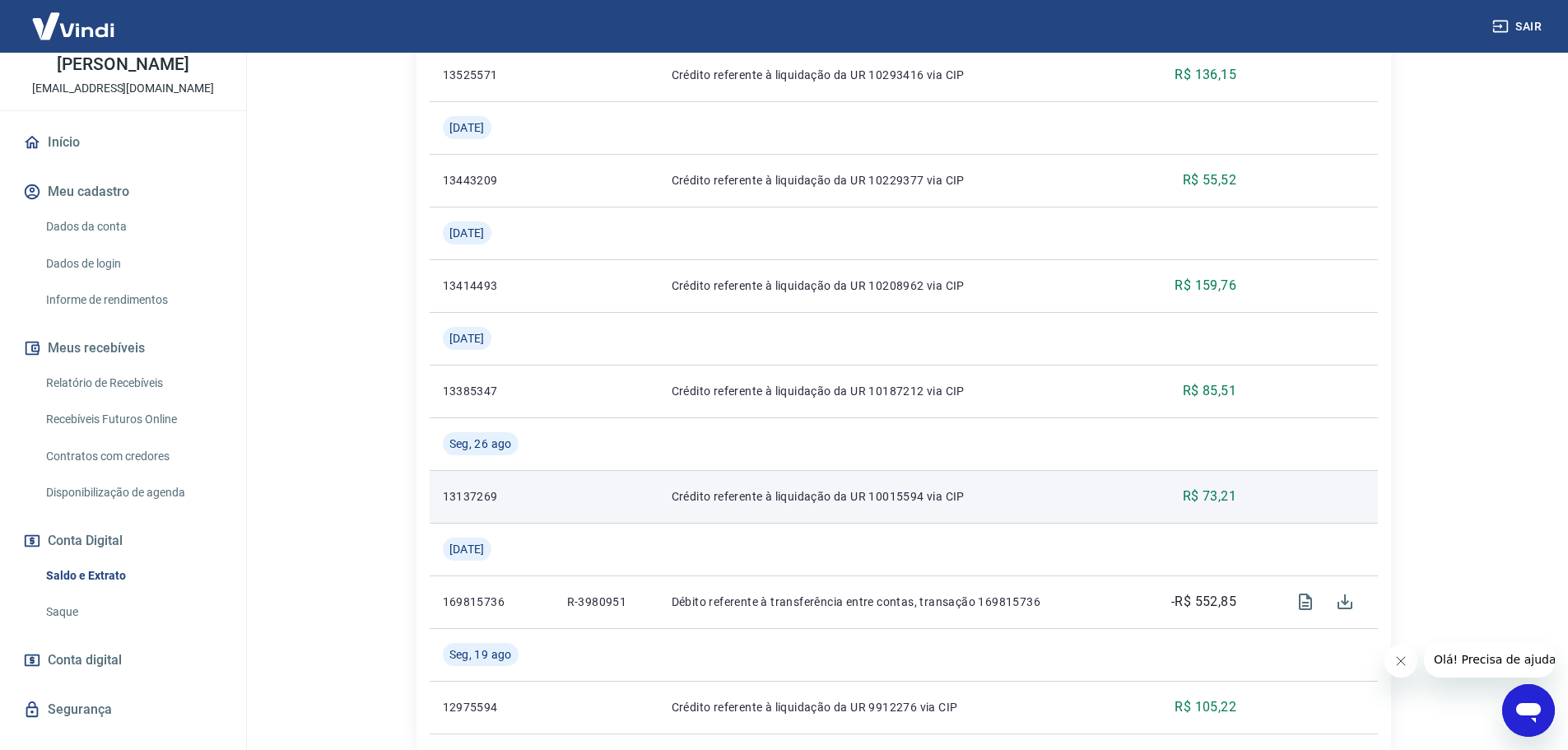
scroll to position [1811, 0]
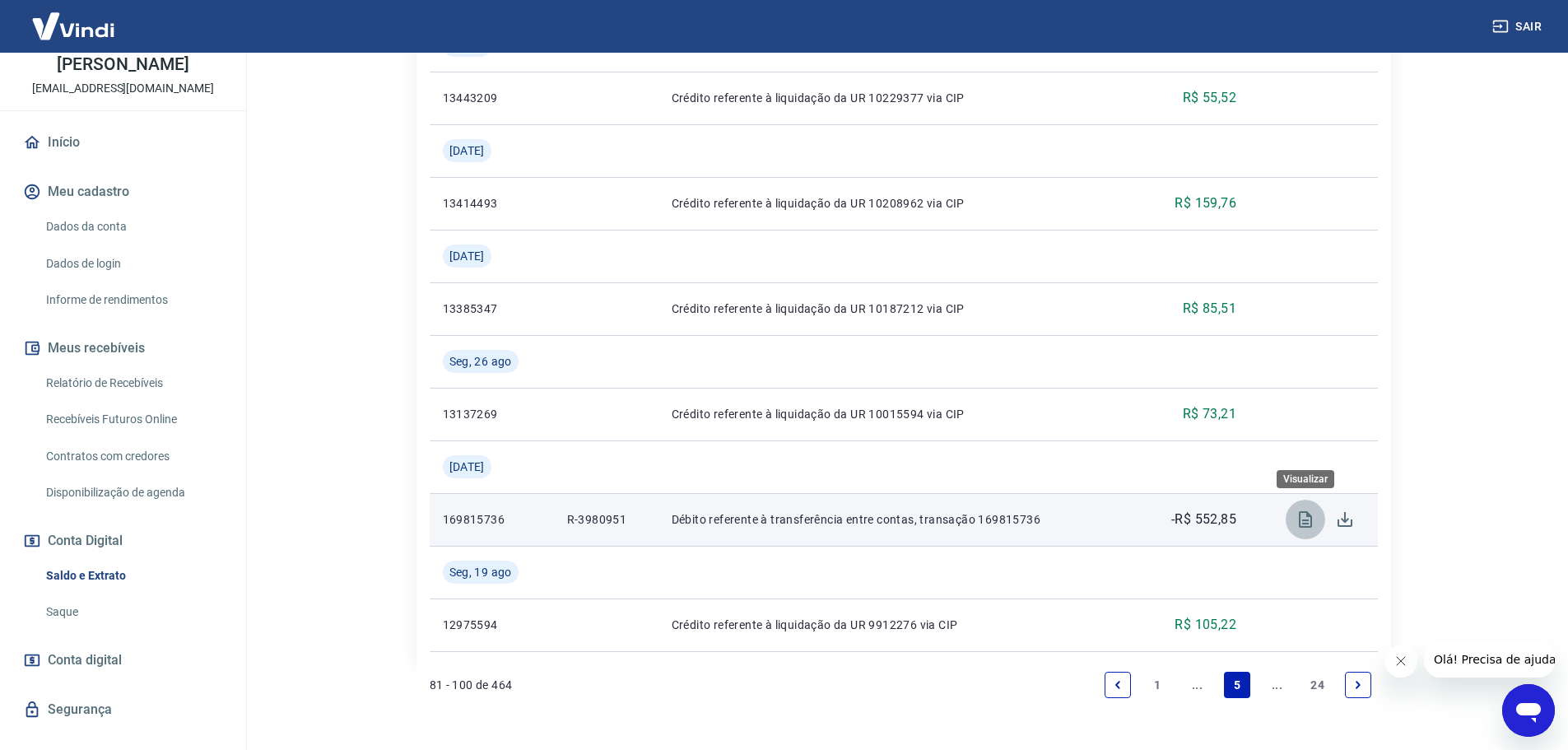
click at [1300, 526] on icon "Visualizar" at bounding box center [1305, 519] width 13 height 16
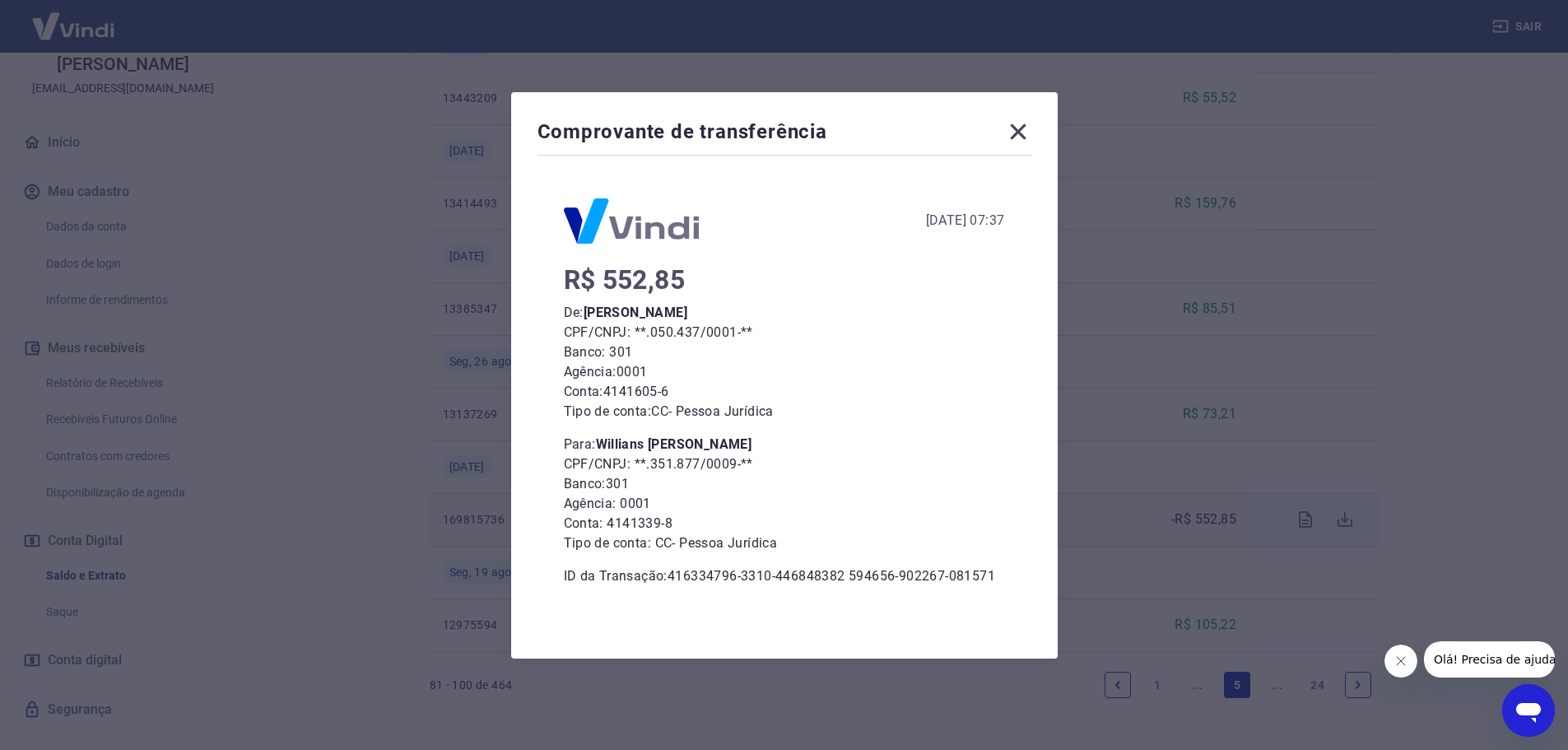
drag, startPoint x: 1143, startPoint y: 360, endPoint x: 1033, endPoint y: 245, distance: 159.1
click at [1141, 358] on div "Comprovante de transferência [DATE] 07:37 R$ 552,85 De: [PERSON_NAME] CPF/CNPJ:…" at bounding box center [784, 375] width 1568 height 750
click at [1023, 133] on icon at bounding box center [1017, 131] width 15 height 15
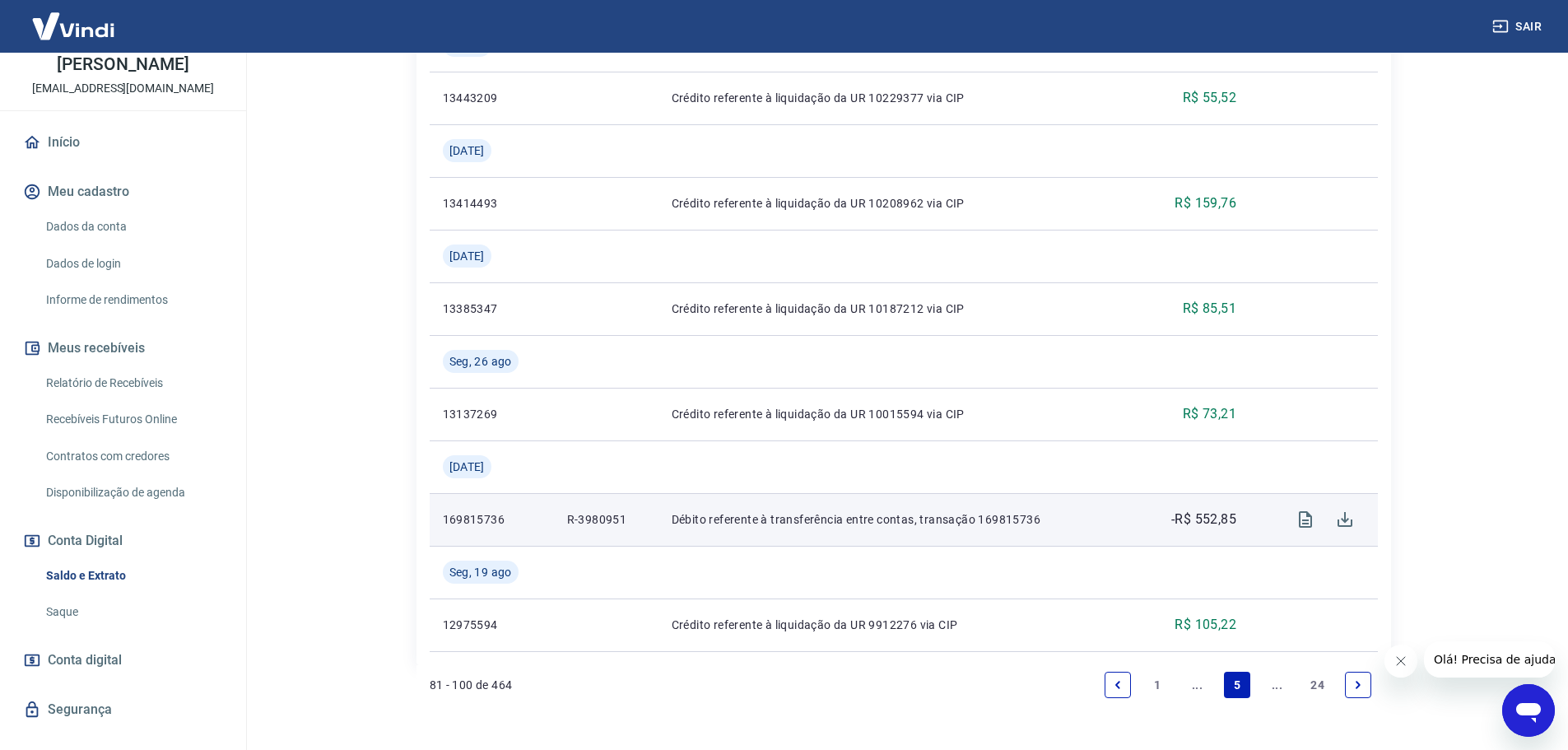
click at [1114, 684] on icon "Previous page" at bounding box center [1117, 684] width 11 height 11
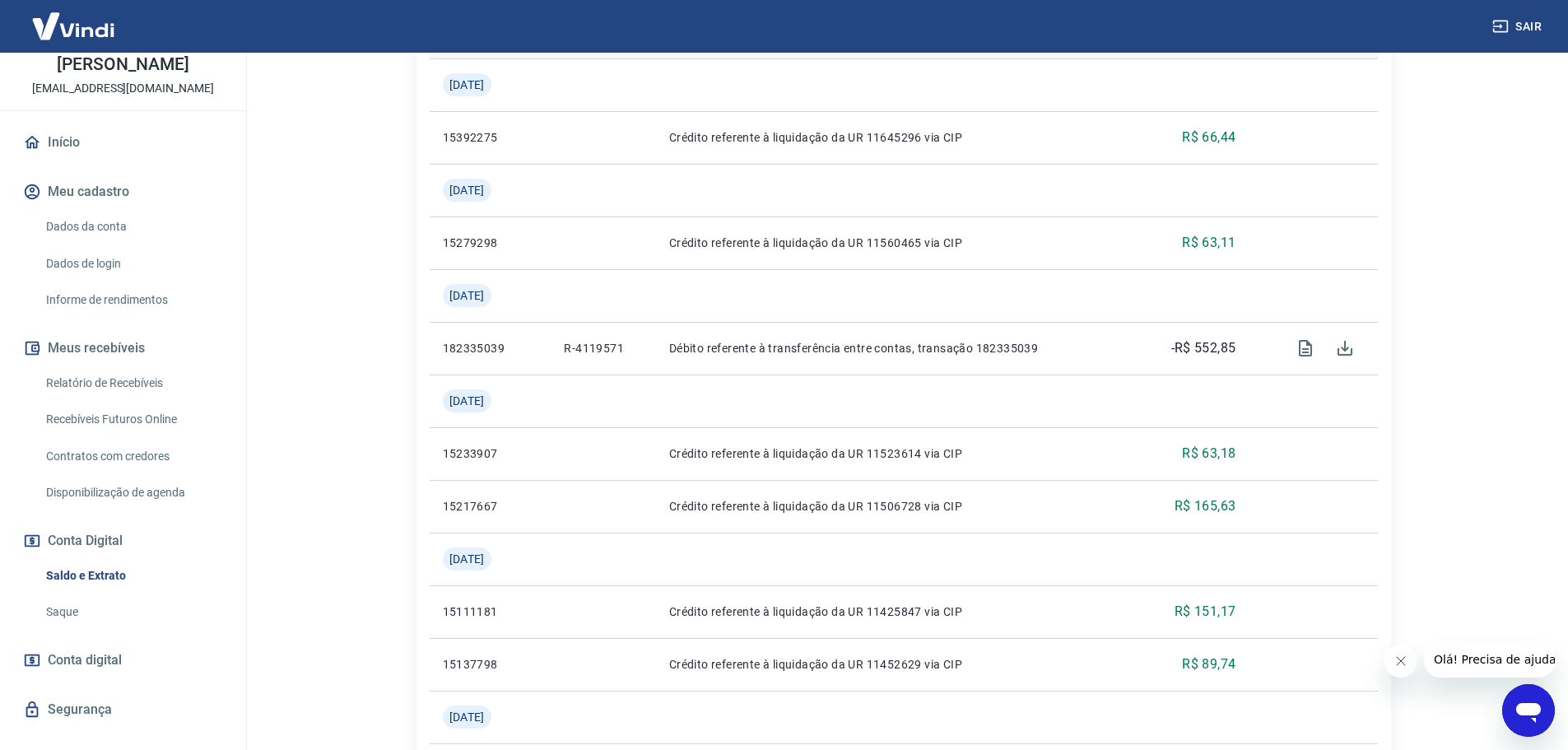
scroll to position [906, 0]
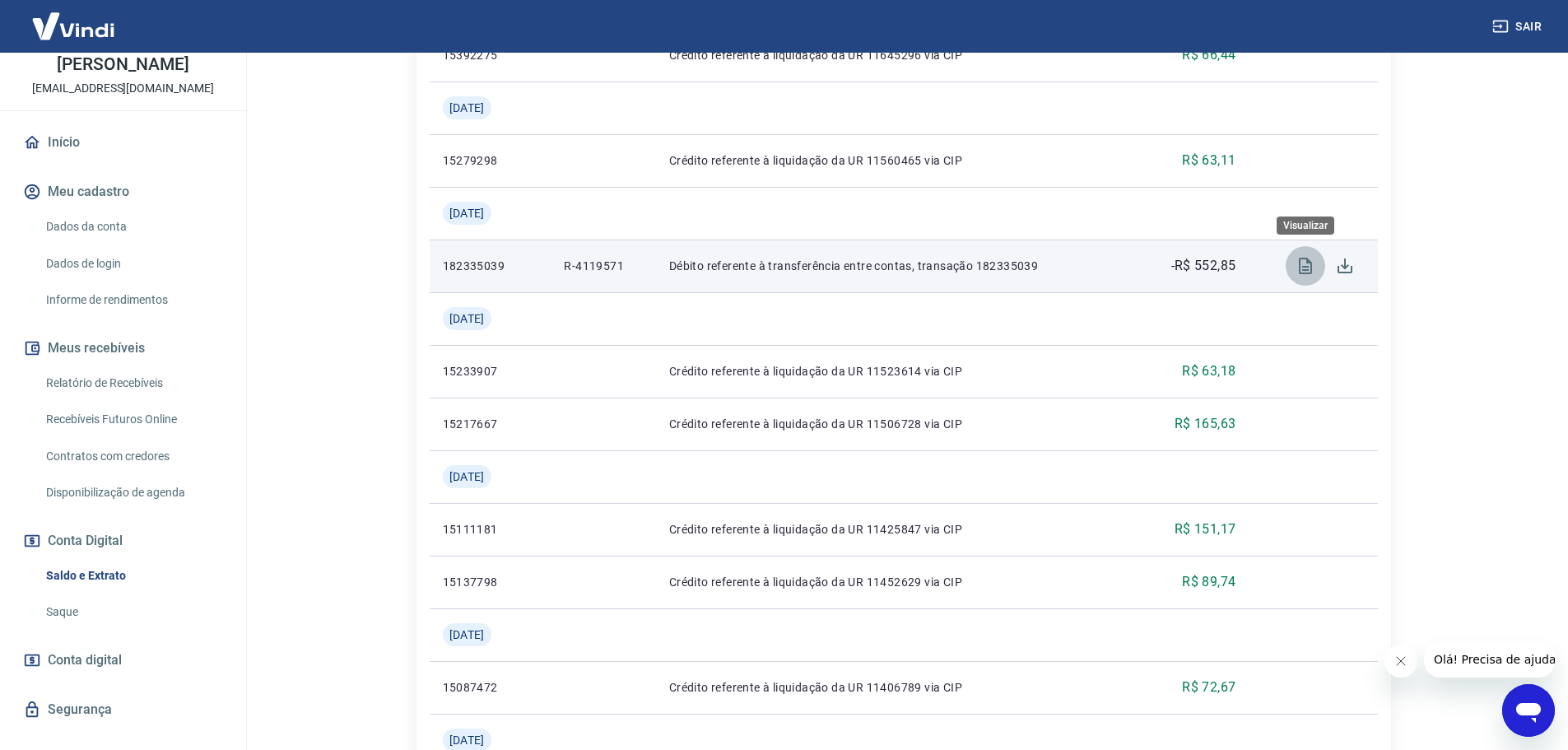
click at [1299, 271] on icon "Visualizar" at bounding box center [1305, 265] width 13 height 16
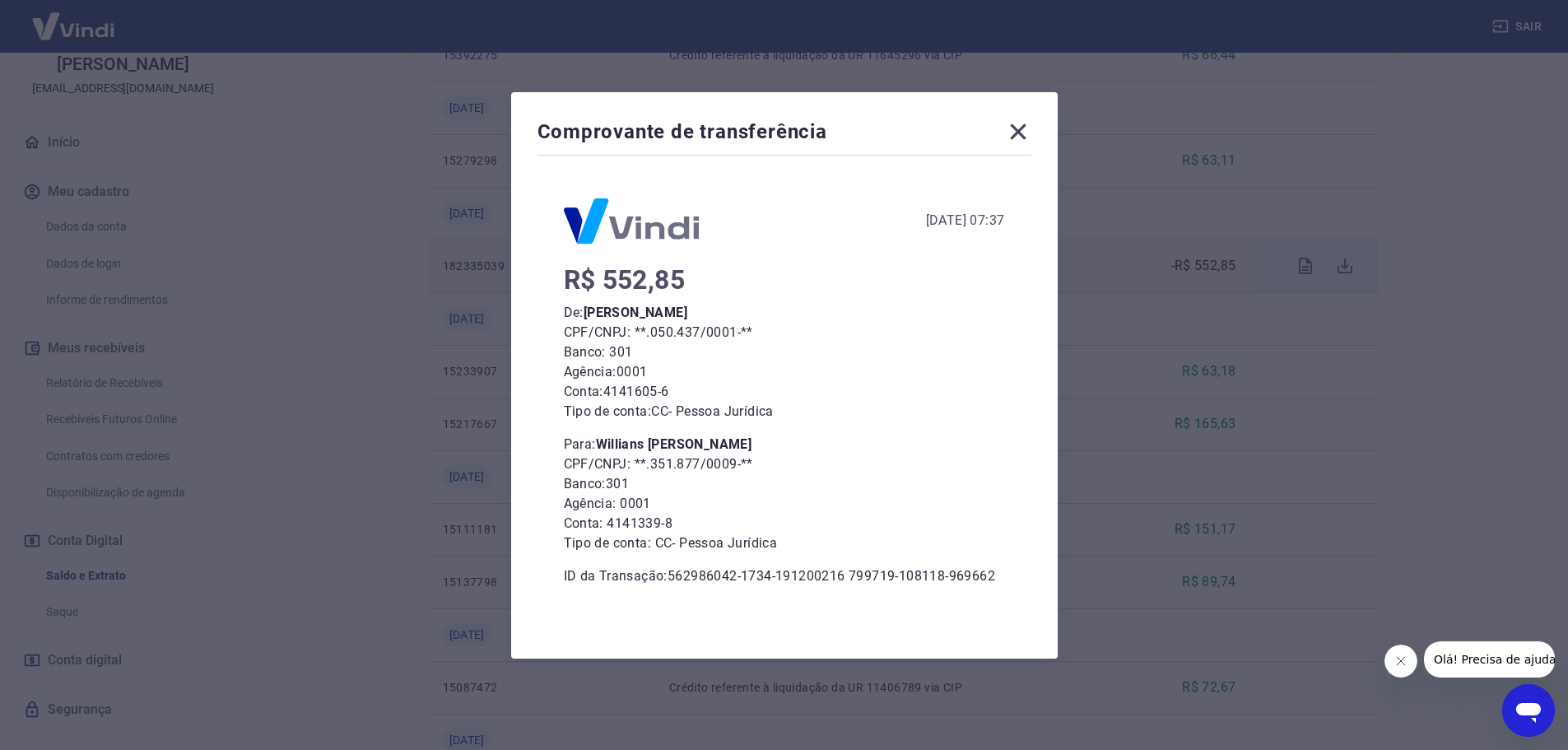
click at [1019, 139] on icon at bounding box center [1017, 132] width 27 height 27
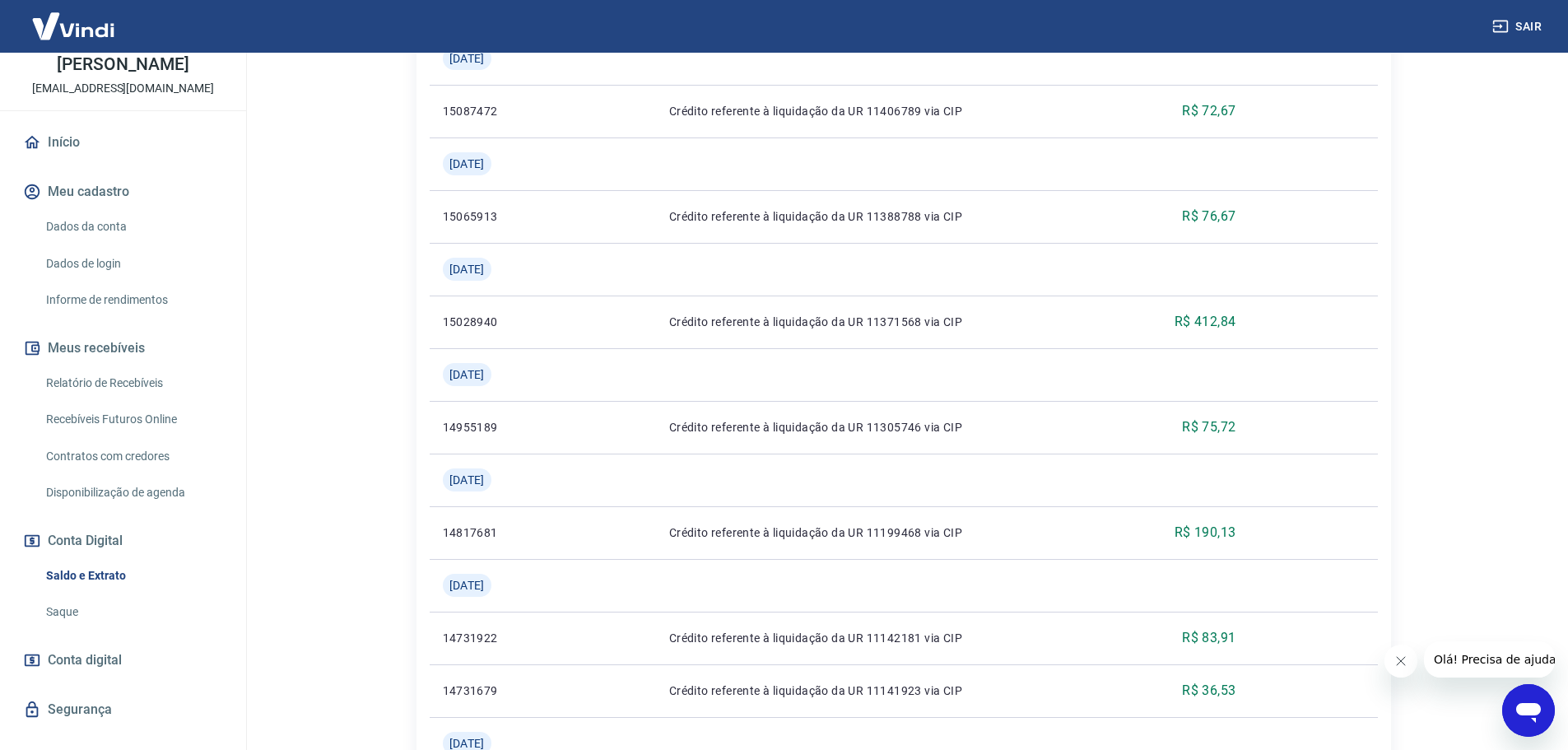
scroll to position [1817, 0]
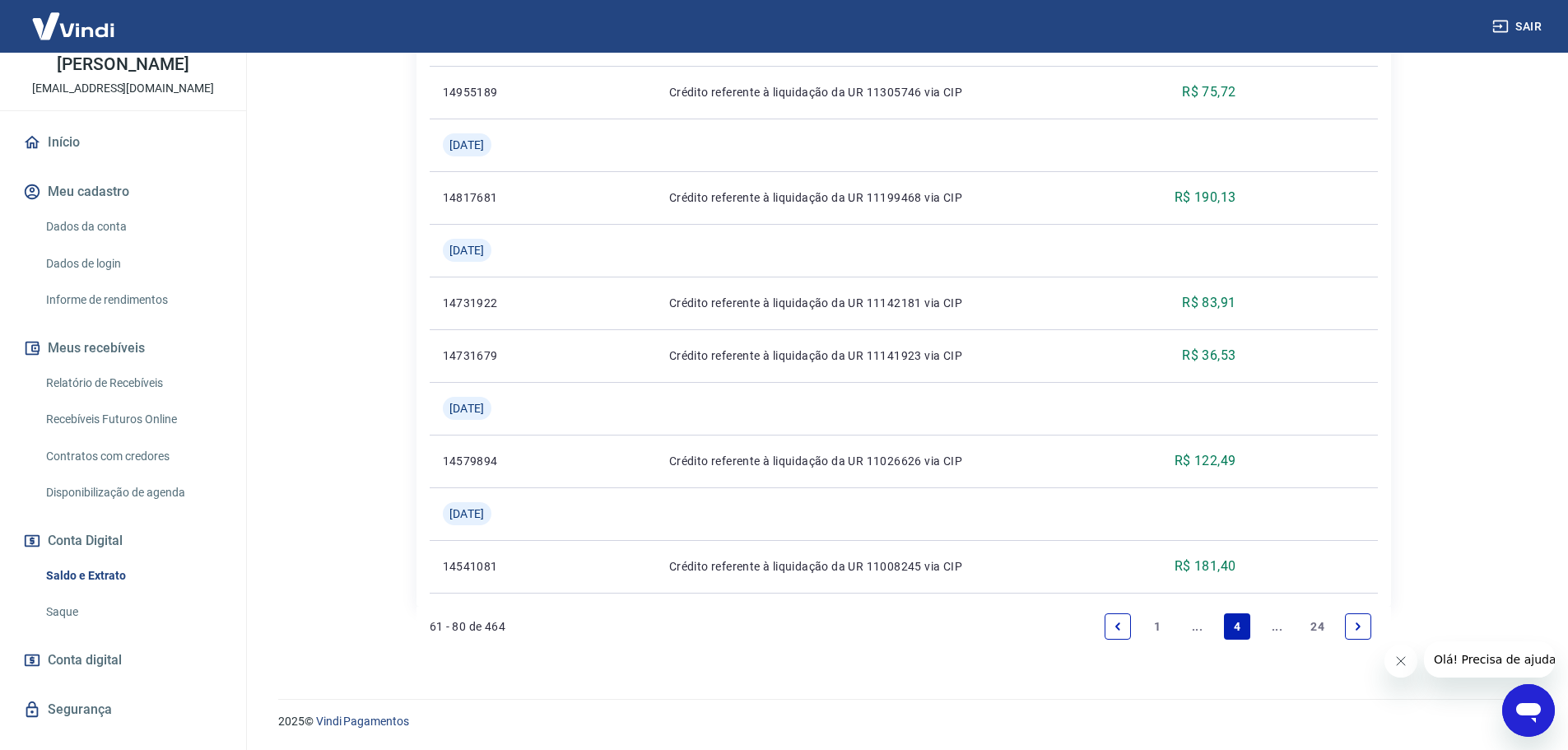
click at [1118, 633] on link "Previous page" at bounding box center [1117, 626] width 27 height 27
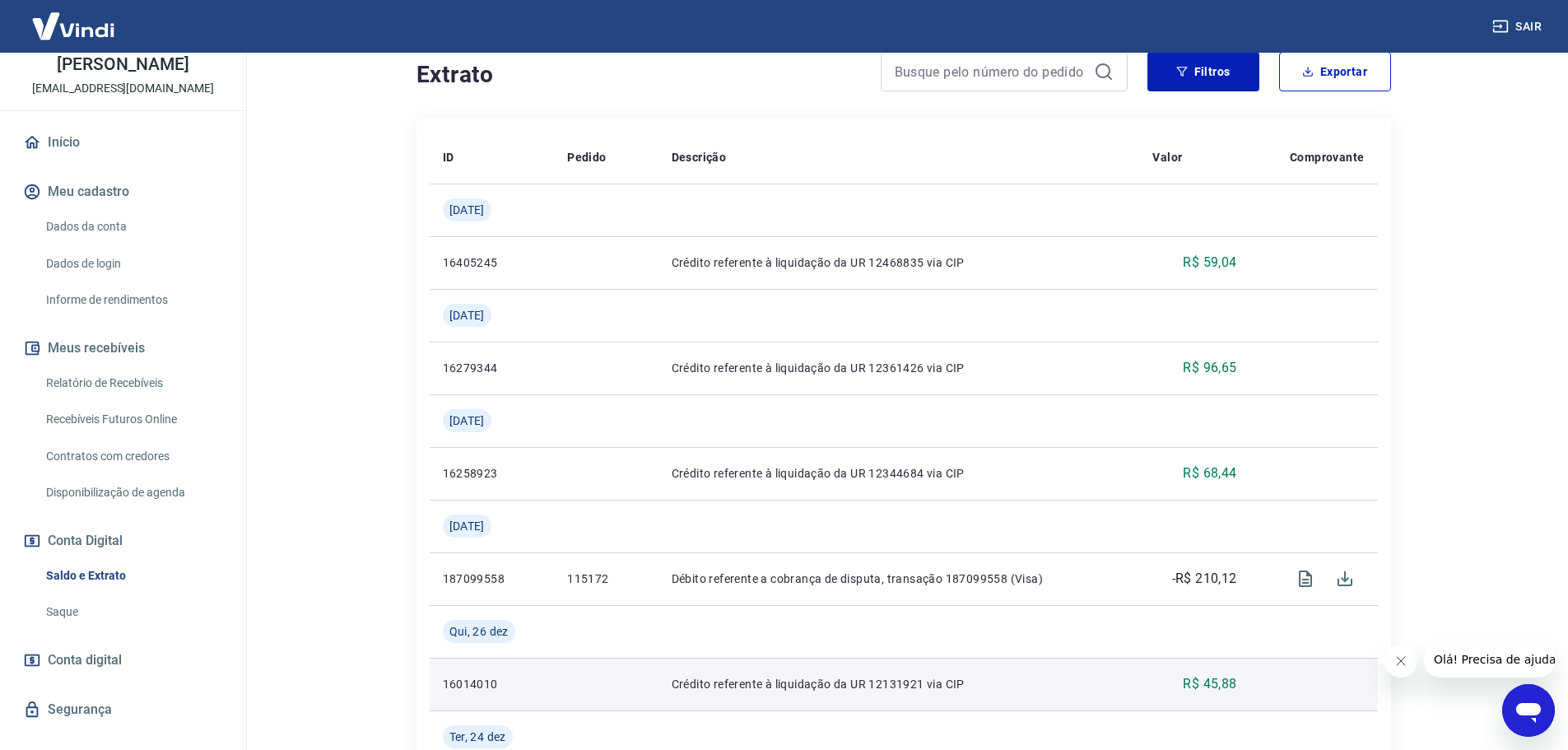
scroll to position [411, 0]
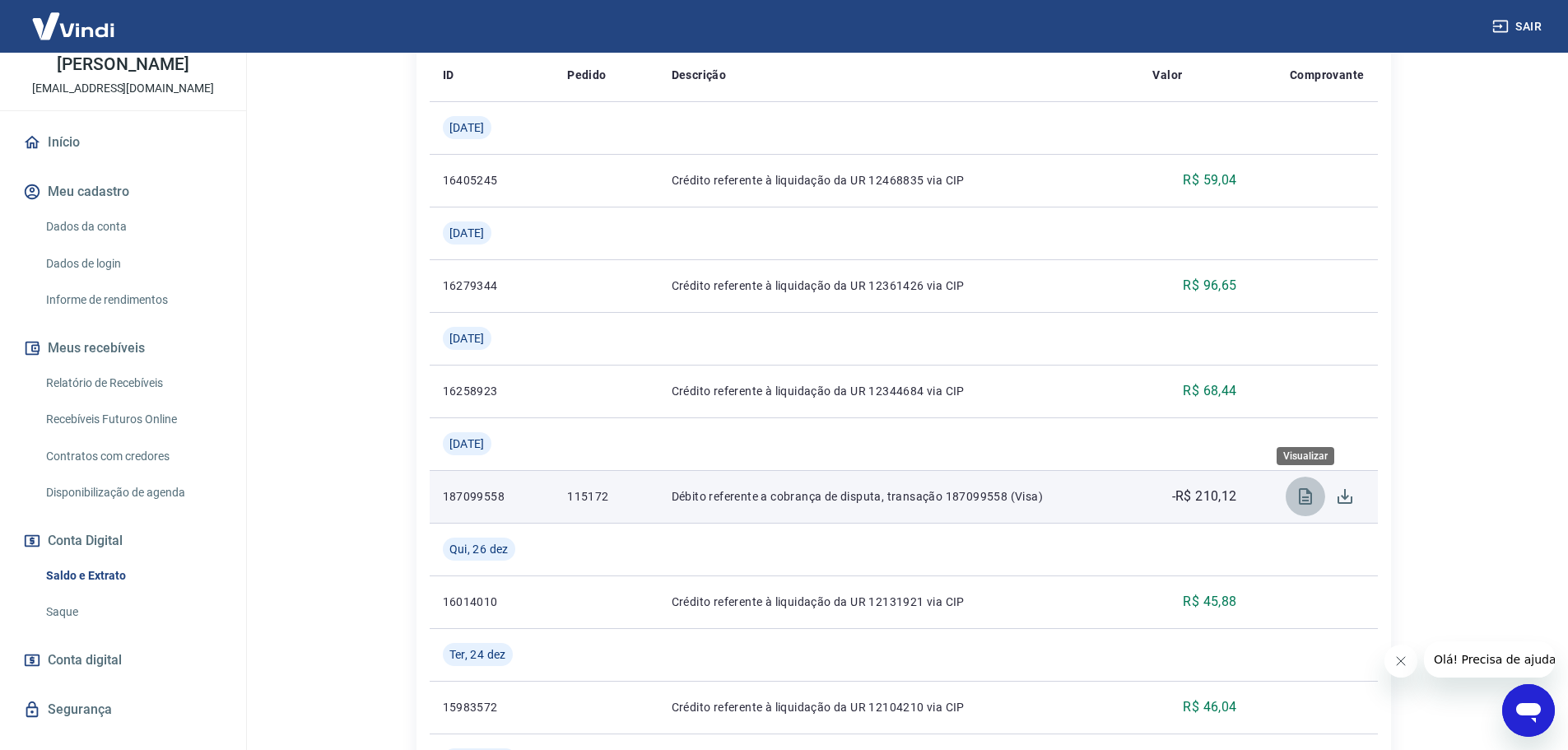
click at [1306, 499] on icon "Visualizar" at bounding box center [1305, 496] width 20 height 20
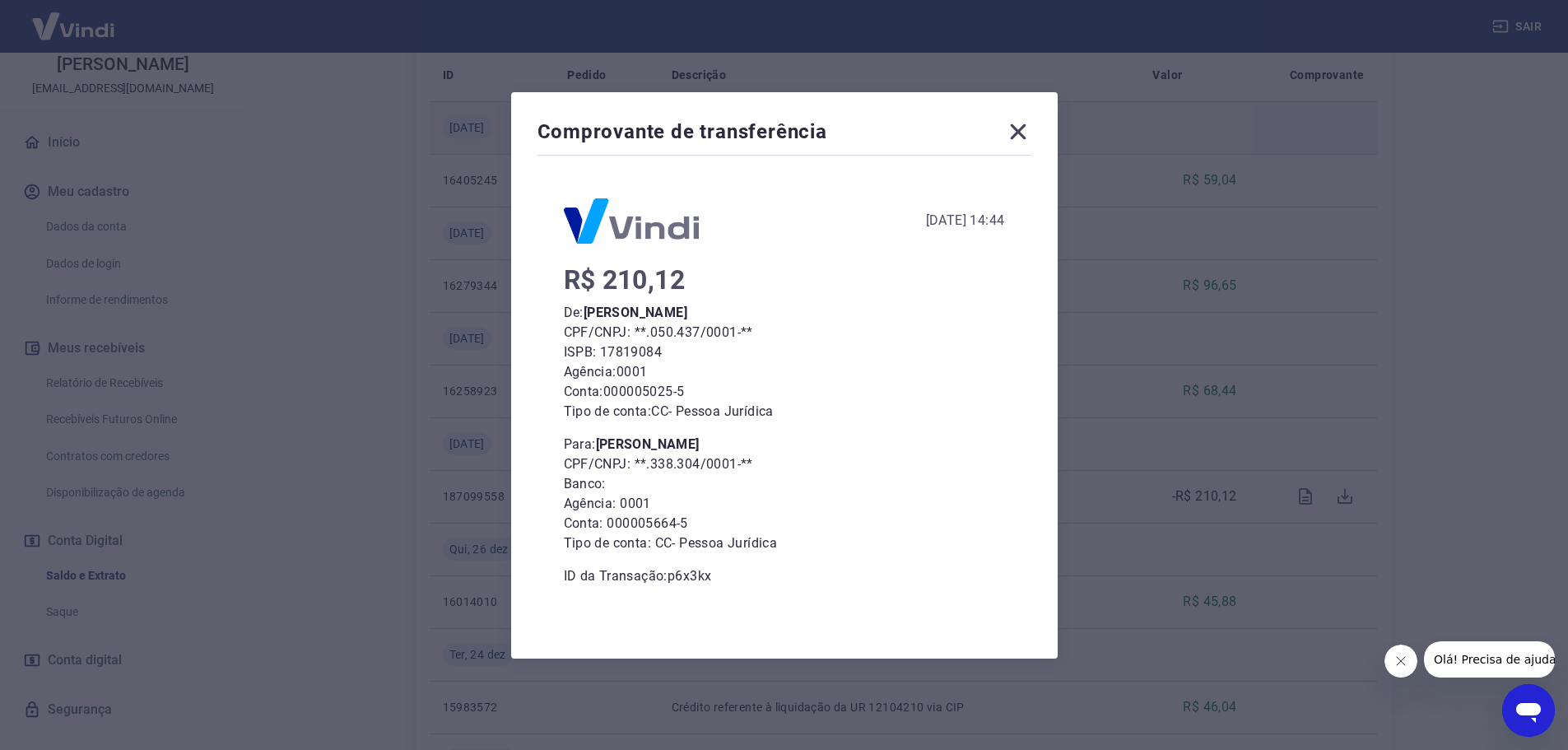
click at [1028, 139] on icon at bounding box center [1017, 132] width 27 height 27
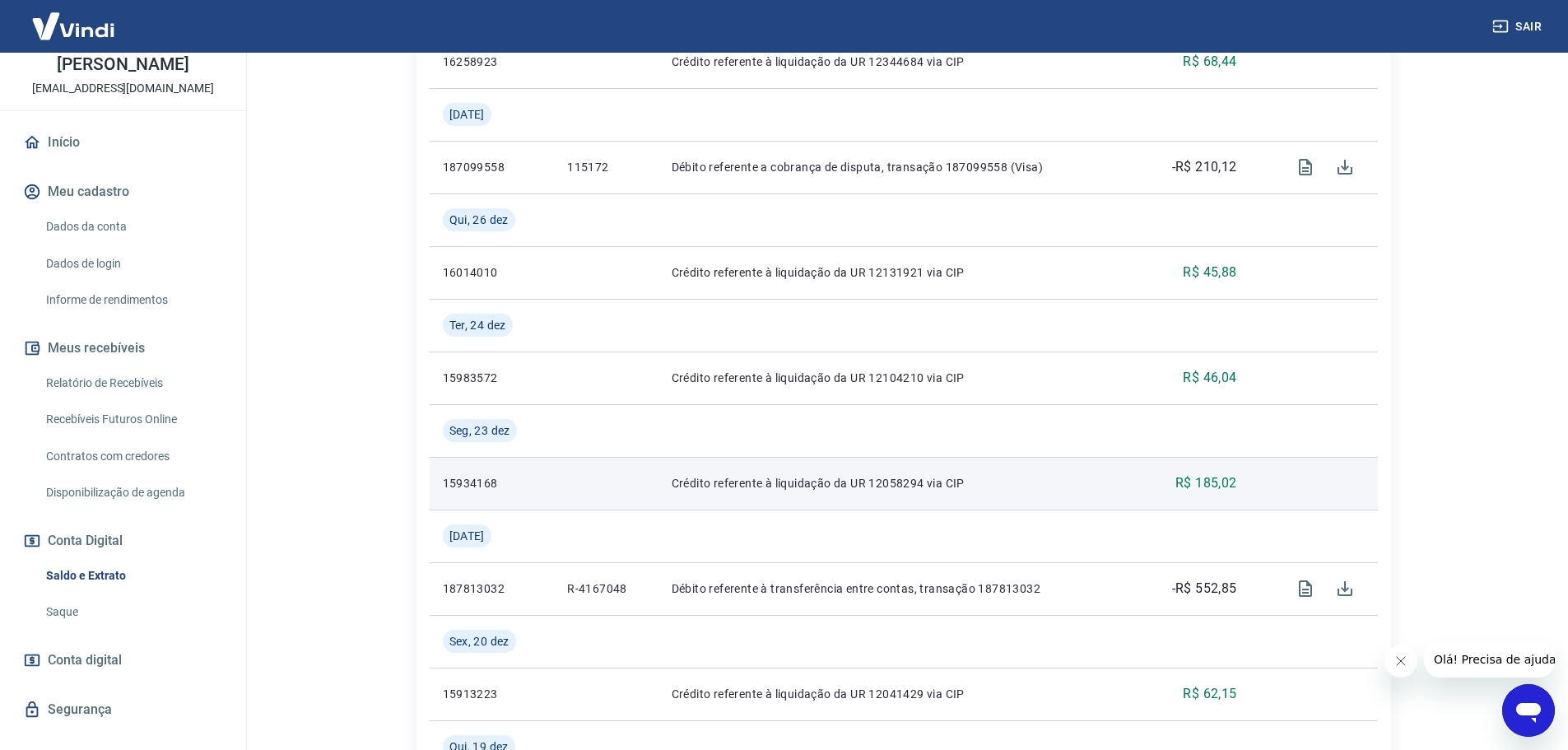
scroll to position [906, 0]
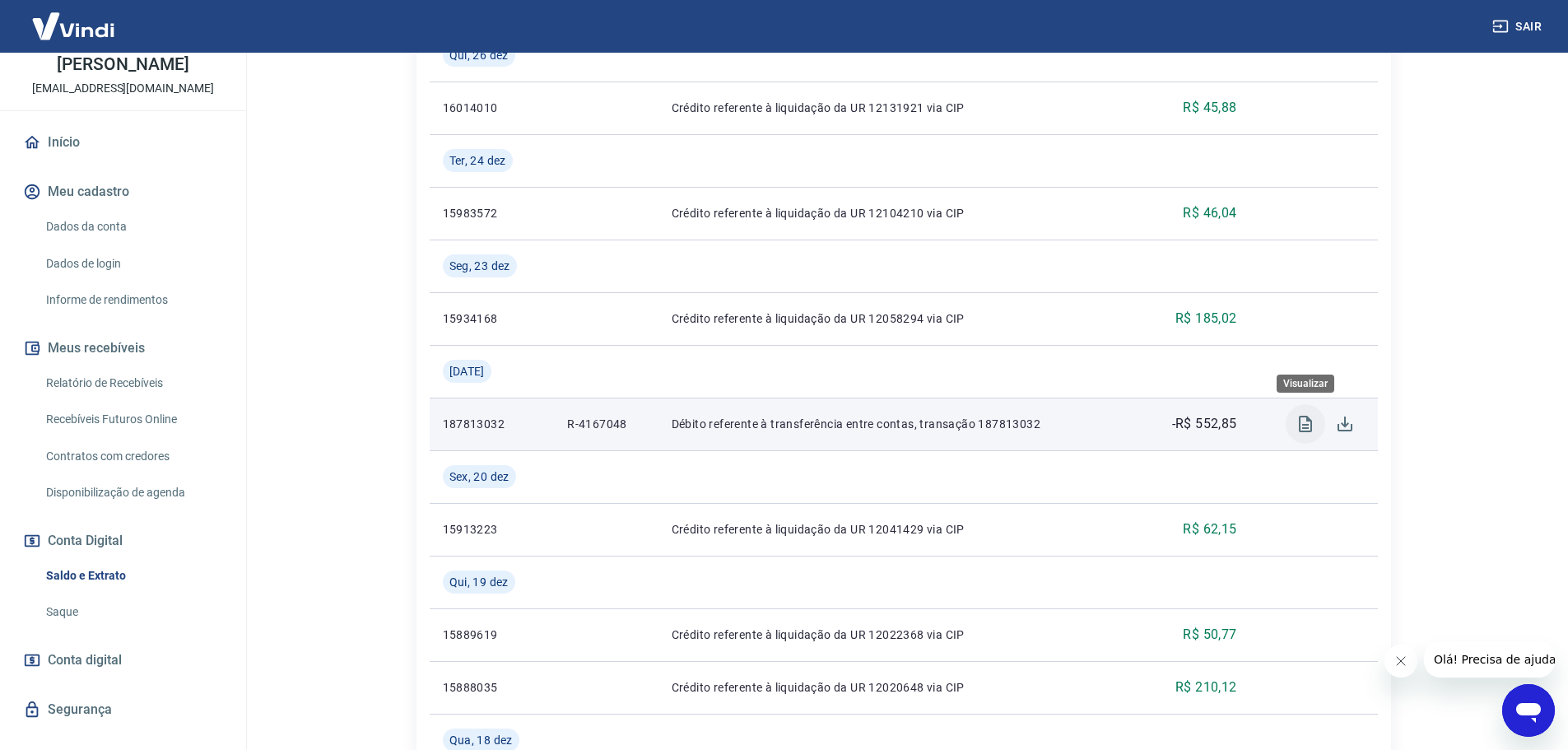
click at [1295, 429] on icon "Visualizar" at bounding box center [1305, 423] width 20 height 20
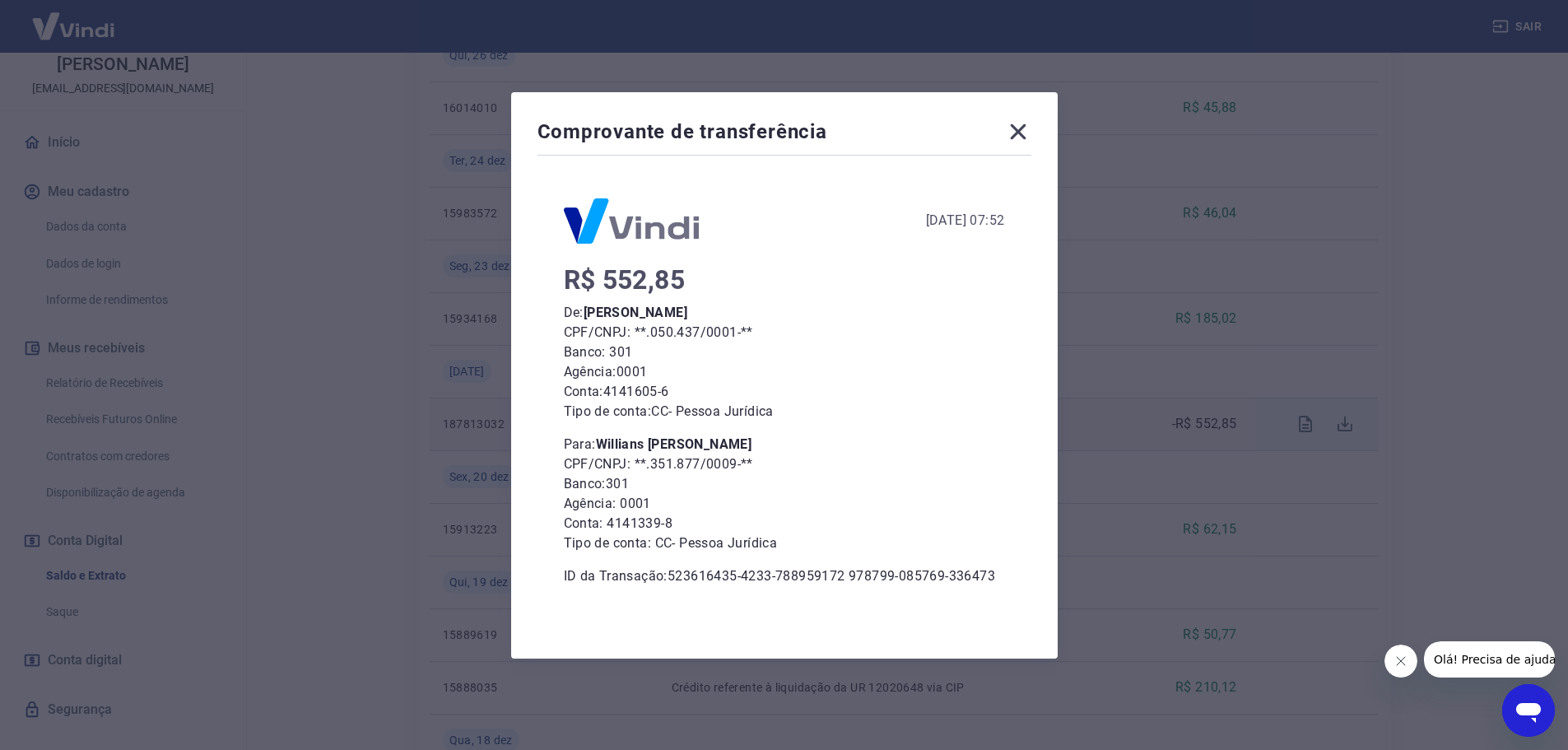
click at [1019, 121] on icon at bounding box center [1017, 132] width 27 height 27
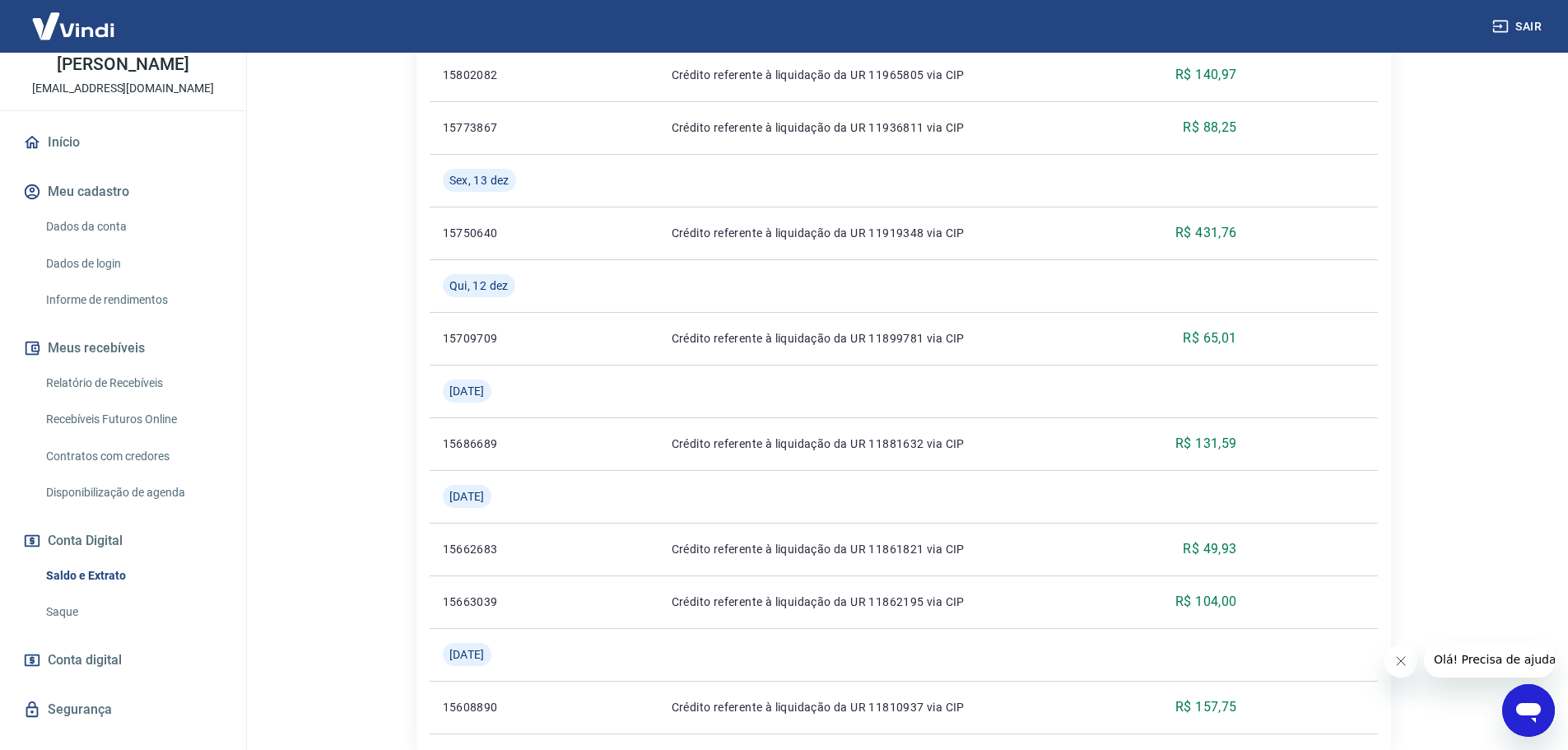
scroll to position [1869, 0]
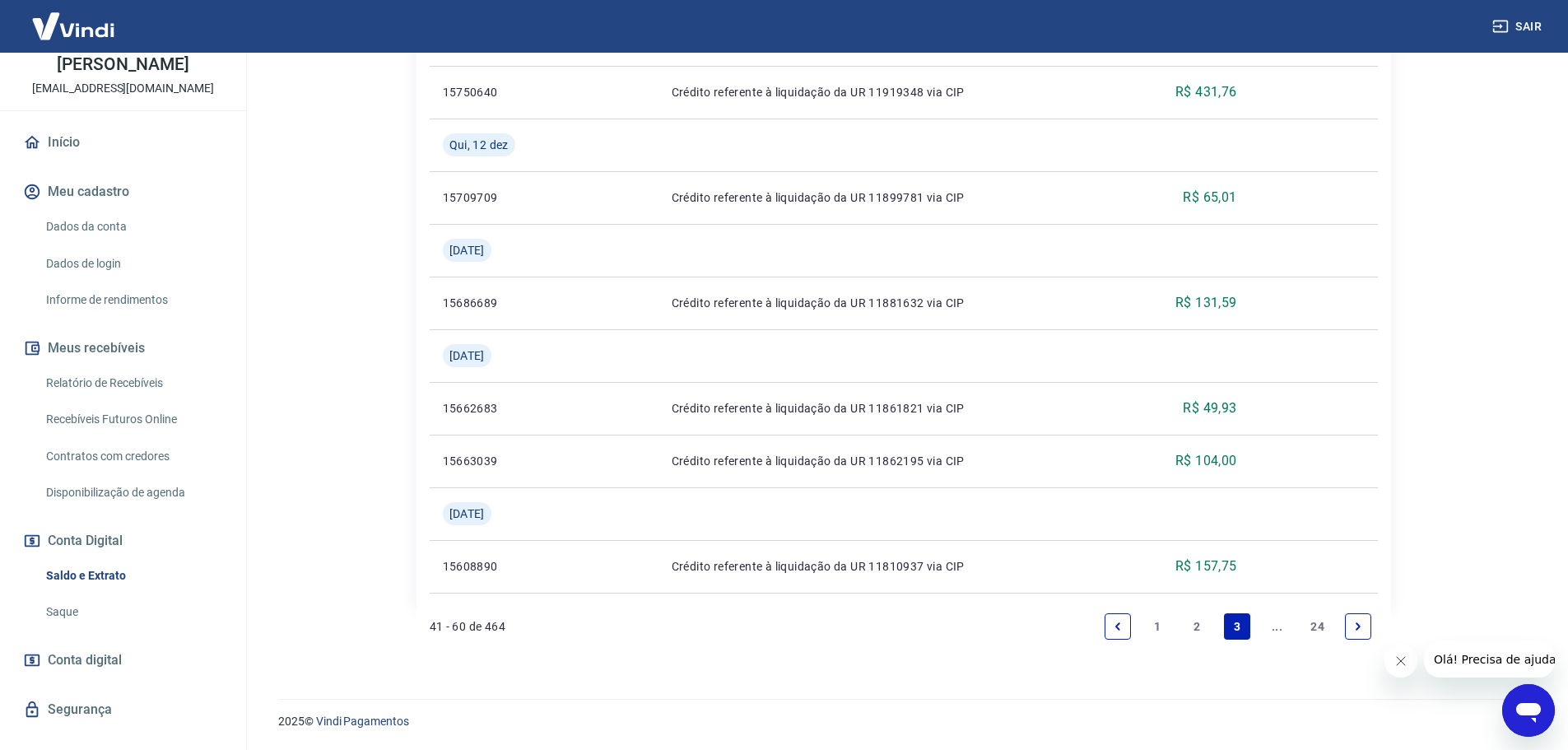
click at [1113, 622] on icon "Previous page" at bounding box center [1117, 626] width 11 height 11
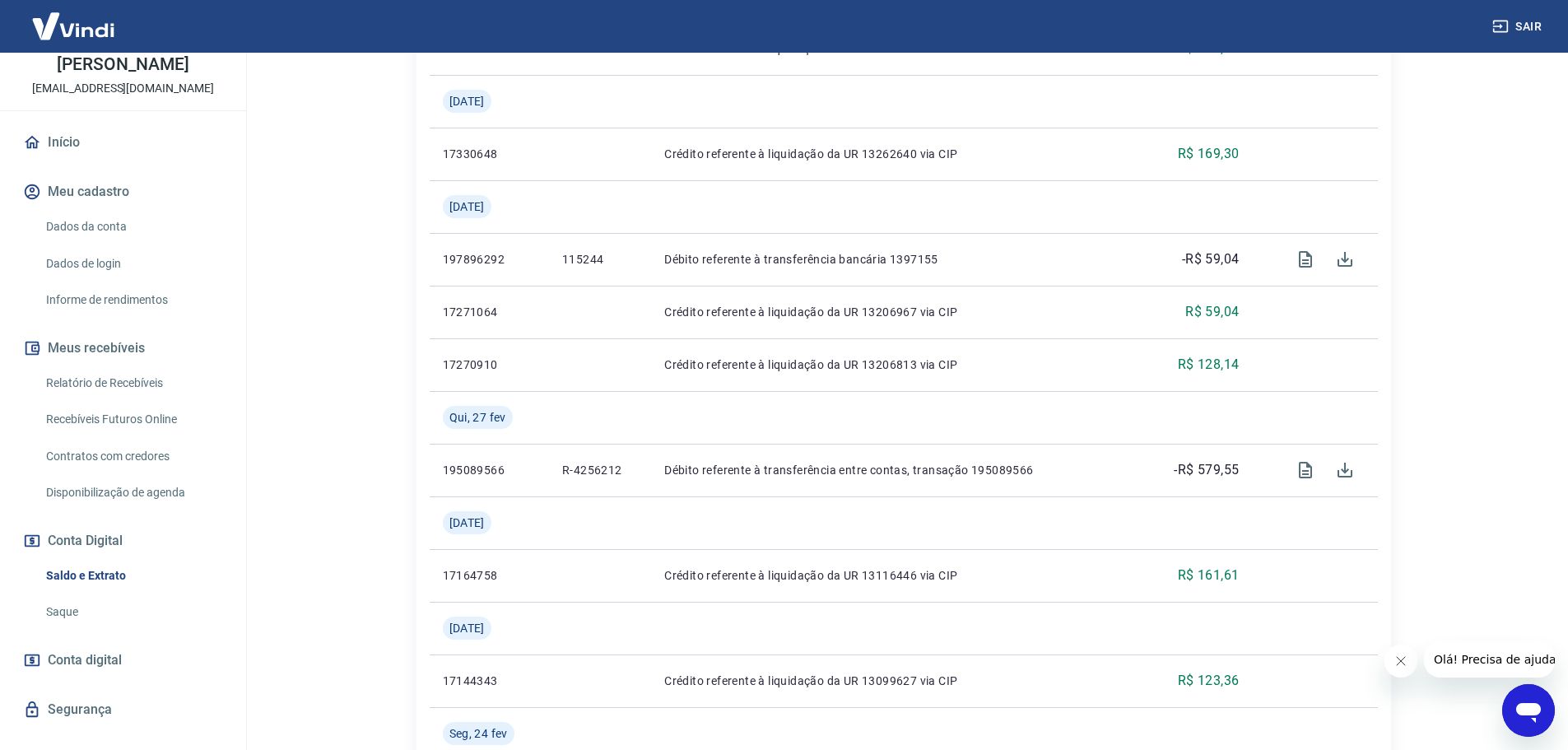
scroll to position [1153, 0]
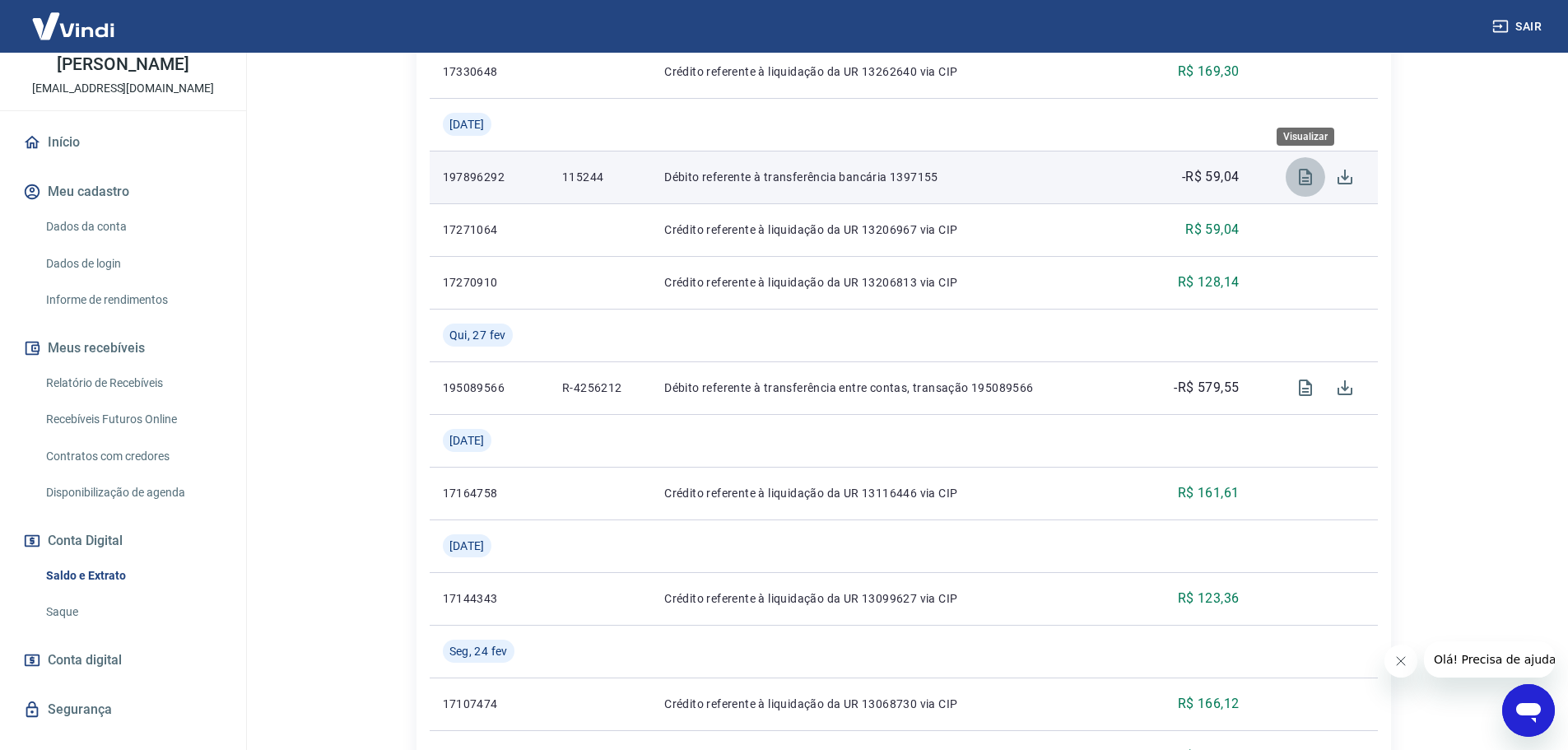
click at [1301, 165] on button "Visualizar" at bounding box center [1306, 177] width 39 height 39
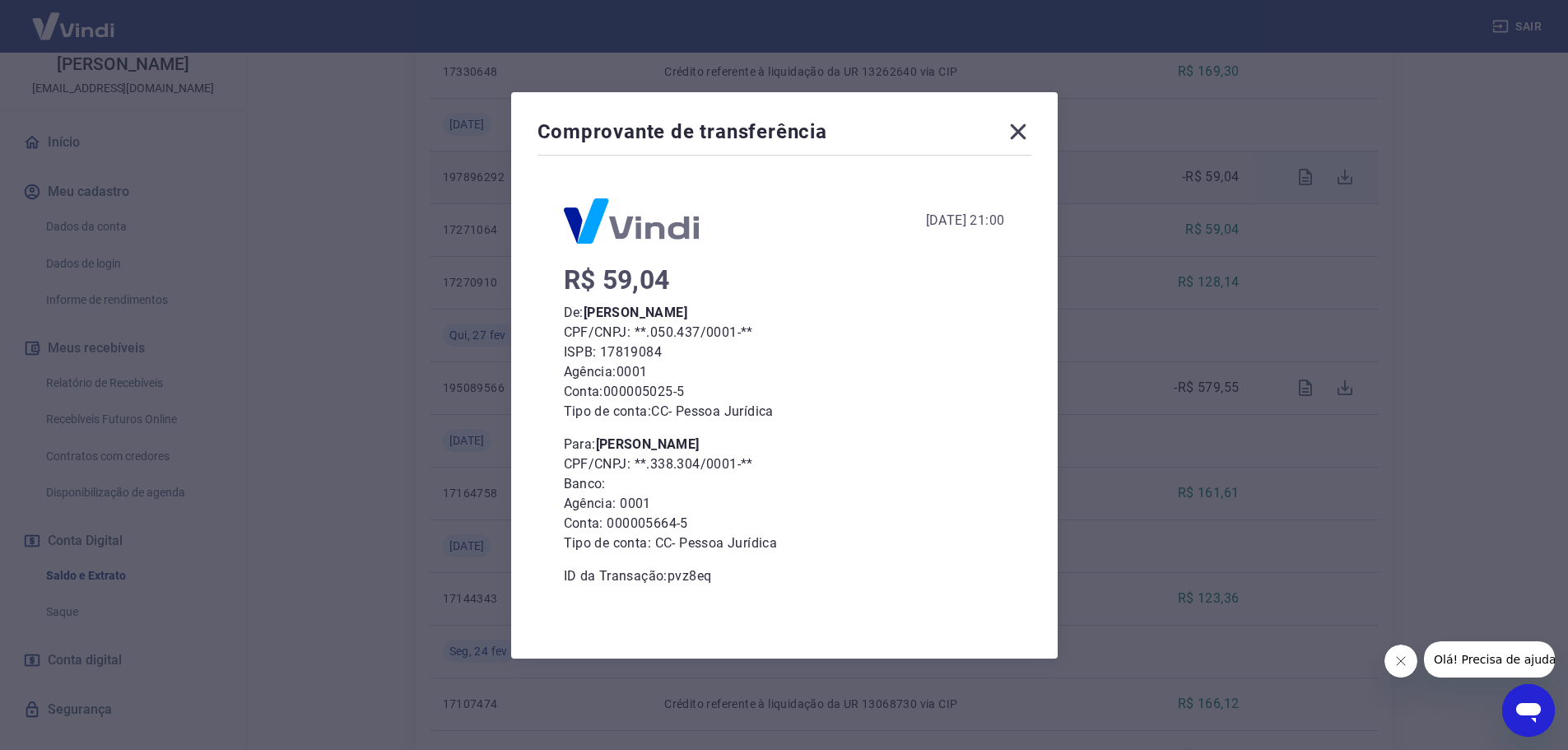
click at [1026, 125] on icon at bounding box center [1017, 132] width 27 height 27
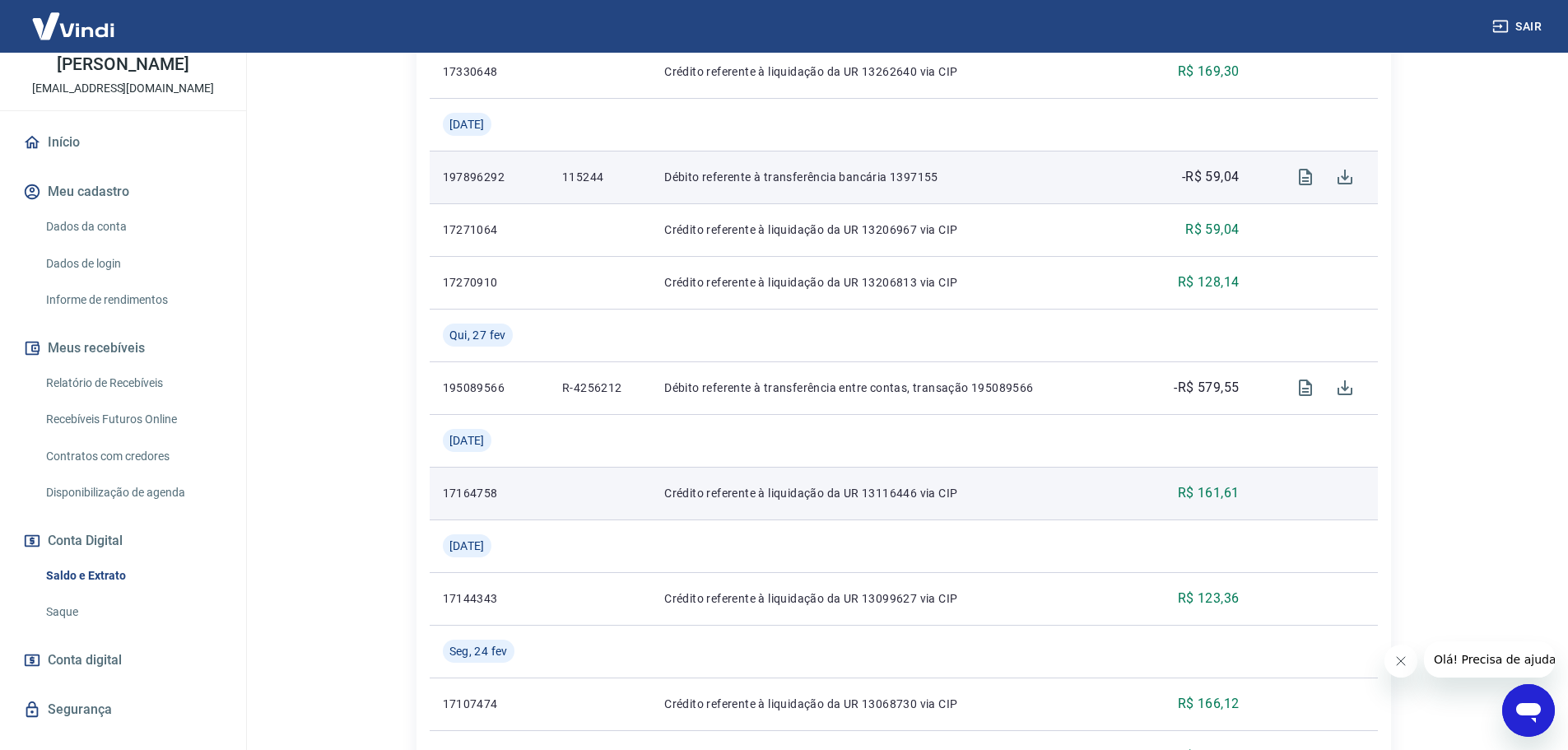
scroll to position [1317, 0]
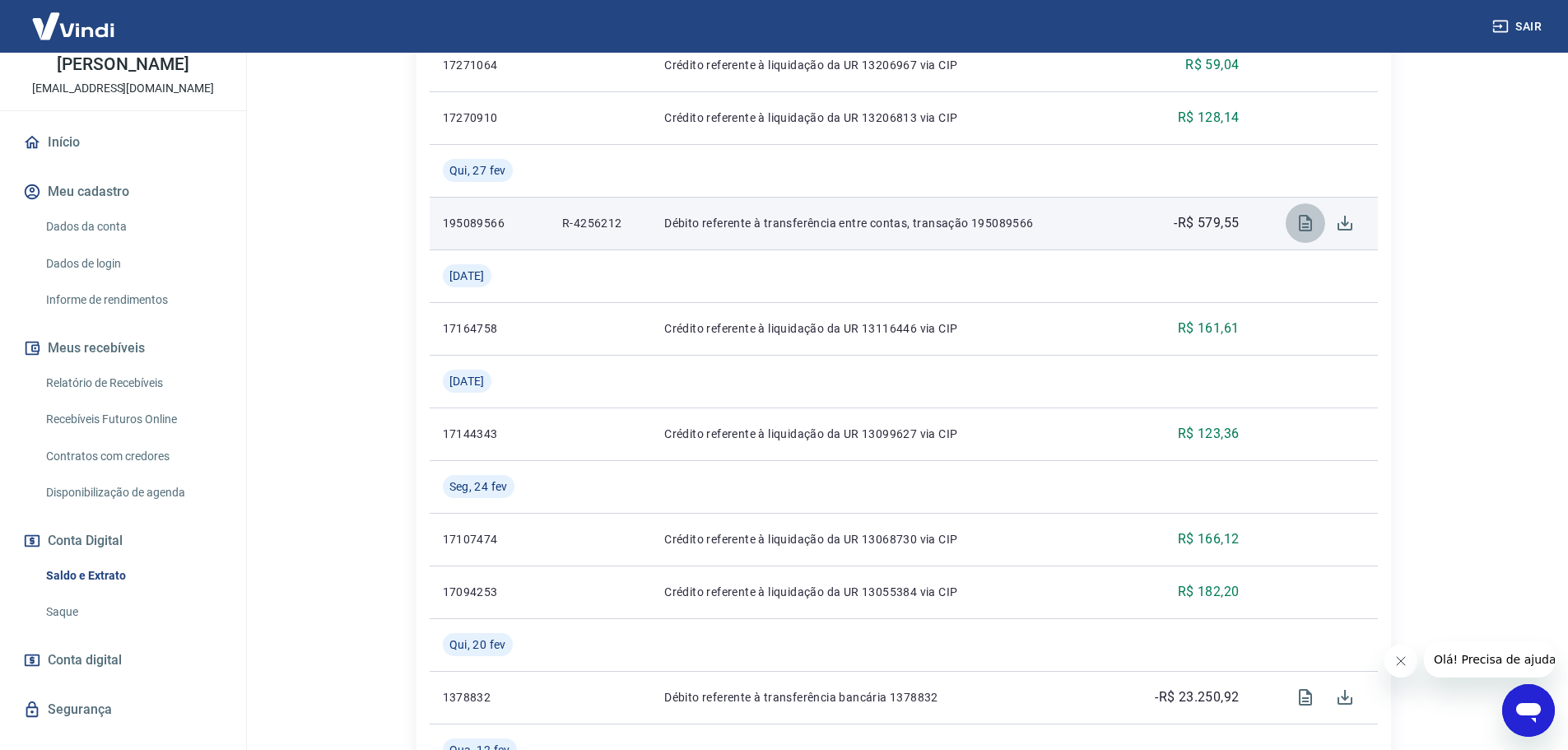
click at [1300, 221] on icon "Visualizar" at bounding box center [1305, 222] width 20 height 20
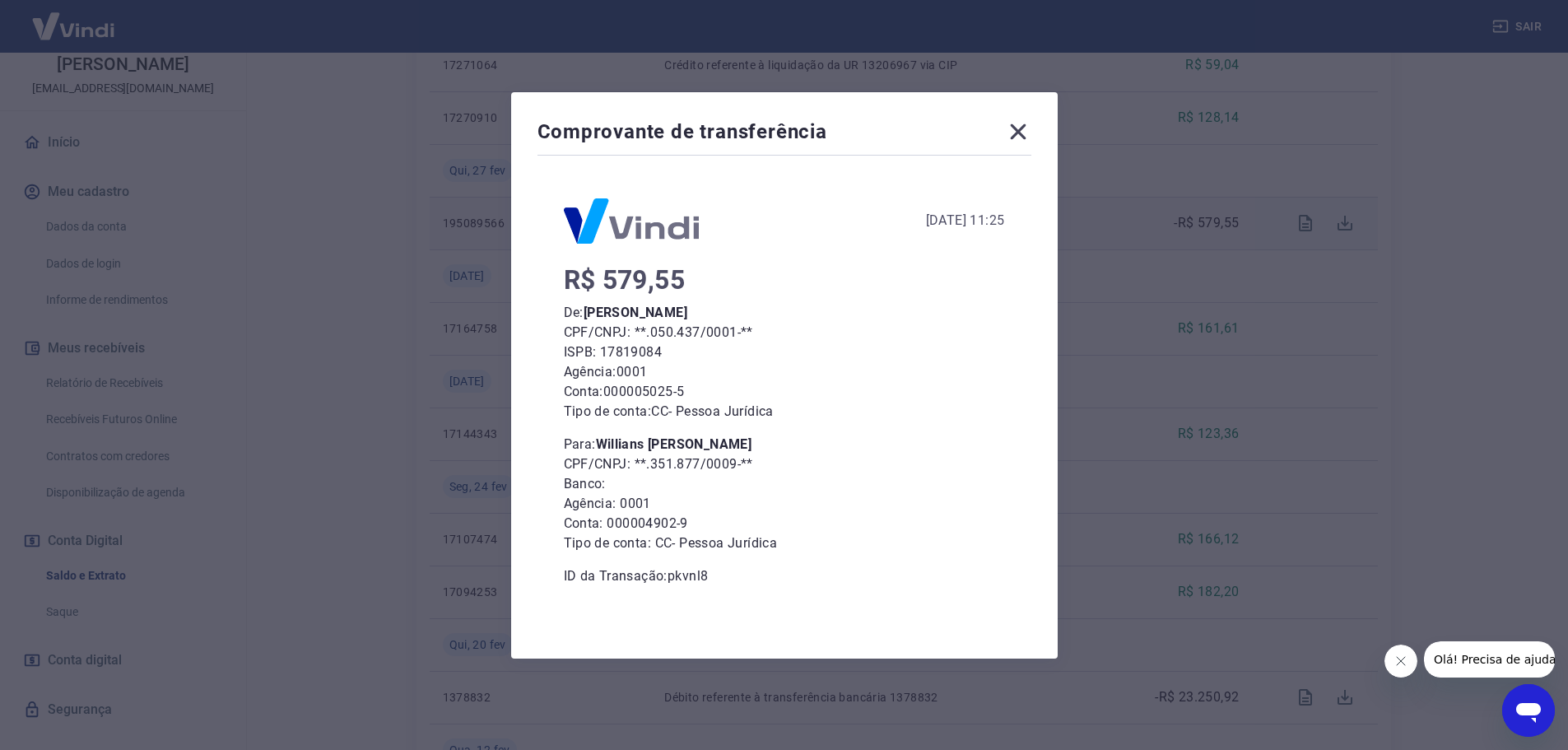
click at [1019, 133] on icon at bounding box center [1017, 132] width 27 height 27
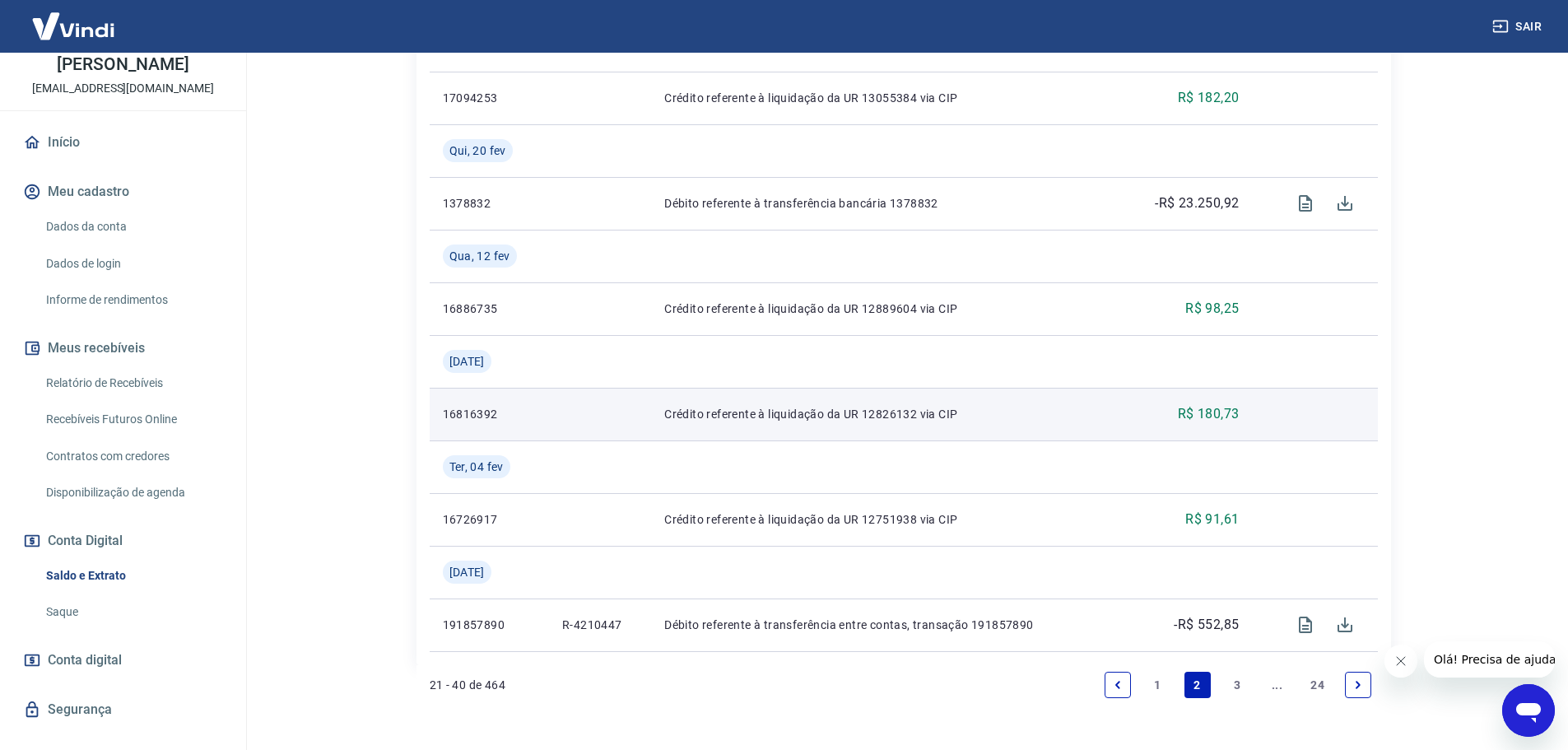
scroll to position [1869, 0]
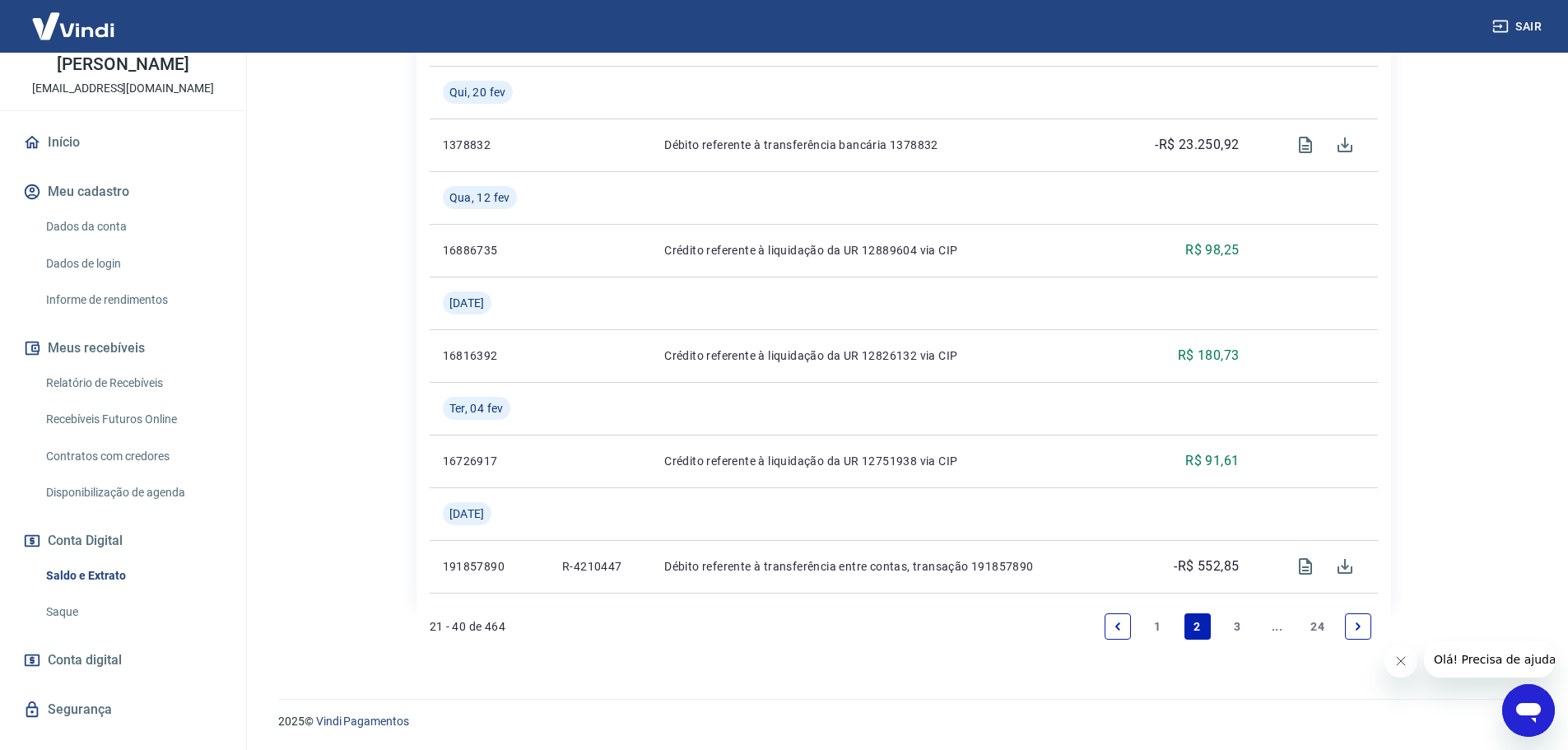
click at [1148, 626] on link "1" at bounding box center [1157, 626] width 27 height 27
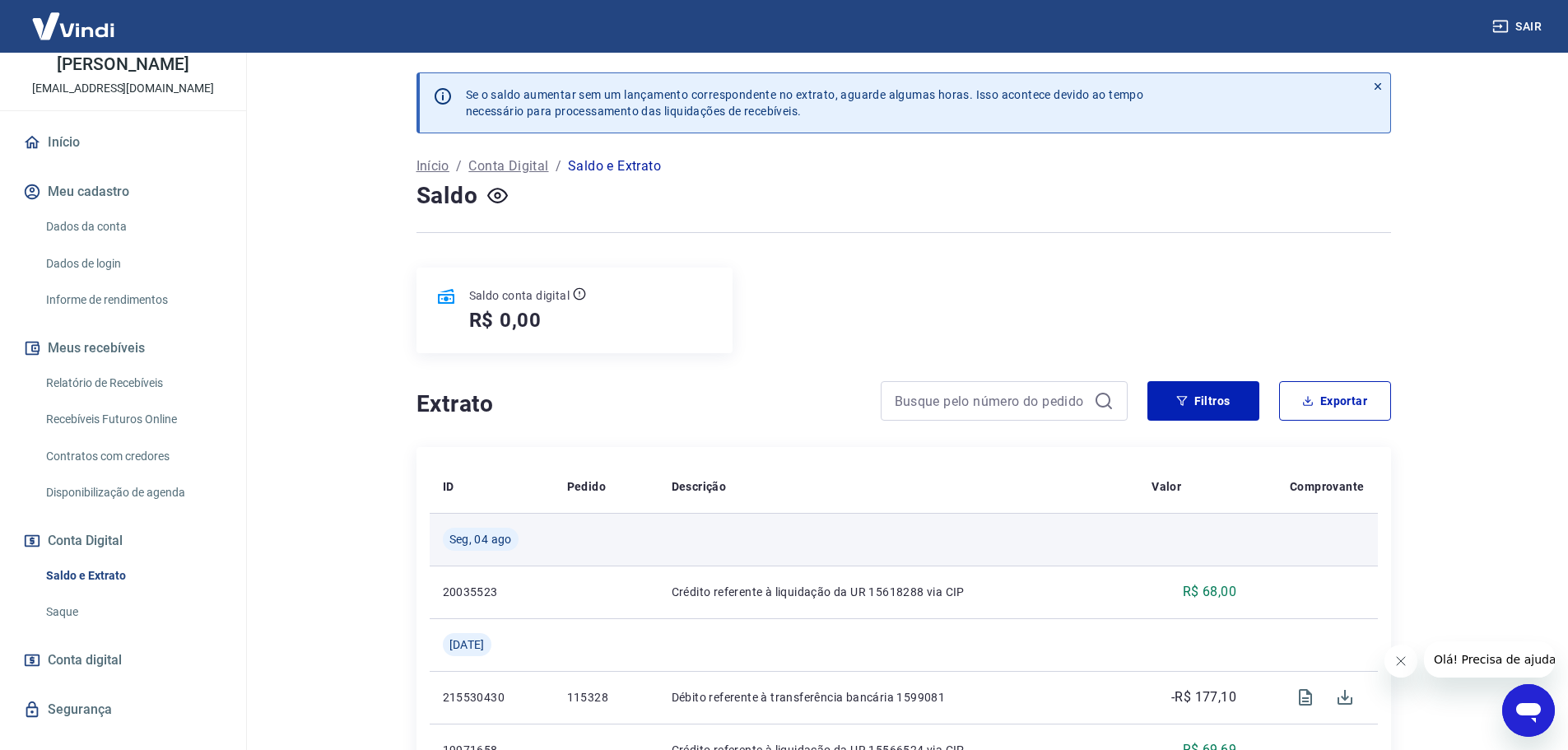
scroll to position [494, 0]
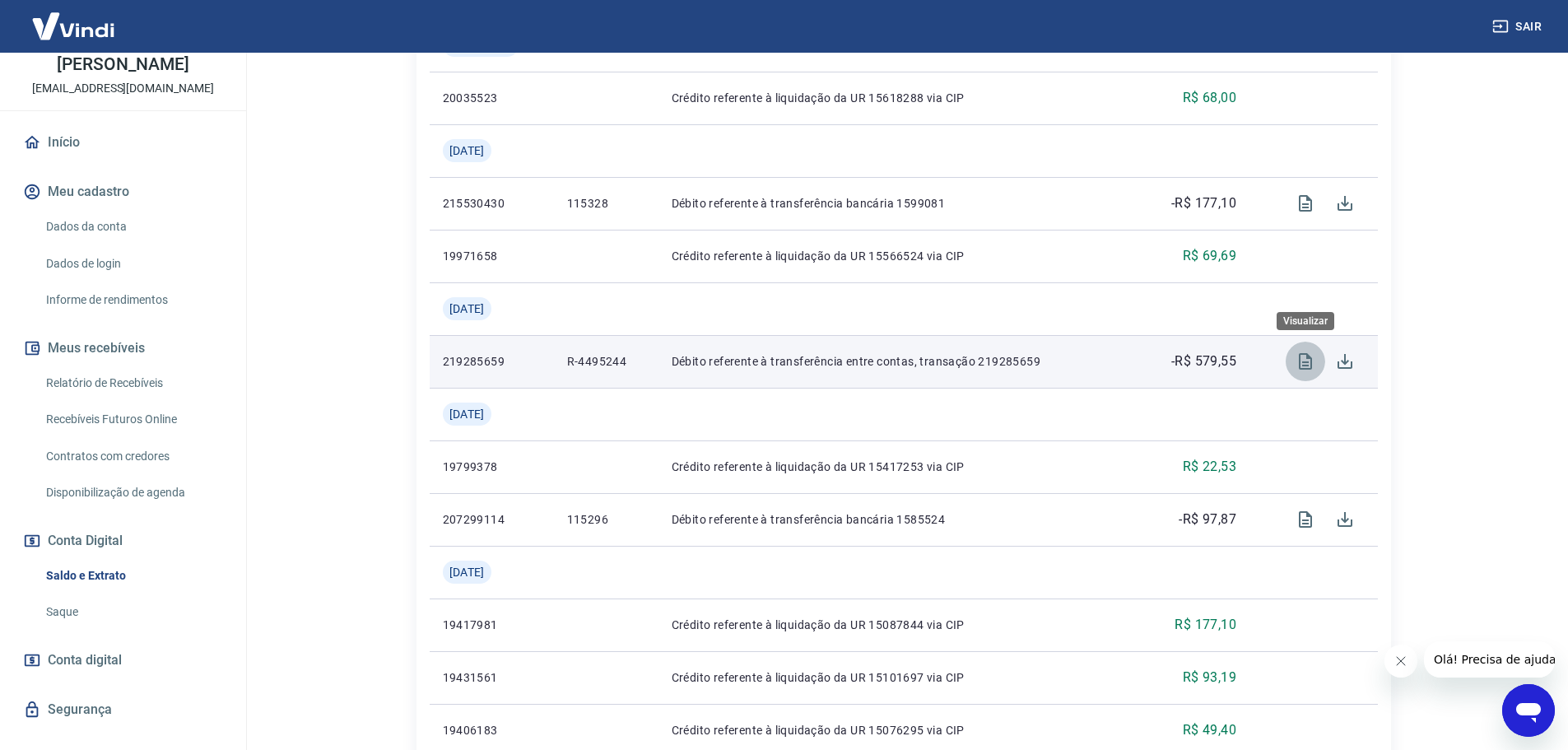
click at [1299, 365] on icon "Visualizar" at bounding box center [1305, 361] width 13 height 16
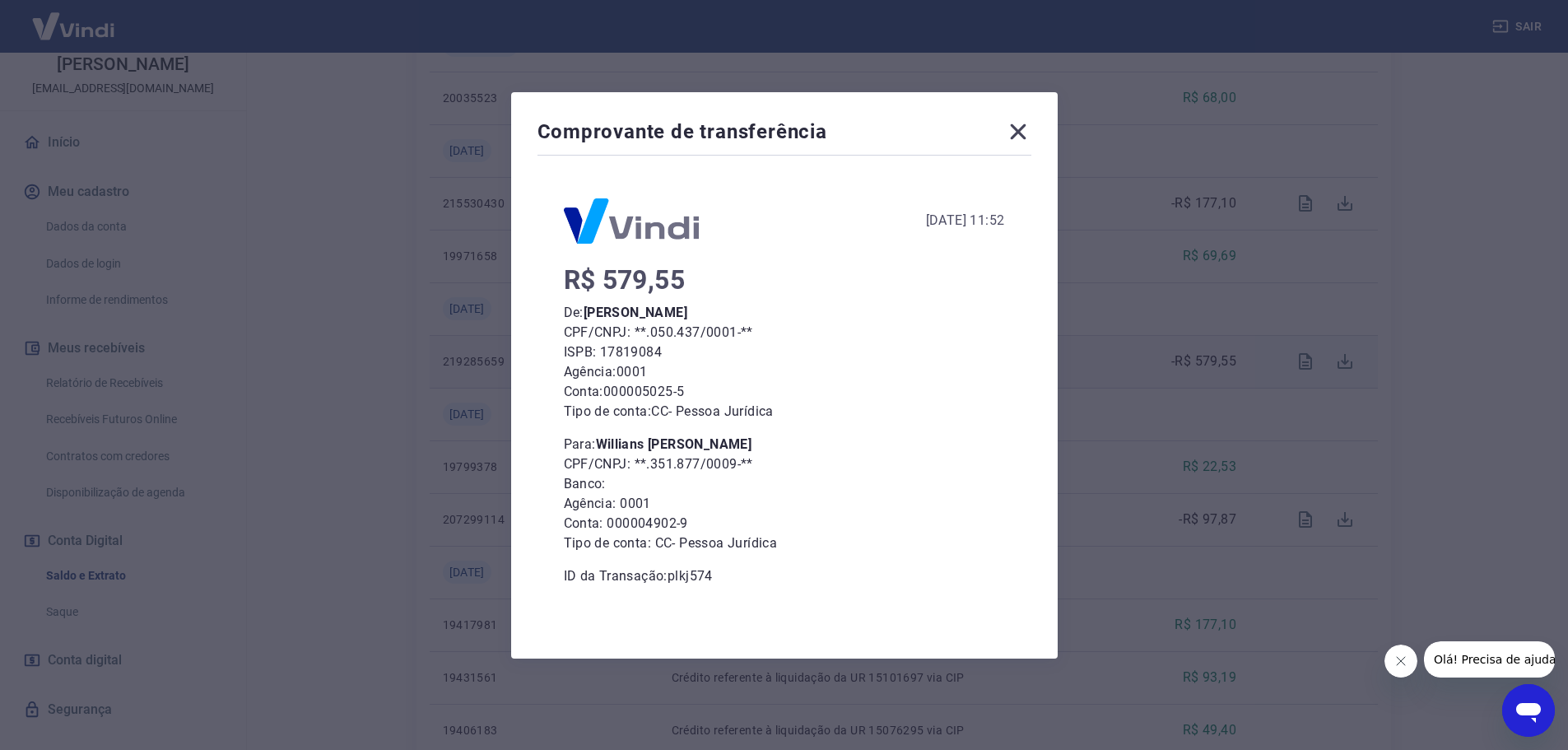
click at [1277, 398] on div "Comprovante de transferência [DATE] 11:52 R$ 579,55 De: [PERSON_NAME] CPF/CNPJ:…" at bounding box center [784, 375] width 1568 height 750
click at [1029, 122] on icon at bounding box center [1017, 132] width 27 height 27
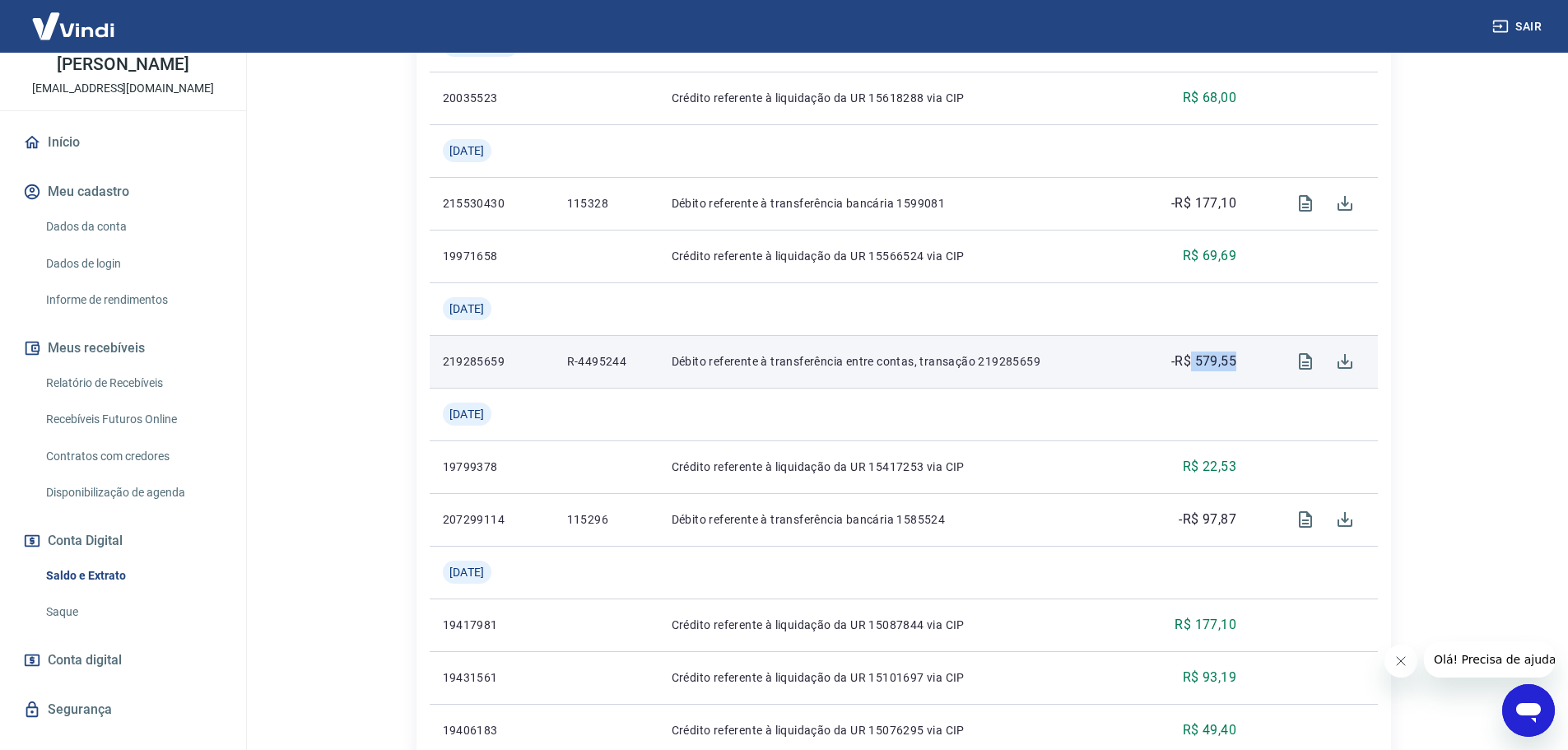
drag, startPoint x: 1190, startPoint y: 357, endPoint x: 1241, endPoint y: 362, distance: 51.2
click at [1241, 362] on td "-R$ 579,55" at bounding box center [1194, 362] width 111 height 53
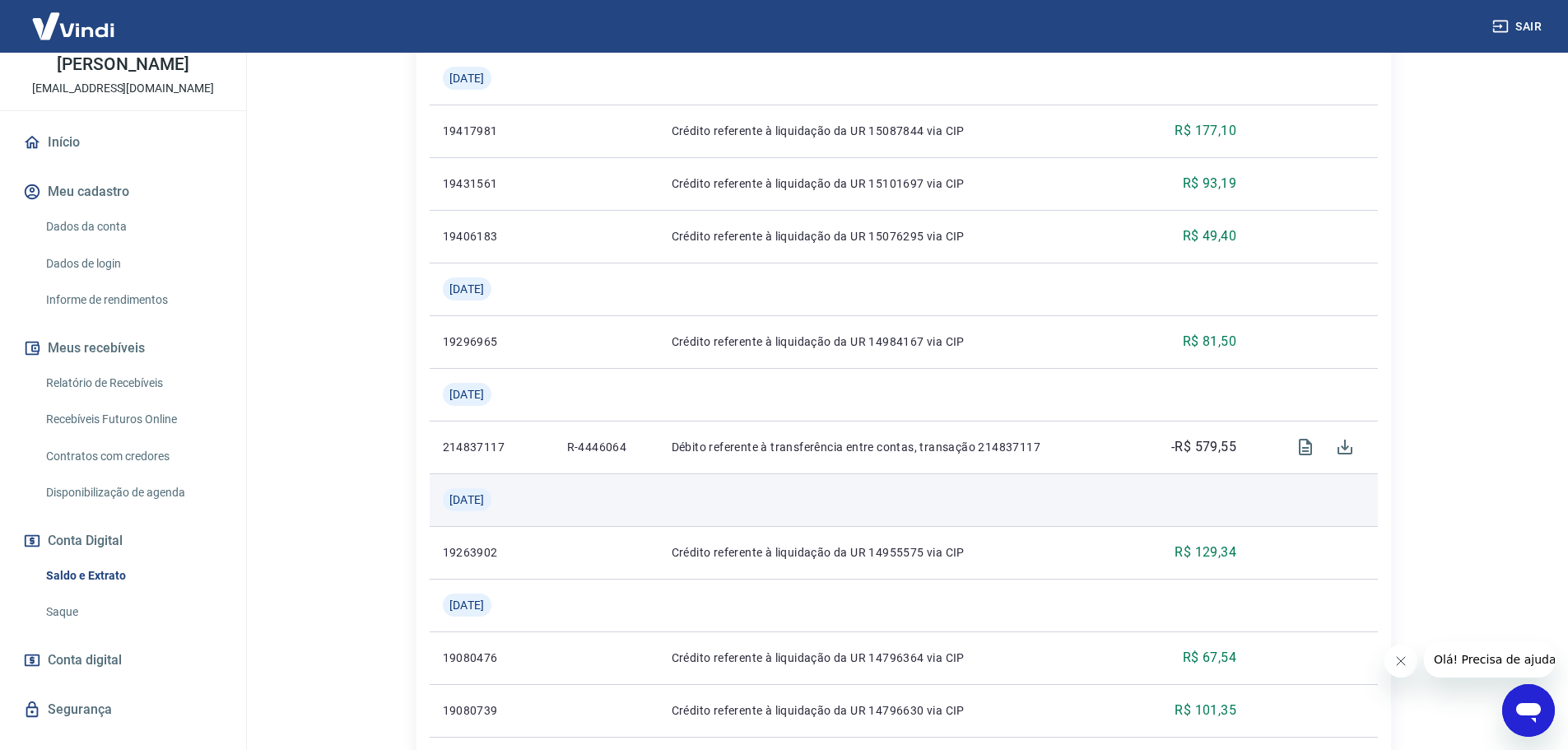
scroll to position [1070, 0]
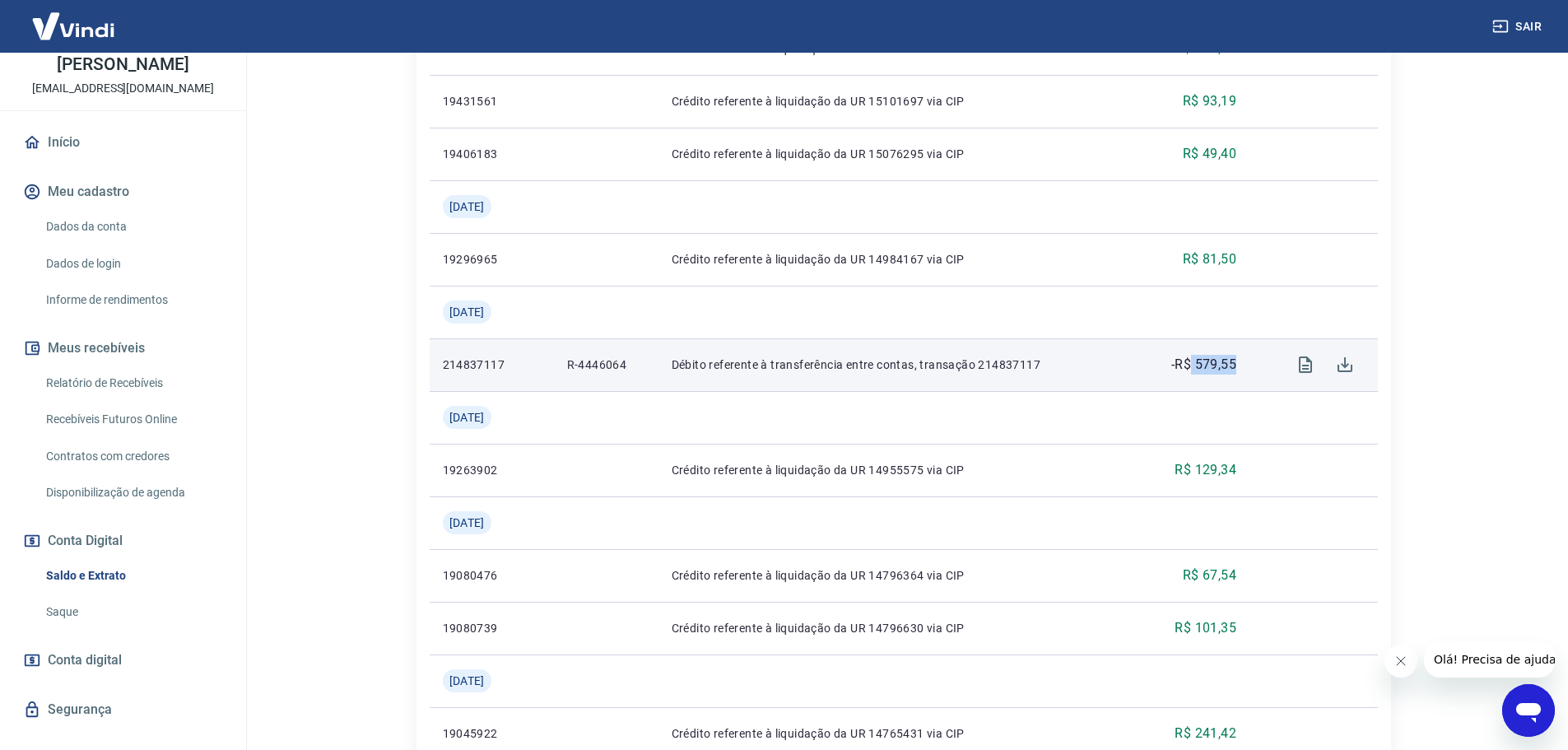
drag, startPoint x: 1188, startPoint y: 364, endPoint x: 1242, endPoint y: 371, distance: 54.5
click at [1242, 371] on td "-R$ 579,55" at bounding box center [1194, 365] width 111 height 53
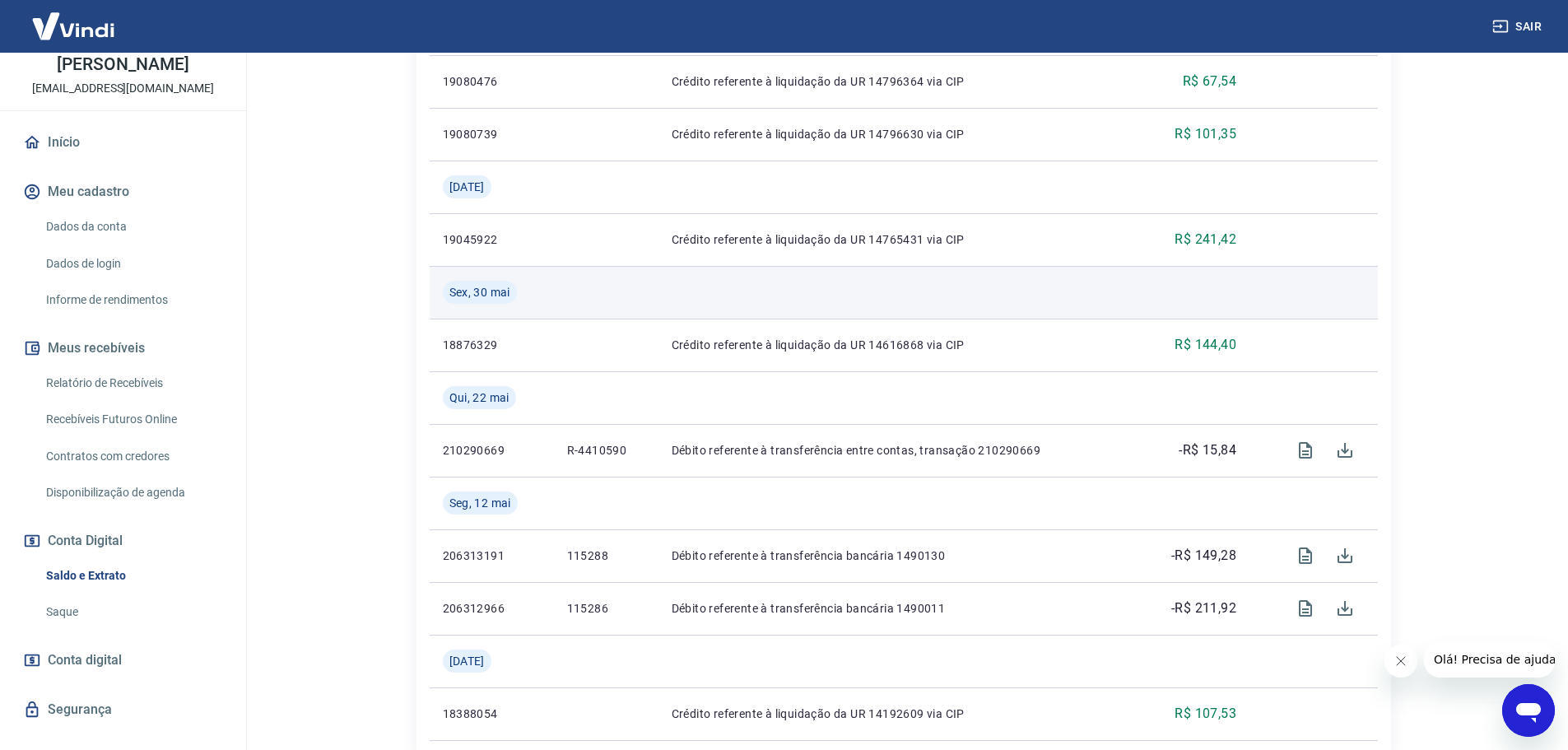
scroll to position [1646, 0]
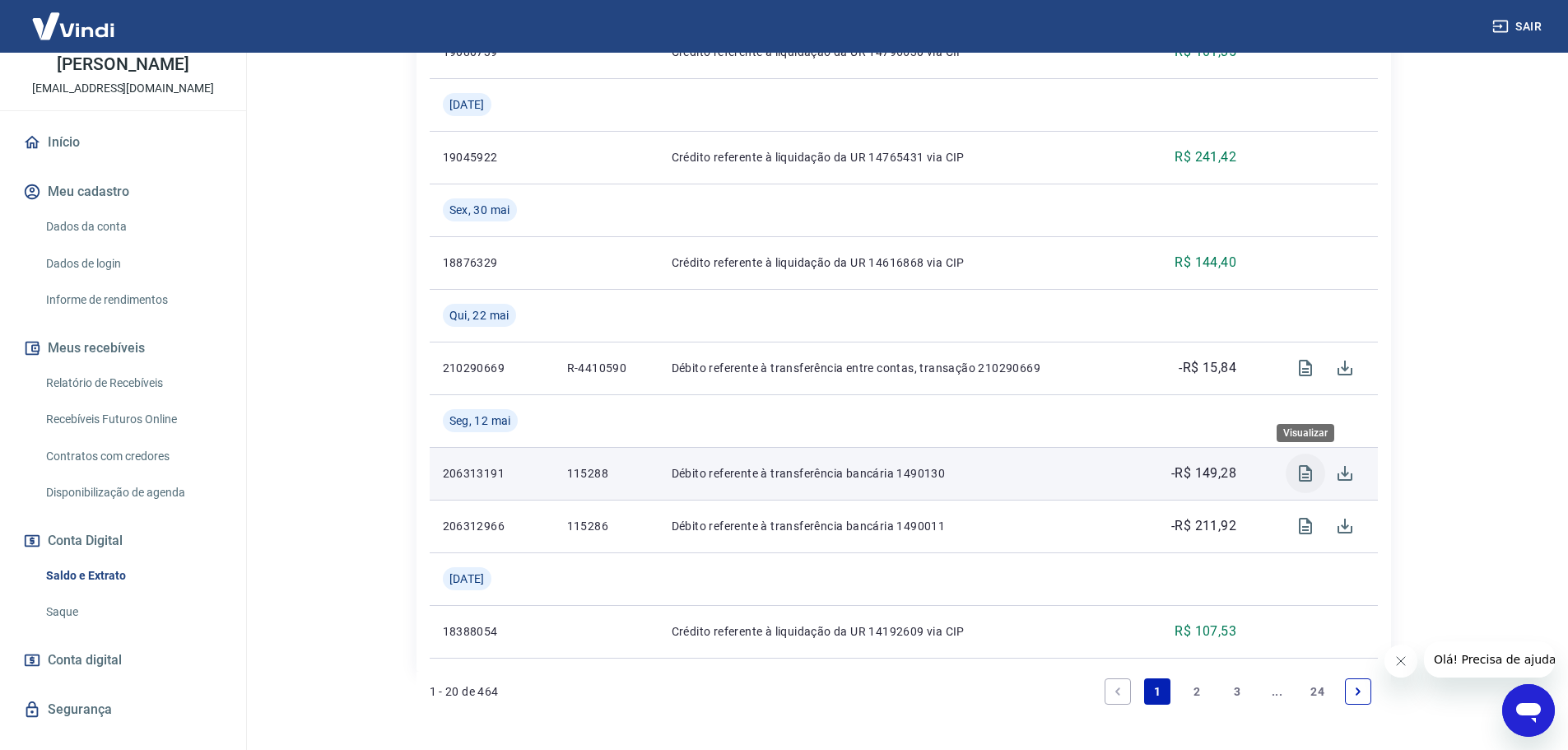
click at [1313, 474] on icon "Visualizar" at bounding box center [1305, 473] width 20 height 20
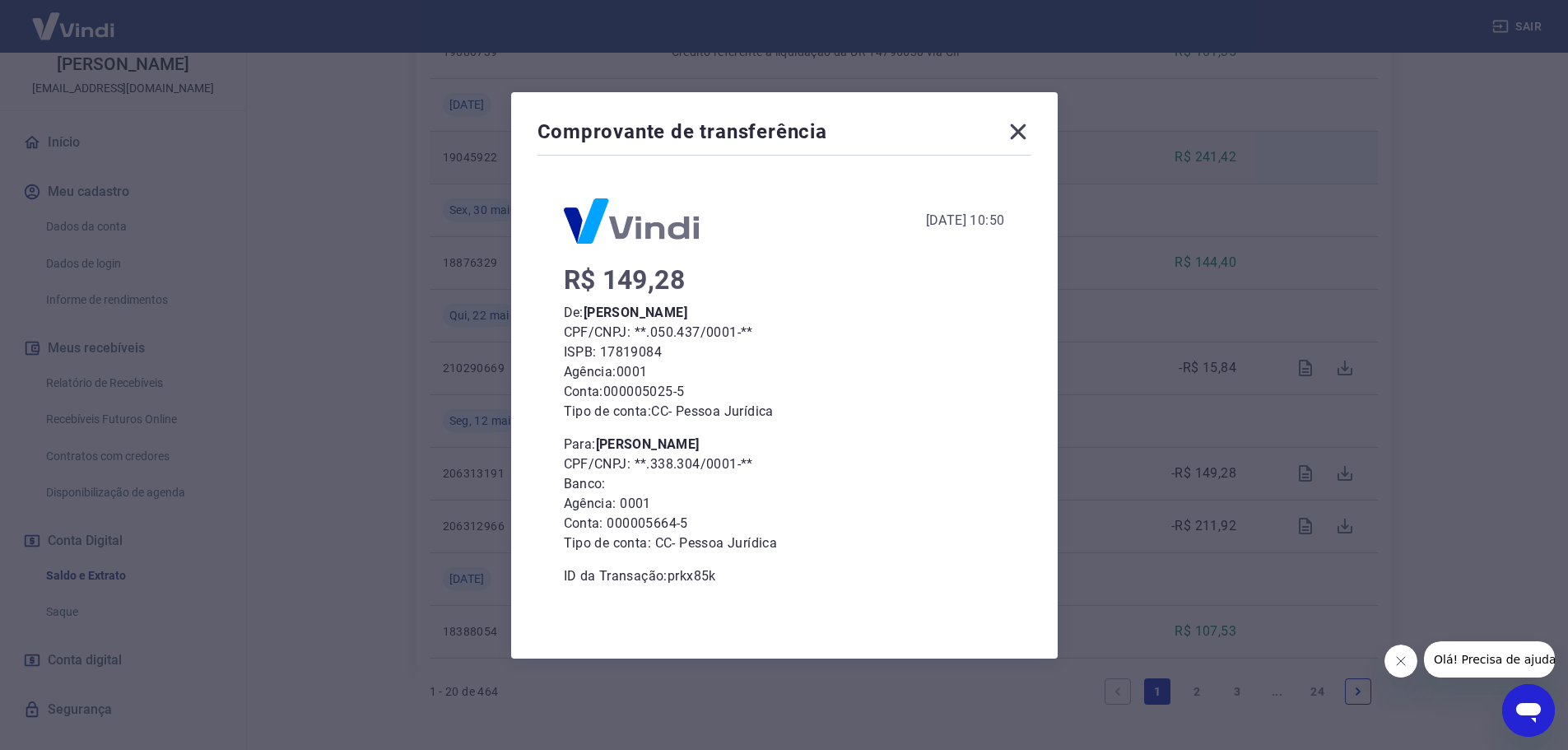
click at [1023, 138] on icon at bounding box center [1017, 132] width 27 height 27
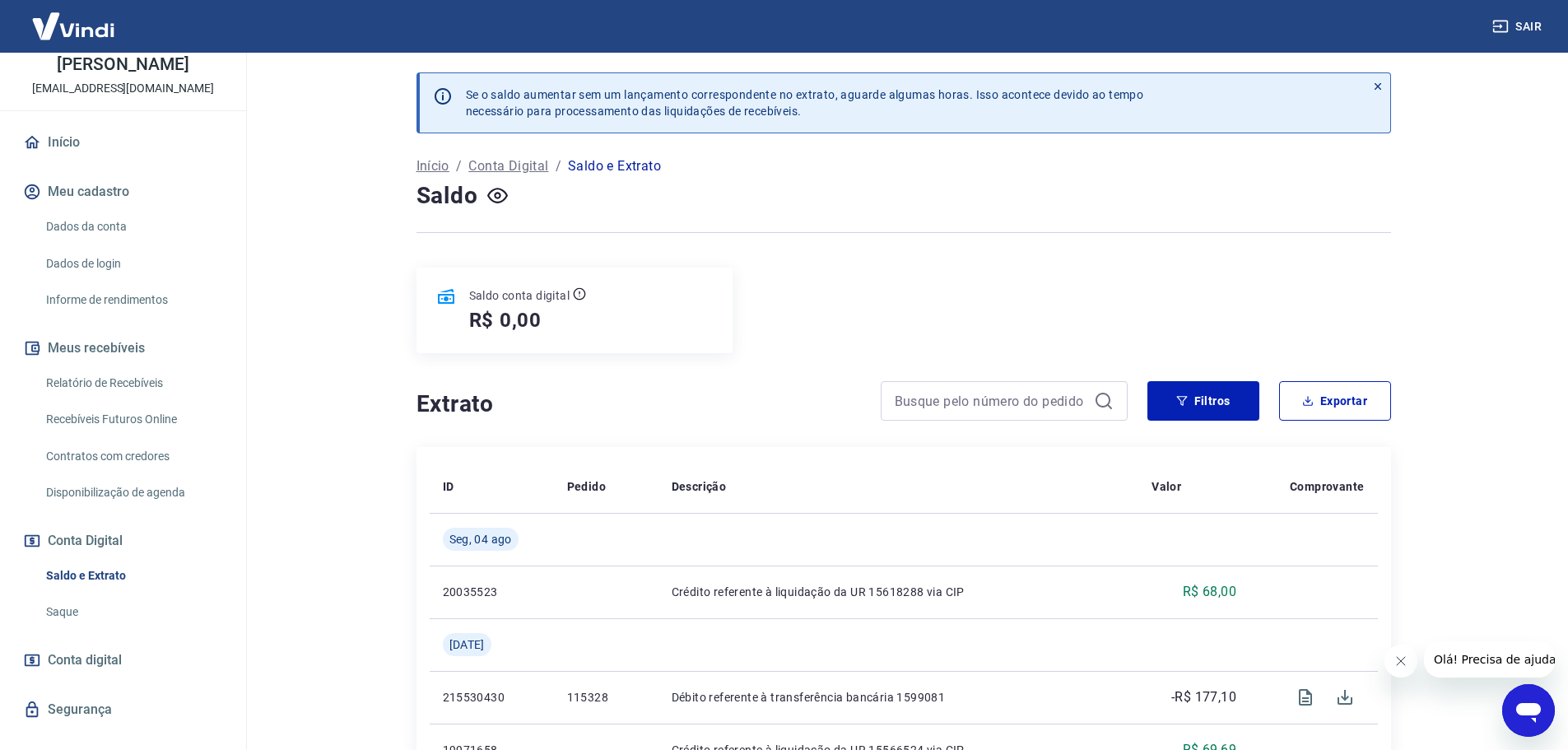
scroll to position [0, 0]
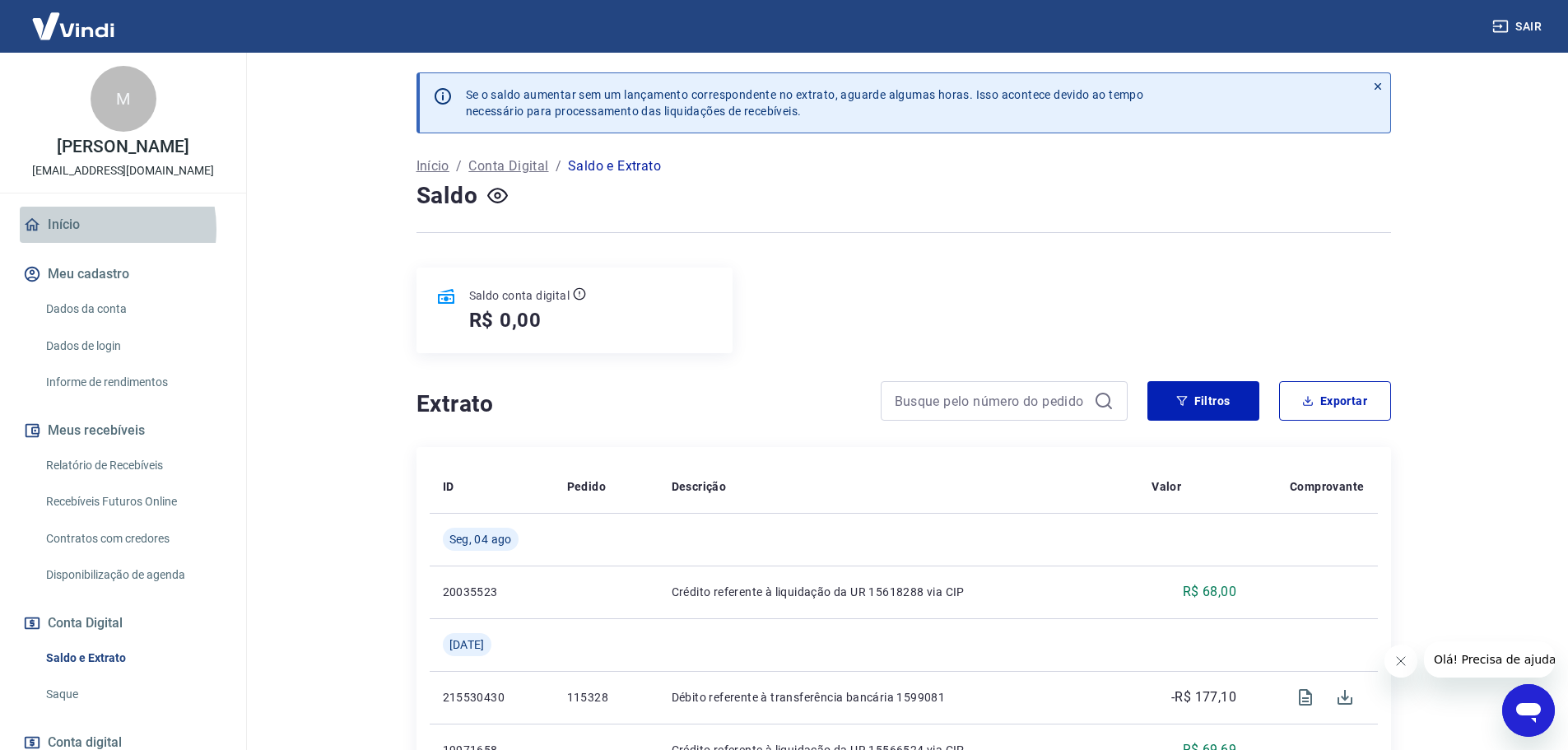
click at [85, 229] on link "Início" at bounding box center [123, 225] width 207 height 36
